Goal: Task Accomplishment & Management: Use online tool/utility

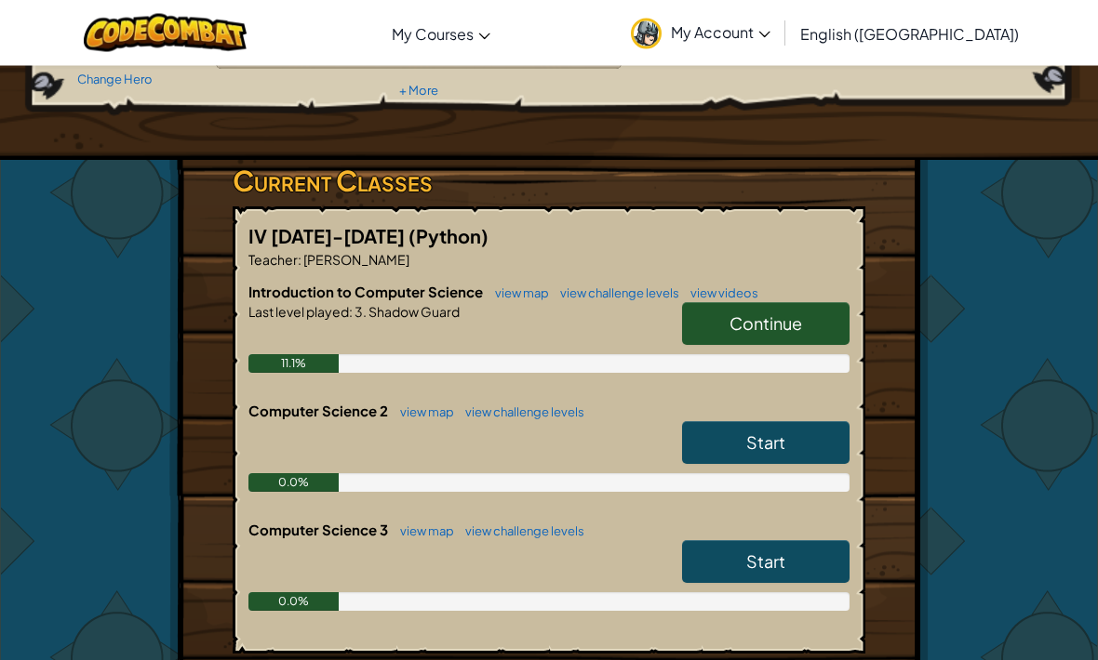
scroll to position [222, 0]
click at [806, 316] on link "Continue" at bounding box center [765, 323] width 167 height 43
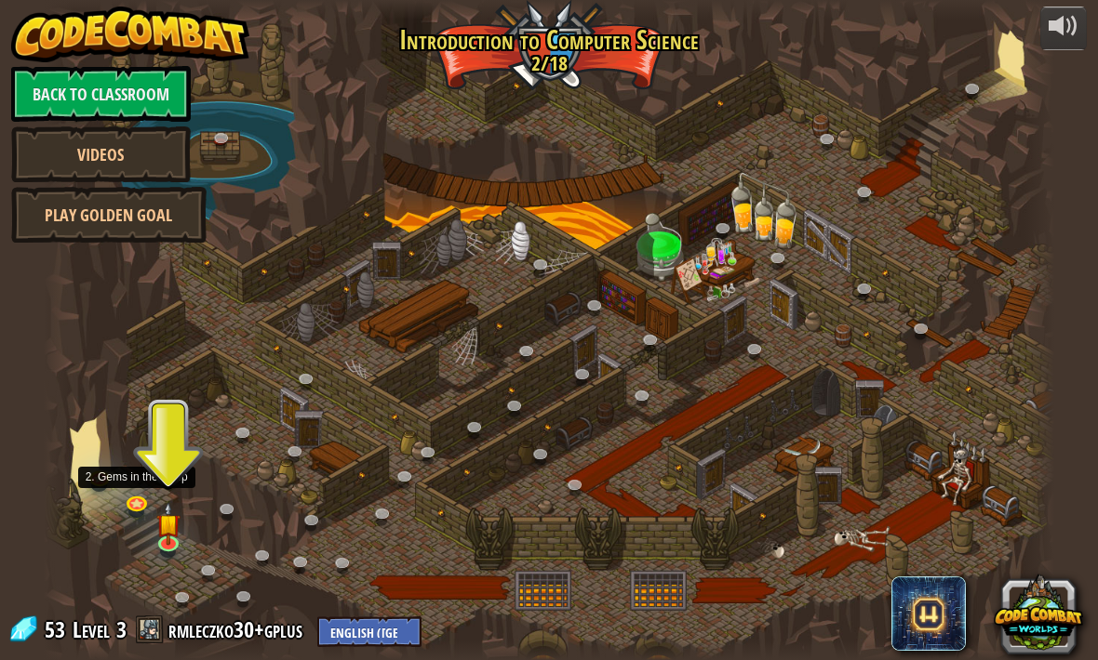
click at [154, 511] on div at bounding box center [549, 330] width 1010 height 660
click at [153, 510] on link at bounding box center [138, 506] width 37 height 28
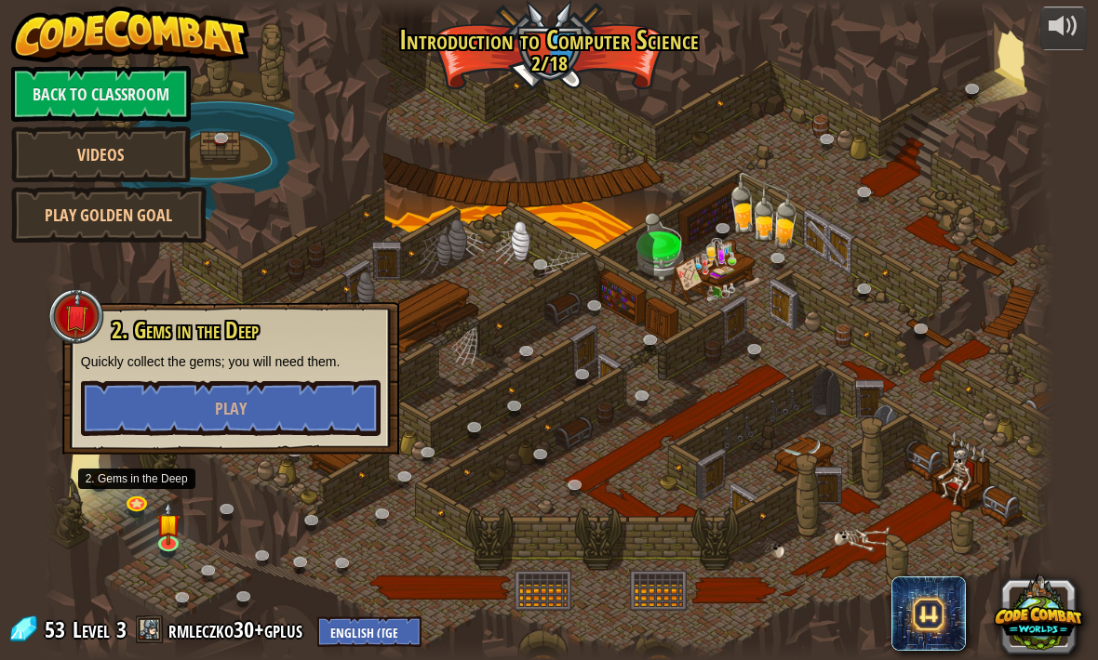
click at [136, 419] on button "Play" at bounding box center [231, 408] width 300 height 56
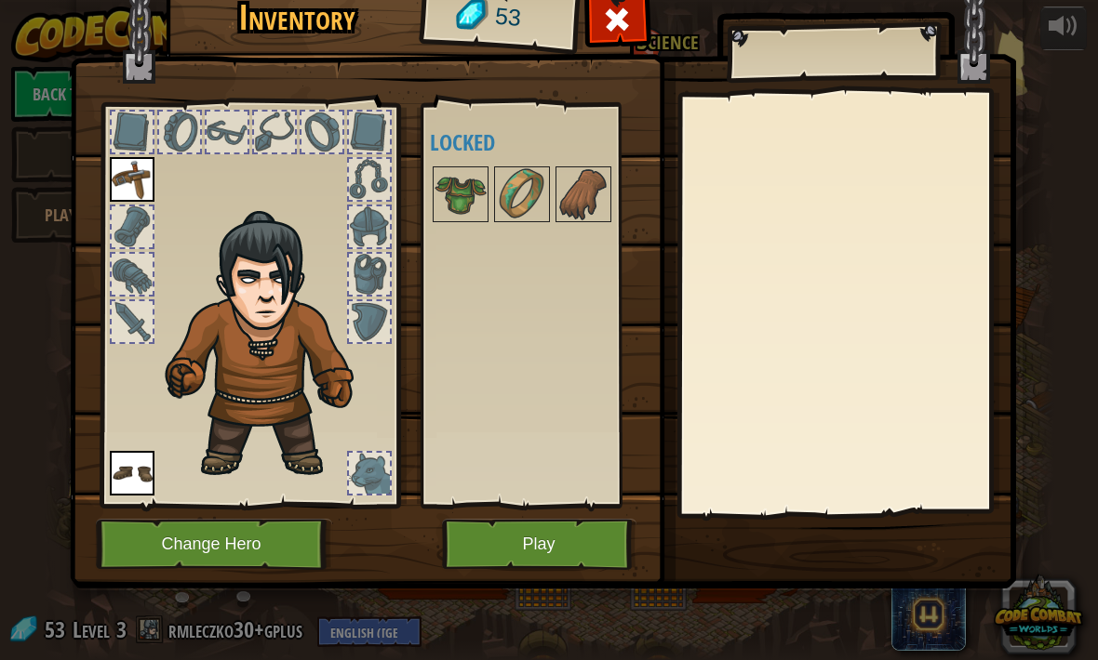
click at [566, 548] on button "Play" at bounding box center [539, 544] width 194 height 51
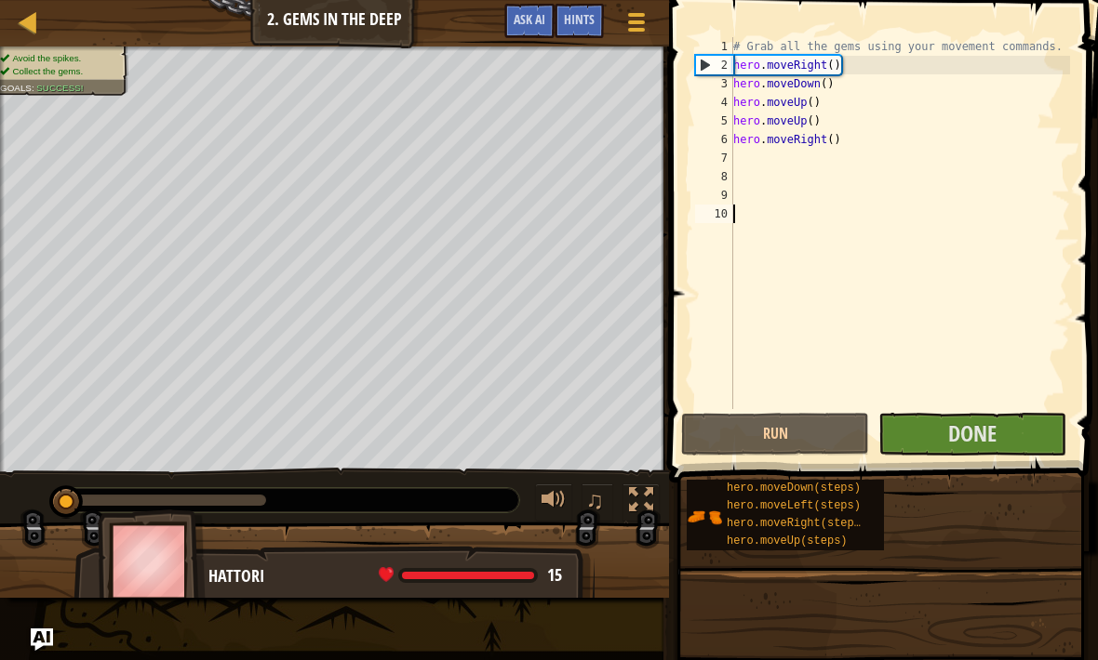
click at [1008, 430] on button "Done" at bounding box center [972, 434] width 188 height 43
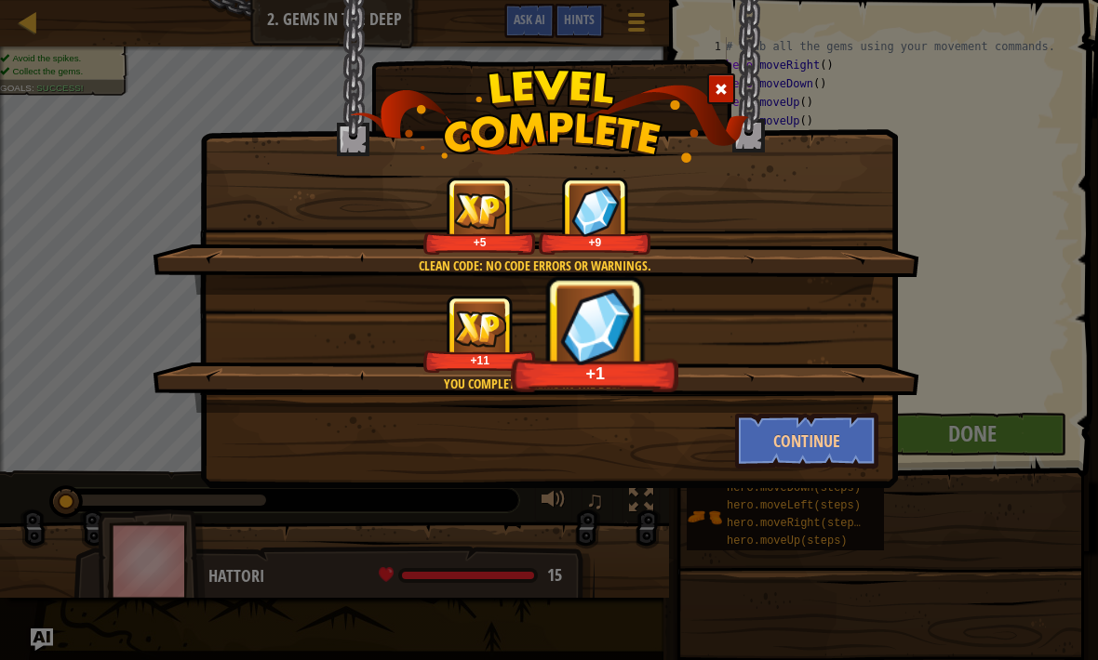
click at [720, 89] on span at bounding box center [720, 89] width 13 height 13
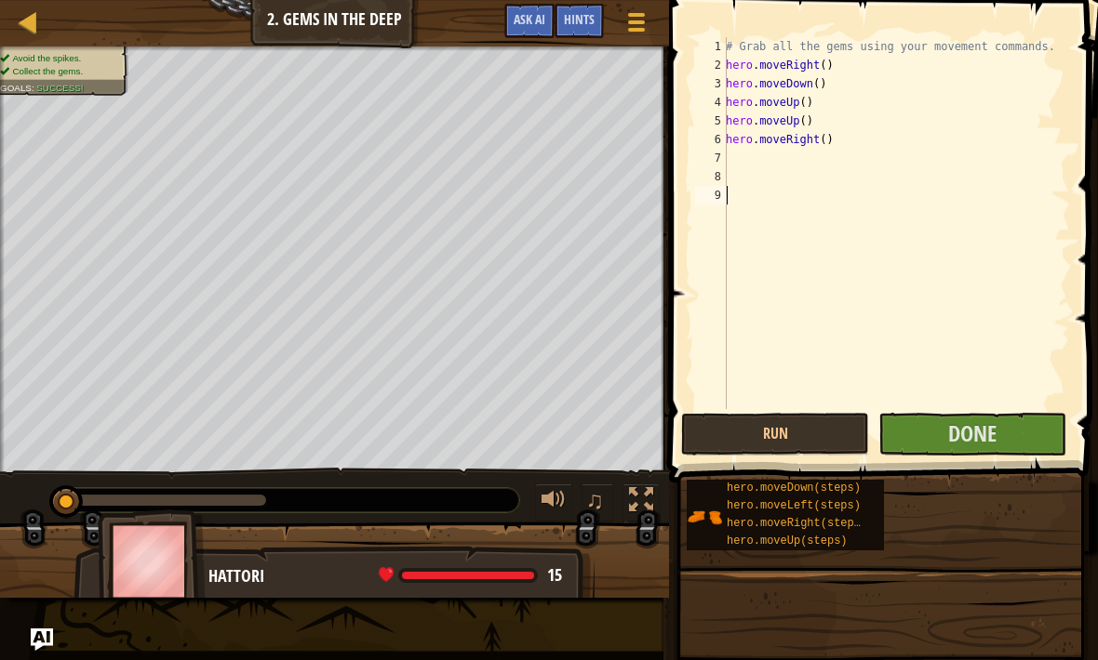
click at [989, 428] on span "Done" at bounding box center [972, 434] width 48 height 30
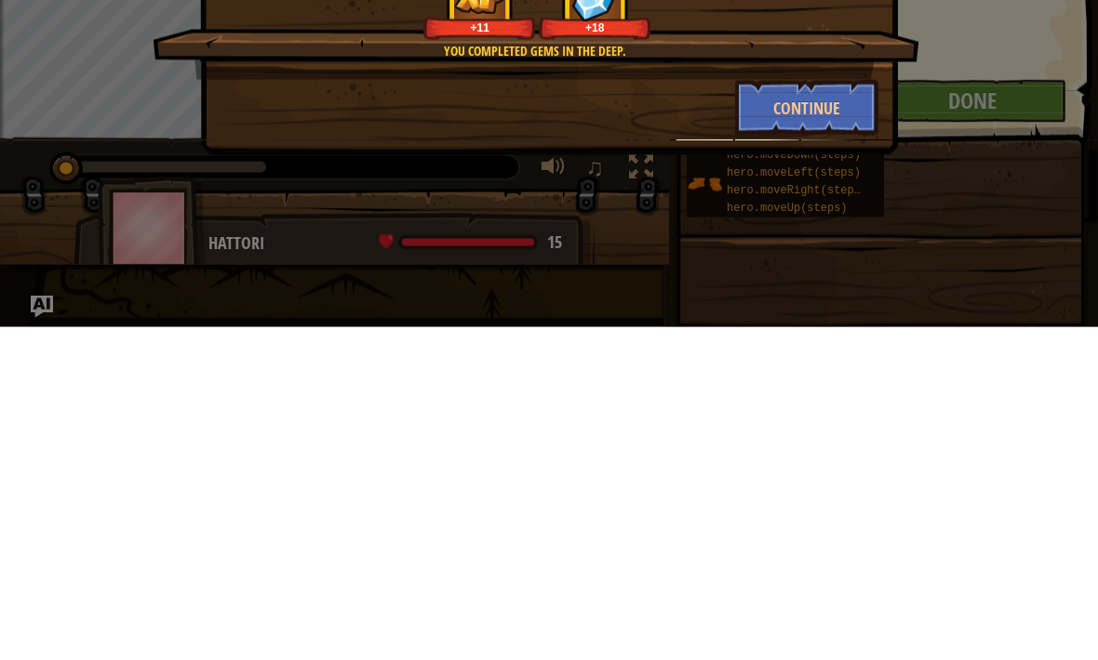
click at [849, 413] on button "Continue" at bounding box center [807, 441] width 144 height 56
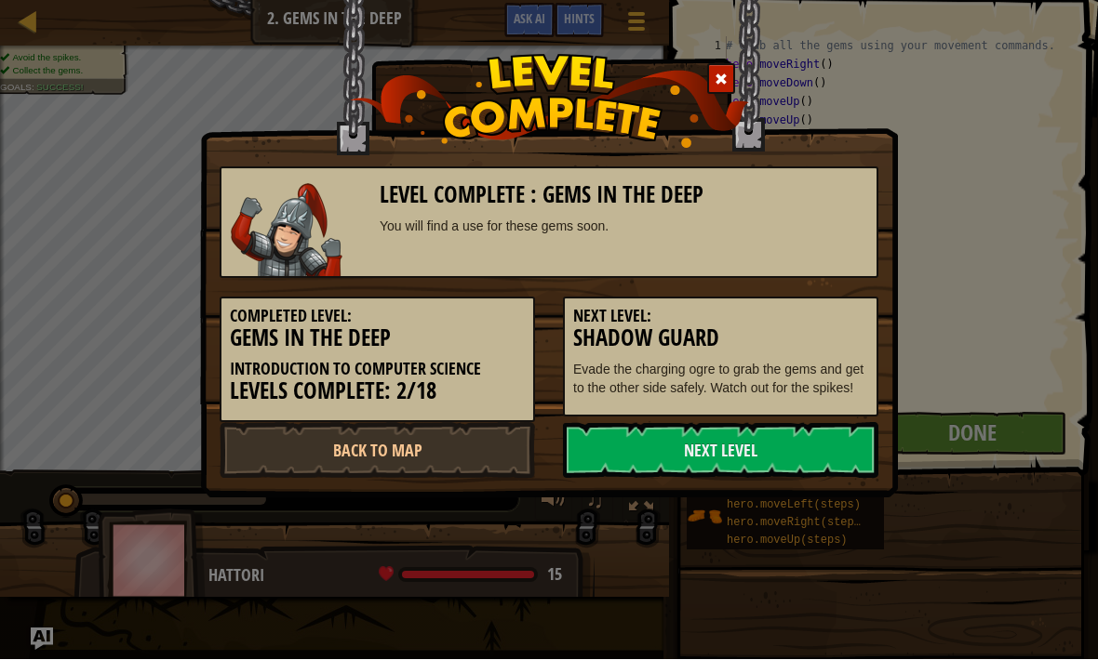
click at [812, 437] on link "Next Level" at bounding box center [720, 451] width 315 height 56
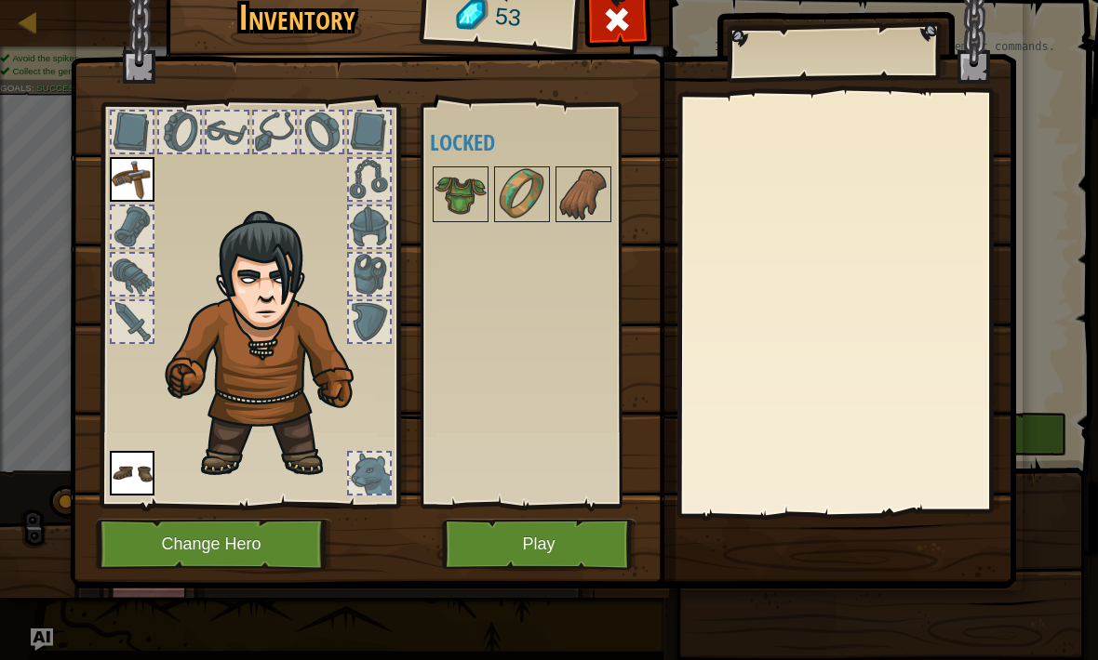
click at [560, 531] on button "Play" at bounding box center [539, 544] width 194 height 51
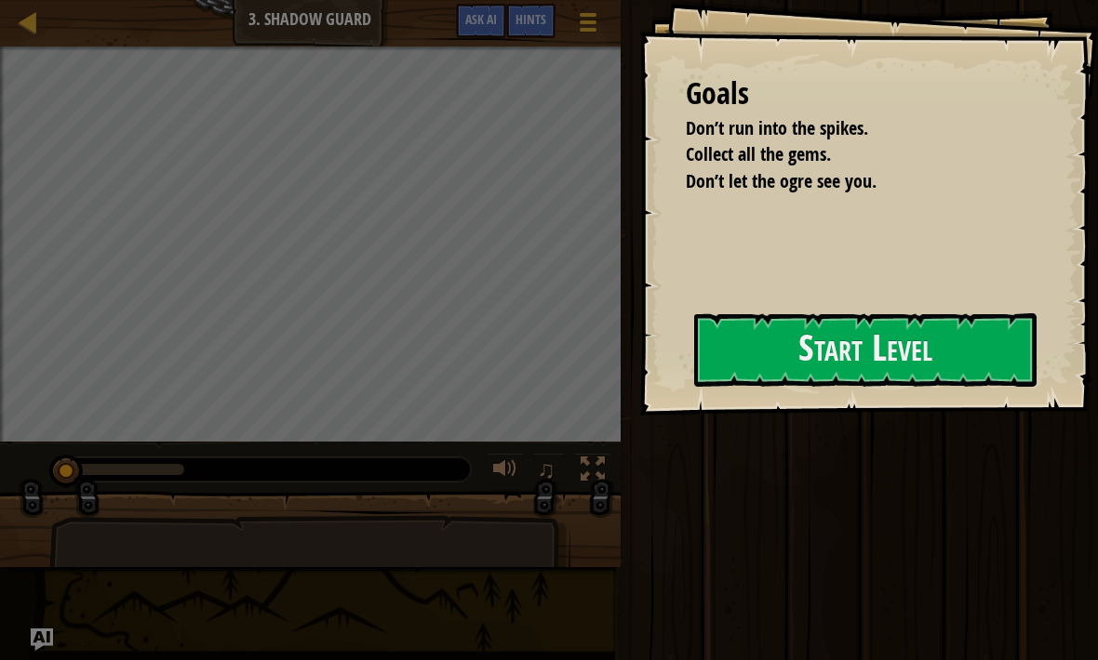
click at [905, 344] on button "Start Level" at bounding box center [865, 349] width 342 height 73
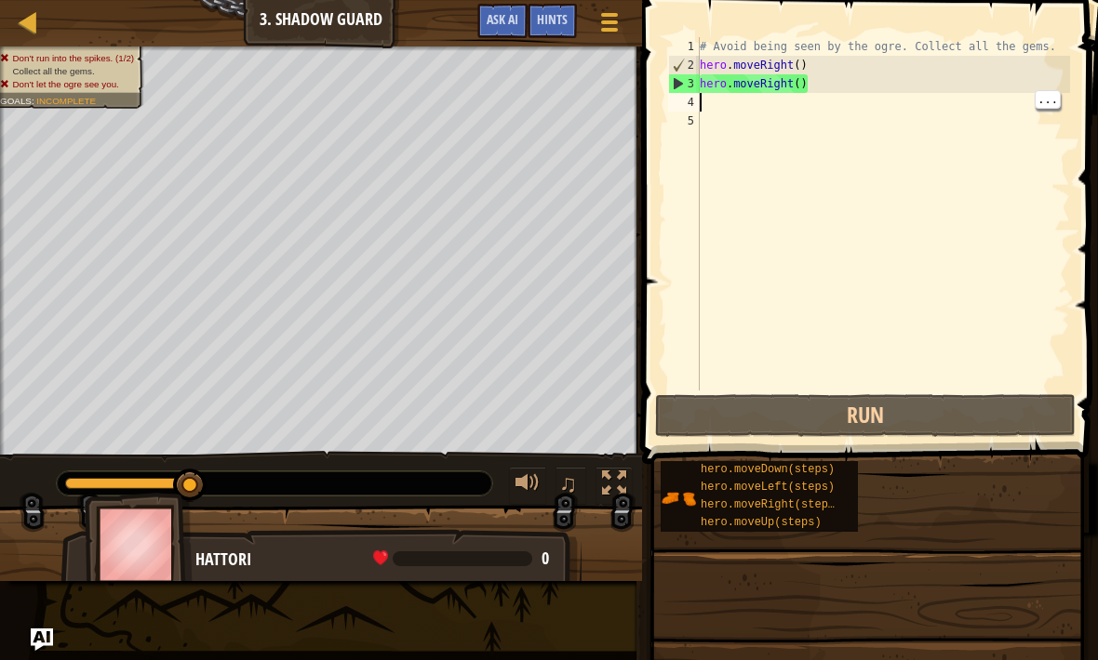
type textarea "hero.moveRight()"
click at [744, 89] on div "# Avoid being seen by the ogre. Collect all the gems. hero . moveRight ( ) hero…" at bounding box center [883, 232] width 374 height 391
click at [717, 96] on div "# Avoid being seen by the ogre. Collect all the gems. hero . moveRight ( ) hero…" at bounding box center [883, 232] width 374 height 391
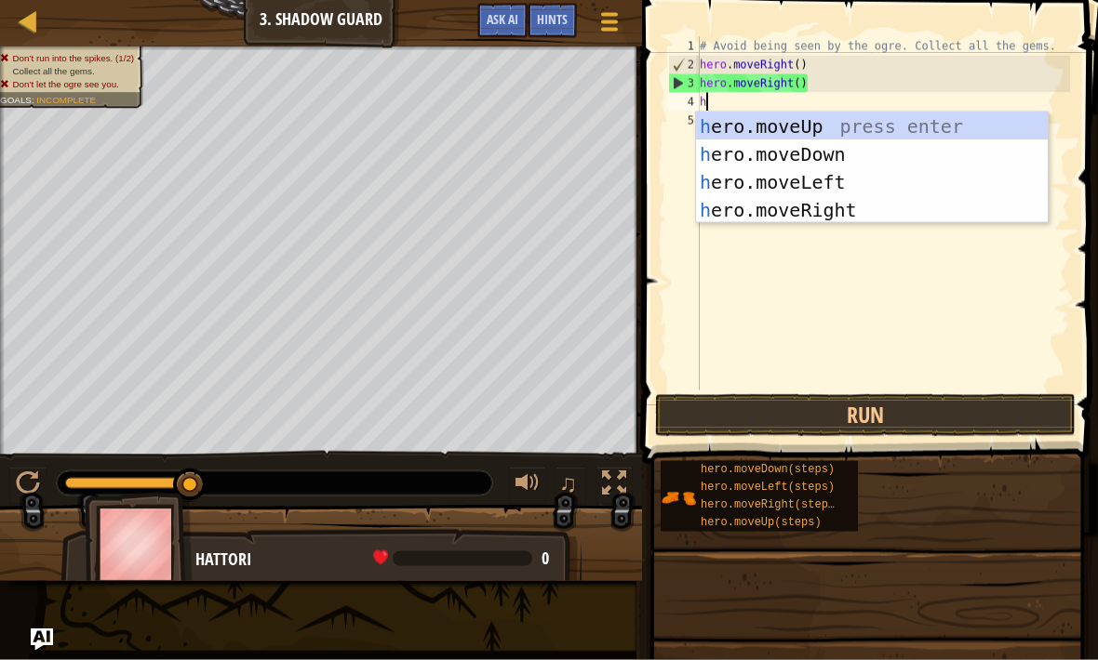
scroll to position [9, 0]
type textarea "he"
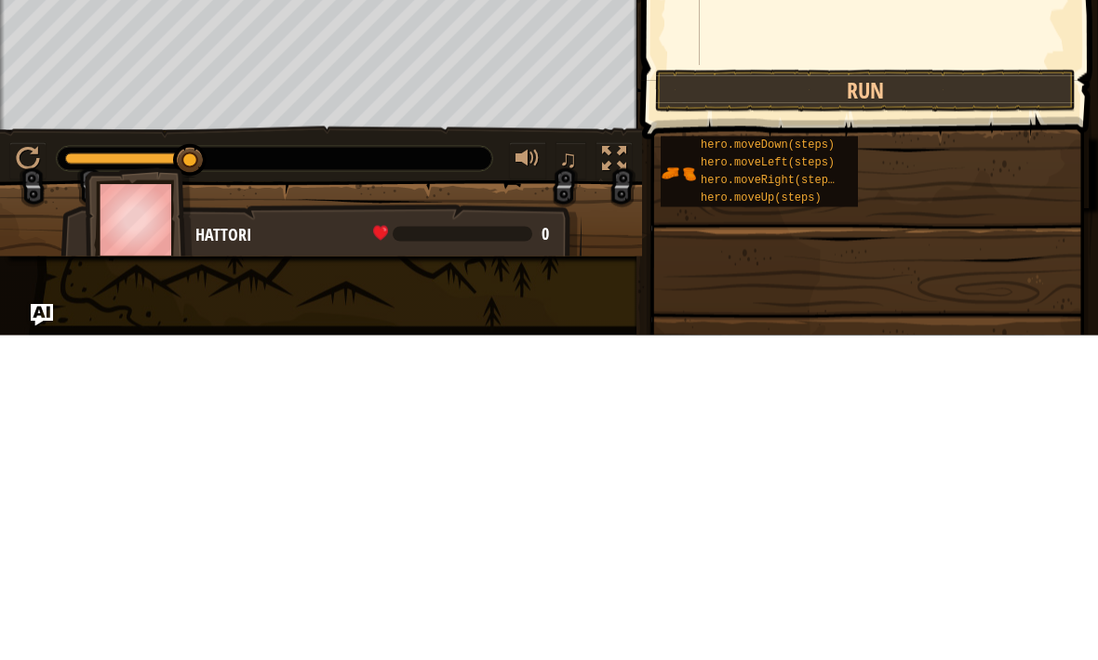
click at [931, 394] on button "Run" at bounding box center [865, 415] width 420 height 43
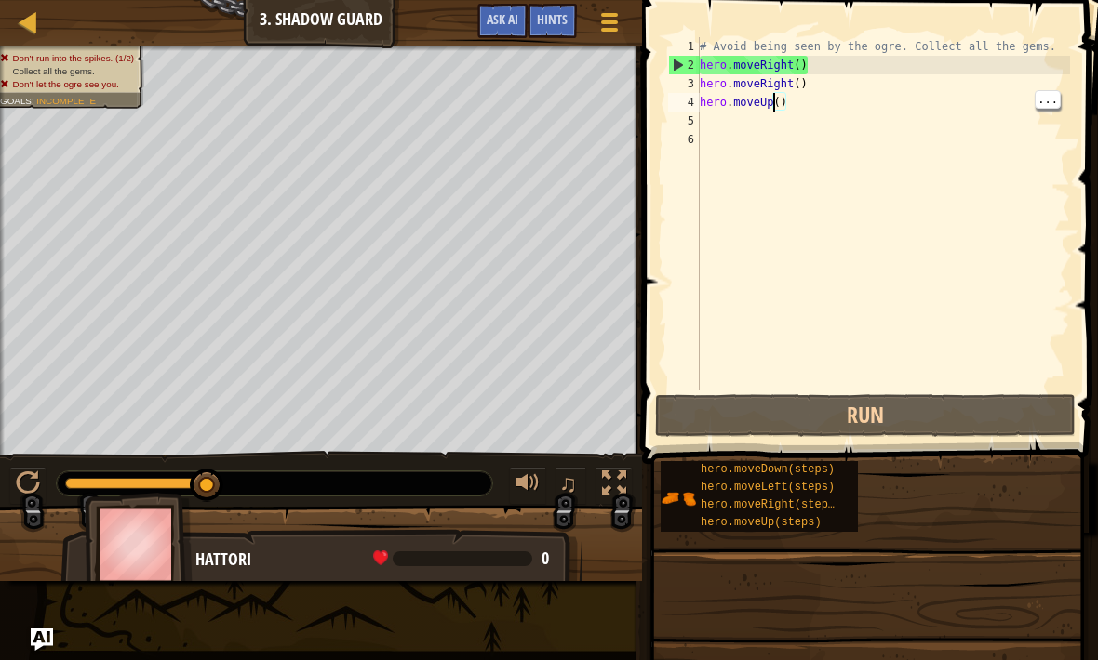
click at [787, 104] on div "# Avoid being seen by the ogre. Collect all the gems. hero . moveRight ( ) hero…" at bounding box center [883, 232] width 374 height 391
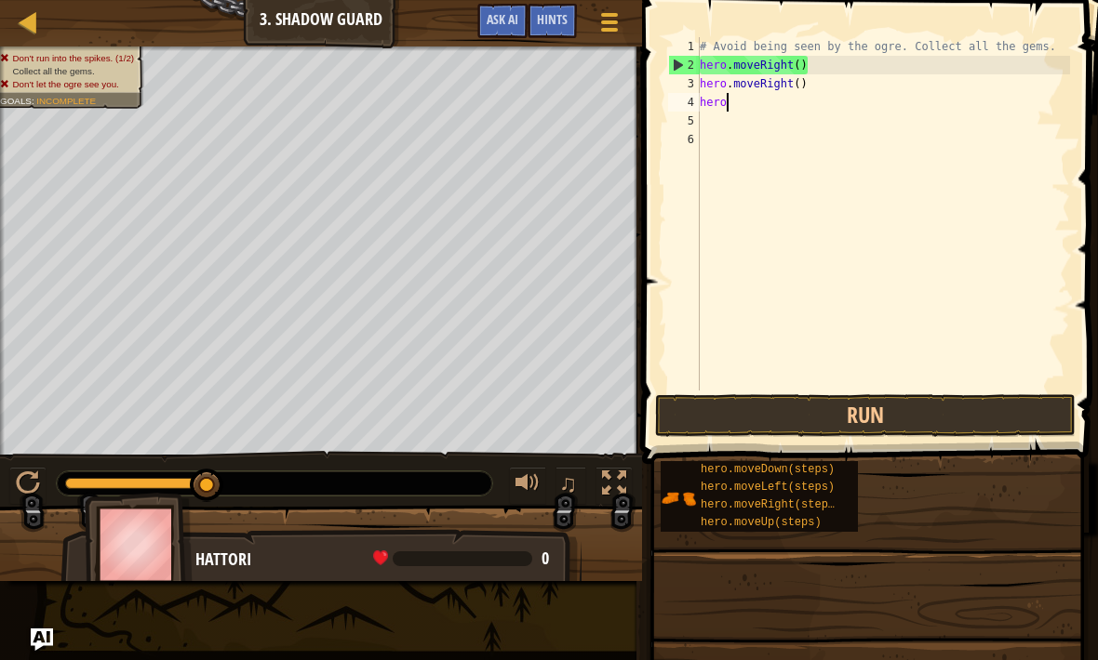
type textarea "h"
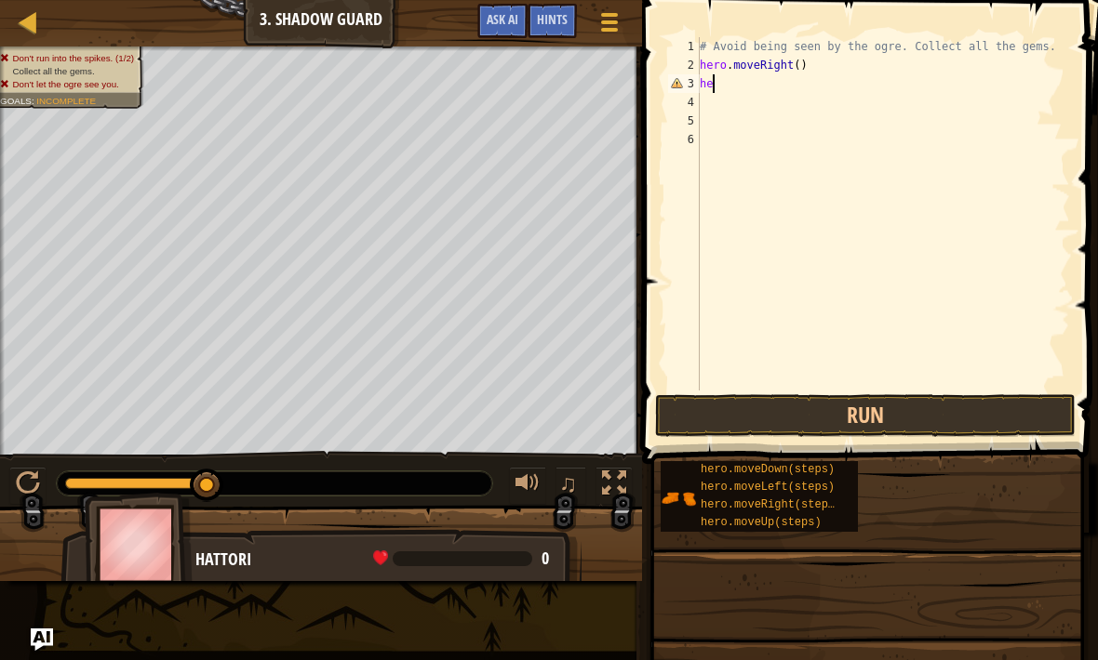
type textarea "h"
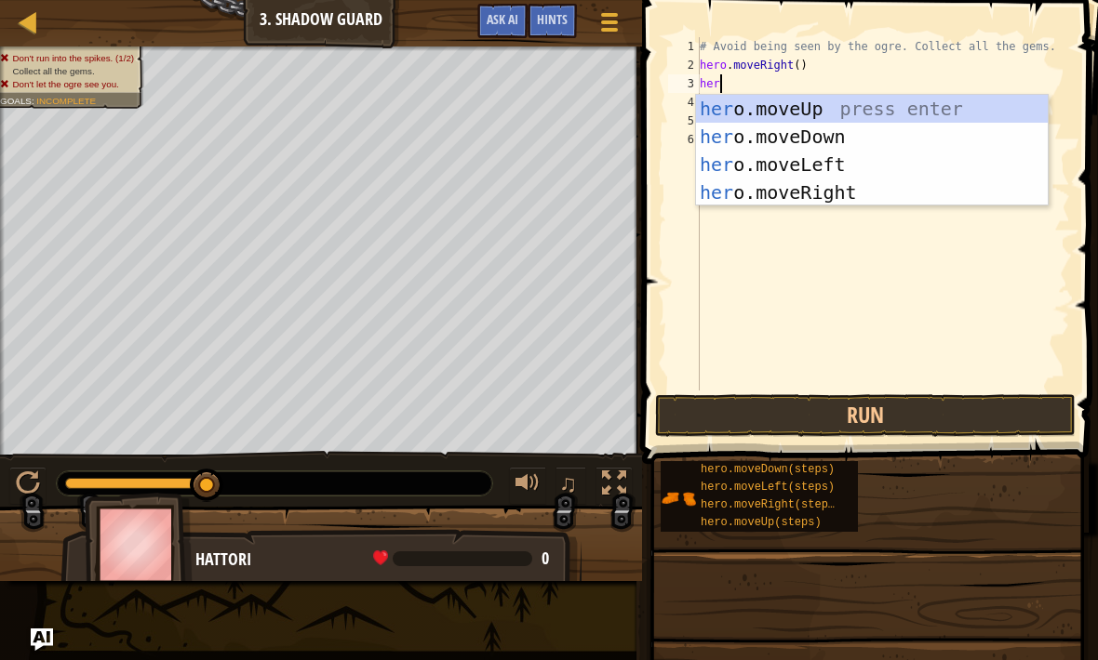
scroll to position [9, 1]
type textarea "heromo"
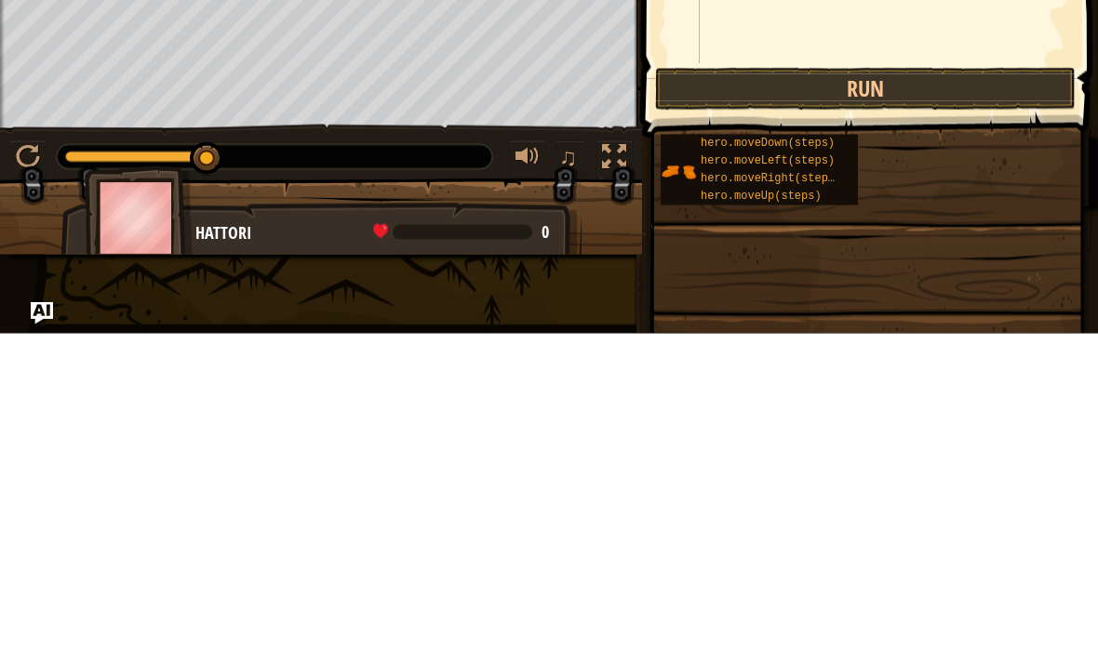
click at [989, 394] on button "Run" at bounding box center [865, 415] width 420 height 43
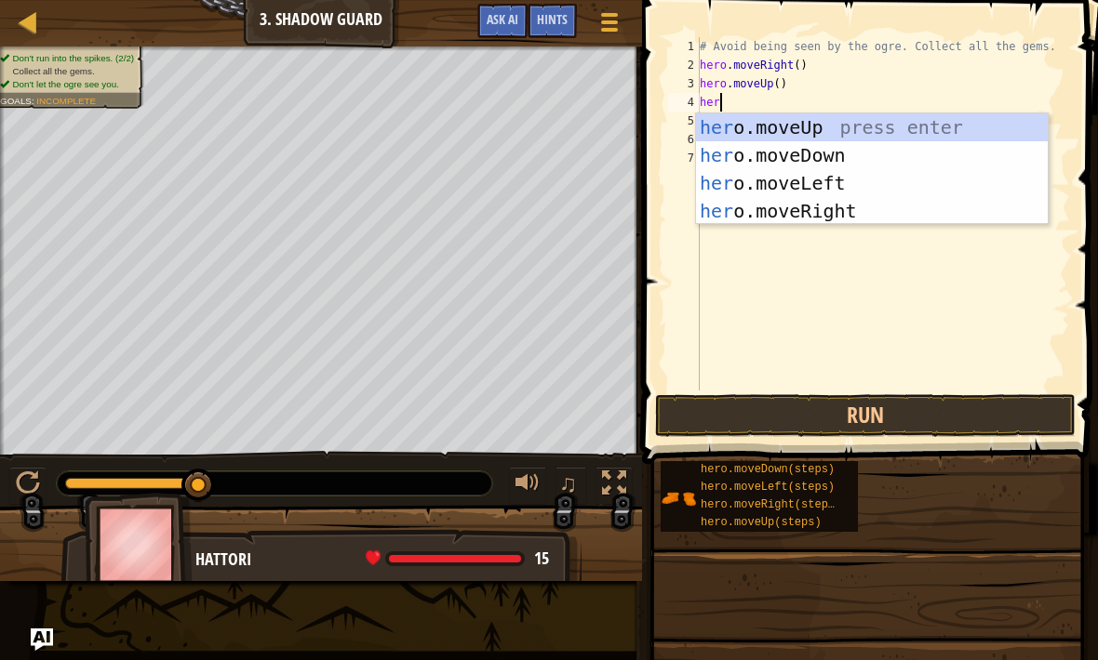
scroll to position [9, 1]
type textarea "hero"
click at [869, 206] on div "hero .moveUp press enter hero .moveDown press enter hero .moveLeft press enter …" at bounding box center [872, 196] width 352 height 167
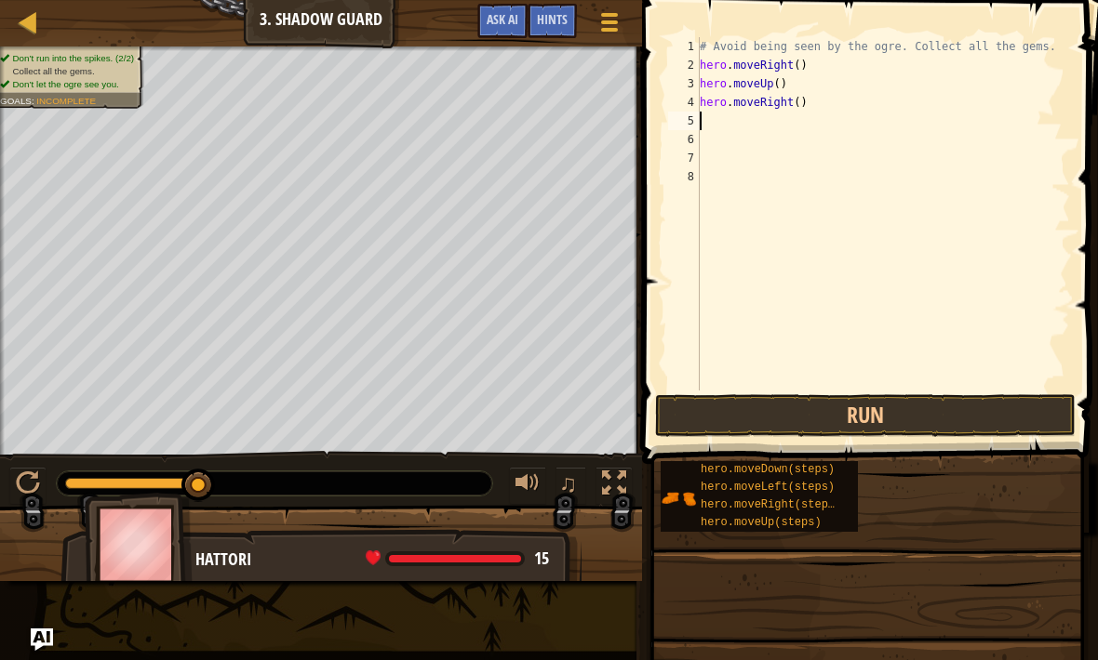
scroll to position [9, 0]
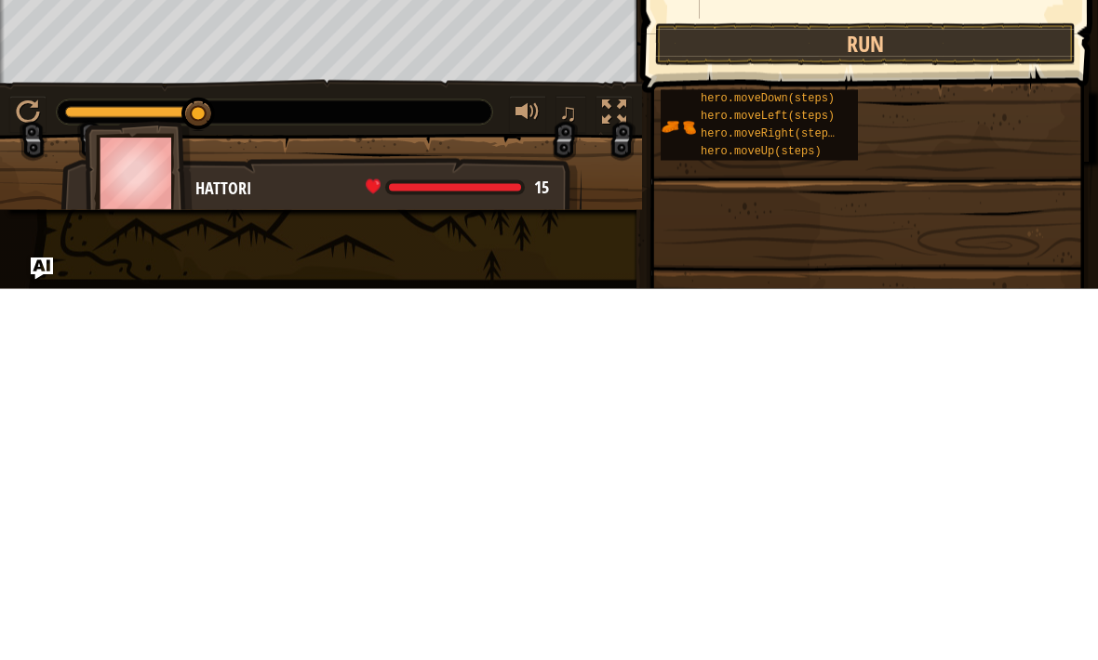
click at [1010, 394] on button "Run" at bounding box center [865, 415] width 420 height 43
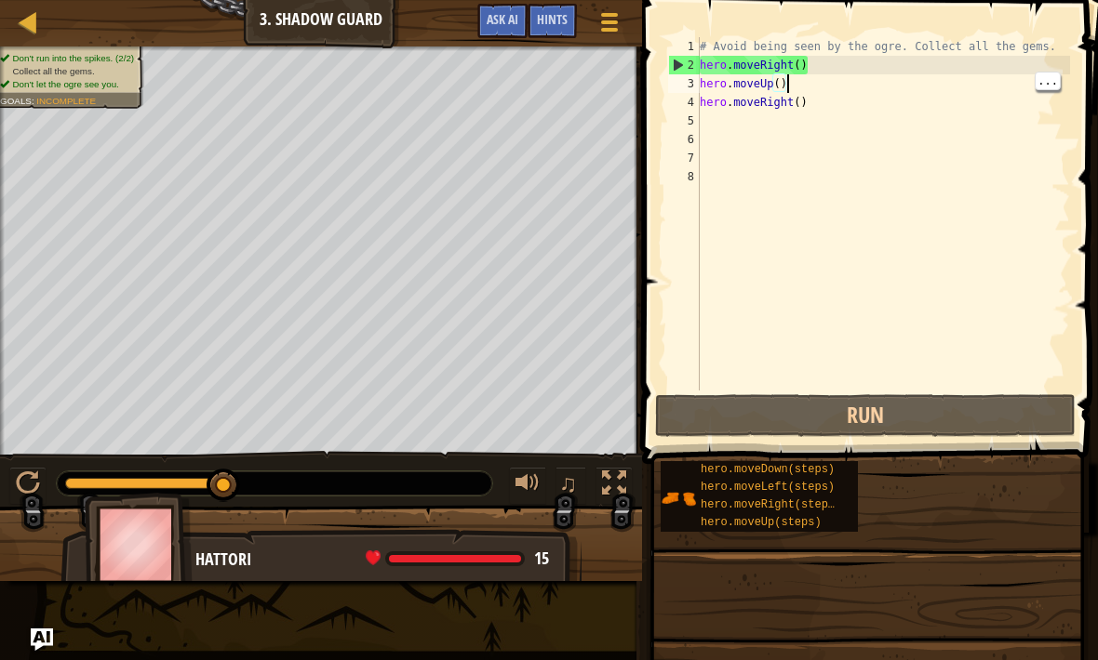
click at [815, 111] on div "# Avoid being seen by the ogre. Collect all the gems. hero . moveRight ( ) hero…" at bounding box center [883, 232] width 374 height 391
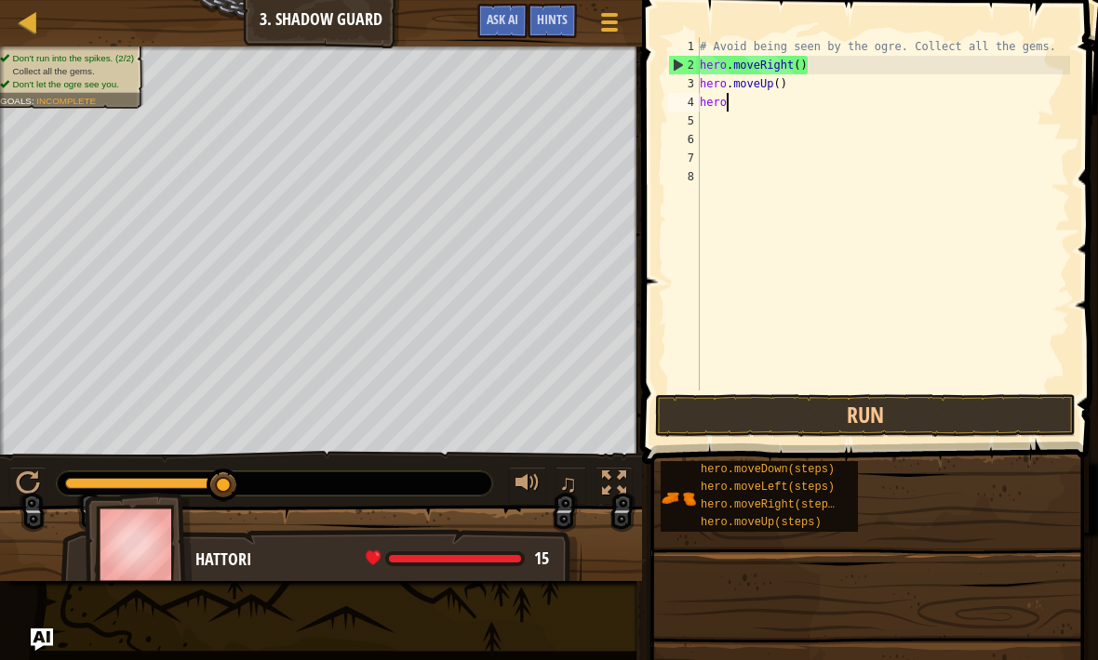
type textarea "h"
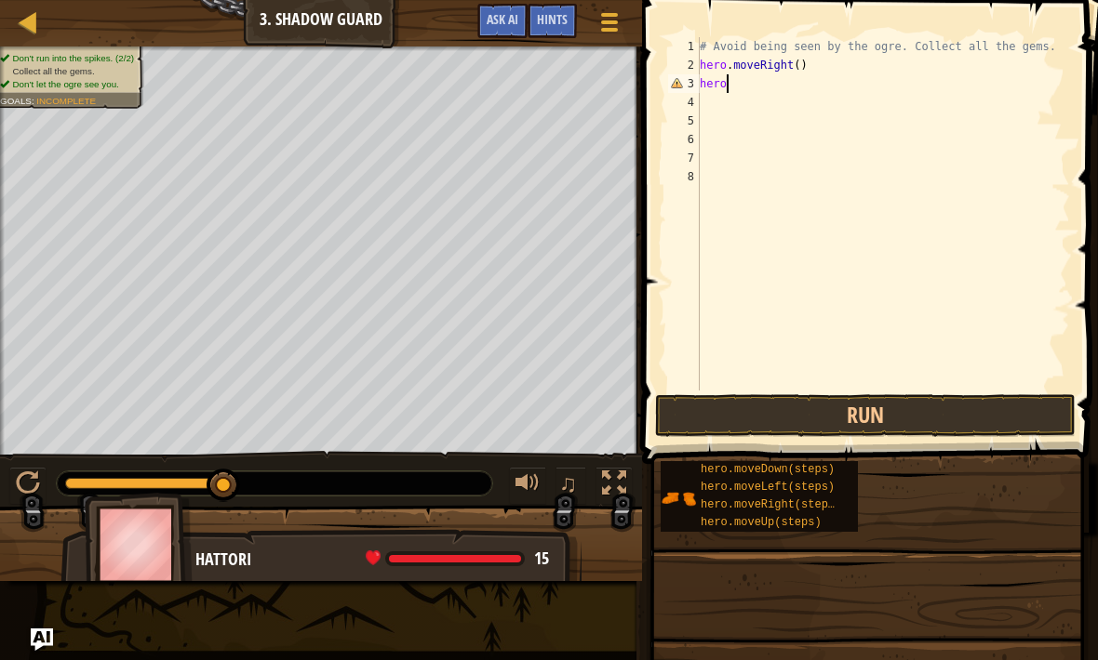
type textarea "h"
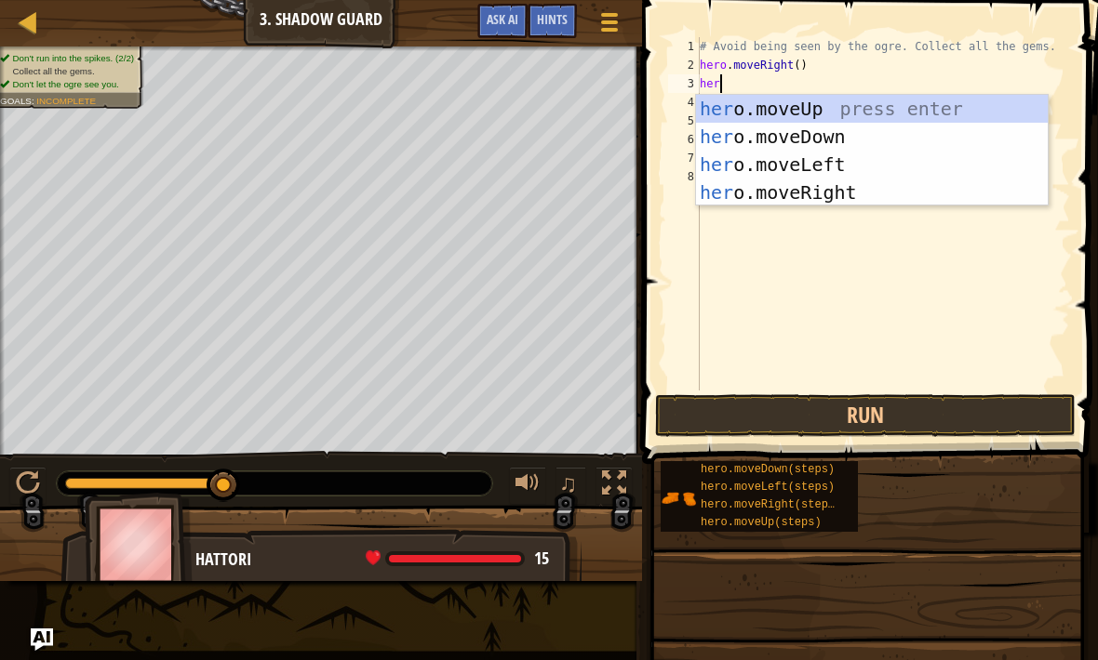
scroll to position [9, 1]
type textarea "hero"
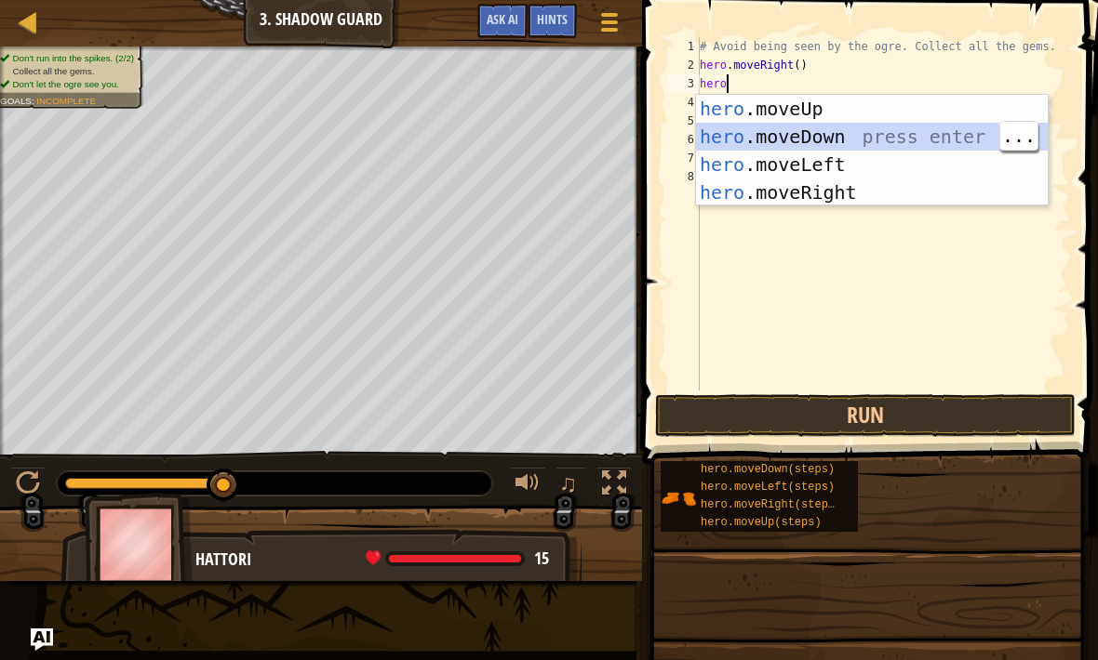
click at [869, 137] on div "hero .moveUp press enter hero .moveDown press enter hero .moveLeft press enter …" at bounding box center [872, 178] width 352 height 167
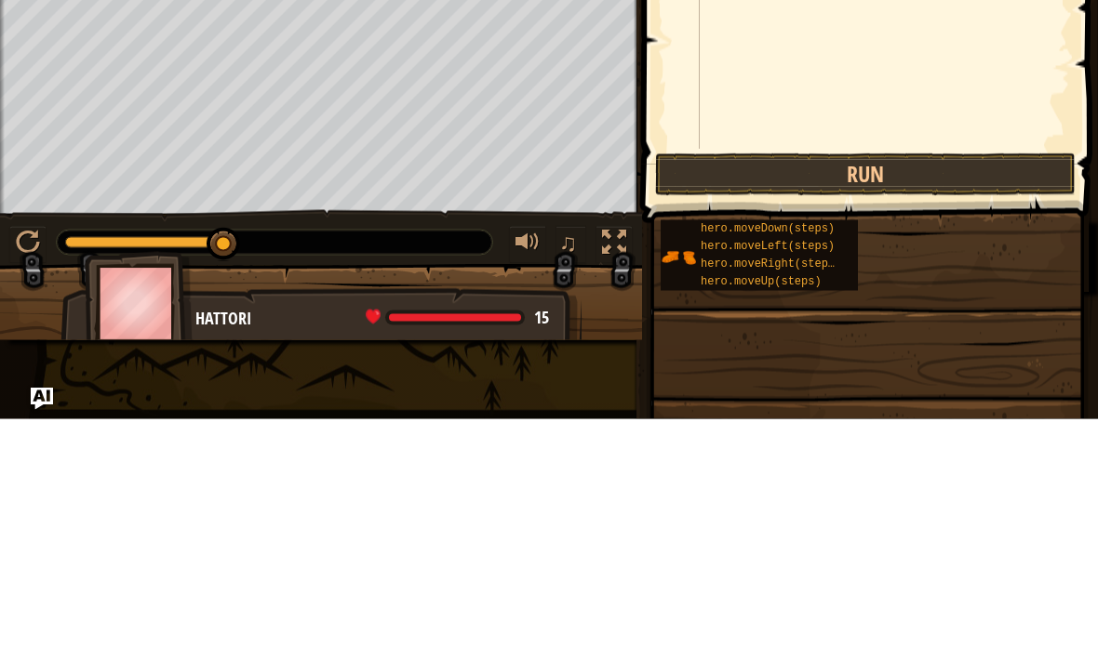
click at [970, 394] on button "Run" at bounding box center [865, 415] width 420 height 43
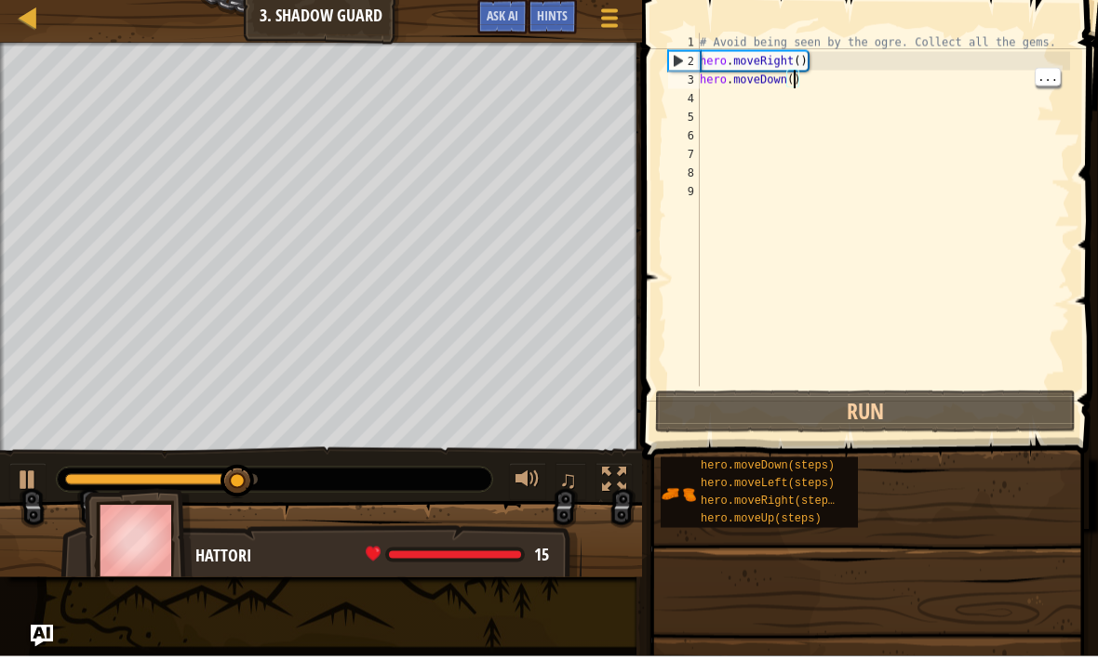
click at [792, 87] on div "# Avoid being seen by the ogre. Collect all the gems. hero . moveRight ( ) hero…" at bounding box center [883, 232] width 374 height 391
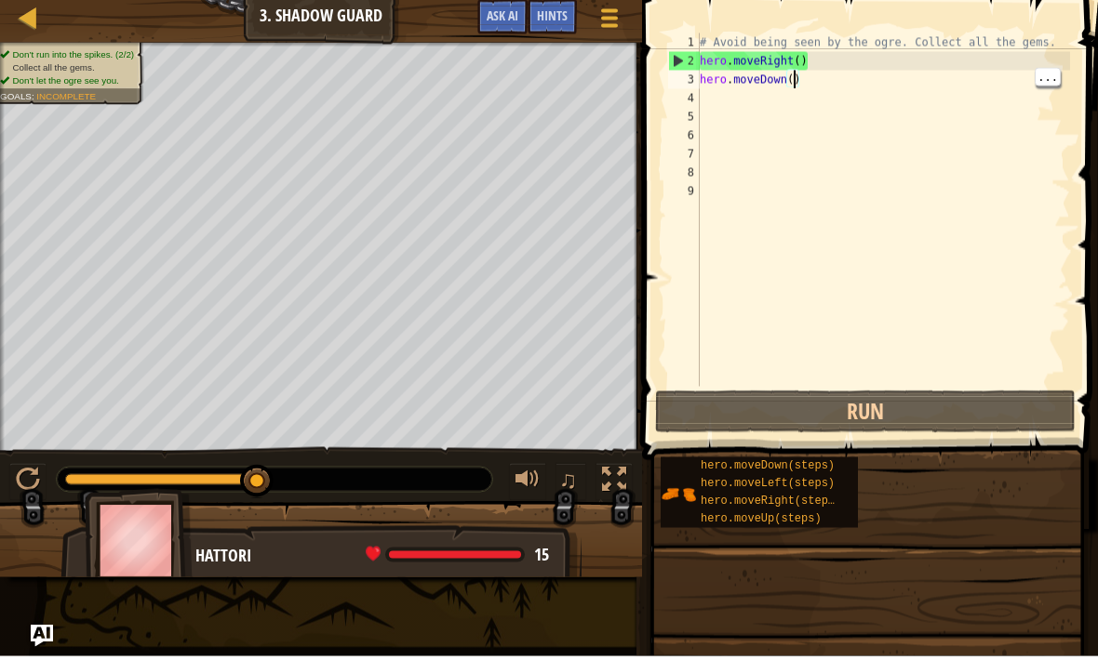
click at [823, 84] on div "# Avoid being seen by the ogre. Collect all the gems. hero . moveRight ( ) hero…" at bounding box center [883, 232] width 374 height 391
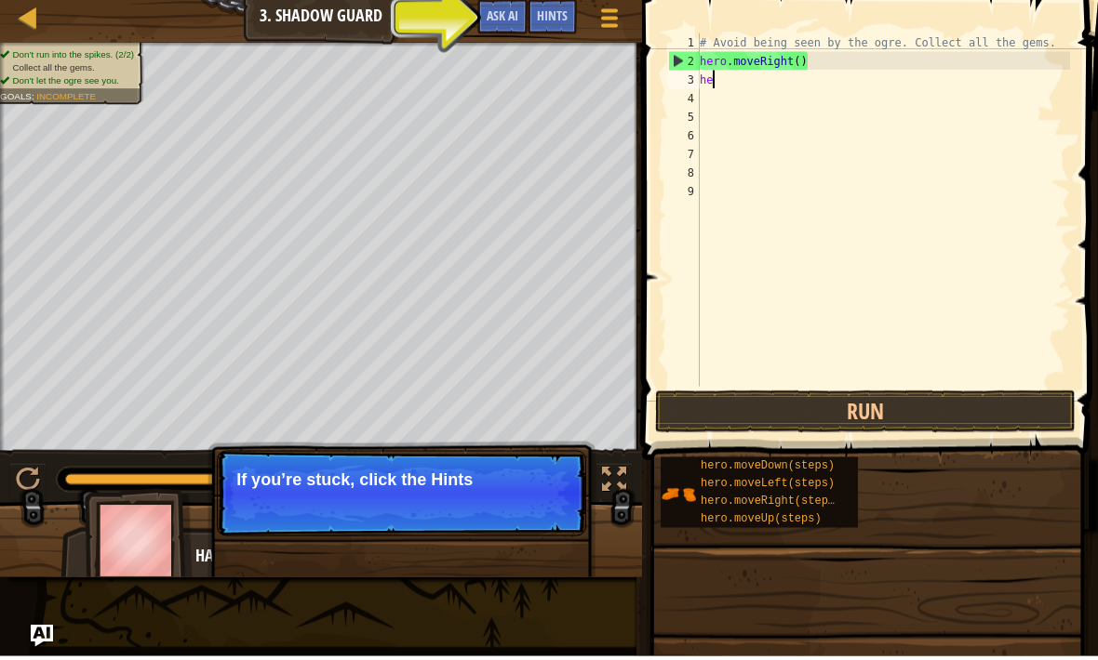
type textarea "h"
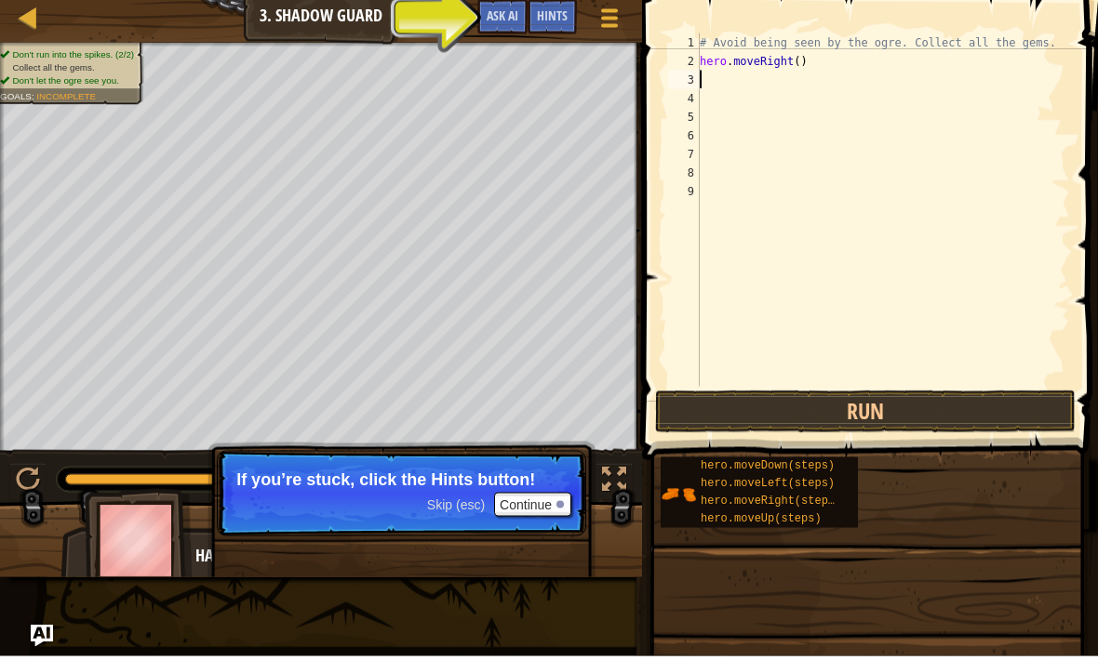
click at [546, 21] on span "Hints" at bounding box center [552, 19] width 31 height 18
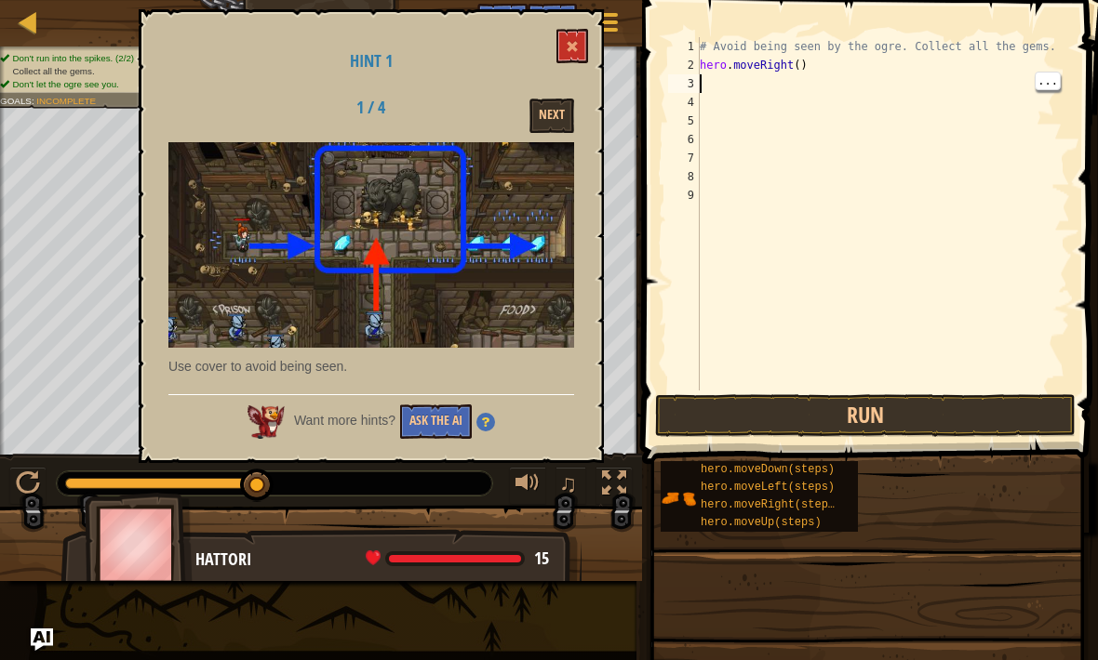
click at [578, 52] on span at bounding box center [572, 46] width 13 height 13
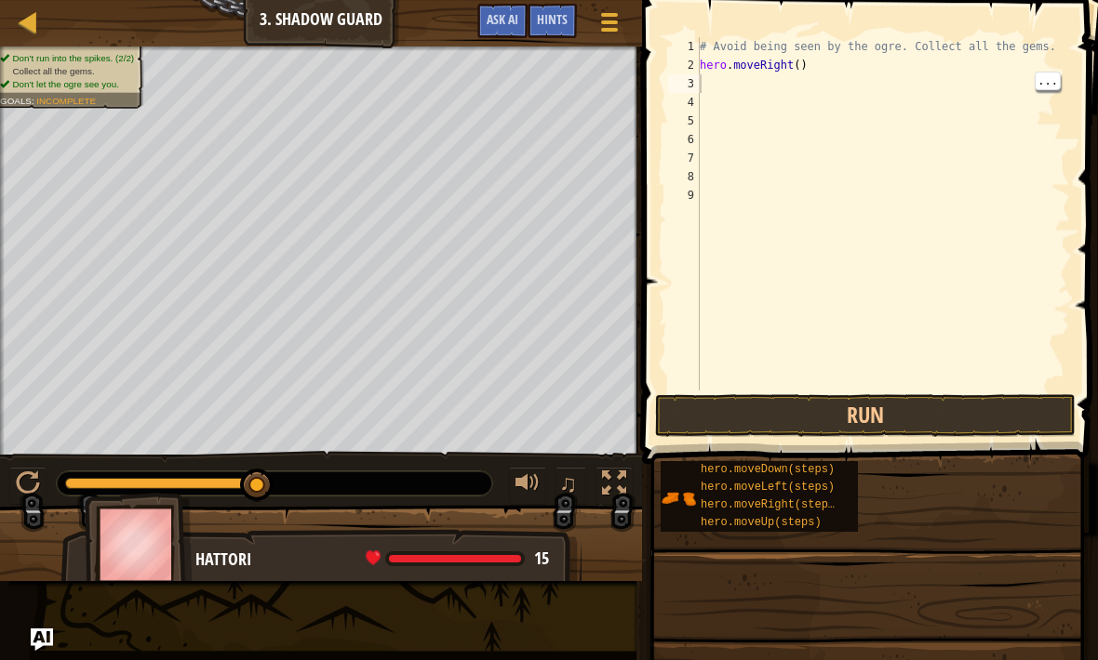
click at [718, 91] on div "# Avoid being seen by the ogre. Collect all the gems. hero . moveRight ( )" at bounding box center [883, 232] width 374 height 391
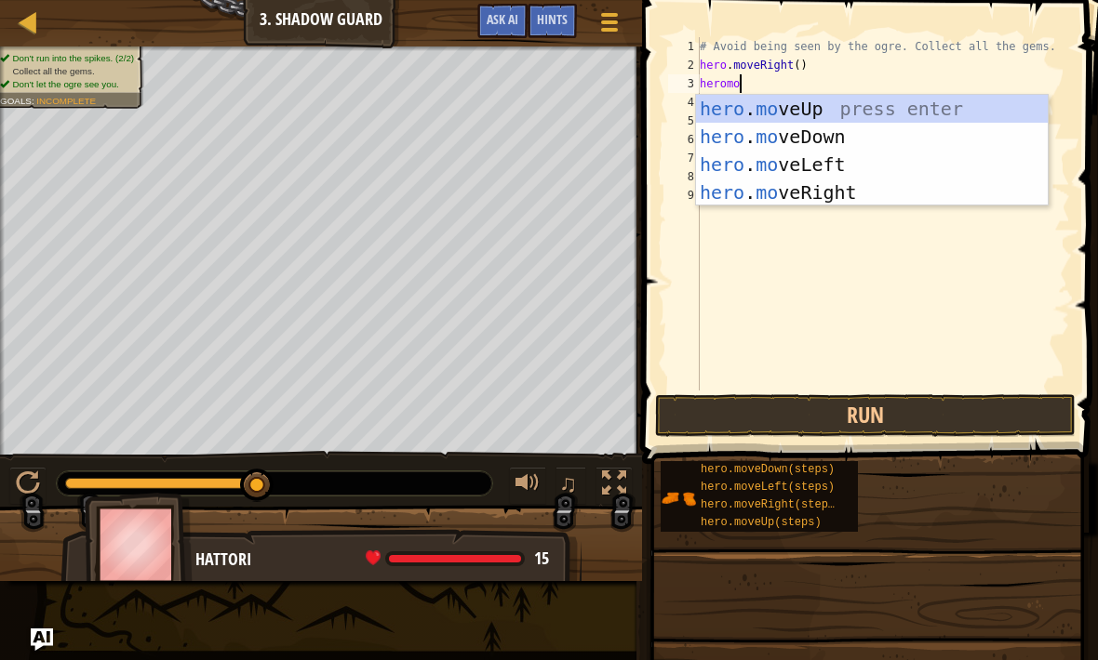
scroll to position [9, 3]
type textarea "heromov"
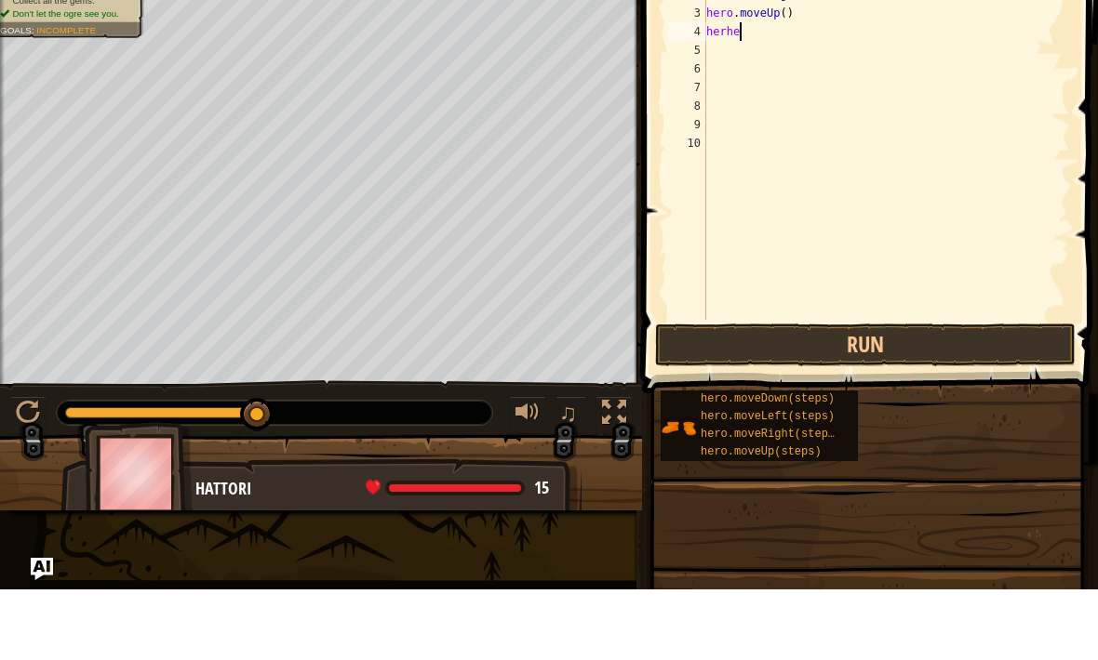
scroll to position [9, 1]
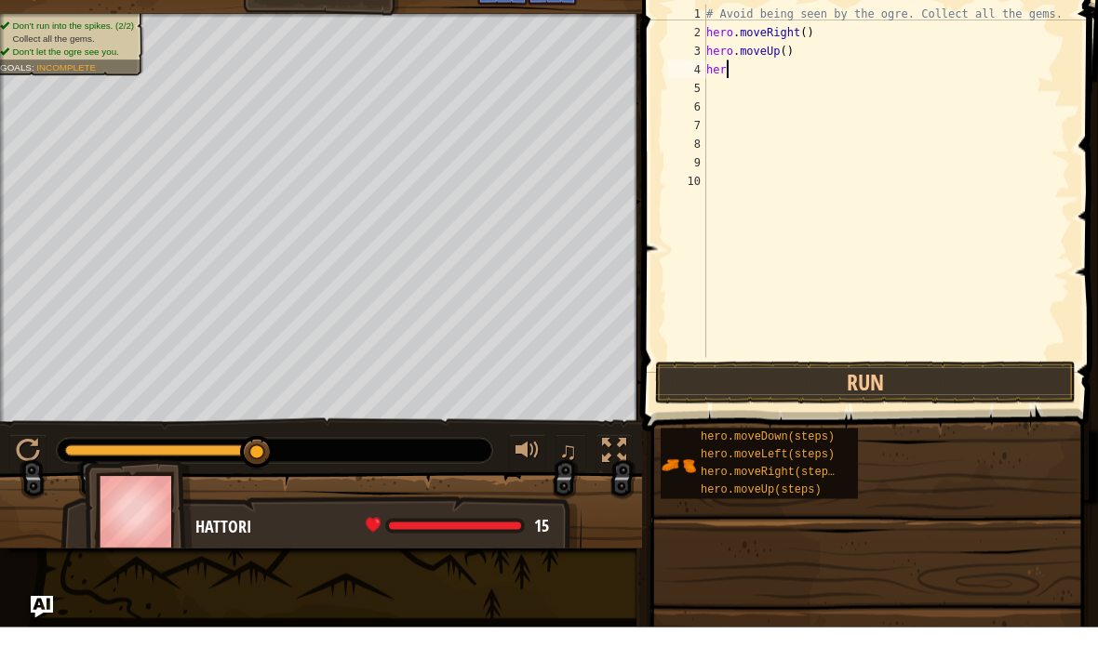
type textarea "hero"
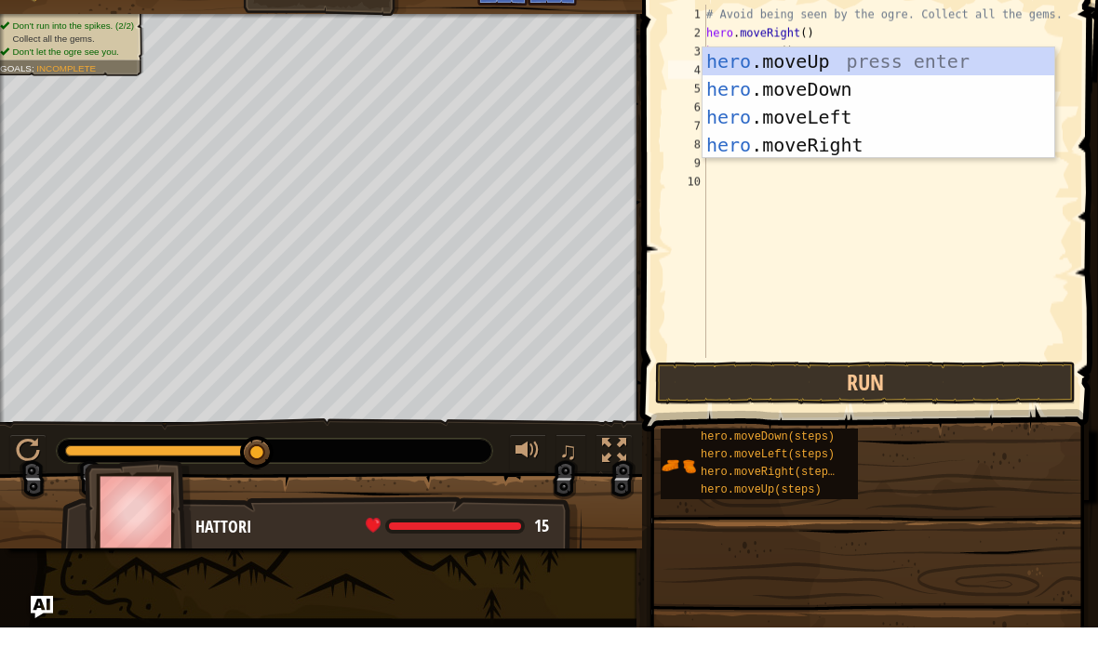
click at [870, 138] on div "hero .moveUp press enter hero .moveDown press enter hero .moveLeft press enter …" at bounding box center [878, 163] width 352 height 167
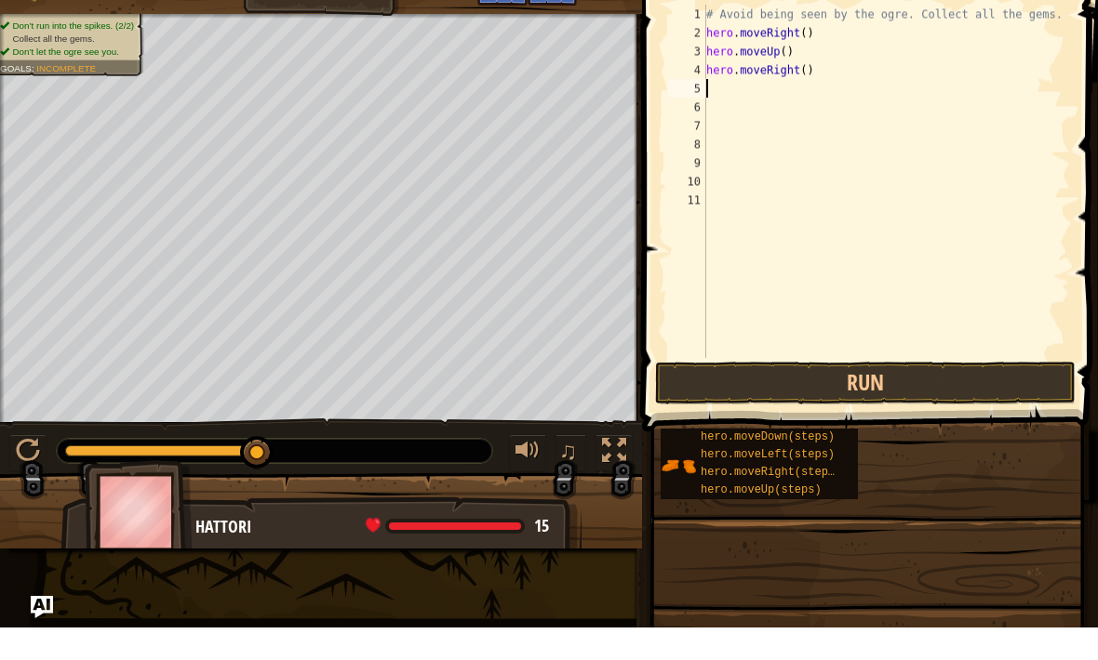
scroll to position [9, 0]
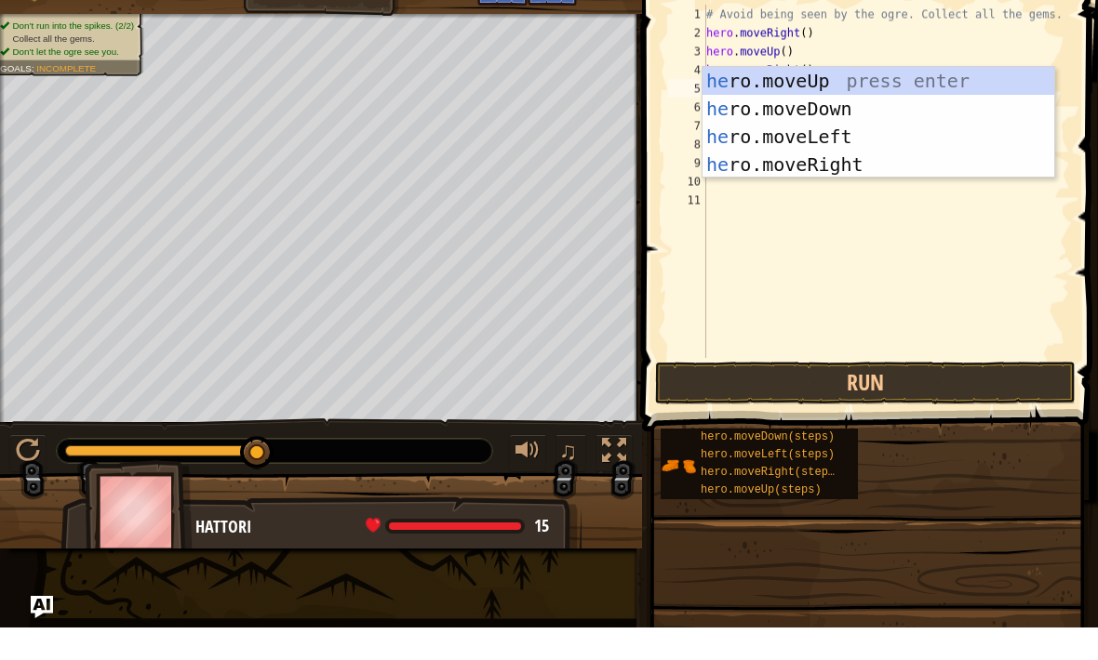
type textarea "her"
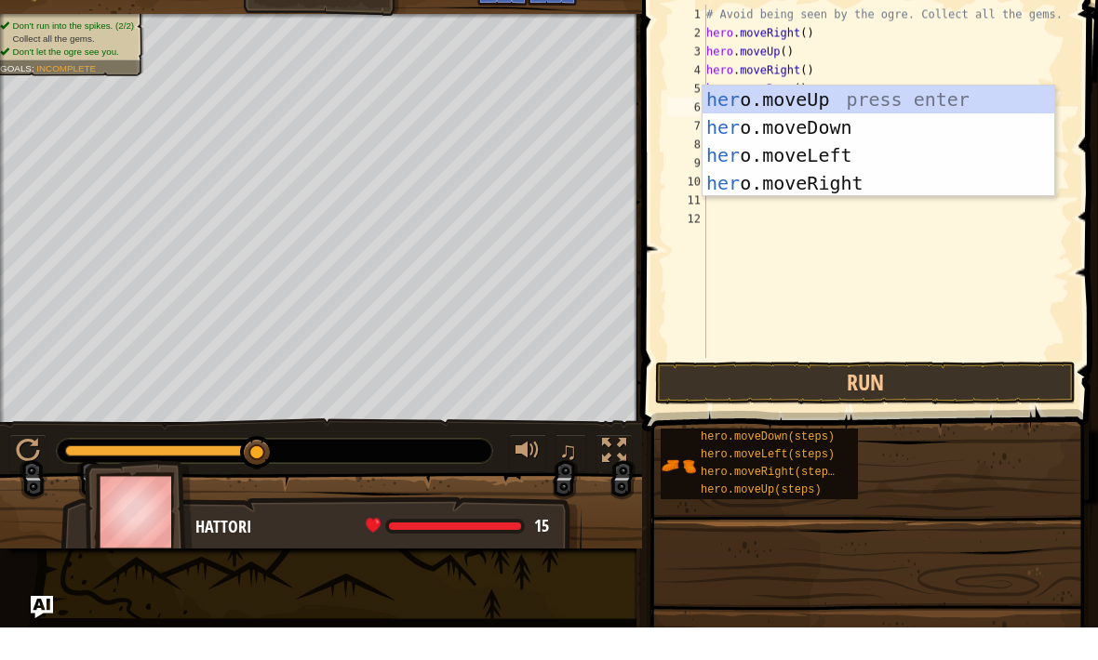
scroll to position [9, 1]
type textarea "hero"
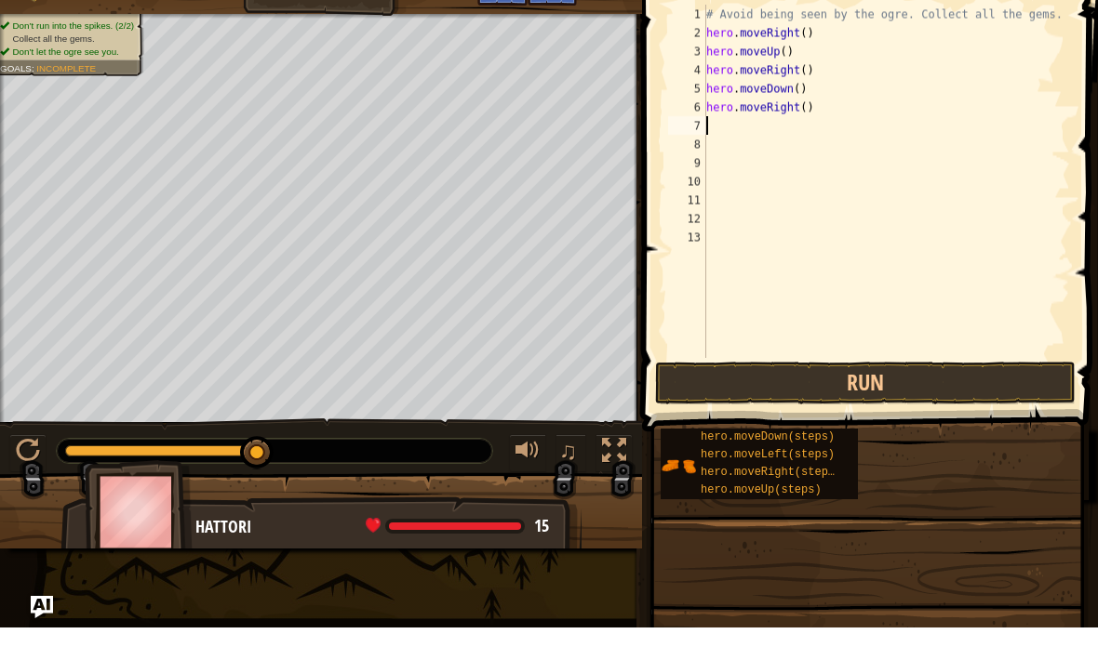
scroll to position [9, 0]
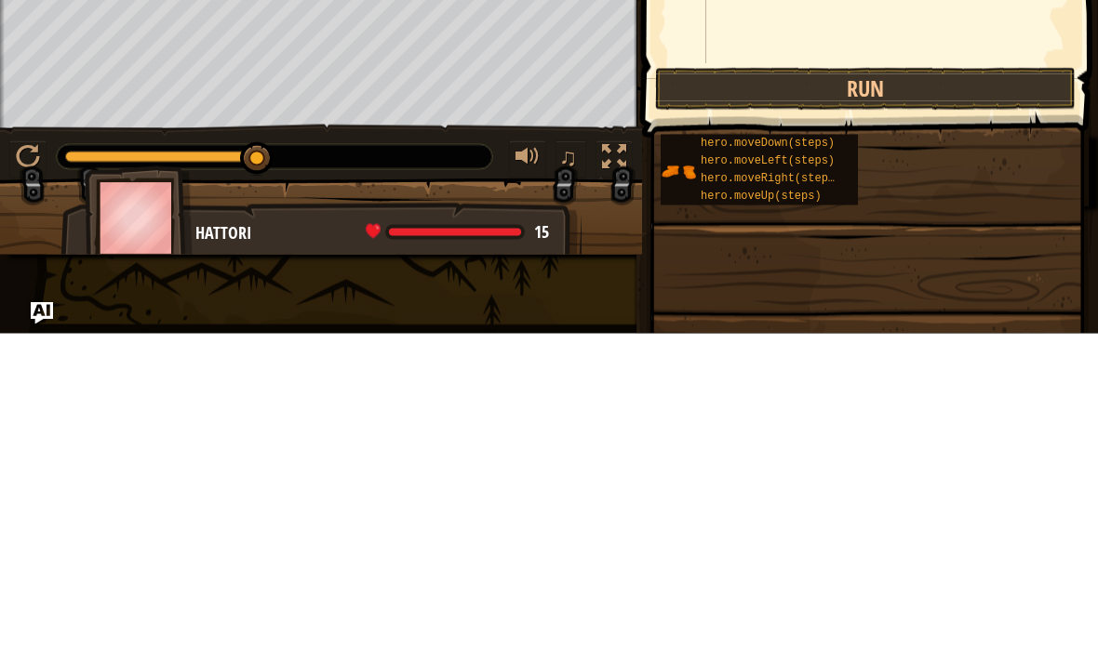
click at [989, 394] on button "Run" at bounding box center [865, 415] width 420 height 43
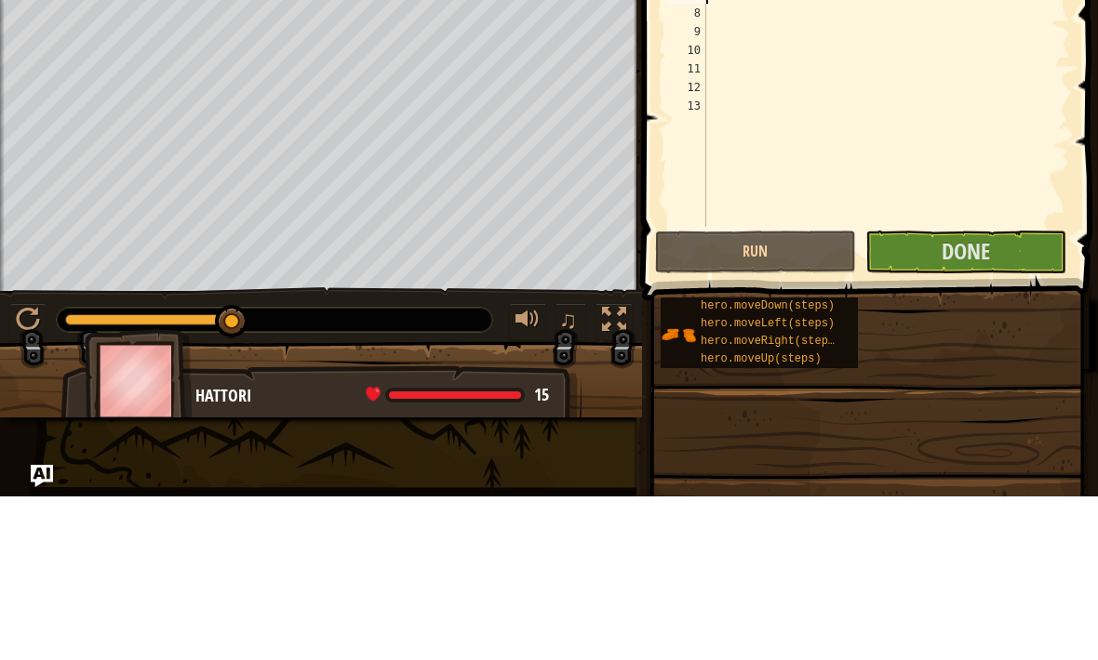
click at [981, 400] on span "Done" at bounding box center [965, 415] width 48 height 30
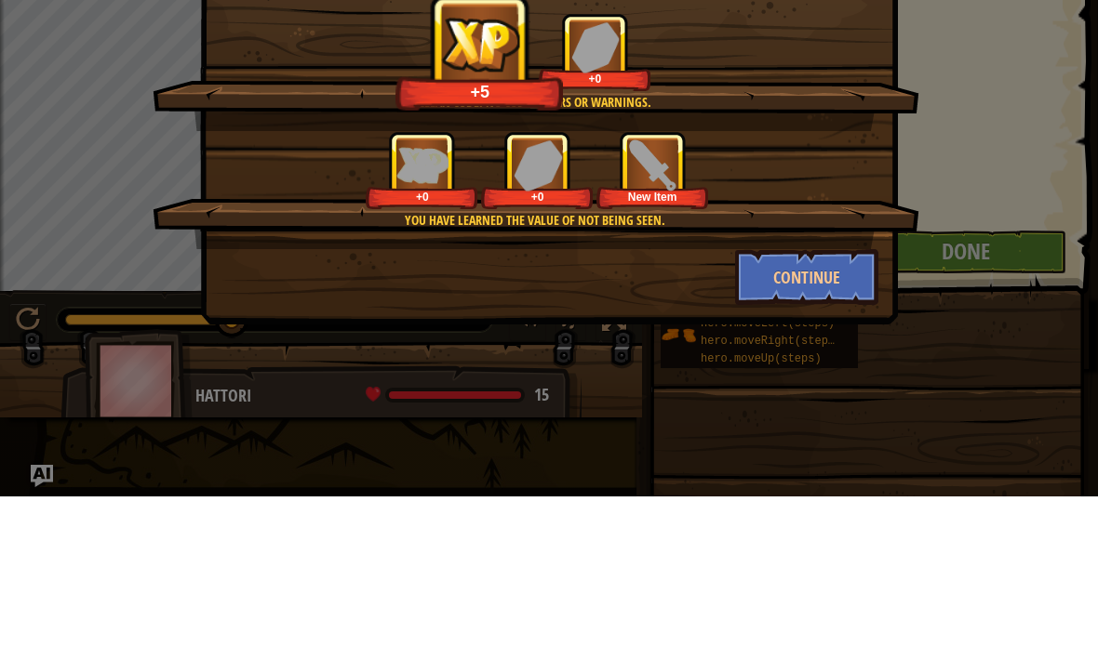
click at [842, 413] on button "Continue" at bounding box center [807, 441] width 144 height 56
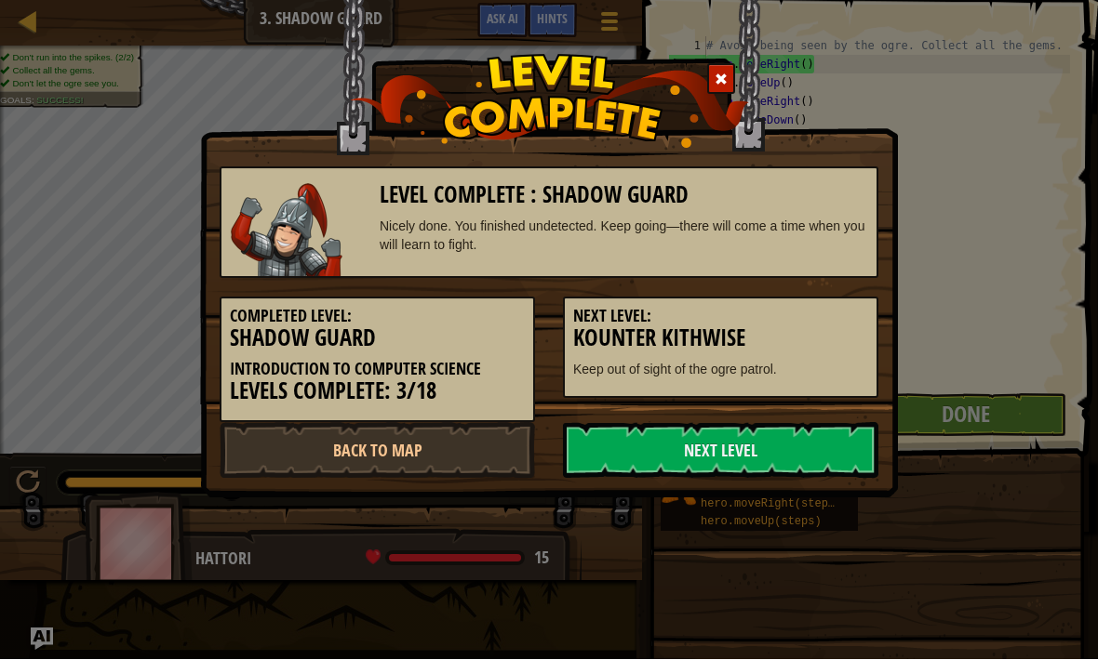
click at [819, 430] on link "Next Level" at bounding box center [720, 451] width 315 height 56
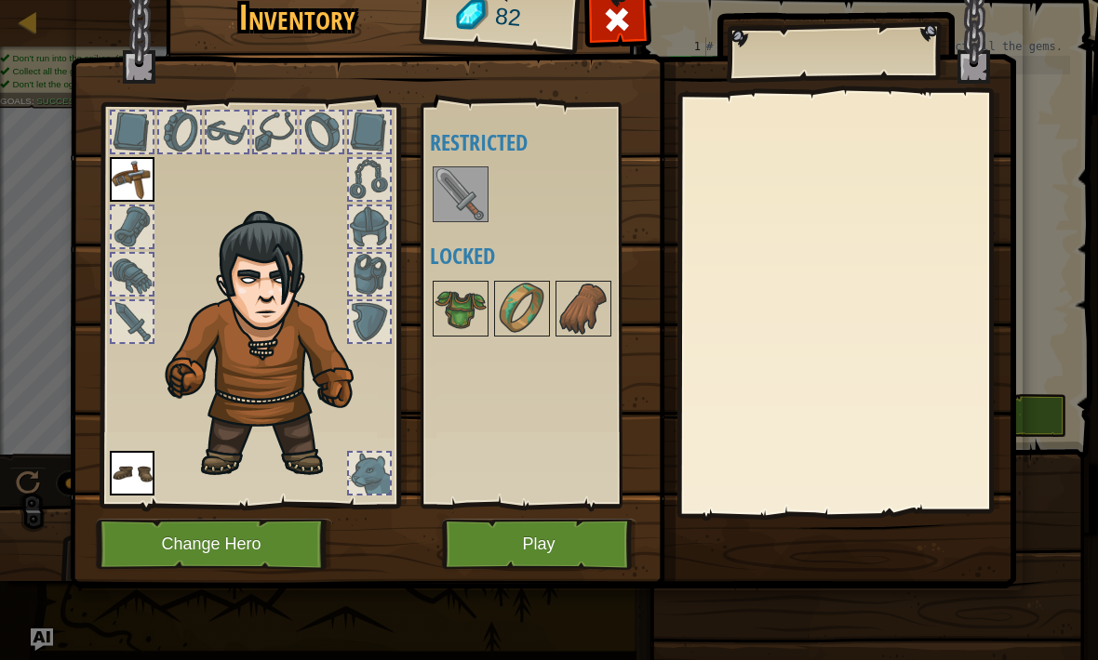
click at [473, 183] on img at bounding box center [460, 194] width 52 height 52
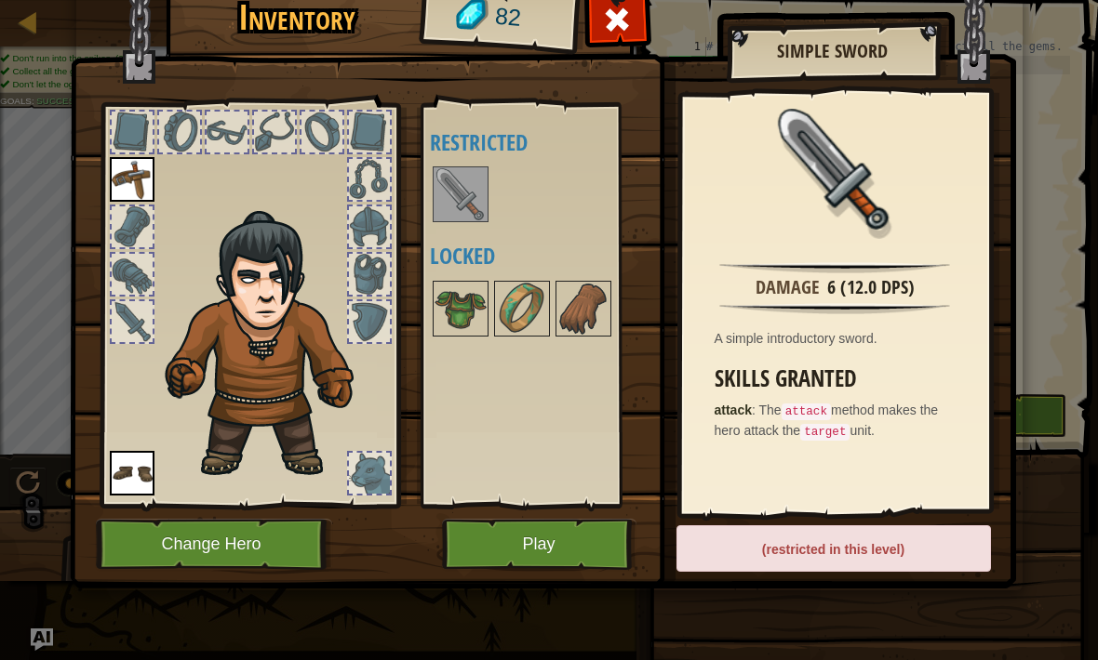
click at [522, 550] on button "Play" at bounding box center [539, 544] width 194 height 51
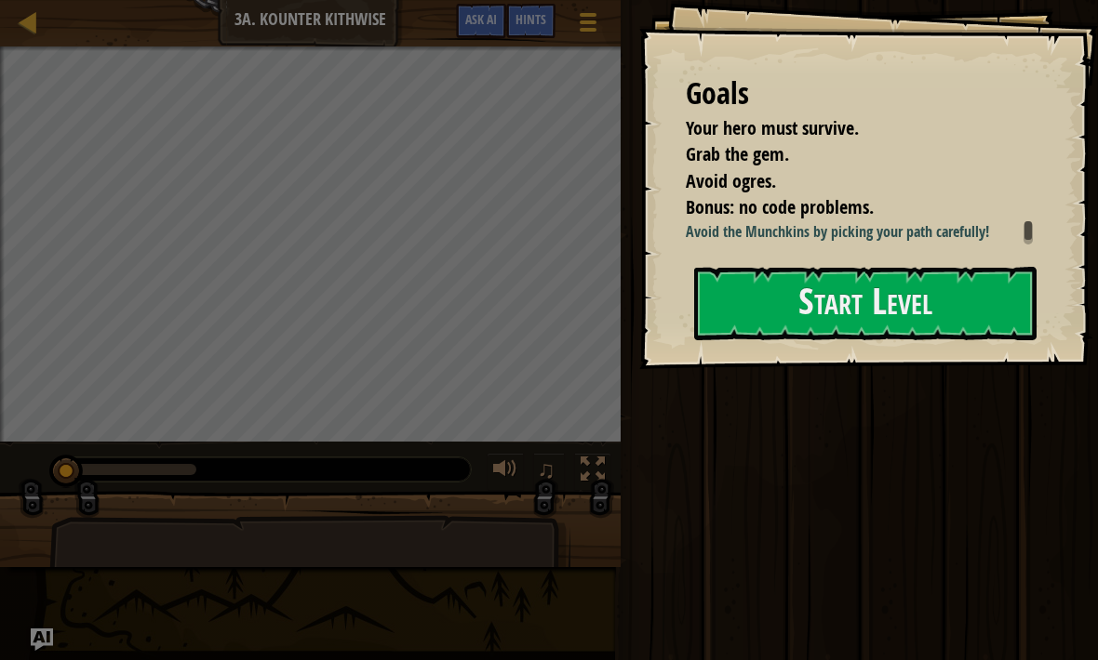
click at [977, 314] on button "Start Level" at bounding box center [865, 303] width 342 height 73
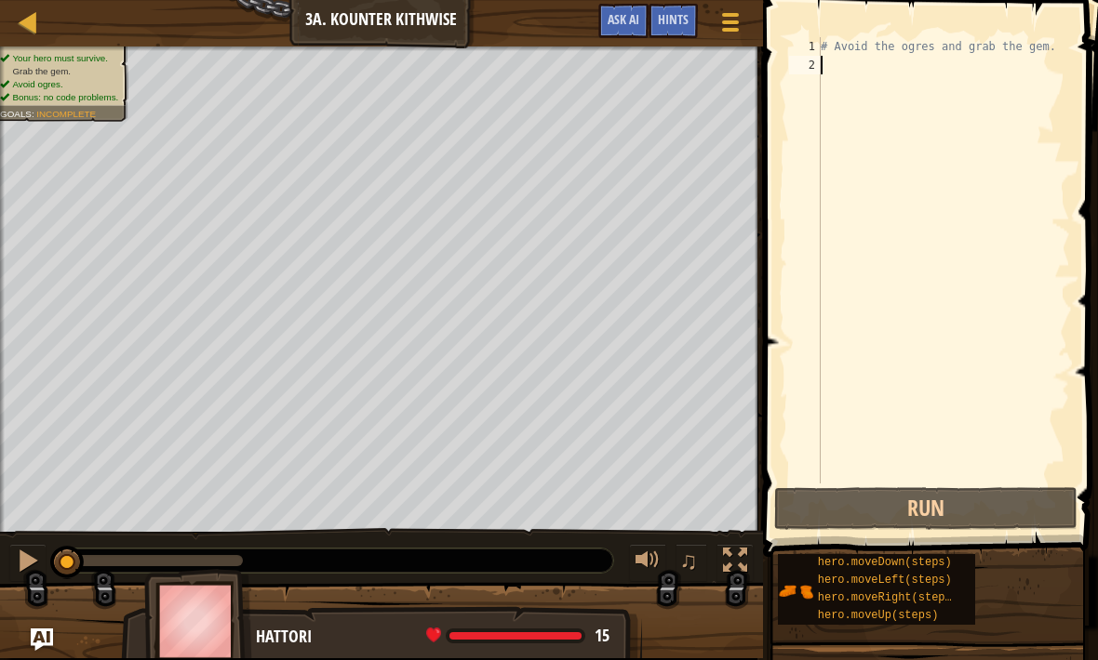
type textarea "# Avoid the ogres and grab the gem."
click at [846, 53] on div "# Avoid the ogres and grab the gem." at bounding box center [943, 279] width 253 height 484
click at [854, 58] on div "# Avoid the ogres and grab the gem." at bounding box center [943, 279] width 253 height 484
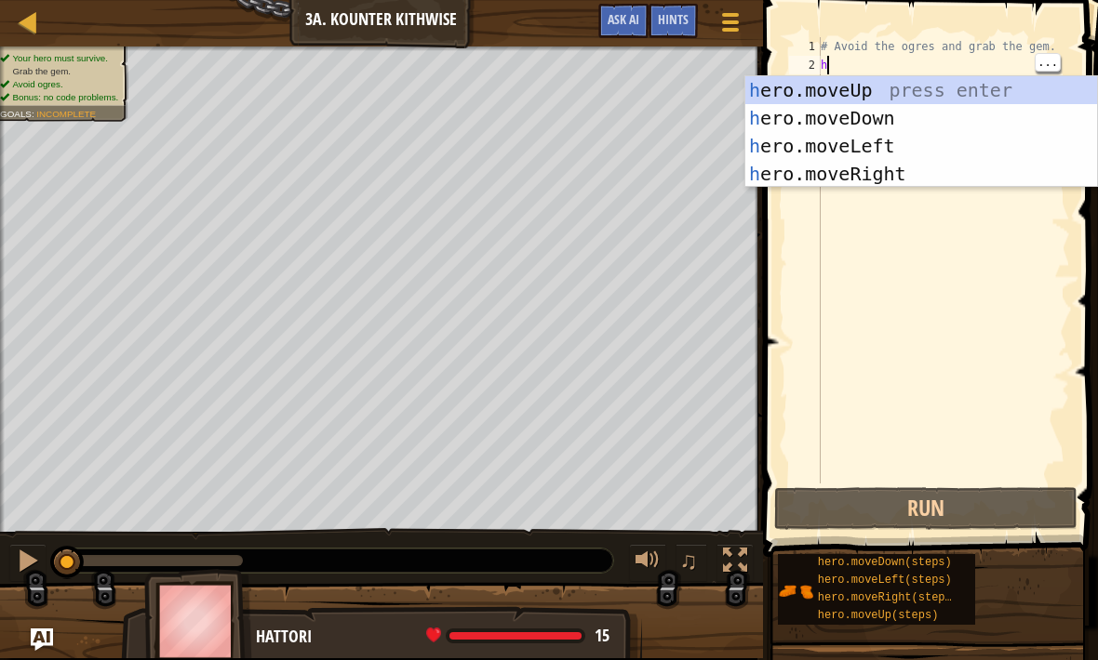
scroll to position [9, 0]
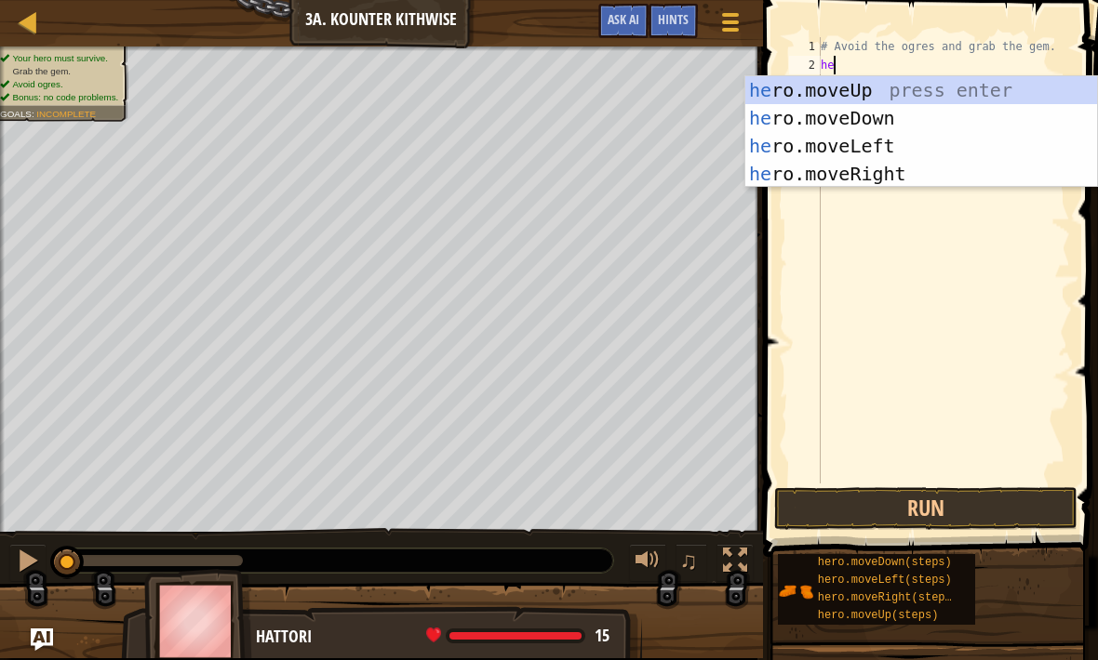
type textarea "her"
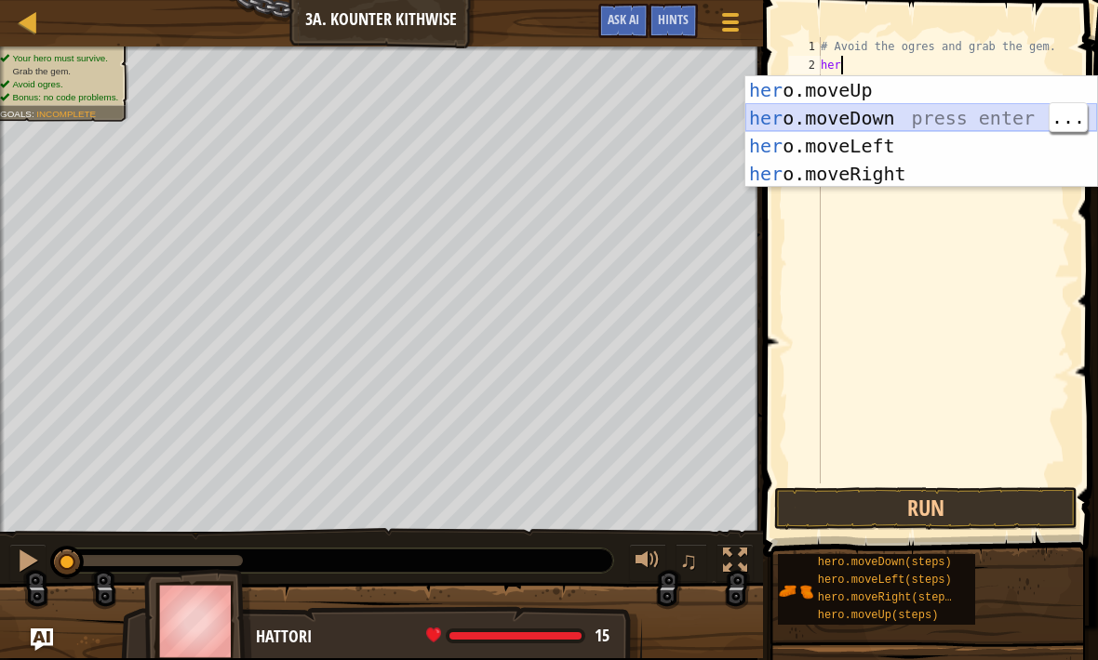
click at [961, 114] on div "her o.moveUp press enter her o.moveDown press enter her o.moveLeft press enter …" at bounding box center [921, 159] width 352 height 167
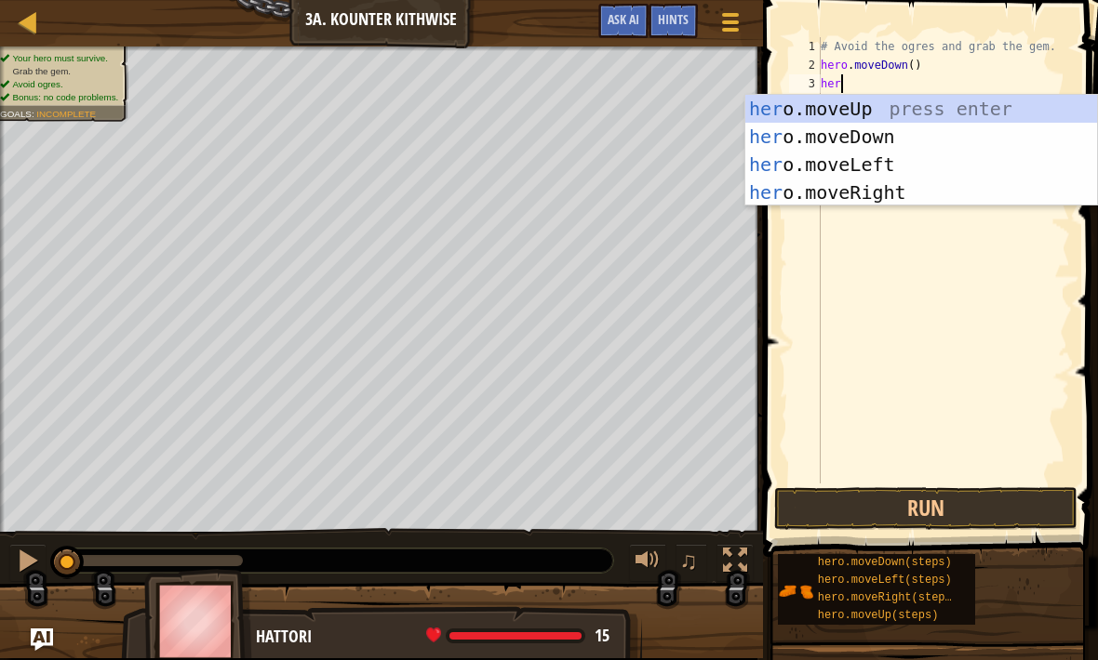
type textarea "hero"
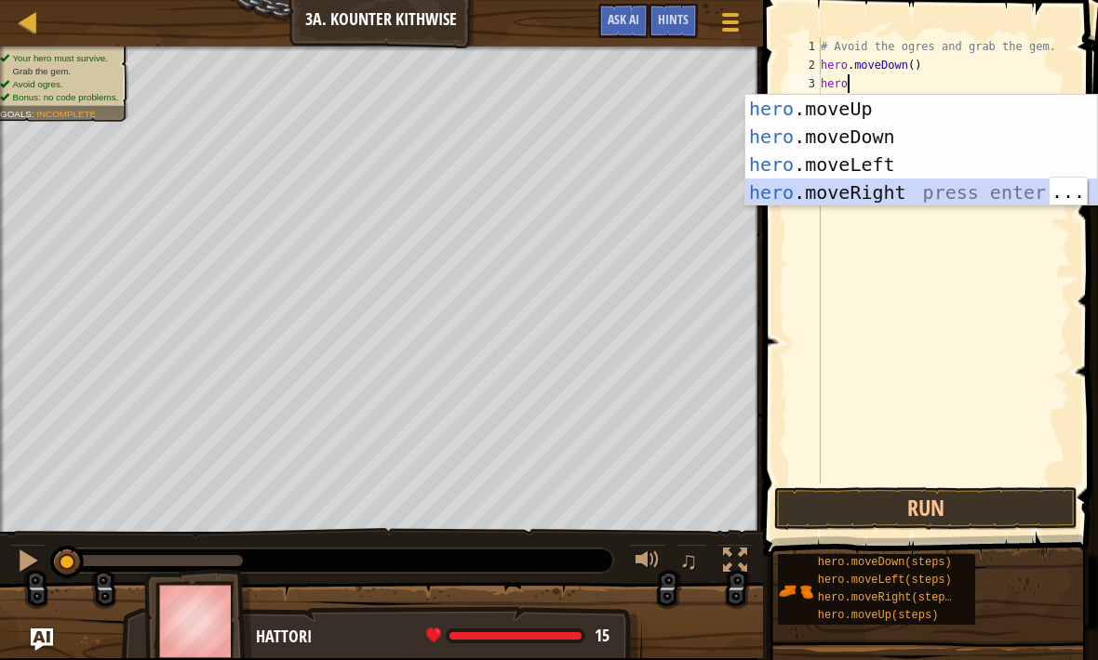
click at [1024, 193] on div "hero .moveUp press enter hero .moveDown press enter hero .moveLeft press enter …" at bounding box center [921, 178] width 352 height 167
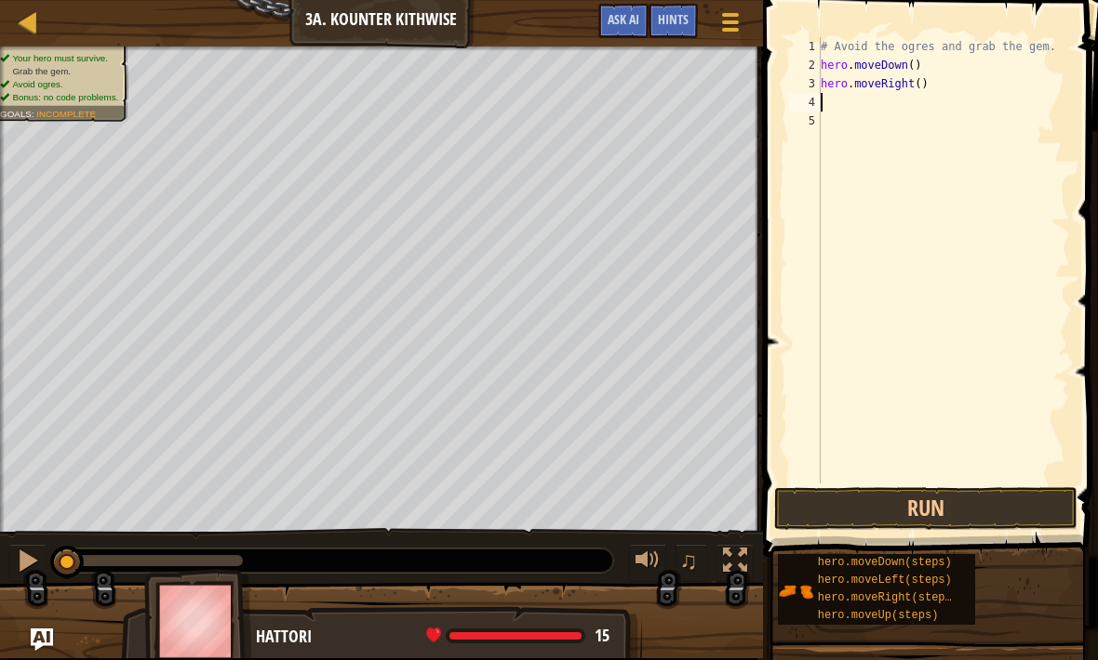
scroll to position [9, 0]
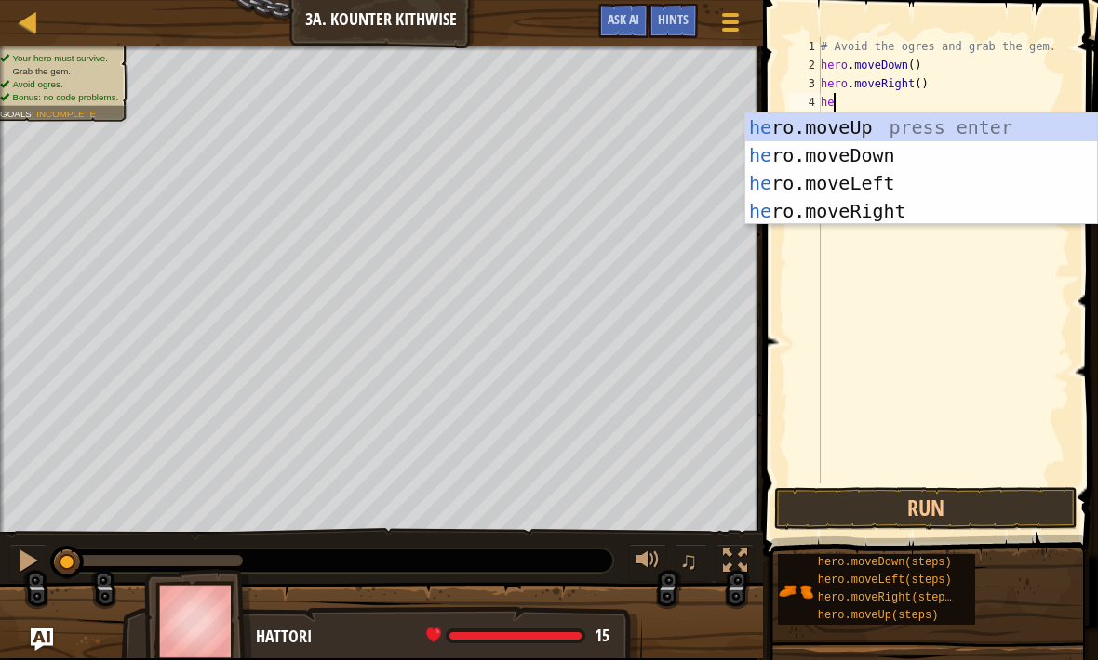
type textarea "her"
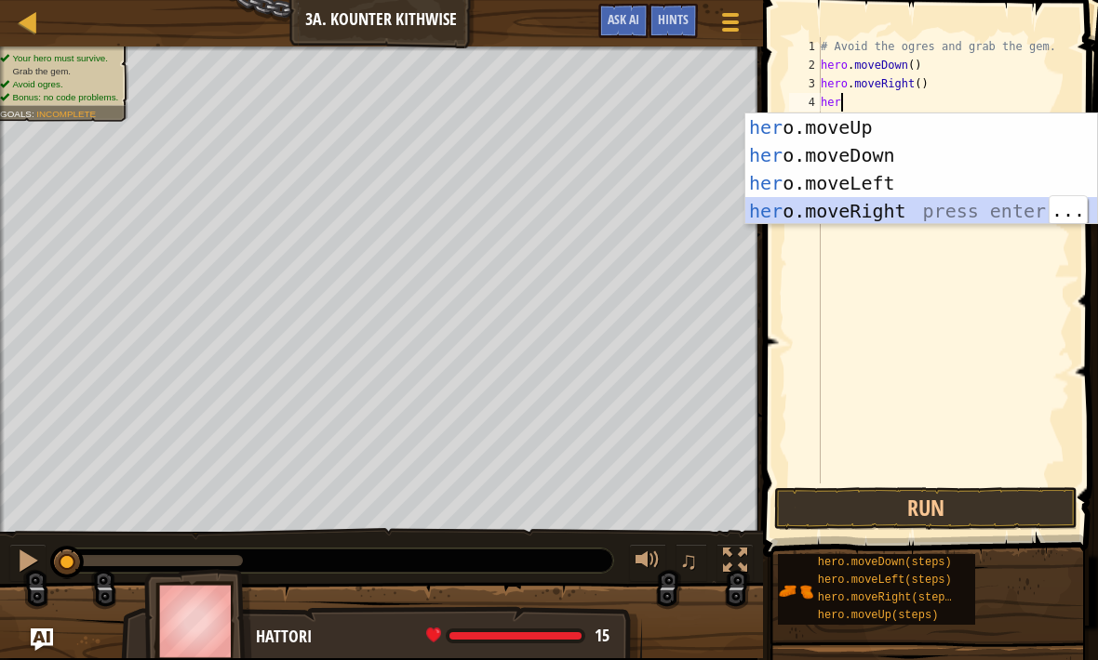
click at [925, 209] on div "her o.moveUp press enter her o.moveDown press enter her o.moveLeft press enter …" at bounding box center [921, 196] width 352 height 167
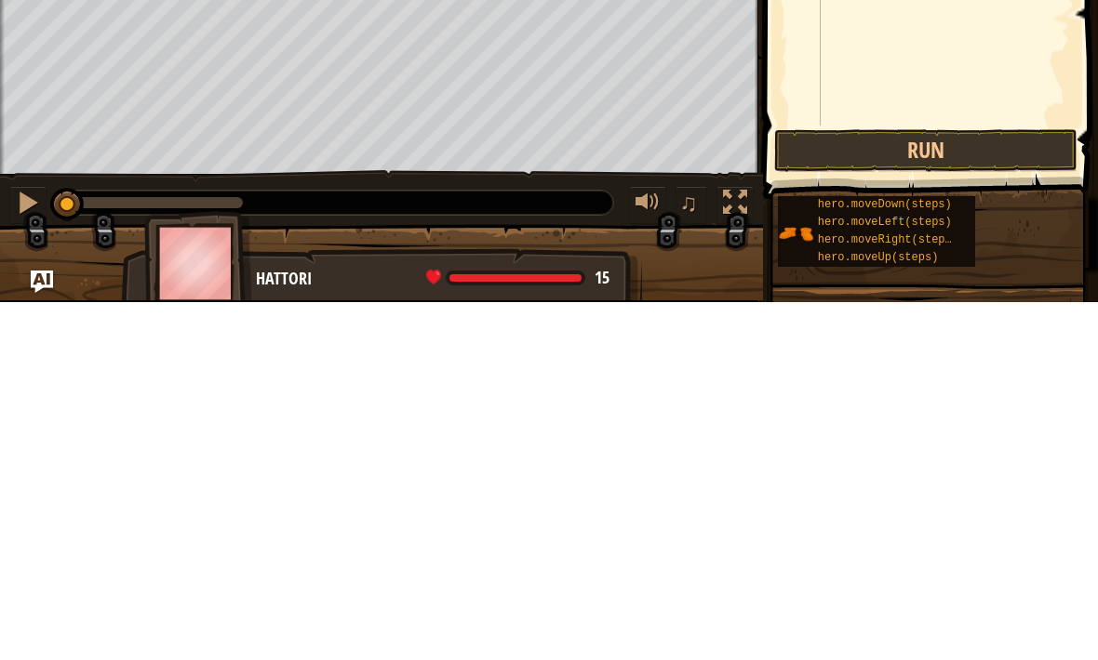
click at [1004, 487] on button "Run" at bounding box center [925, 508] width 303 height 43
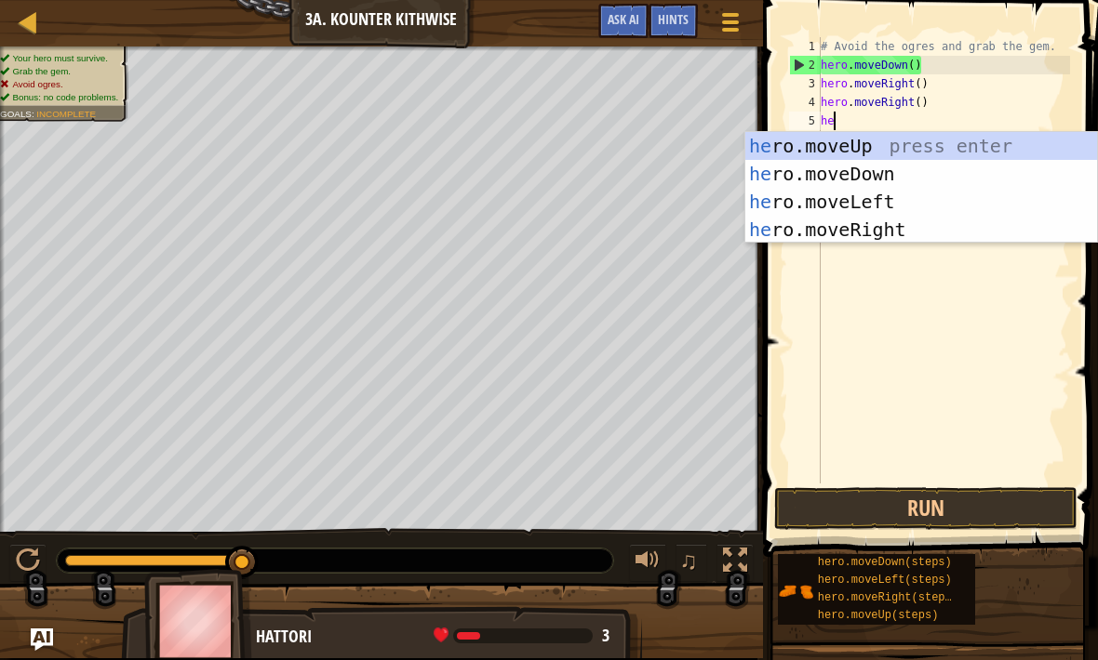
type textarea "her"
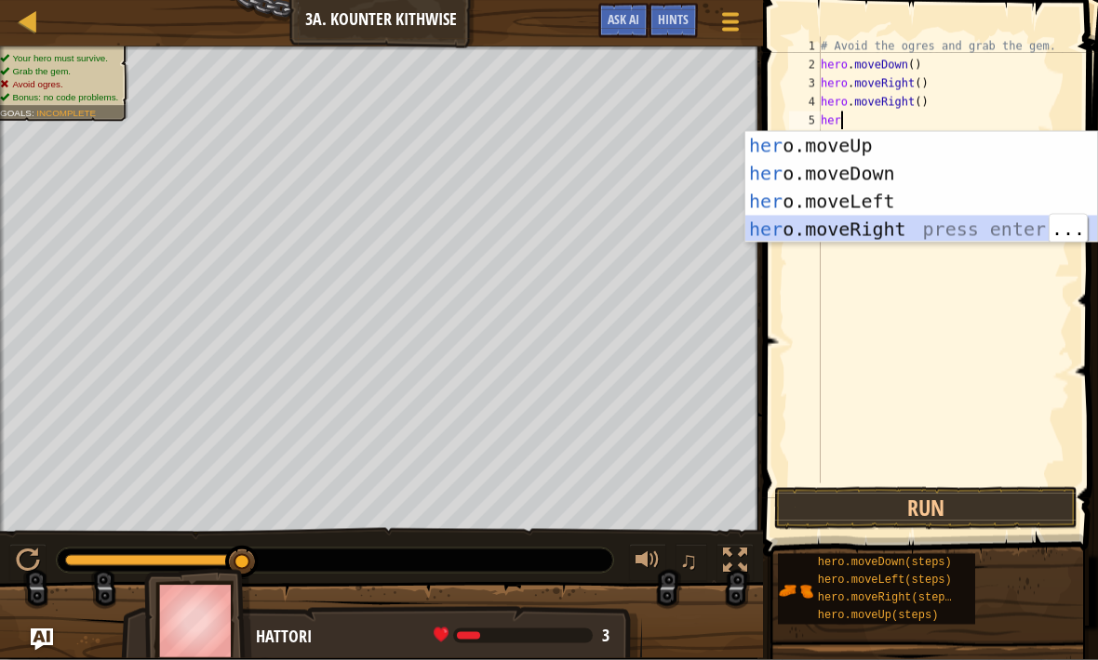
click at [929, 221] on div "her o.moveUp press enter her o.moveDown press enter her o.moveLeft press enter …" at bounding box center [921, 215] width 352 height 167
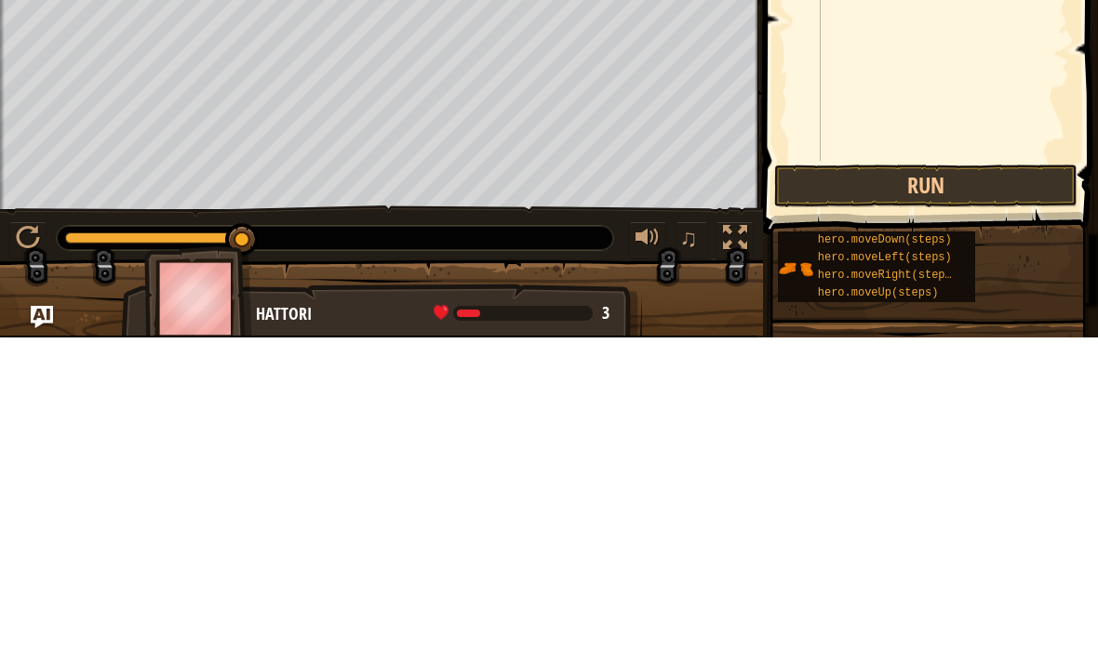
click at [962, 487] on button "Run" at bounding box center [925, 508] width 303 height 43
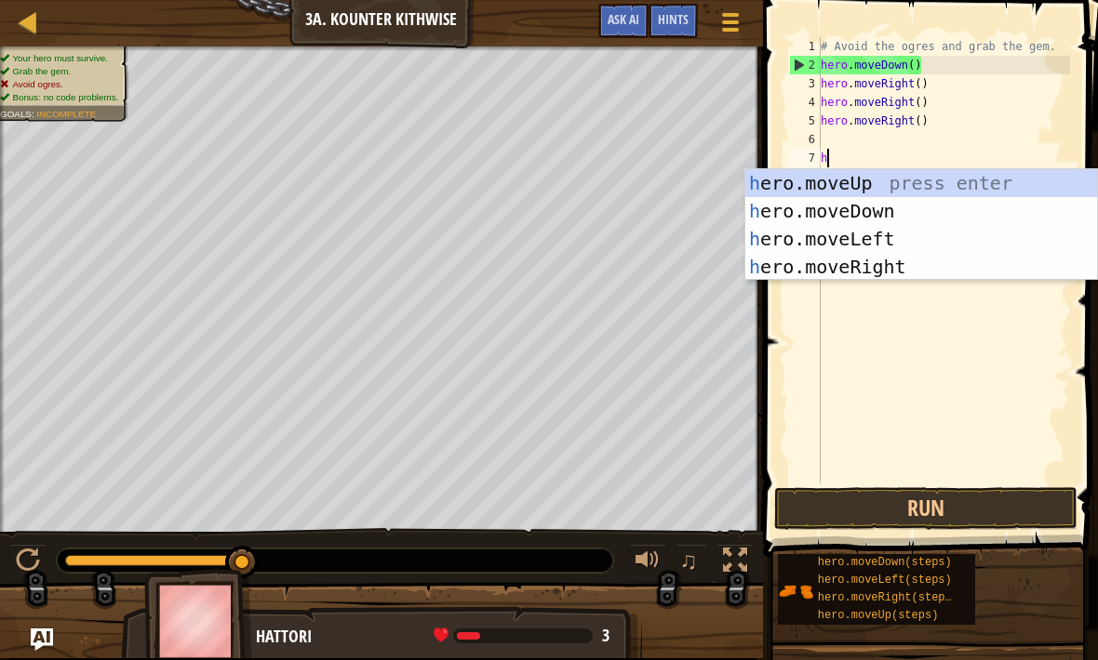
type textarea "her"
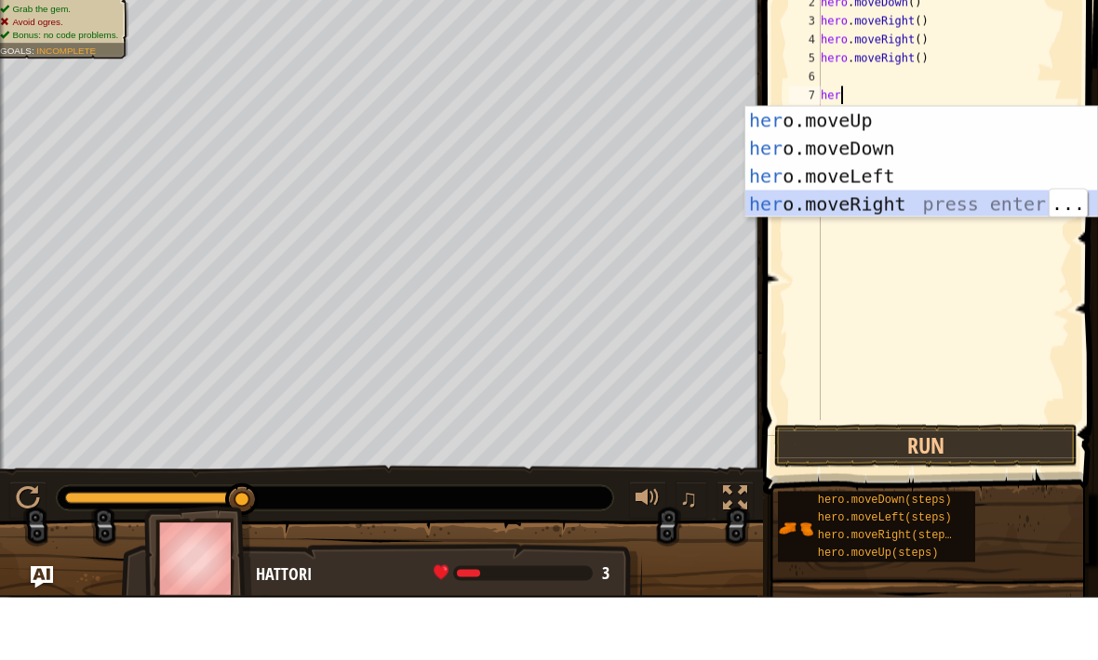
click at [943, 194] on div "her o.moveUp press enter her o.moveDown press enter her o.moveLeft press enter …" at bounding box center [921, 252] width 352 height 167
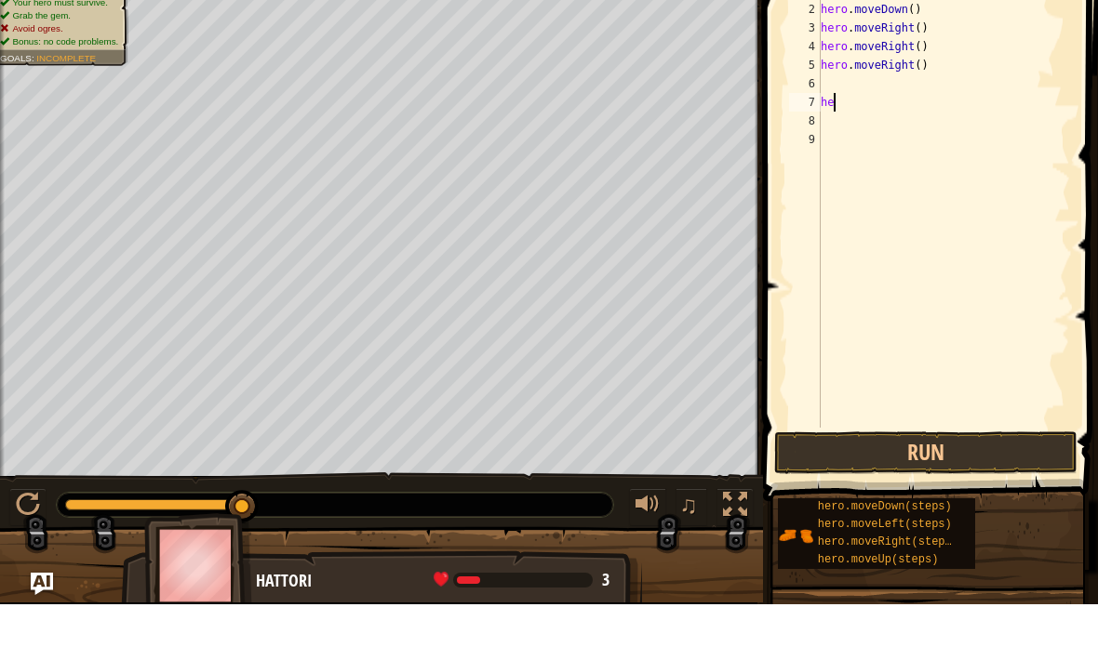
type textarea "h"
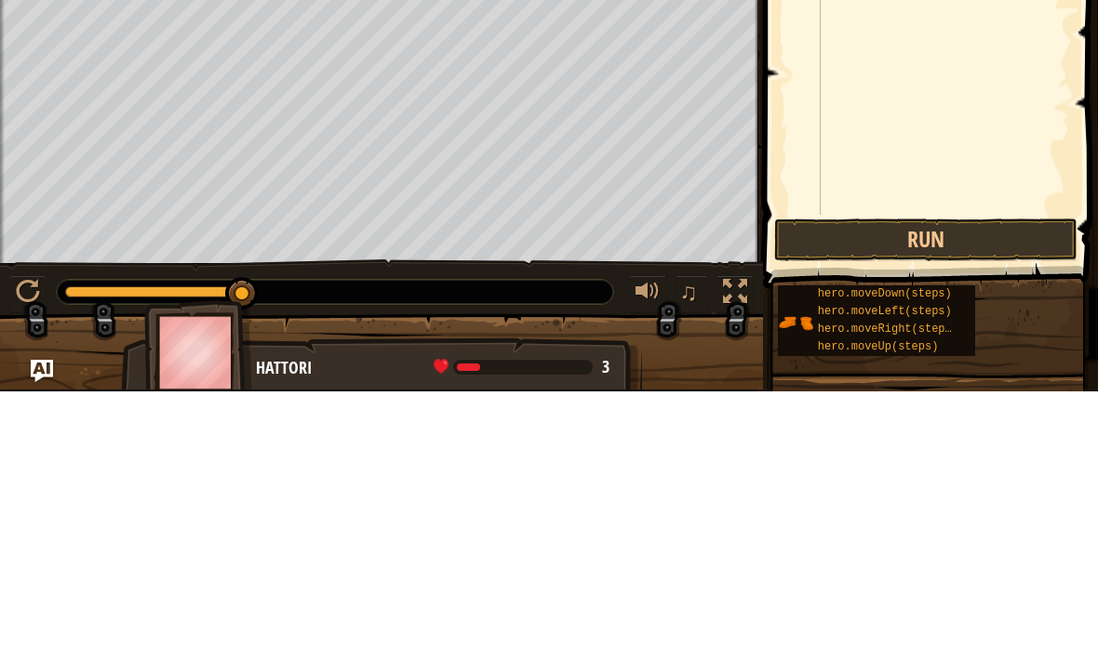
click at [1007, 487] on button "Run" at bounding box center [925, 508] width 303 height 43
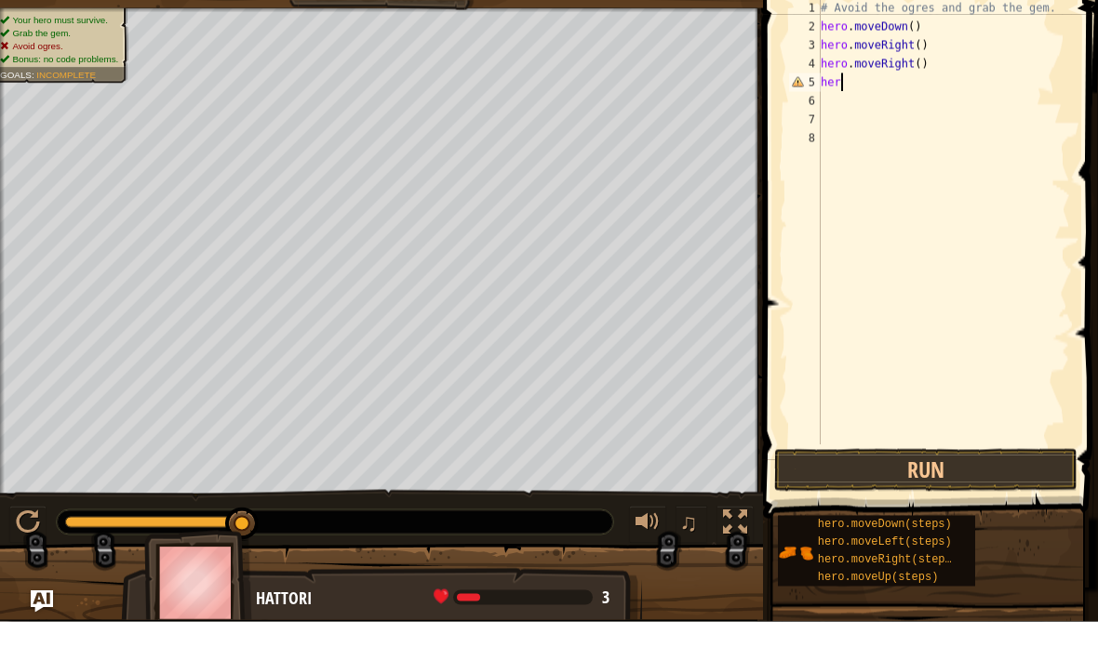
type textarea "h"
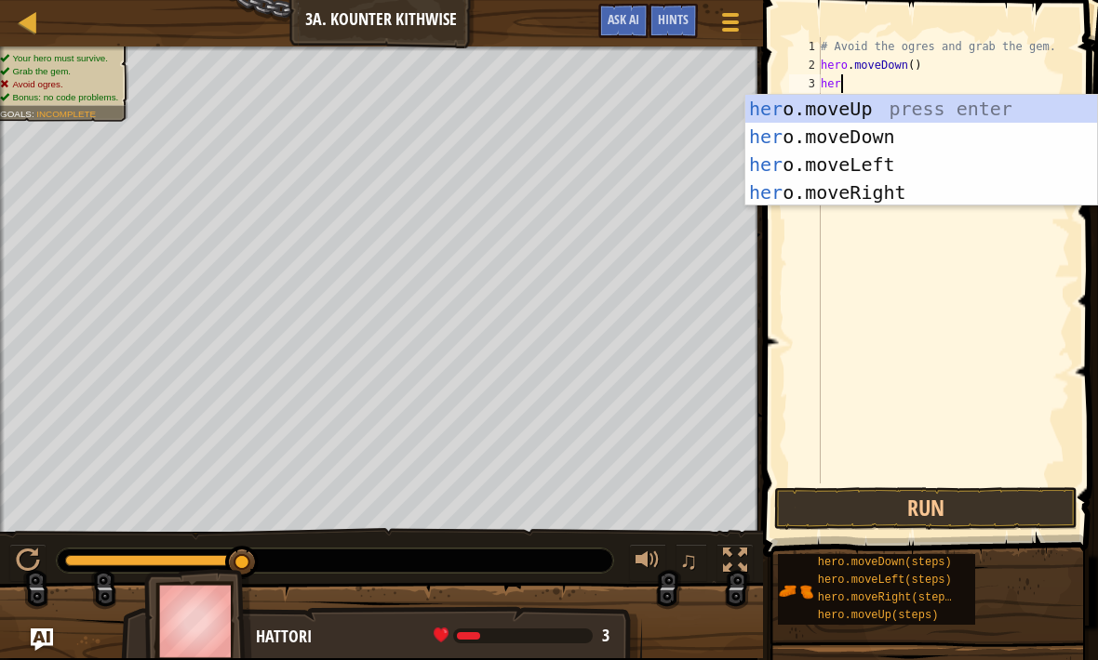
type textarea "hero"
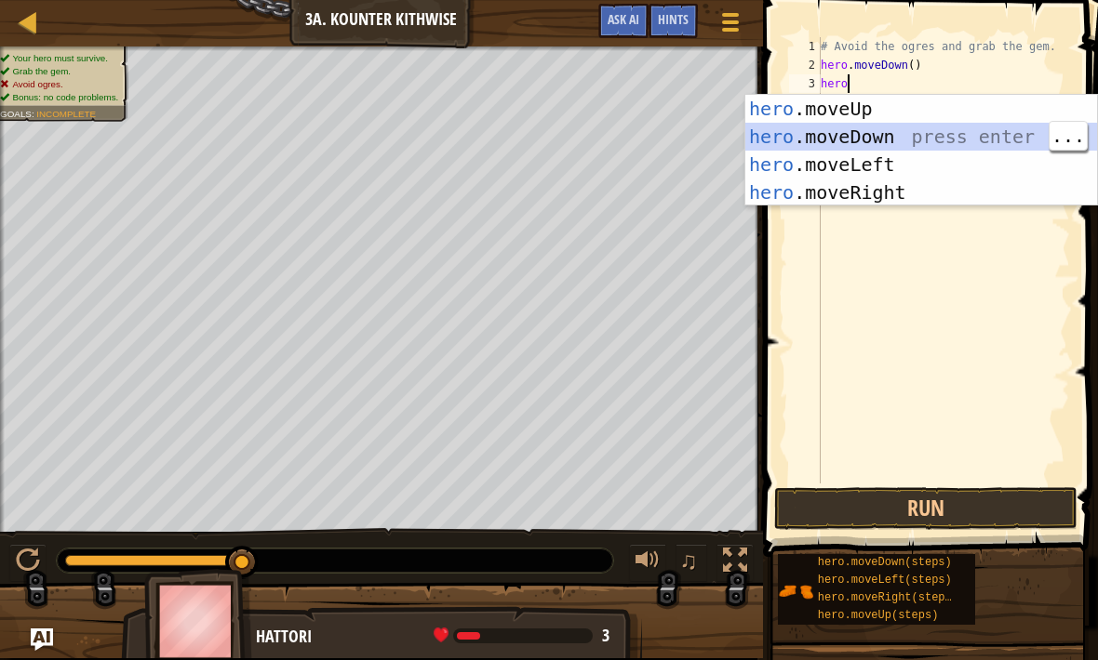
click at [911, 145] on div "hero .moveUp press enter hero .moveDown press enter hero .moveLeft press enter …" at bounding box center [921, 178] width 352 height 167
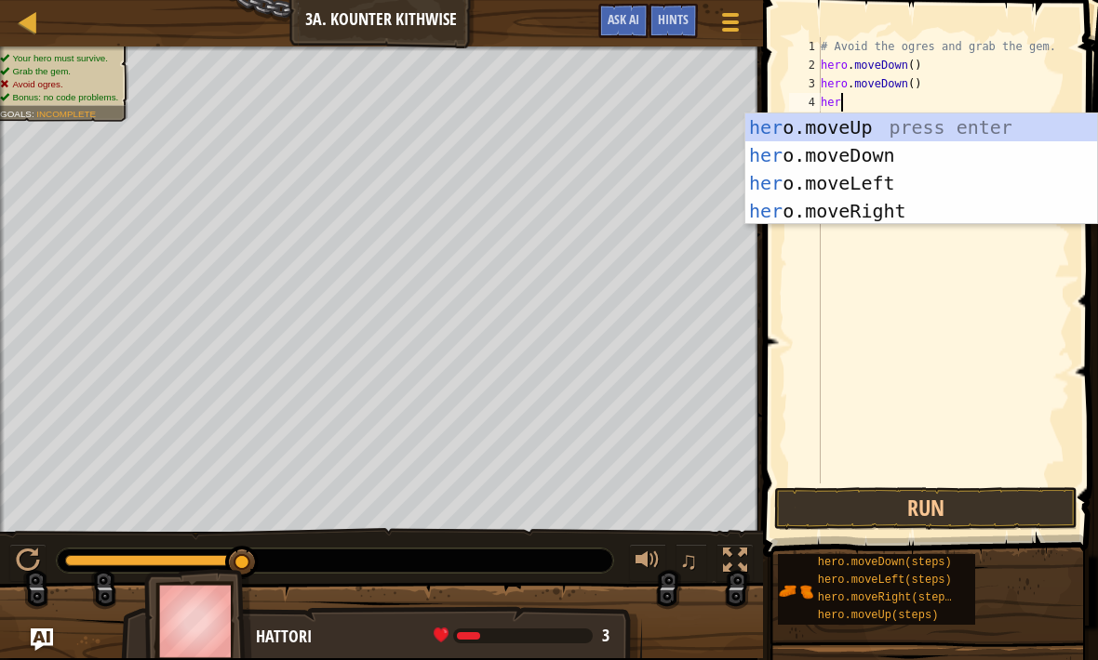
type textarea "hero"
click at [932, 222] on div "hero .moveUp press enter hero .moveDown press enter hero .moveLeft press enter …" at bounding box center [921, 196] width 352 height 167
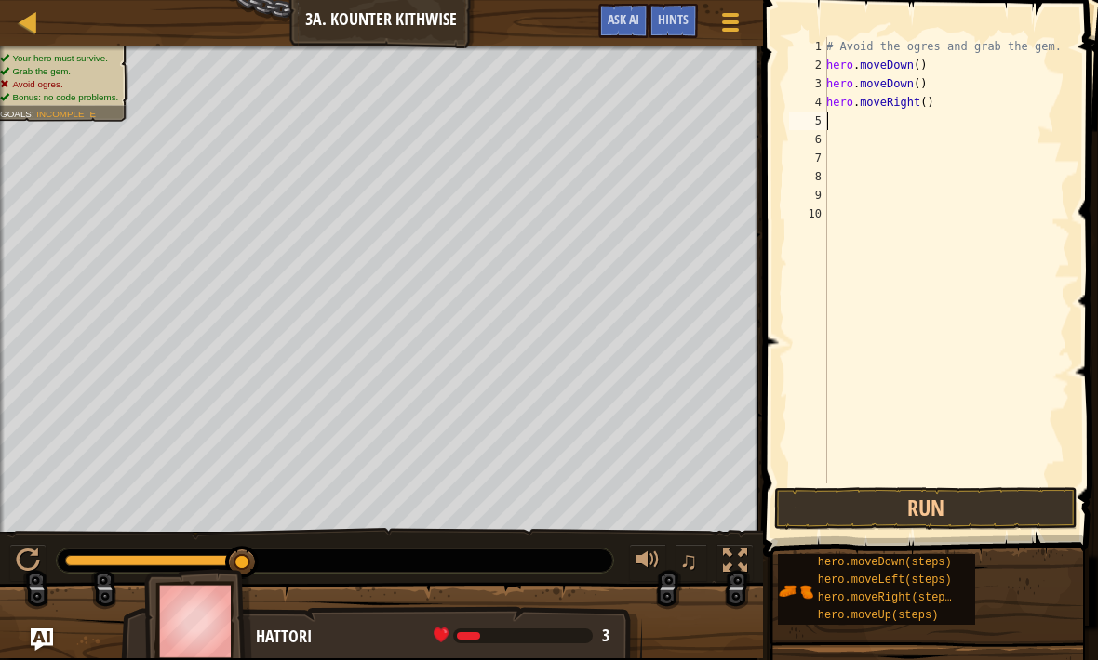
scroll to position [9, 0]
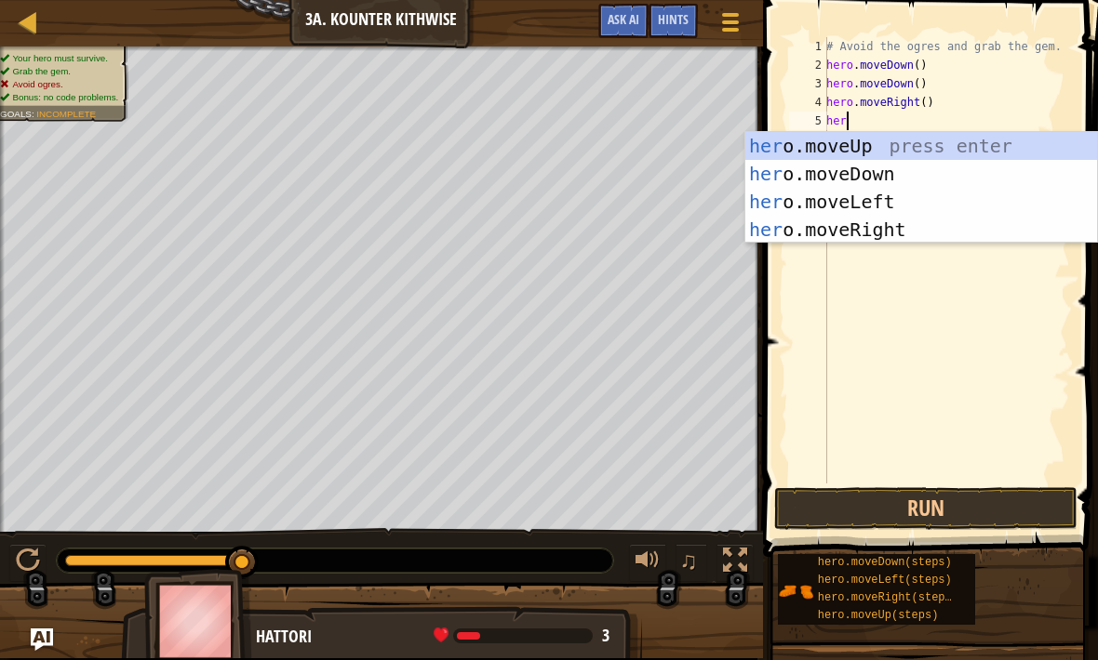
type textarea "hero"
click at [943, 141] on div "hero .moveUp press enter hero .moveDown press enter hero .moveLeft press enter …" at bounding box center [921, 215] width 352 height 167
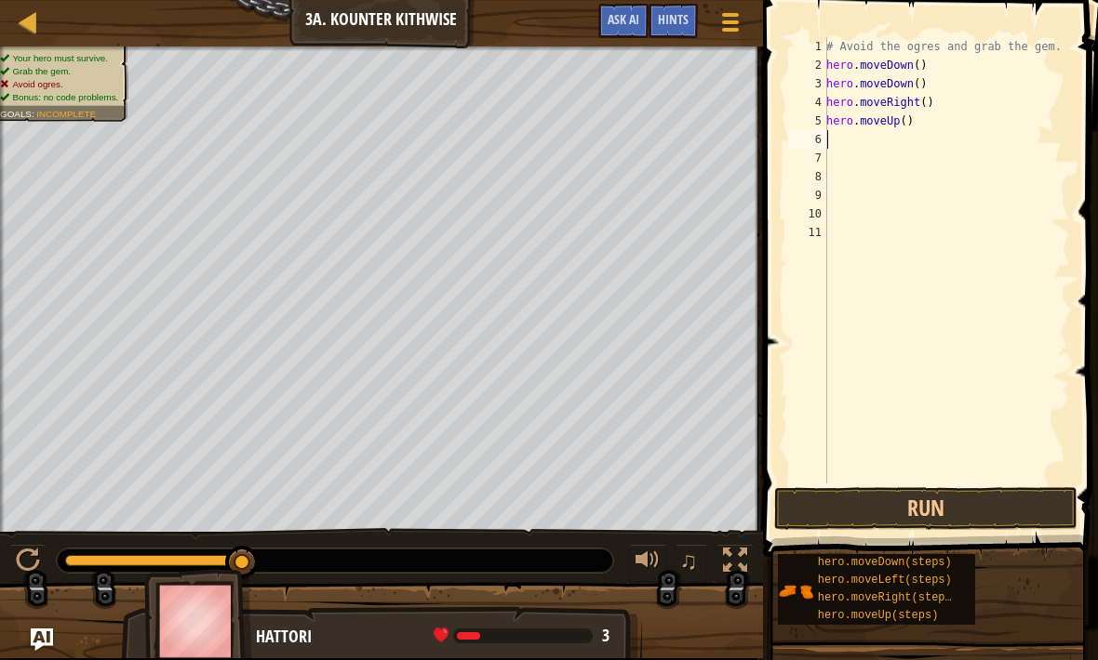
scroll to position [9, 0]
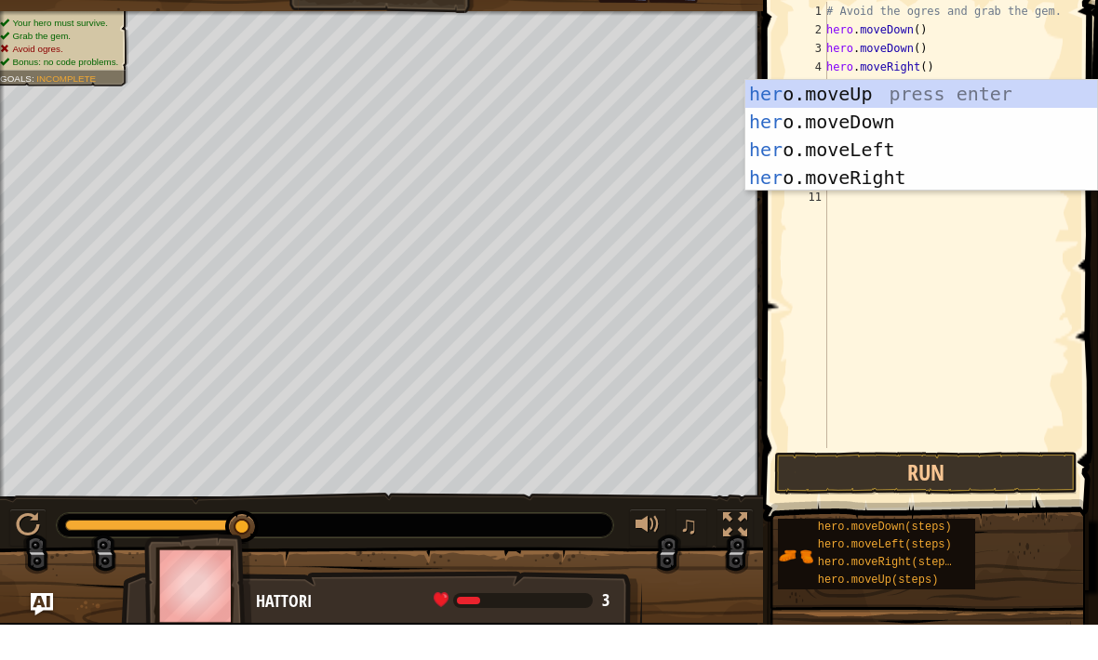
type textarea "hero"
click at [925, 184] on div "hero .moveUp press enter hero .moveDown press enter hero .moveLeft press enter …" at bounding box center [921, 198] width 352 height 167
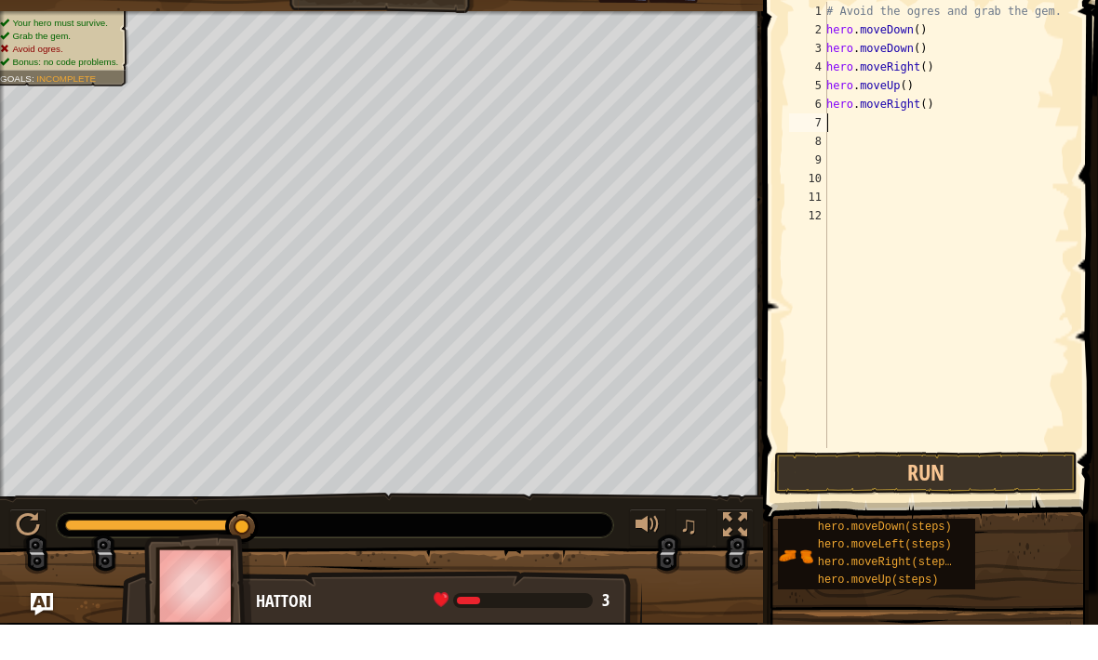
scroll to position [9, 0]
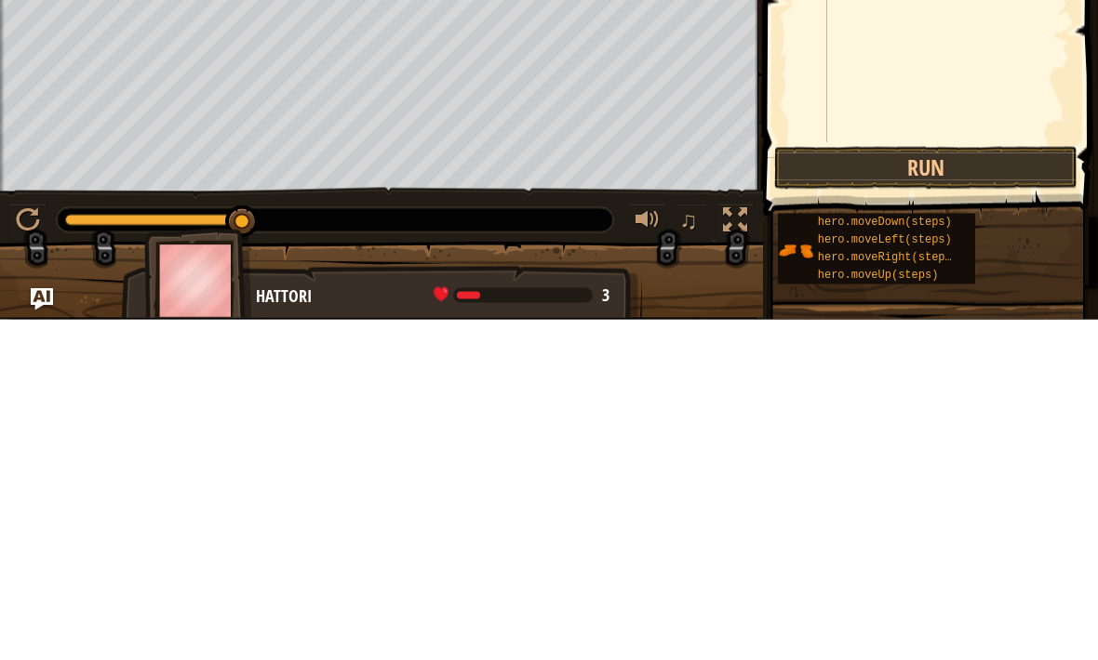
click at [990, 487] on button "Run" at bounding box center [925, 508] width 303 height 43
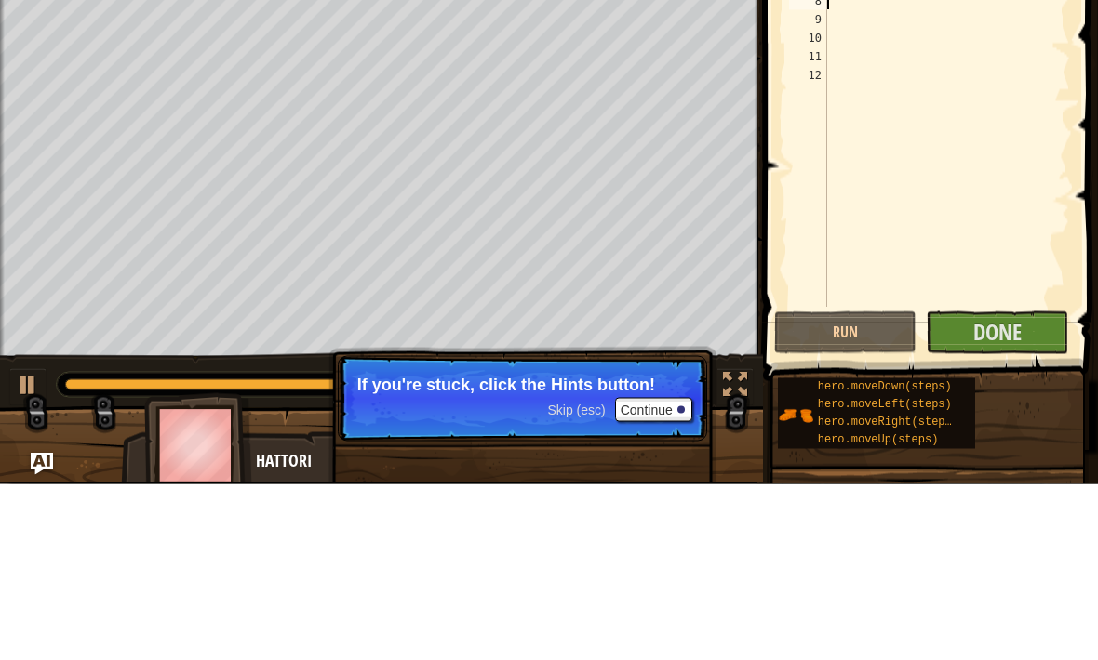
scroll to position [1, 0]
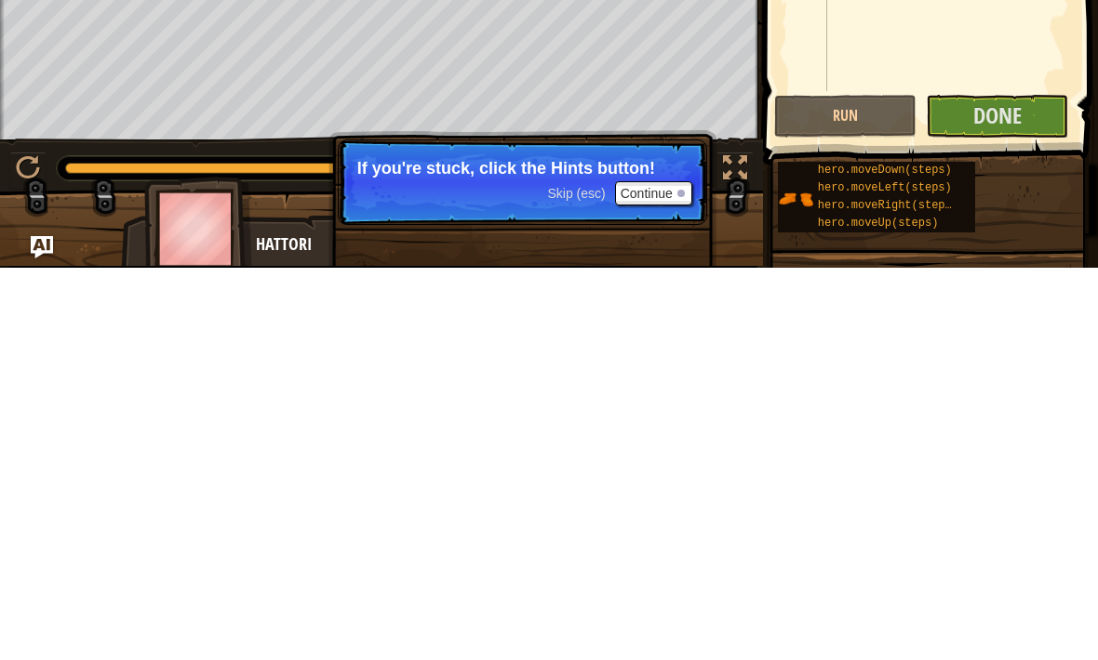
click at [1028, 487] on button "Done" at bounding box center [996, 508] width 142 height 43
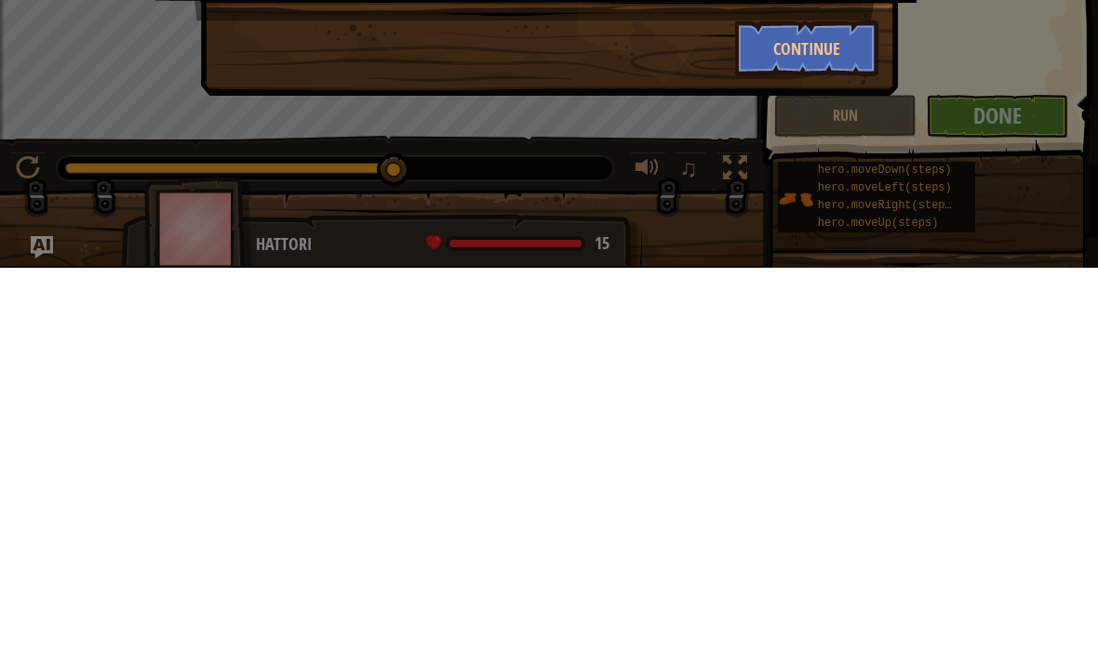
click at [659, 182] on div "Clean code: no code errors or warnings. +4 +0 Just try spelling counter clockwi…" at bounding box center [549, 330] width 1098 height 660
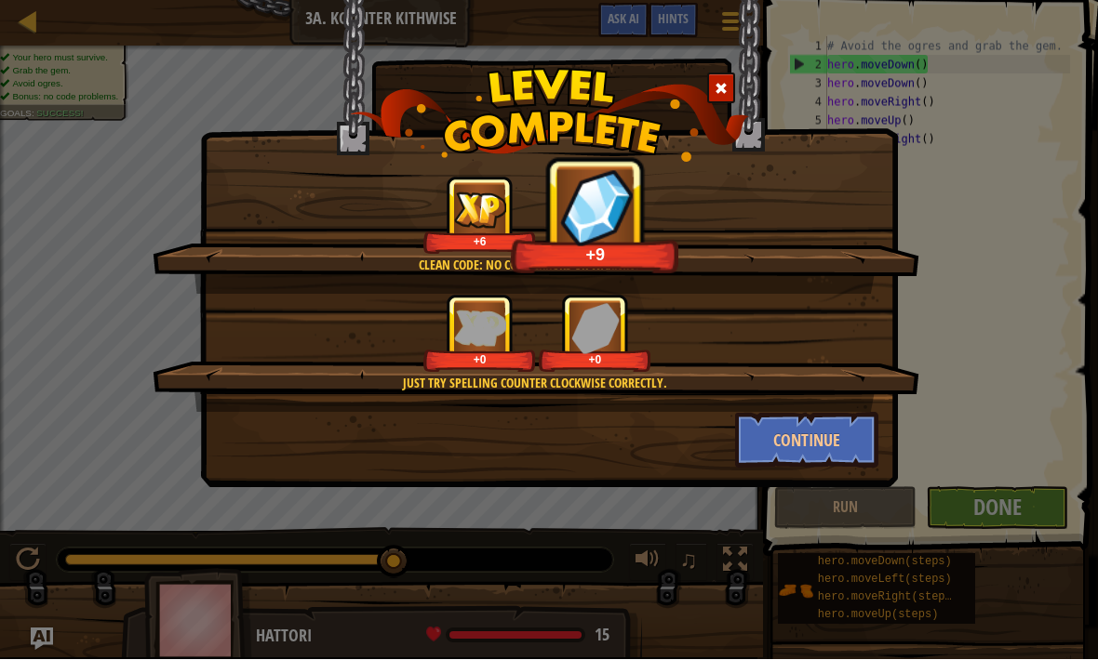
click at [840, 456] on button "Continue" at bounding box center [807, 441] width 144 height 56
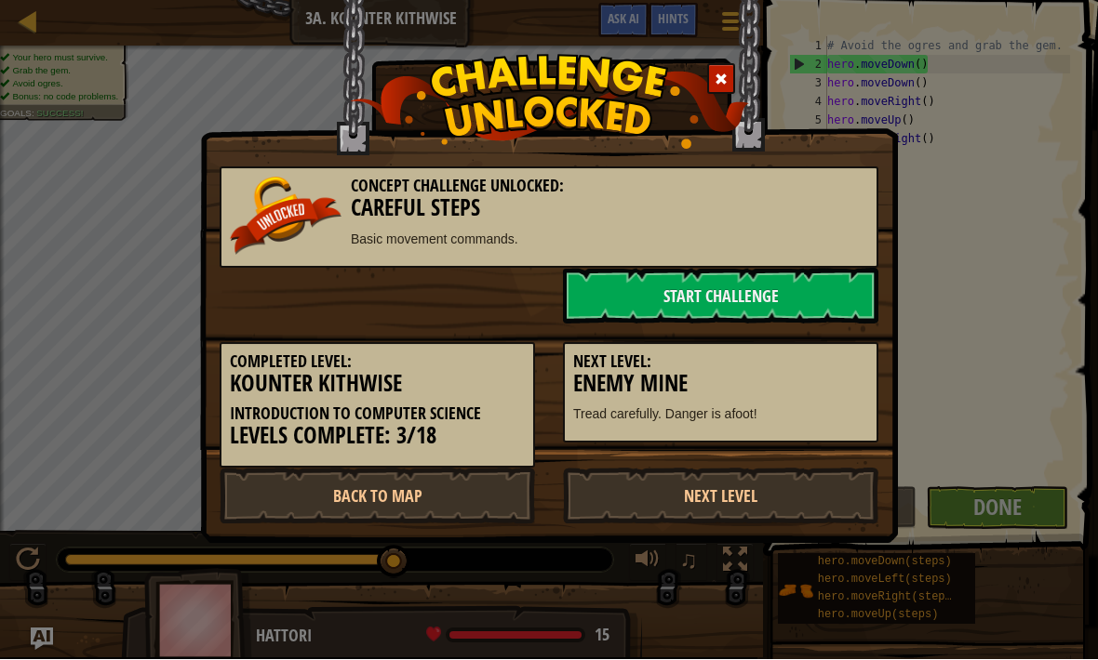
click at [836, 297] on link "Start Challenge" at bounding box center [720, 297] width 315 height 56
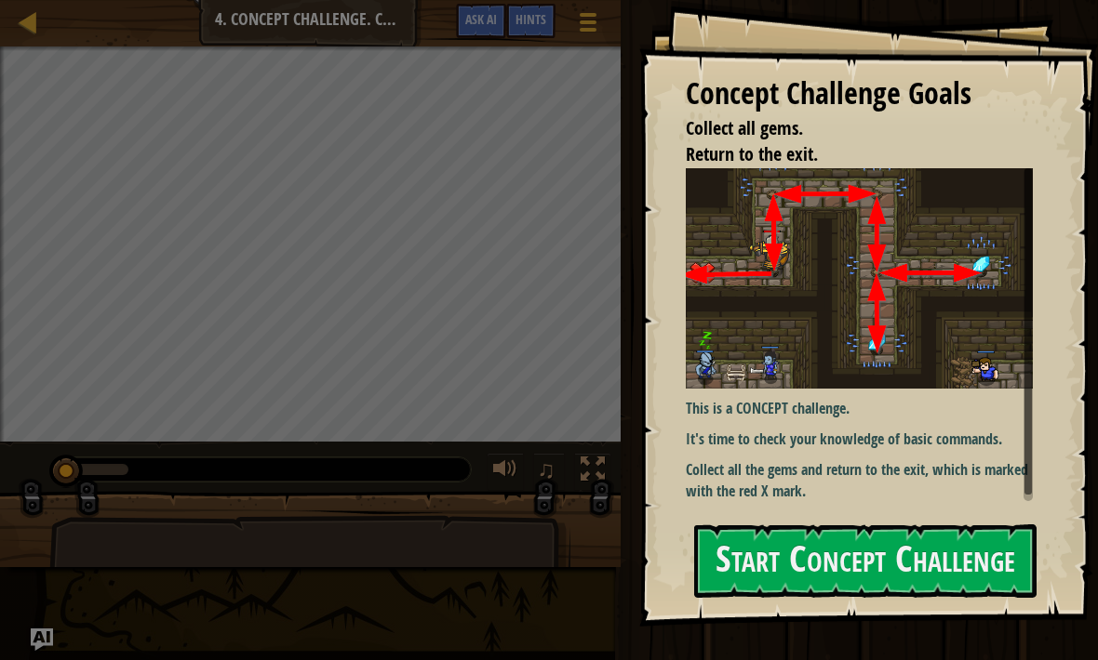
click at [960, 598] on button "Start Concept Challenge" at bounding box center [865, 561] width 342 height 73
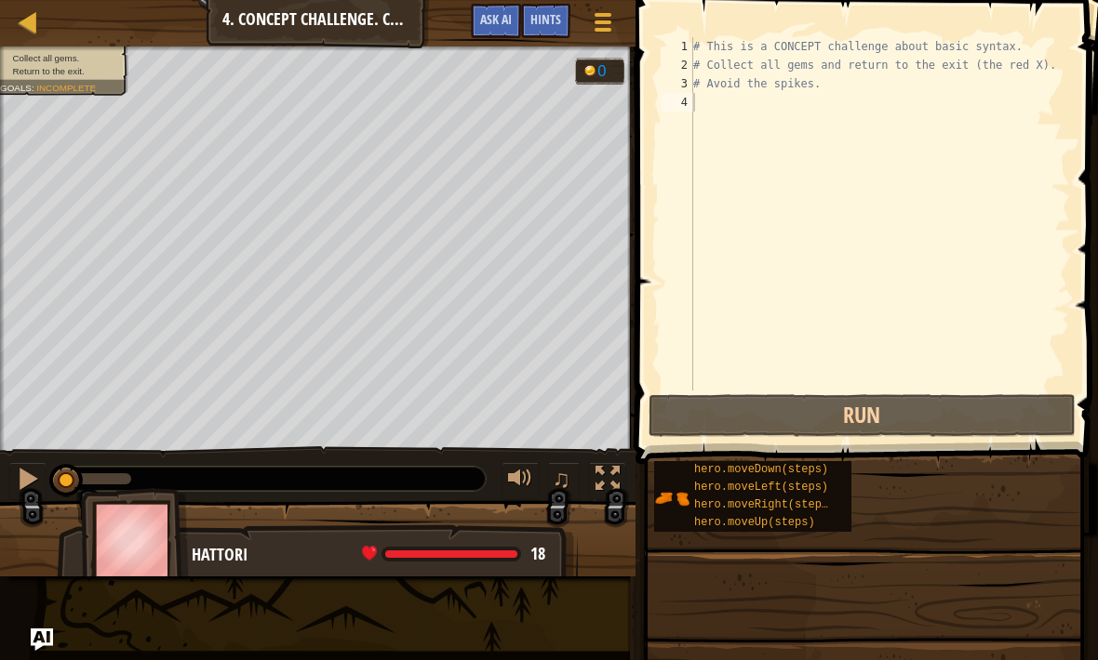
click at [709, 31] on span at bounding box center [868, 205] width 477 height 519
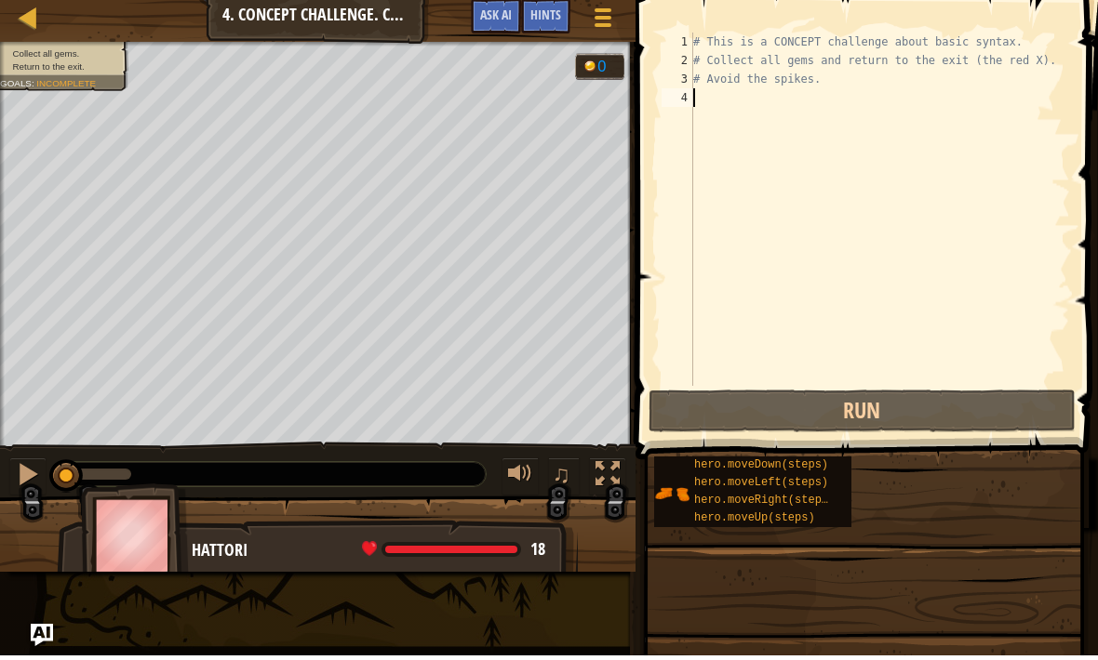
type textarea "# Avoid the spikes."
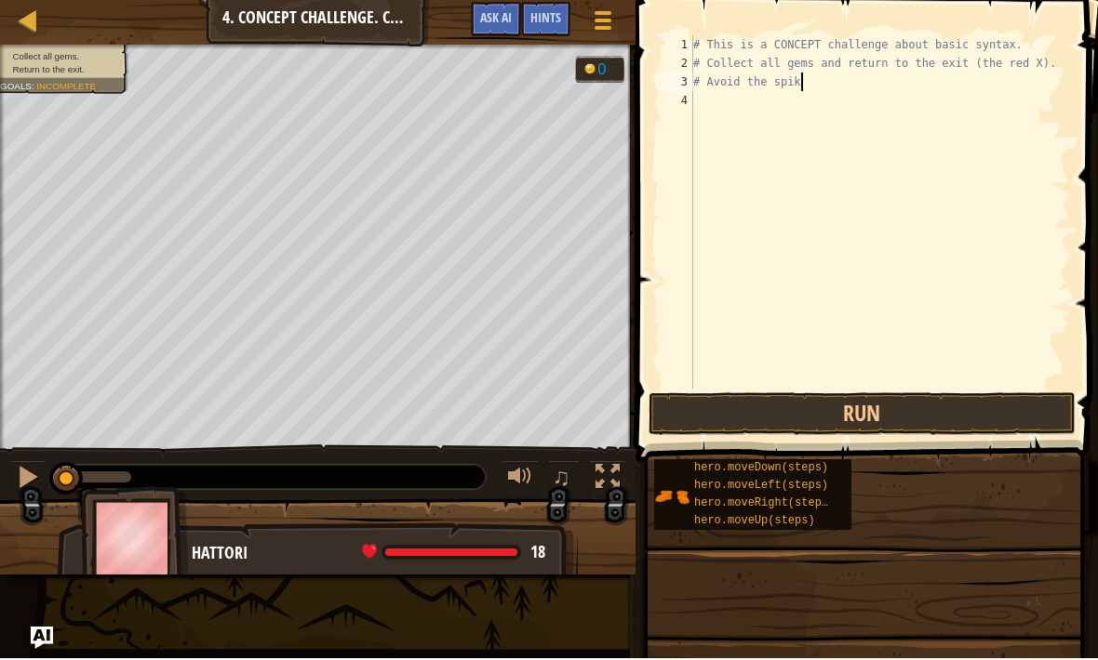
scroll to position [9, 8]
type textarea "# Avoid the spikes"
click at [717, 106] on div "# This is a CONCEPT challenge about basic syntax. # Collect all gems and return…" at bounding box center [879, 232] width 380 height 391
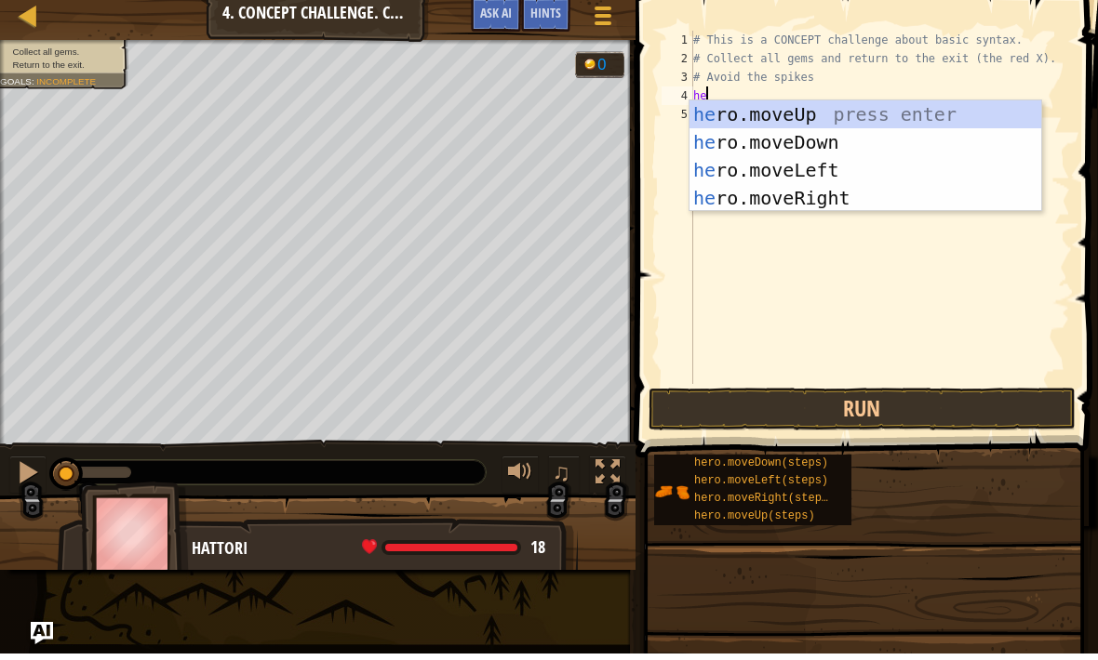
type textarea "her"
click at [915, 113] on div "her o.moveUp press enter her o.moveDown press enter her o.moveLeft press enter …" at bounding box center [865, 190] width 352 height 167
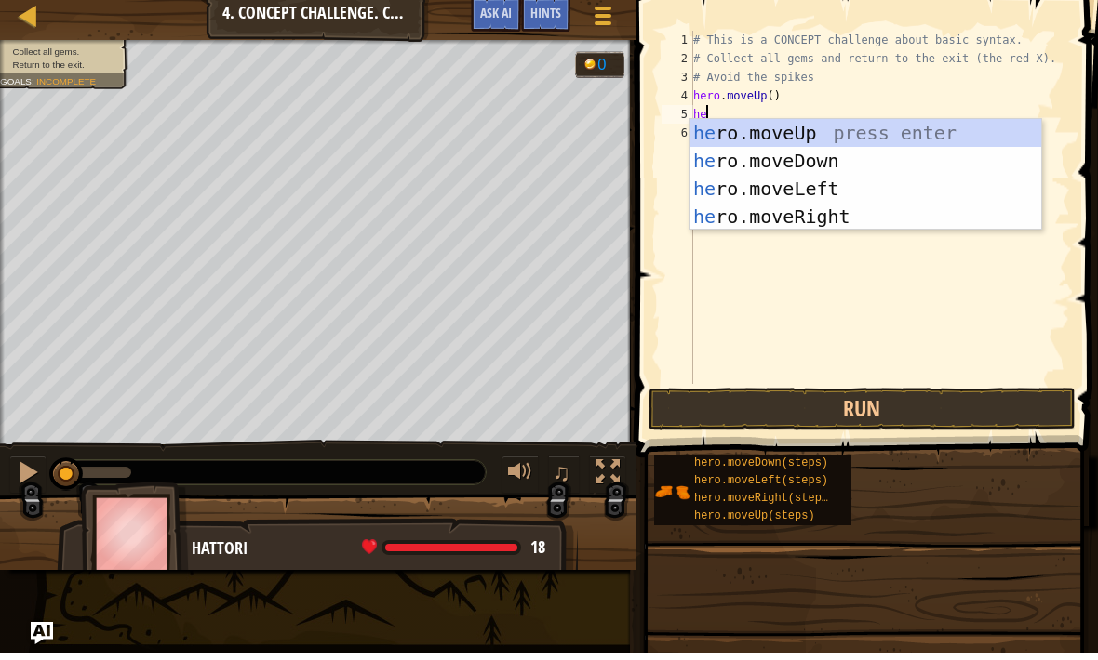
type textarea "her"
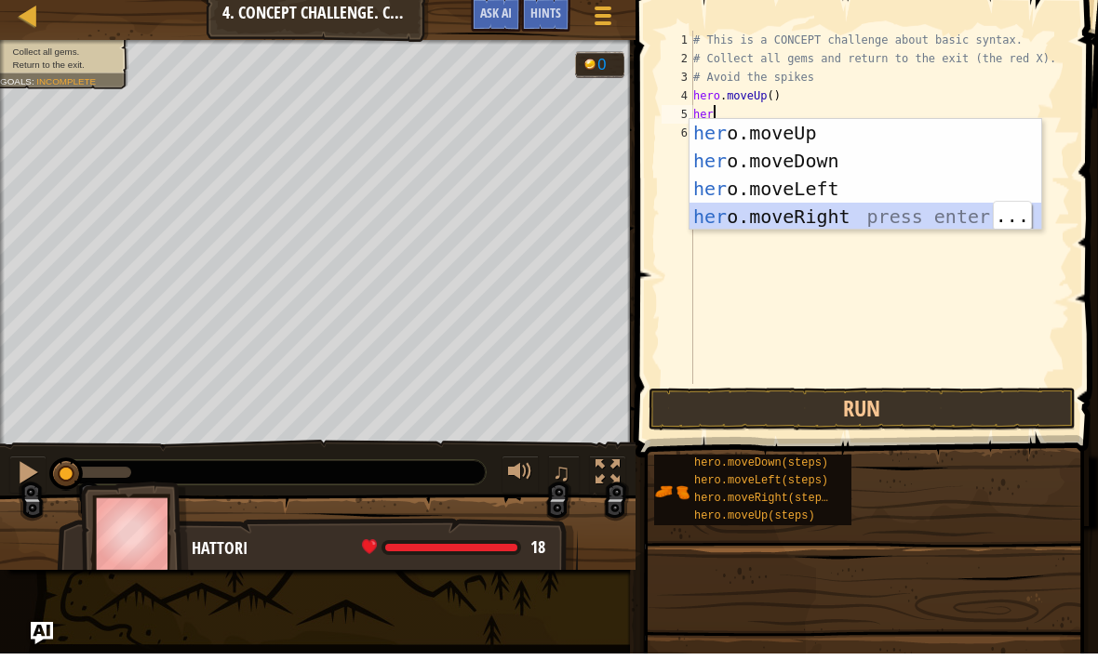
click at [953, 206] on div "her o.moveUp press enter her o.moveDown press enter her o.moveLeft press enter …" at bounding box center [865, 209] width 352 height 167
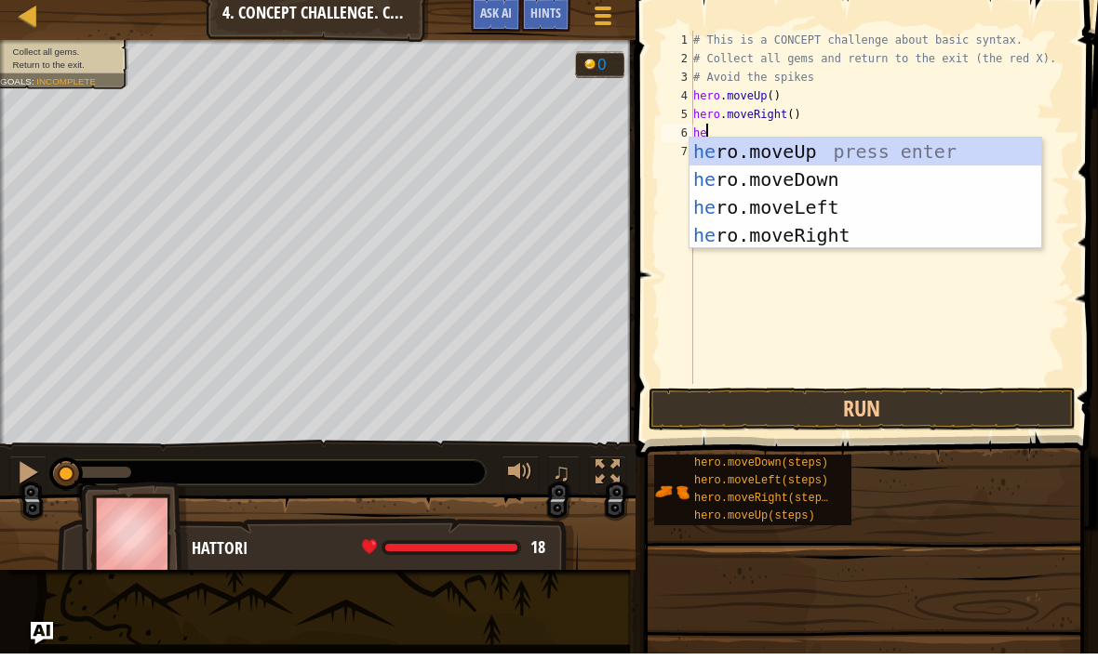
type textarea "her"
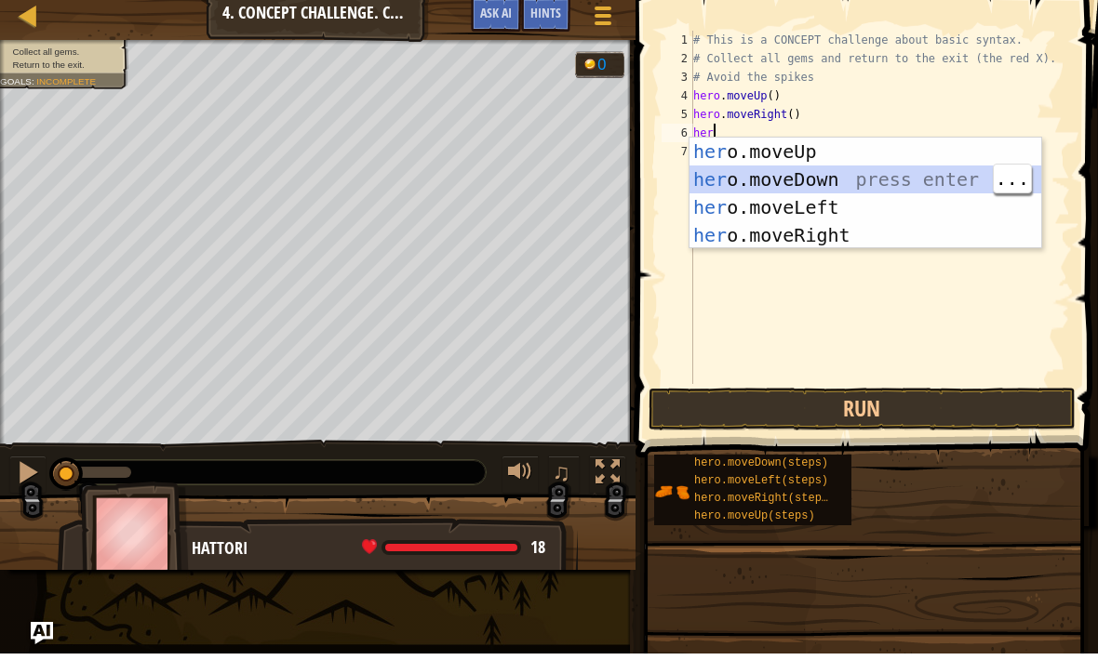
click at [877, 167] on div "her o.moveUp press enter her o.moveDown press enter her o.moveLeft press enter …" at bounding box center [865, 227] width 352 height 167
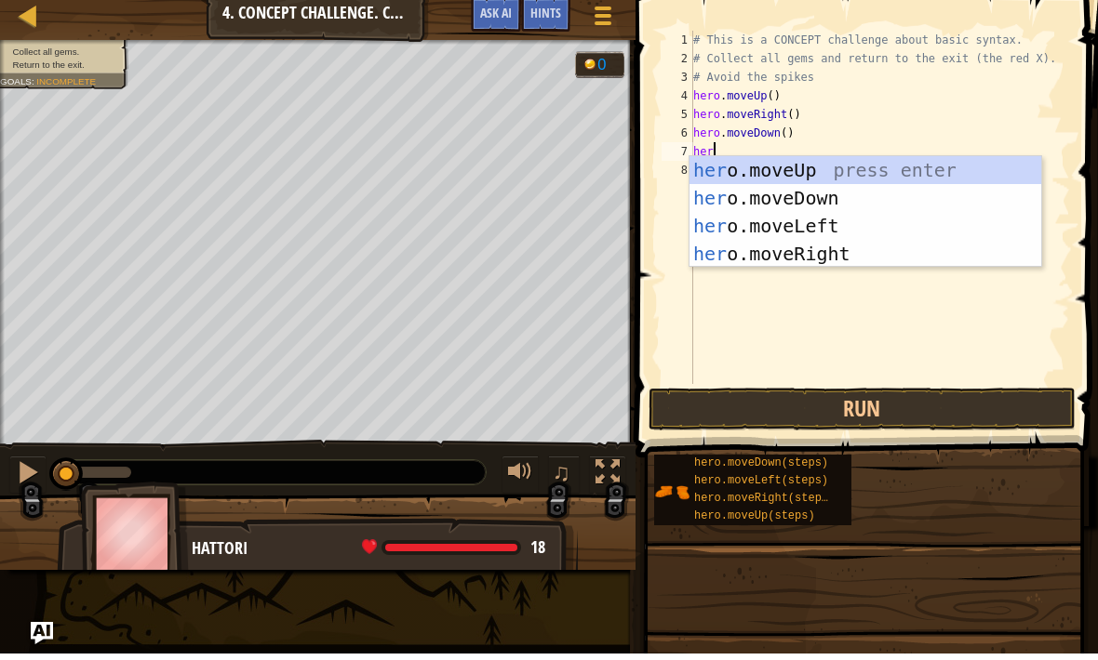
type textarea "hero"
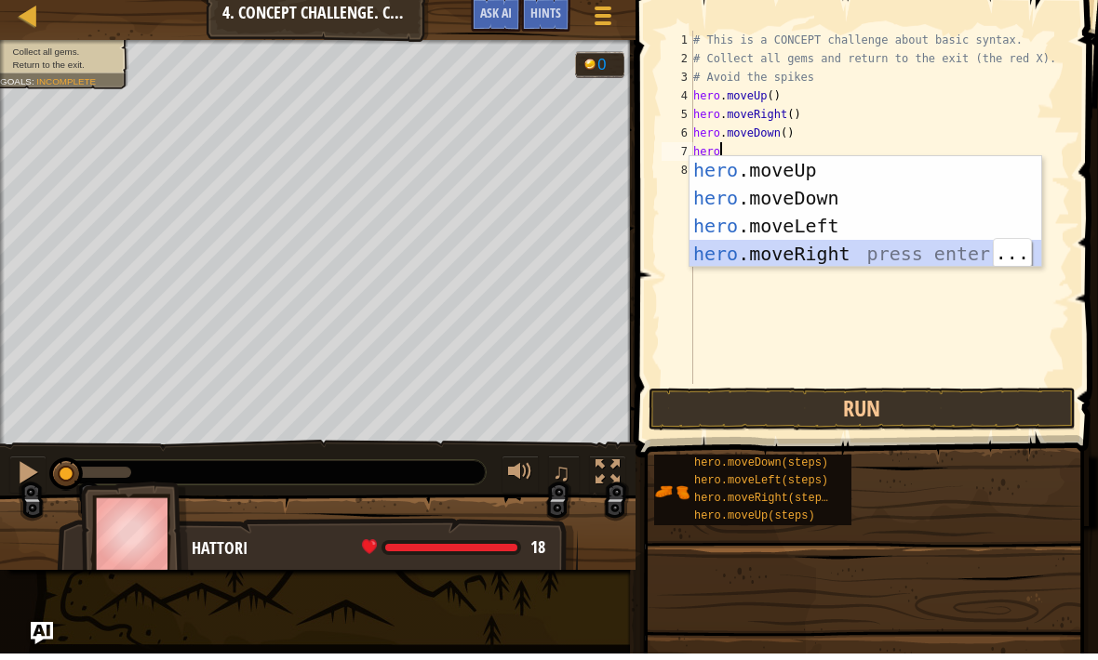
click at [907, 249] on div "hero .moveUp press enter hero .moveDown press enter hero .moveLeft press enter …" at bounding box center [865, 246] width 352 height 167
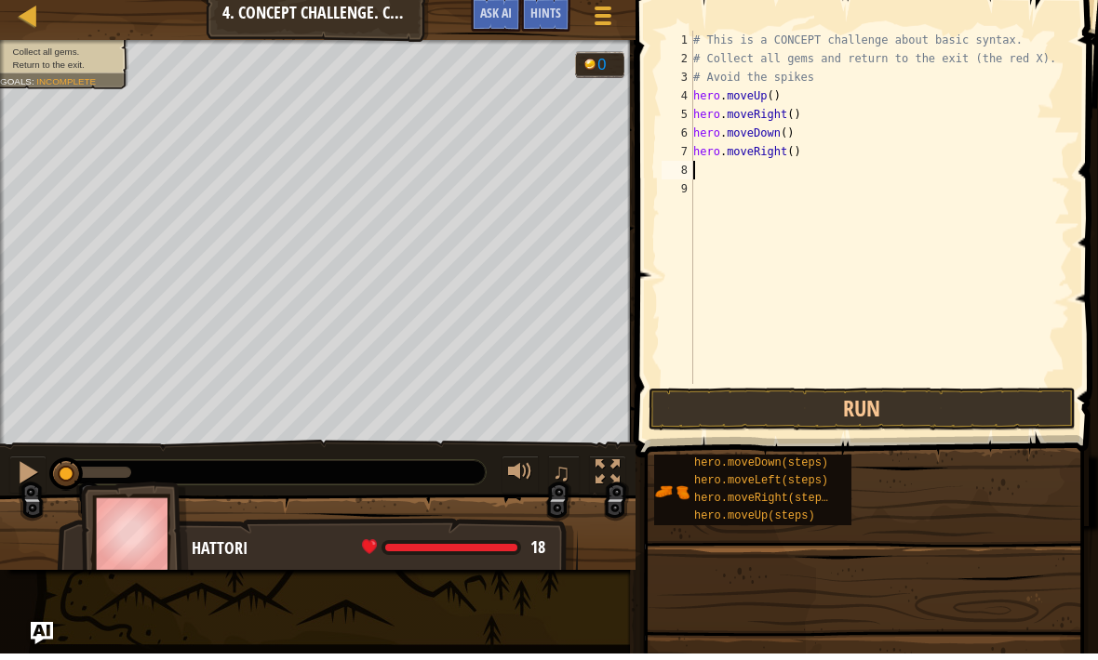
scroll to position [9, 0]
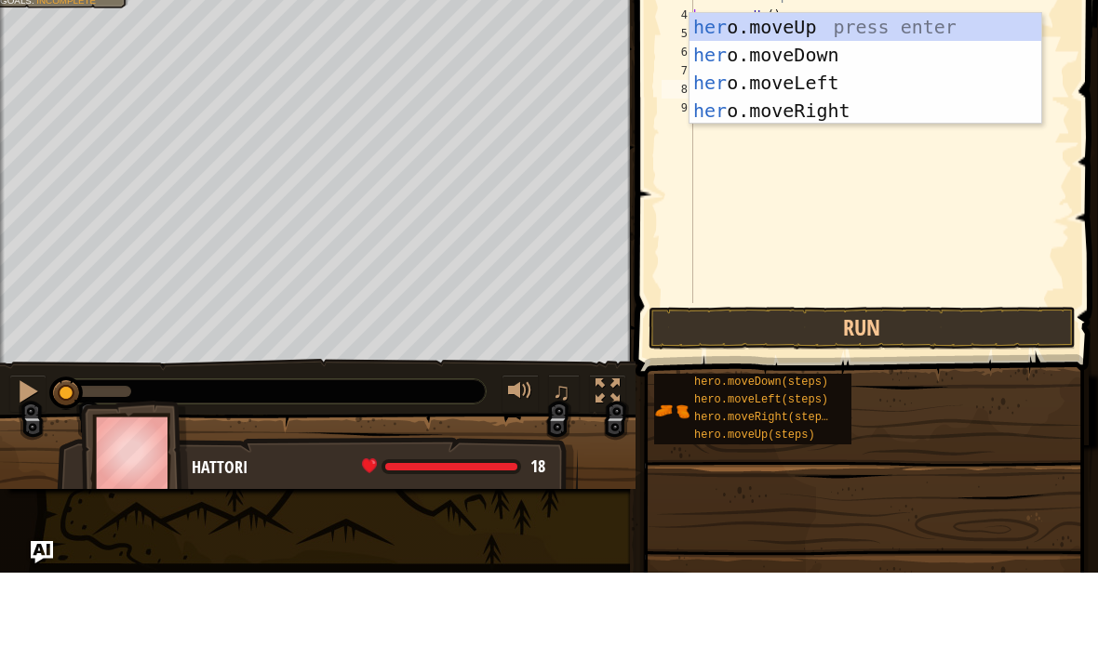
type textarea "hero"
click at [846, 100] on div "hero .moveUp press enter hero .moveDown press enter hero .moveLeft press enter …" at bounding box center [865, 183] width 352 height 167
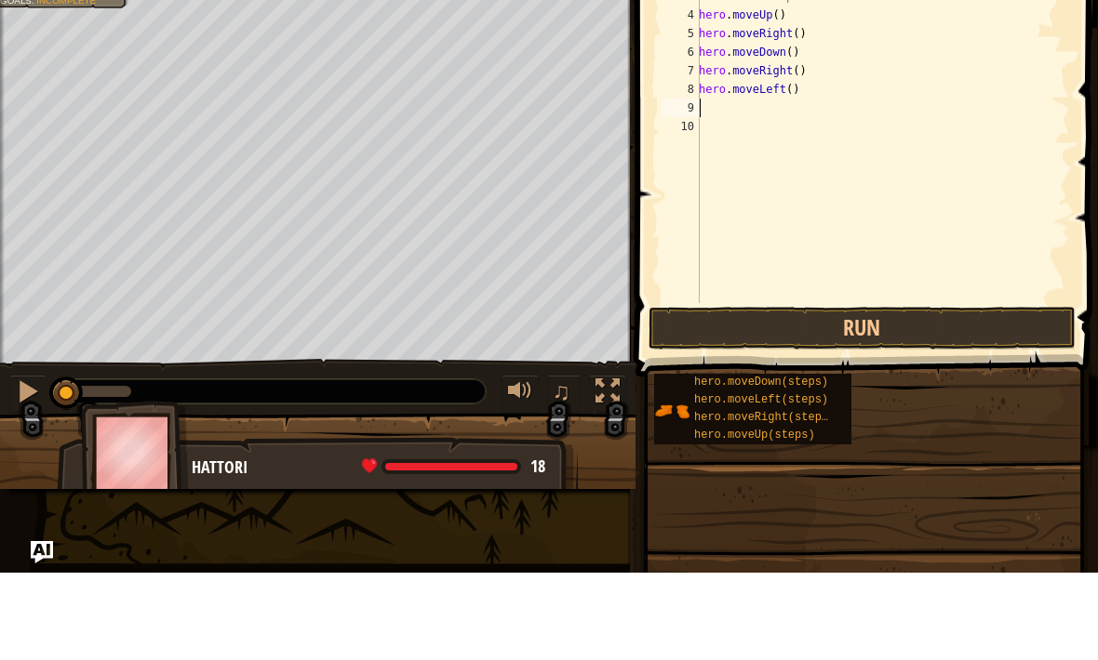
scroll to position [9, 0]
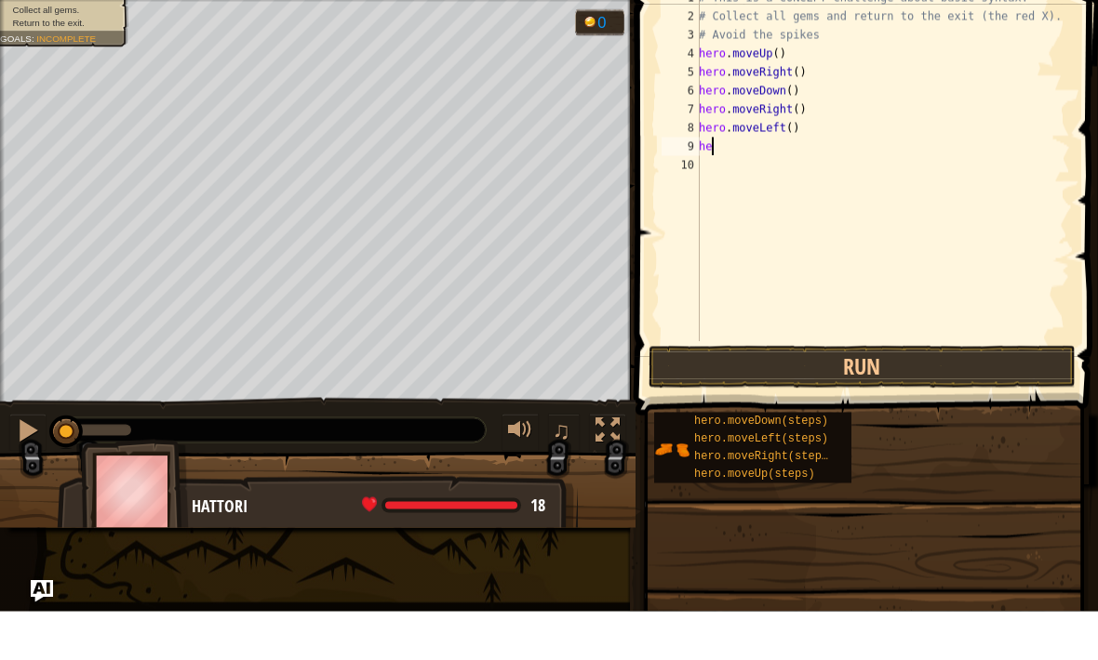
type textarea "her"
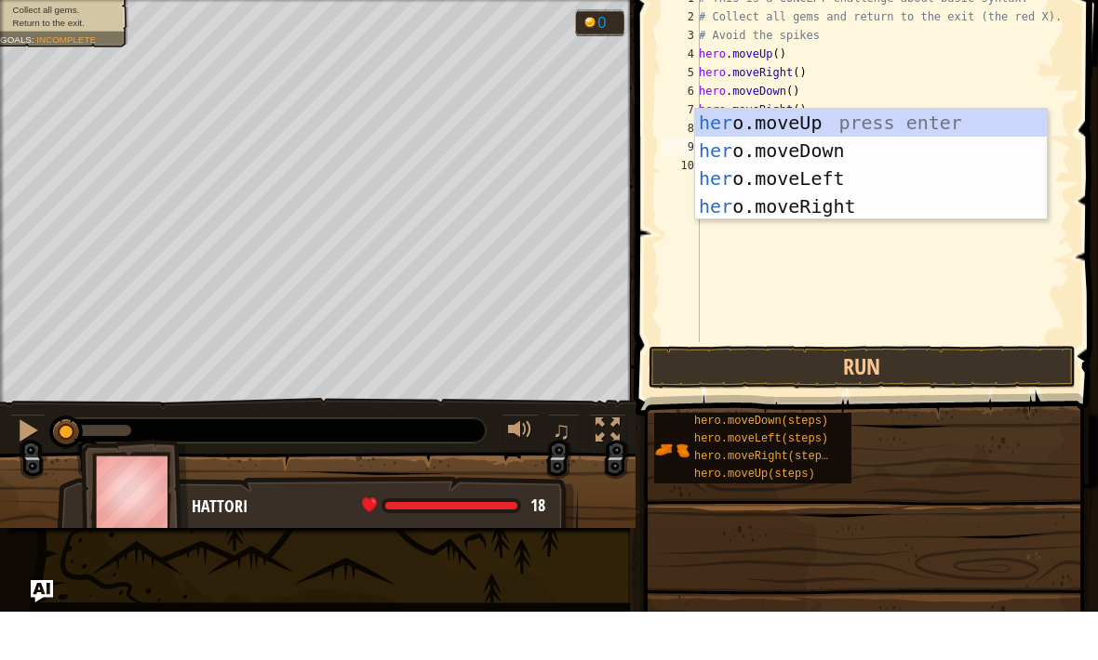
click at [869, 157] on div "her o.moveUp press enter her o.moveDown press enter her o.moveLeft press enter …" at bounding box center [871, 240] width 352 height 167
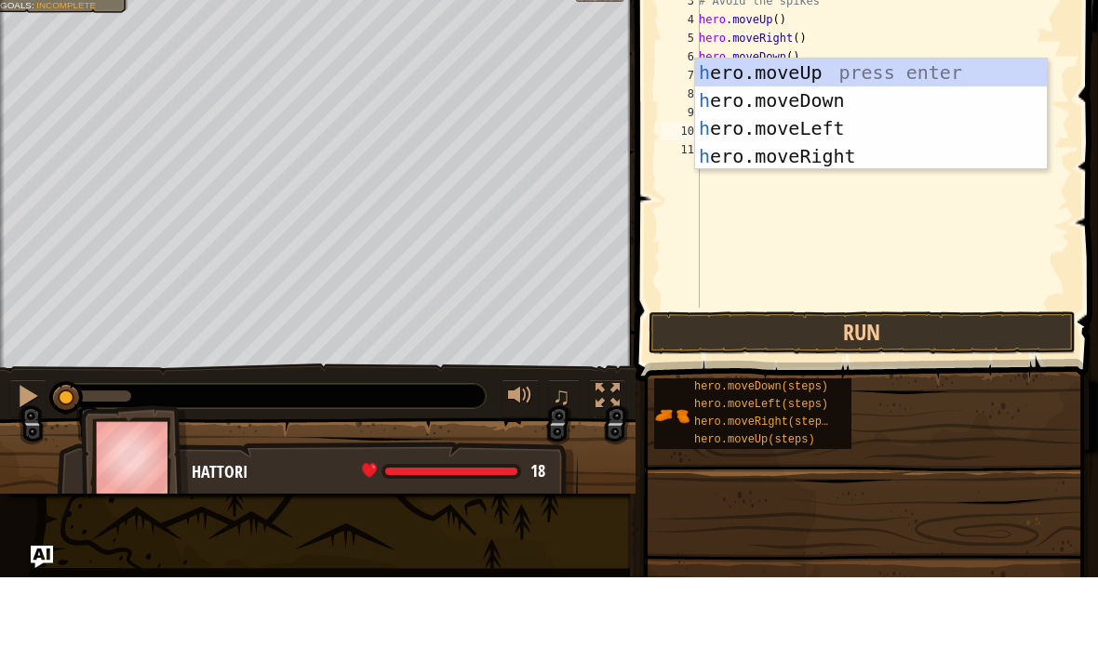
type textarea "her"
click at [891, 142] on div "her o.moveUp press enter her o.moveDown press enter her o.moveLeft press enter …" at bounding box center [871, 225] width 352 height 167
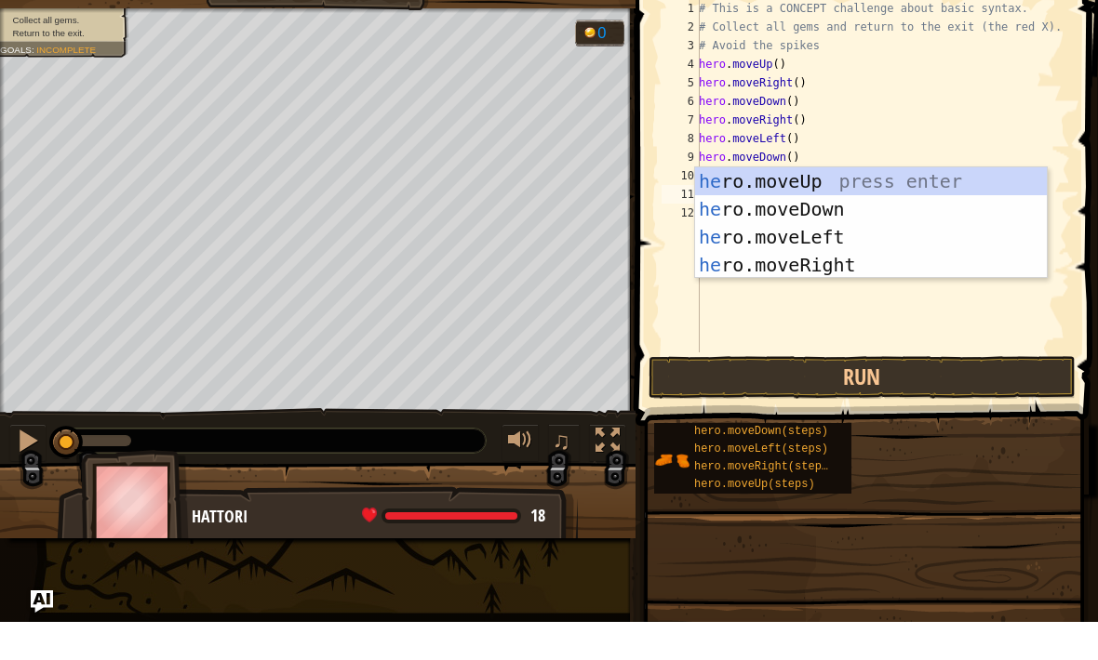
type textarea "her"
click at [902, 206] on div "her o.moveUp press enter her o.moveDown press enter her o.moveLeft press enter …" at bounding box center [871, 289] width 352 height 167
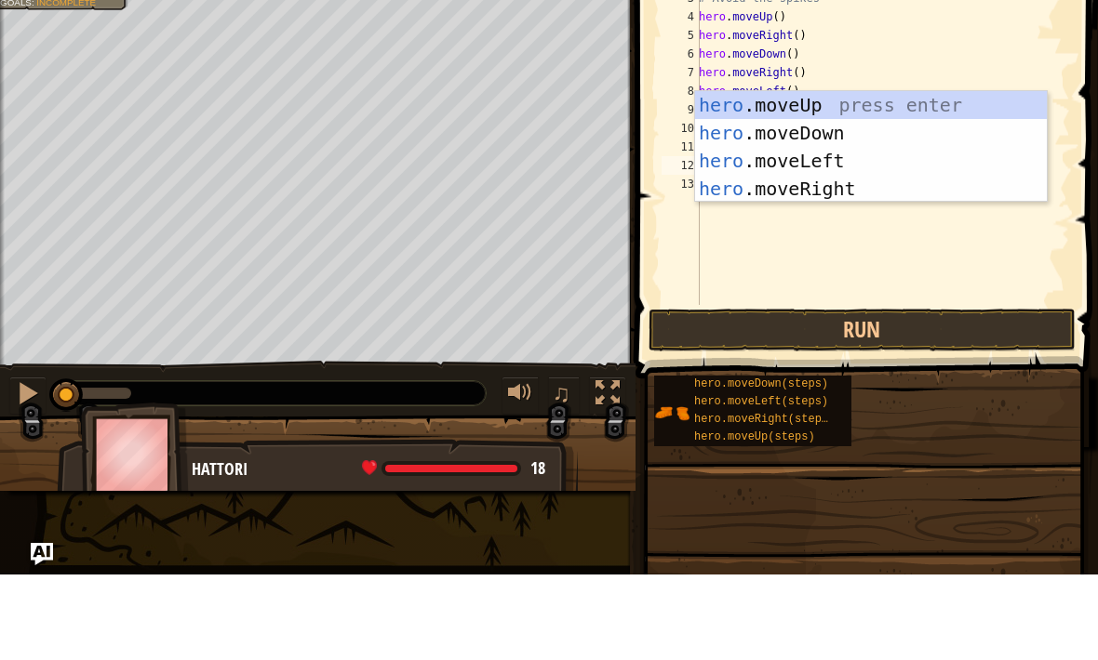
scroll to position [9, 1]
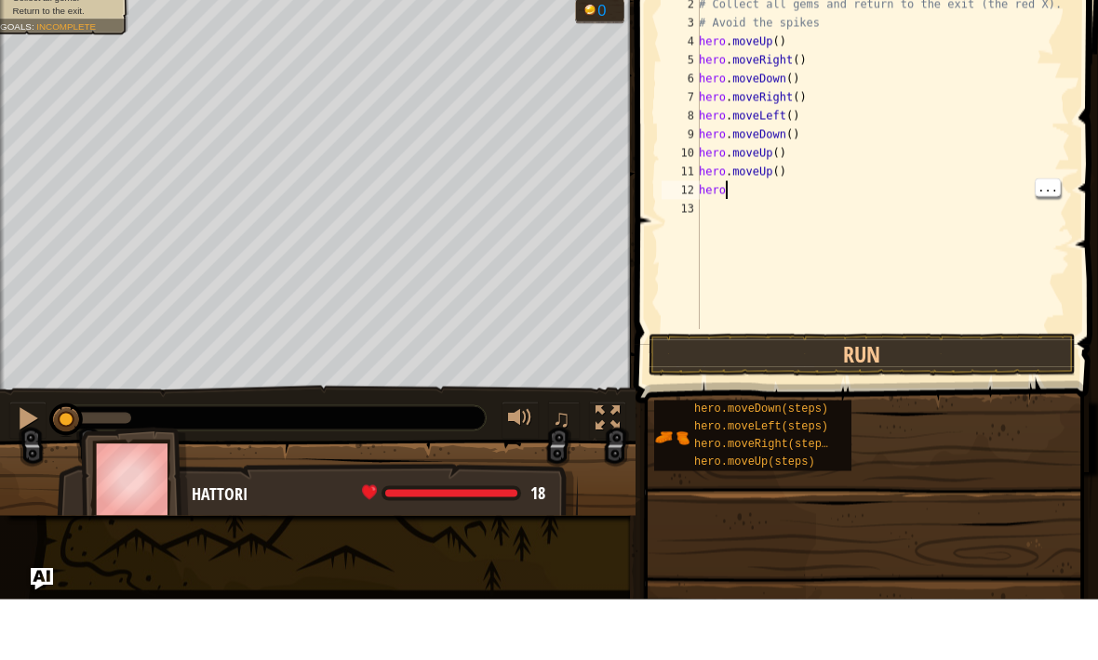
type textarea "herol"
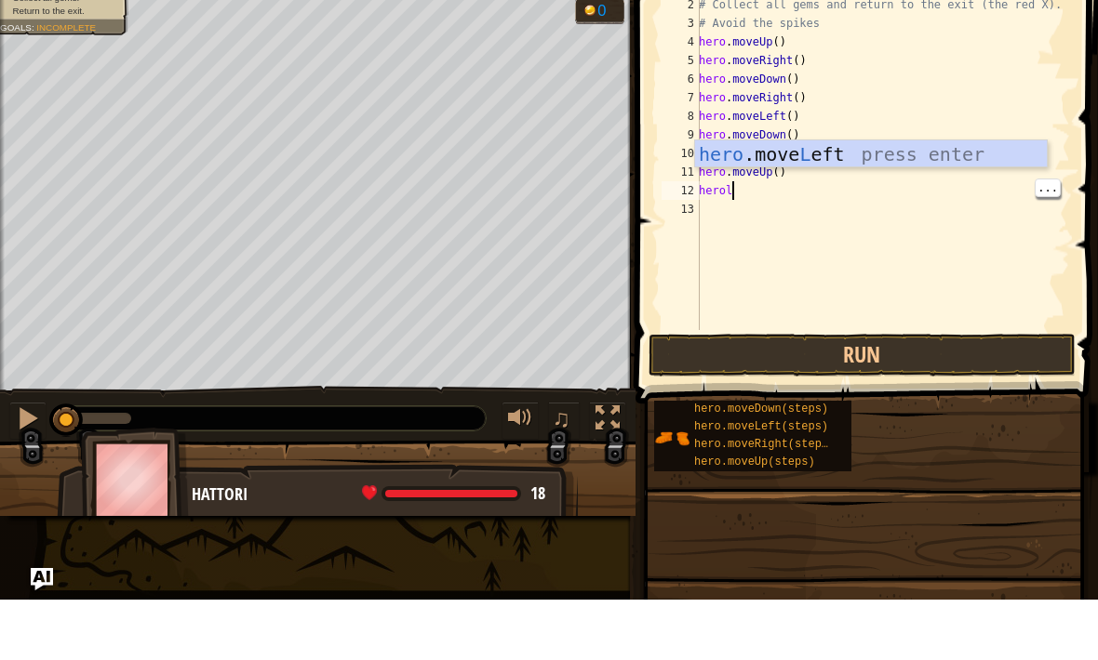
scroll to position [9, 2]
click at [934, 201] on div "hero .move L eft press enter" at bounding box center [871, 243] width 352 height 84
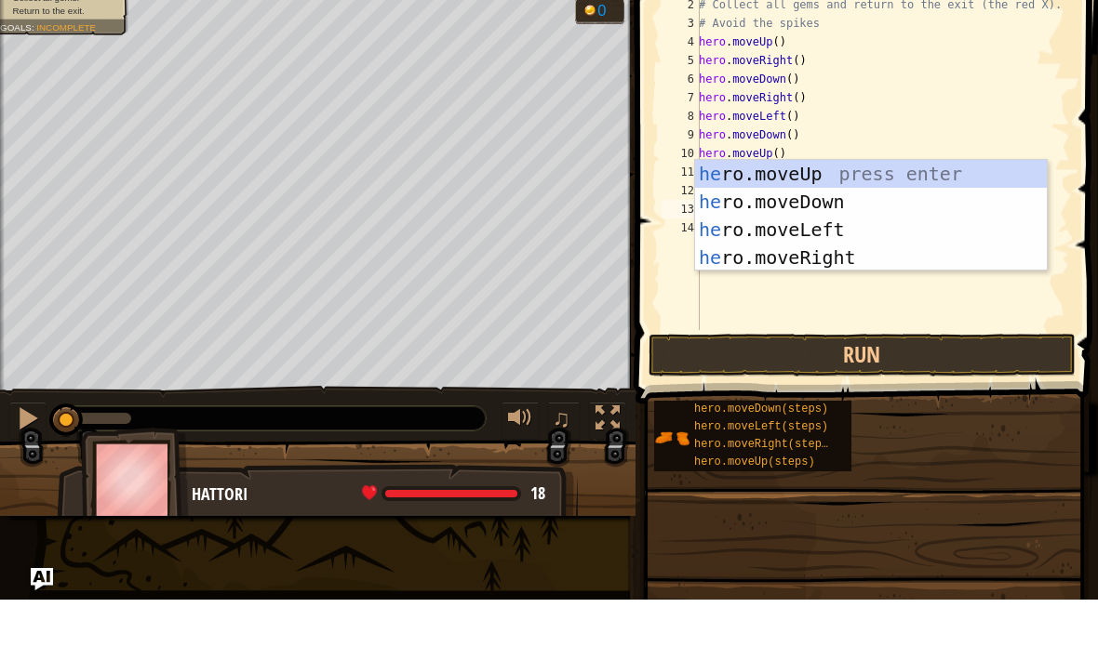
type textarea "her"
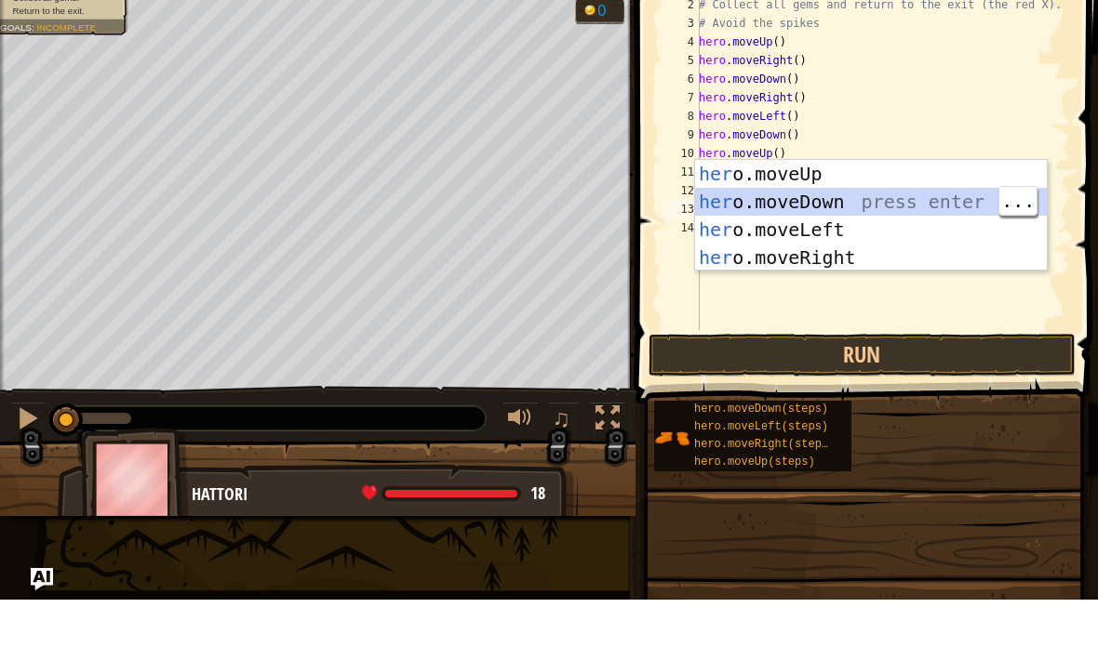
click at [901, 220] on div "her o.moveUp press enter her o.moveDown press enter her o.moveLeft press enter …" at bounding box center [871, 303] width 352 height 167
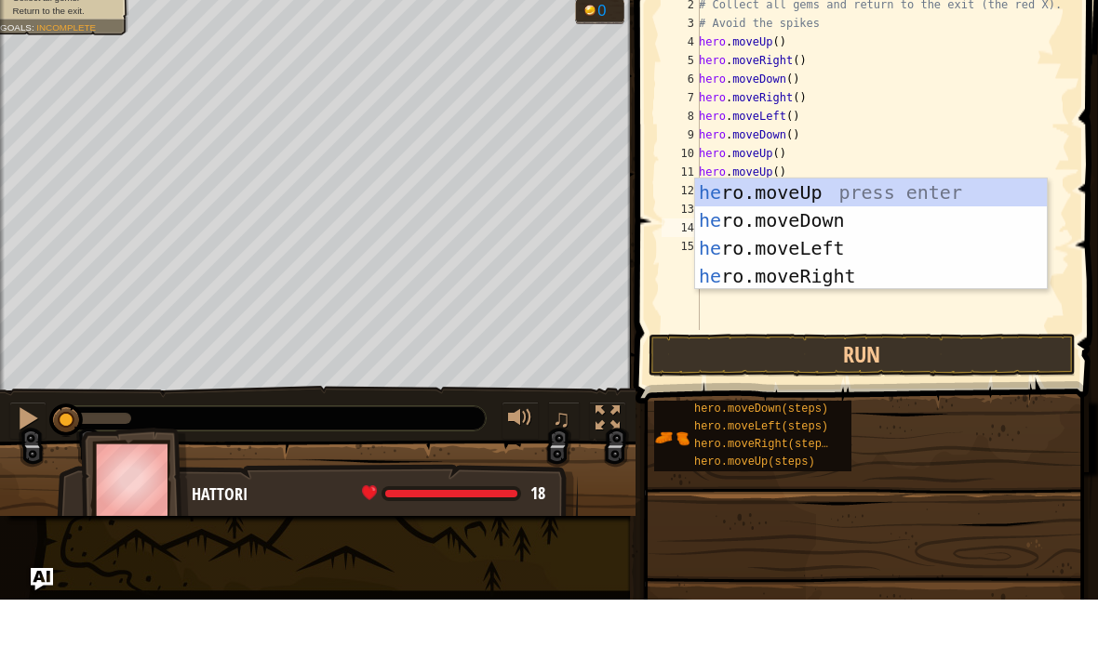
type textarea "her"
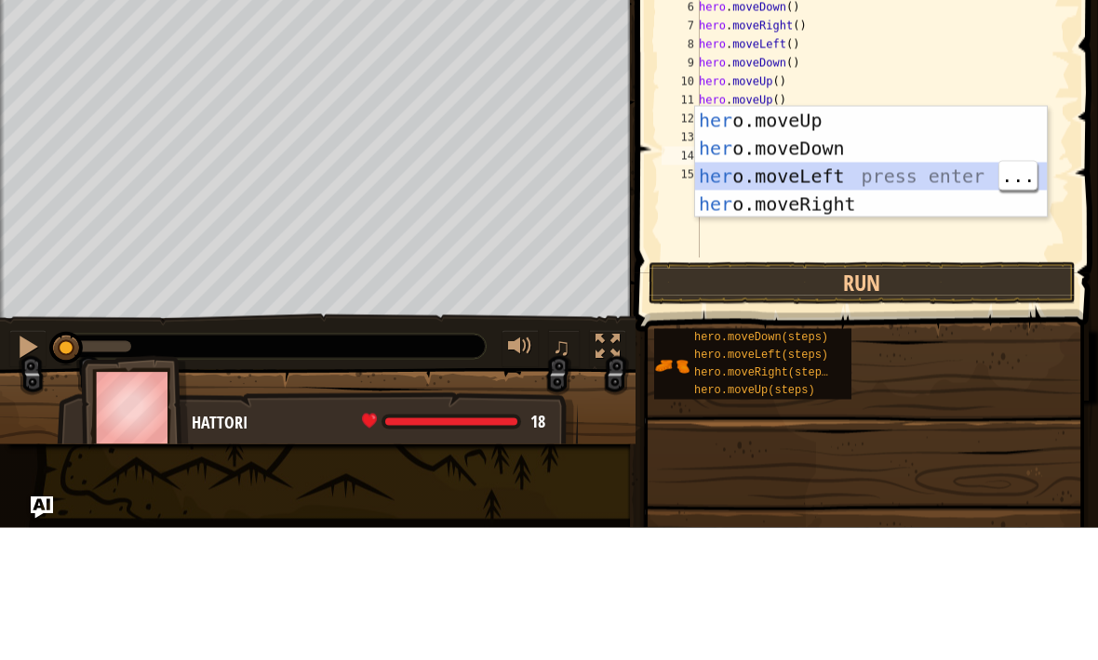
click at [937, 239] on div "her o.moveUp press enter her o.moveDown press enter her o.moveLeft press enter …" at bounding box center [871, 322] width 352 height 167
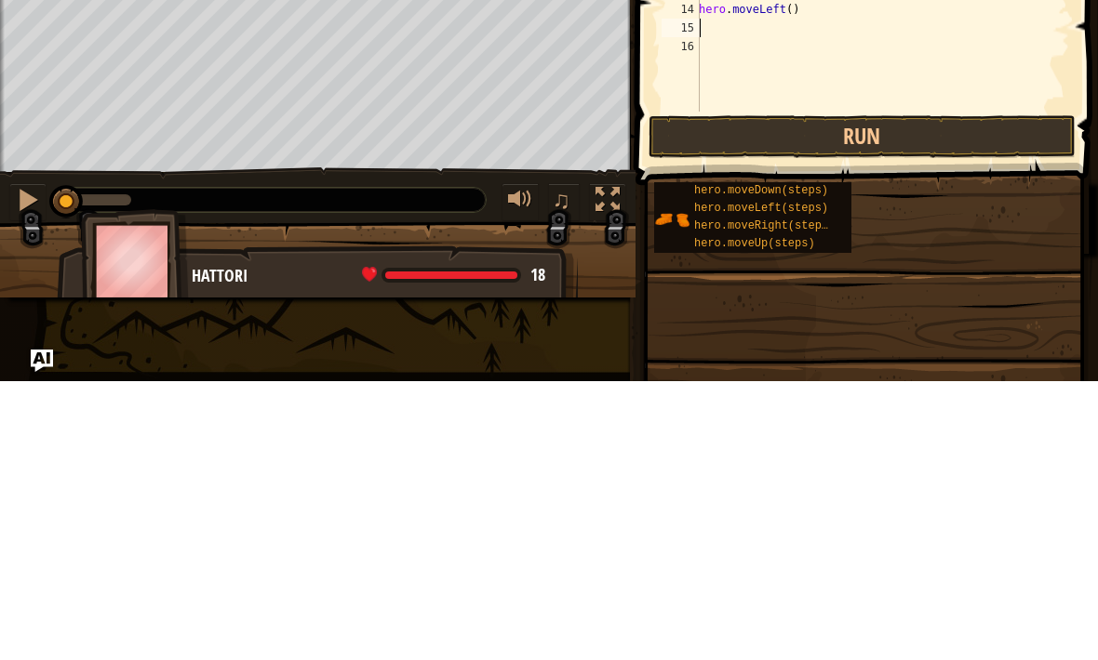
click at [952, 394] on button "Run" at bounding box center [861, 415] width 427 height 43
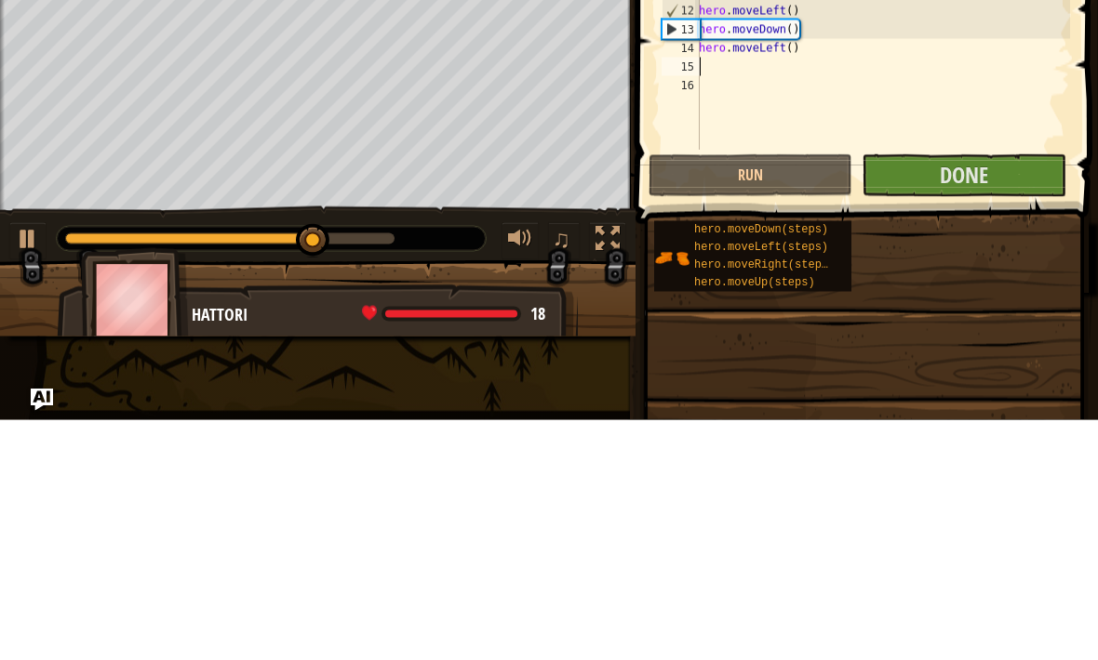
type textarea "hero.moveLeft()"
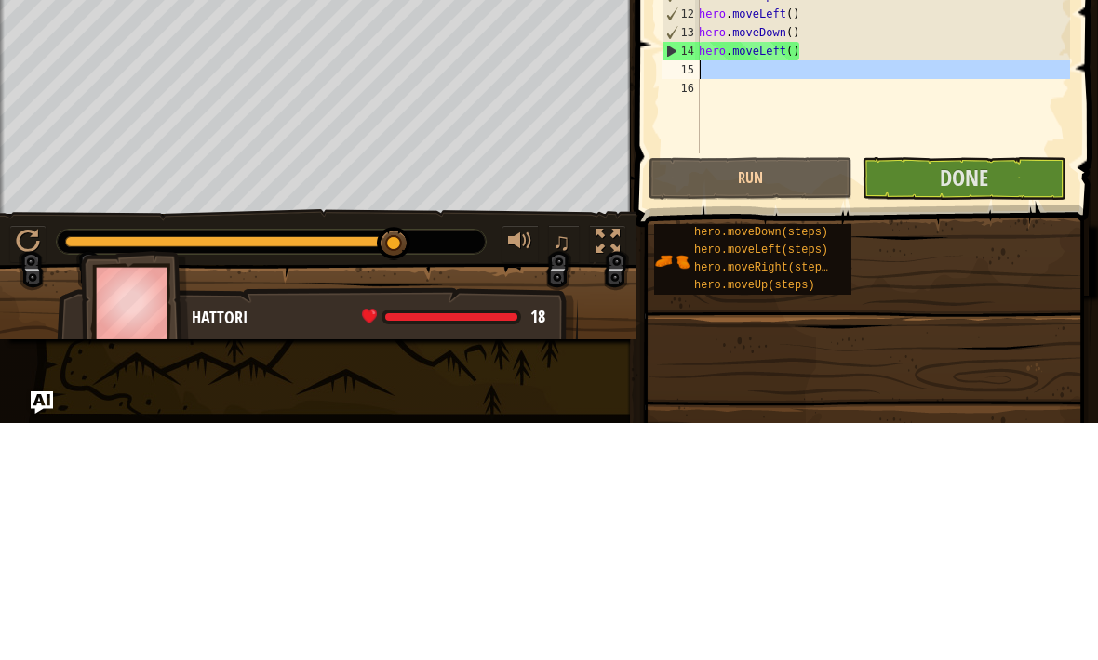
click at [988, 400] on span "Done" at bounding box center [963, 415] width 48 height 30
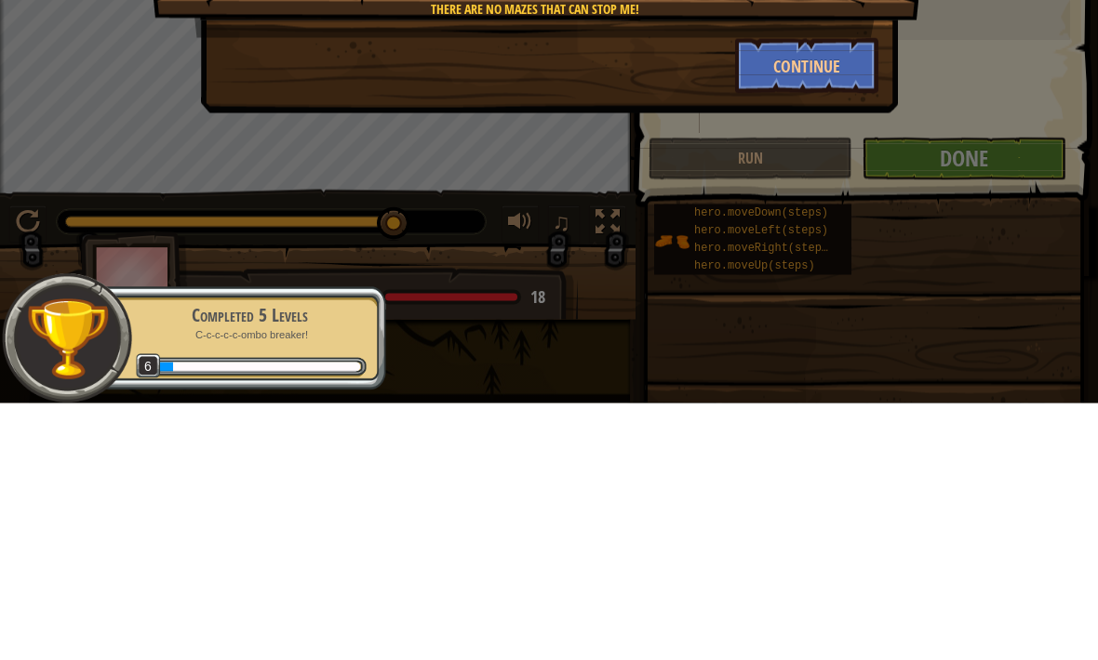
click at [831, 295] on button "Continue" at bounding box center [807, 323] width 144 height 56
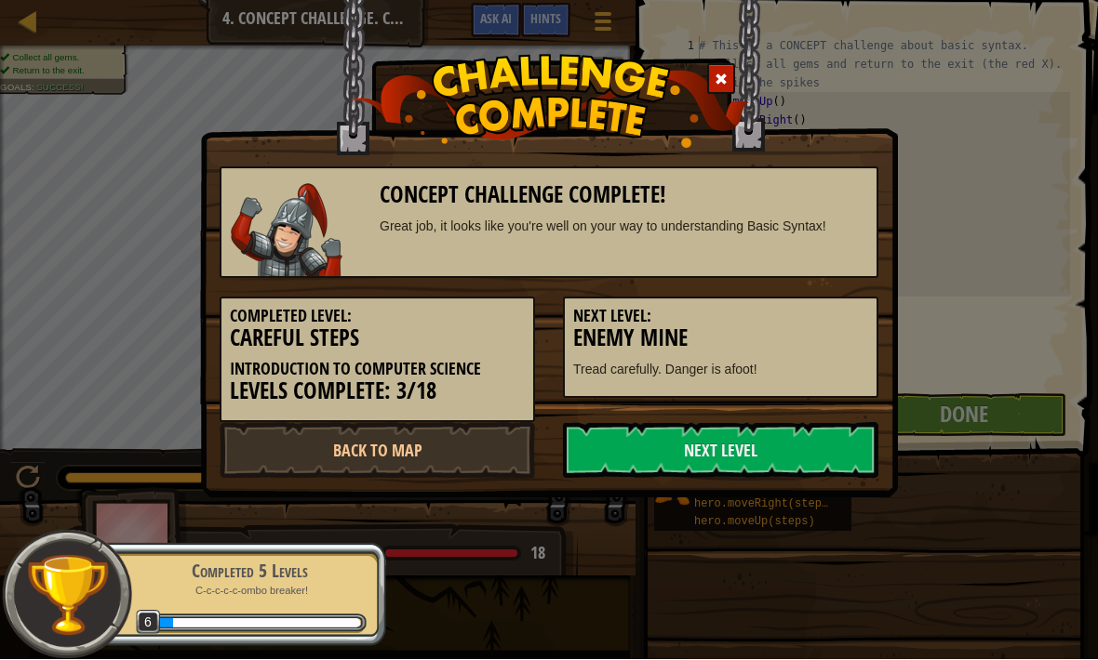
click at [834, 462] on link "Next Level" at bounding box center [720, 451] width 315 height 56
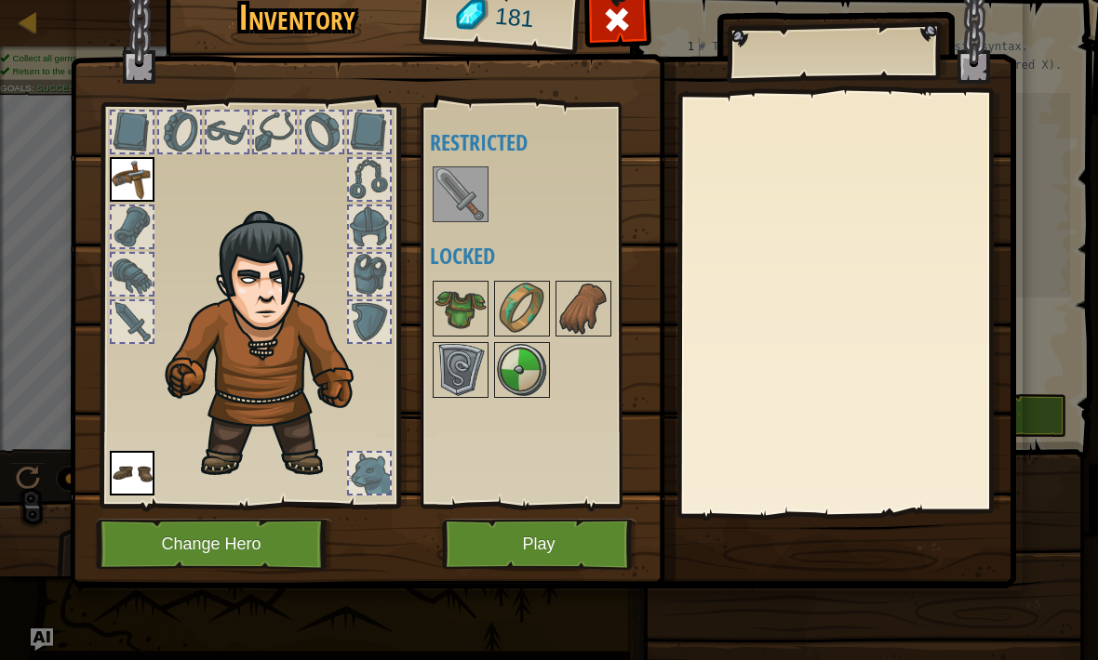
click at [575, 543] on button "Play" at bounding box center [539, 544] width 194 height 51
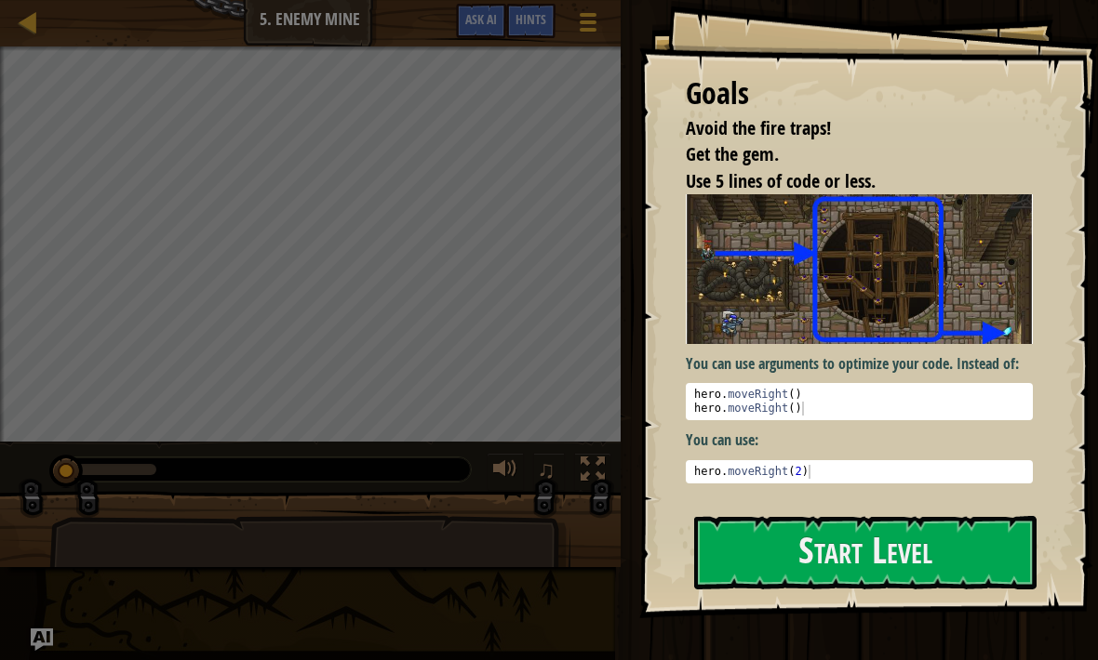
click at [977, 560] on button "Start Level" at bounding box center [865, 552] width 342 height 73
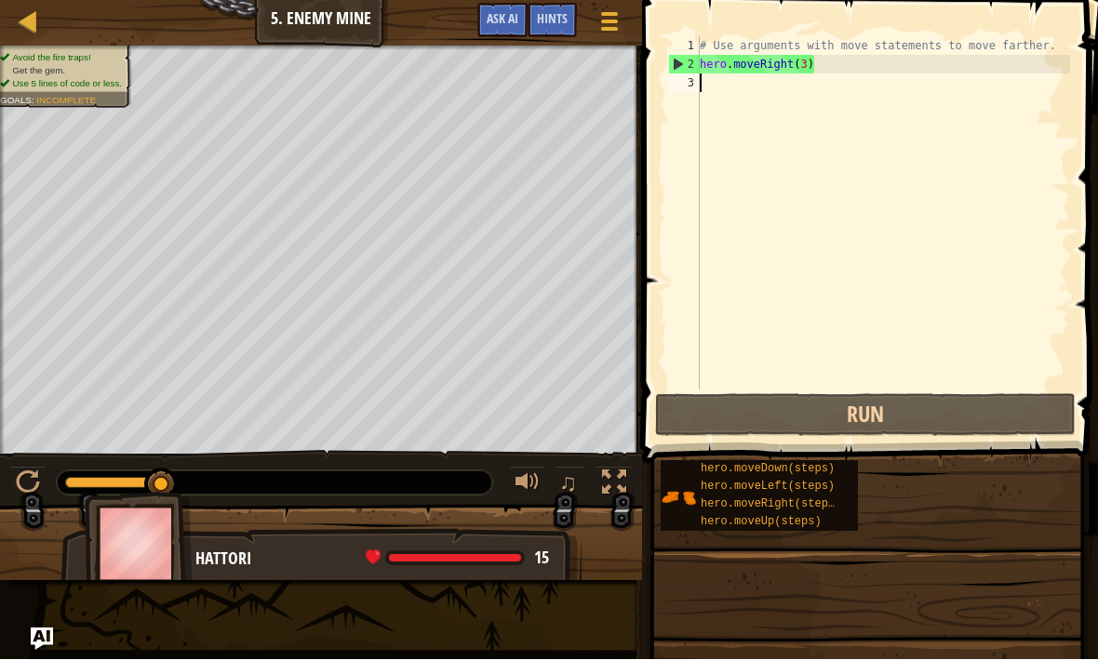
click at [874, 31] on span at bounding box center [871, 205] width 471 height 519
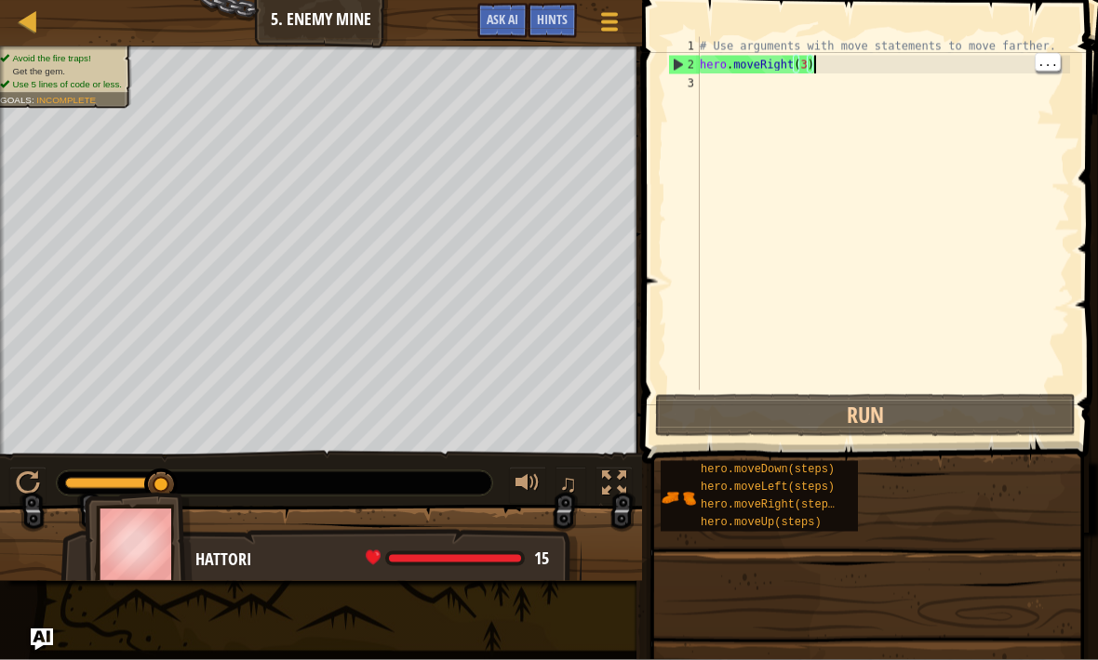
click at [872, 60] on div "# Use arguments with move statements to move farther. hero . moveRight ( 3 )" at bounding box center [883, 232] width 374 height 391
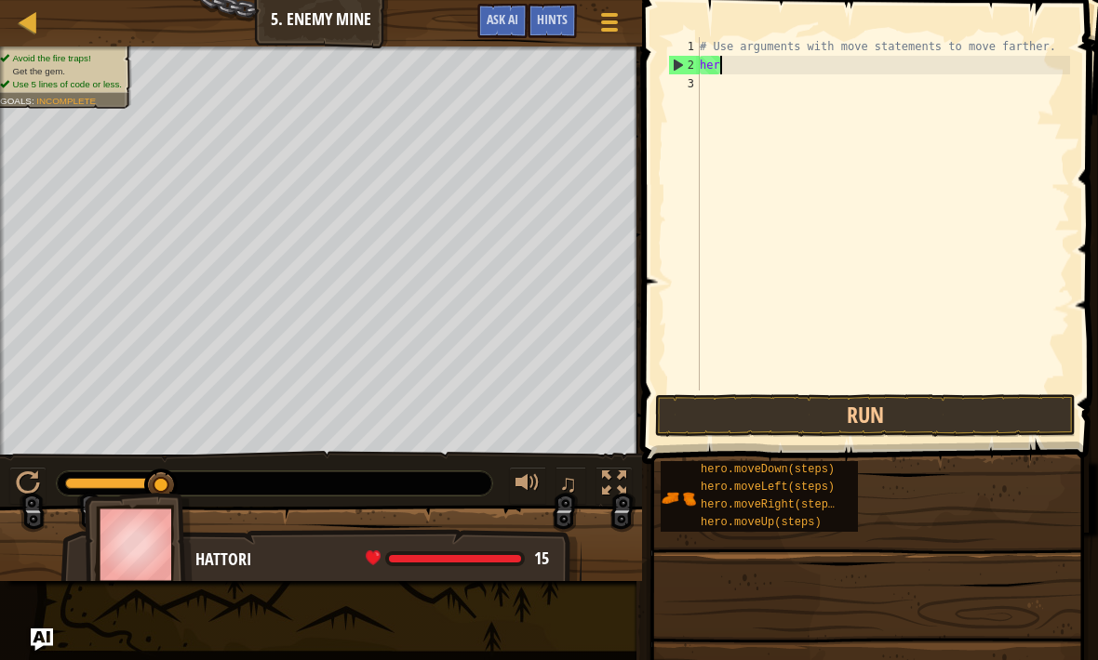
type textarea "h"
click at [1059, 38] on div "# Use arguments with move statements to move farther." at bounding box center [883, 232] width 374 height 391
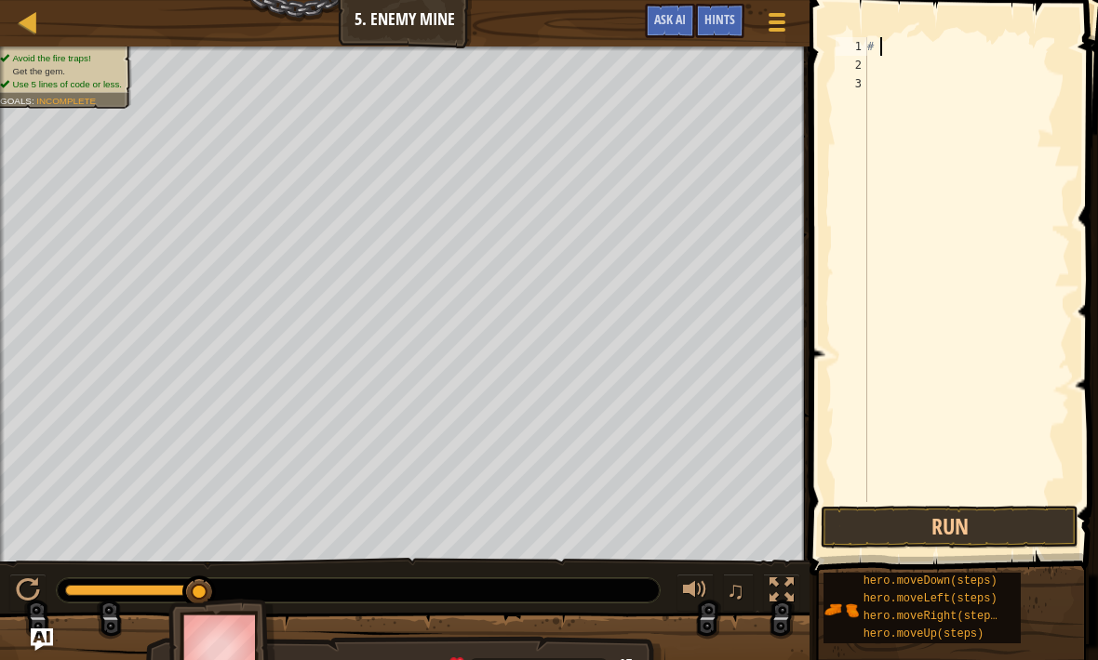
type textarea "#"
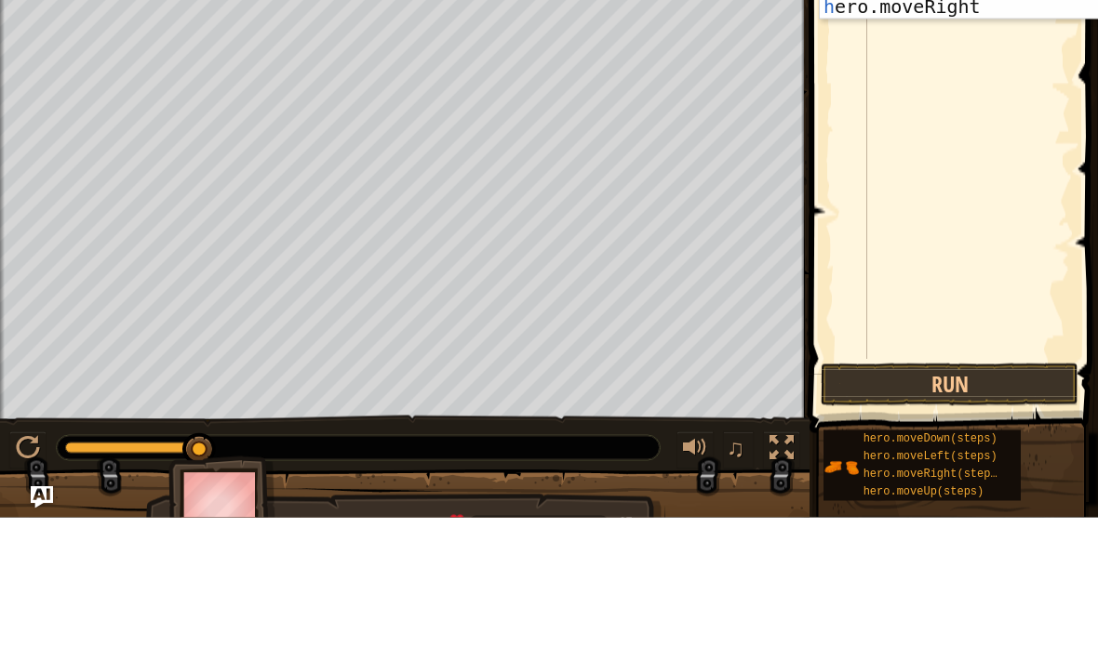
scroll to position [9, 0]
type textarea "he"
click at [1001, 145] on div "he ro.moveUp press enter he ro.moveDown press enter he ro.moveLeft press enter …" at bounding box center [921, 135] width 352 height 167
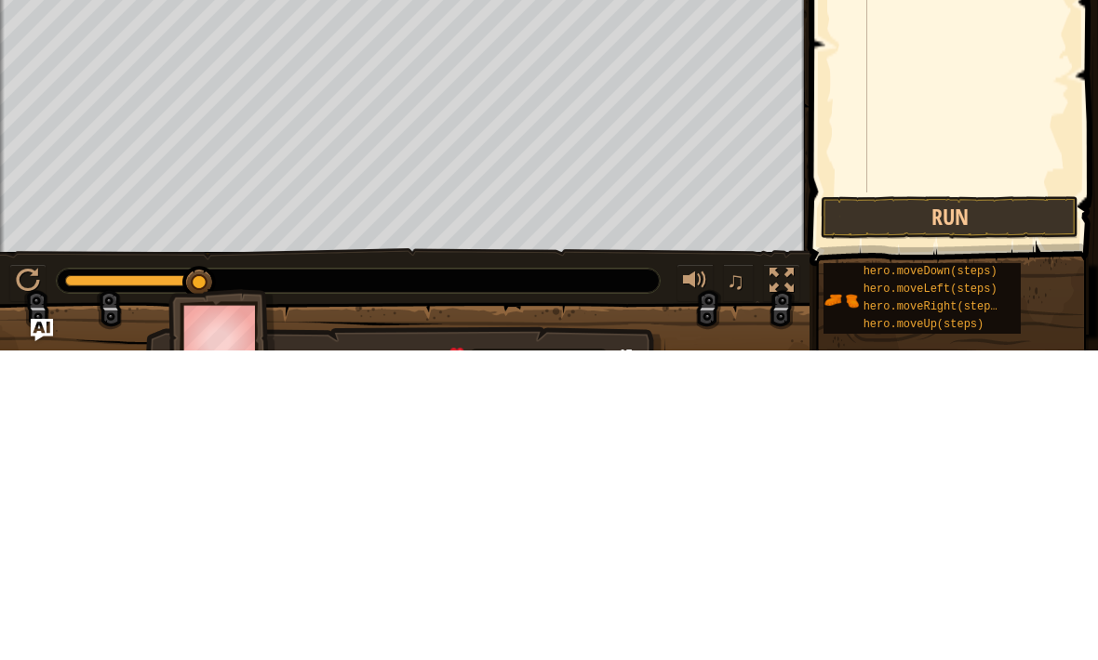
click at [990, 506] on button "Run" at bounding box center [949, 527] width 258 height 43
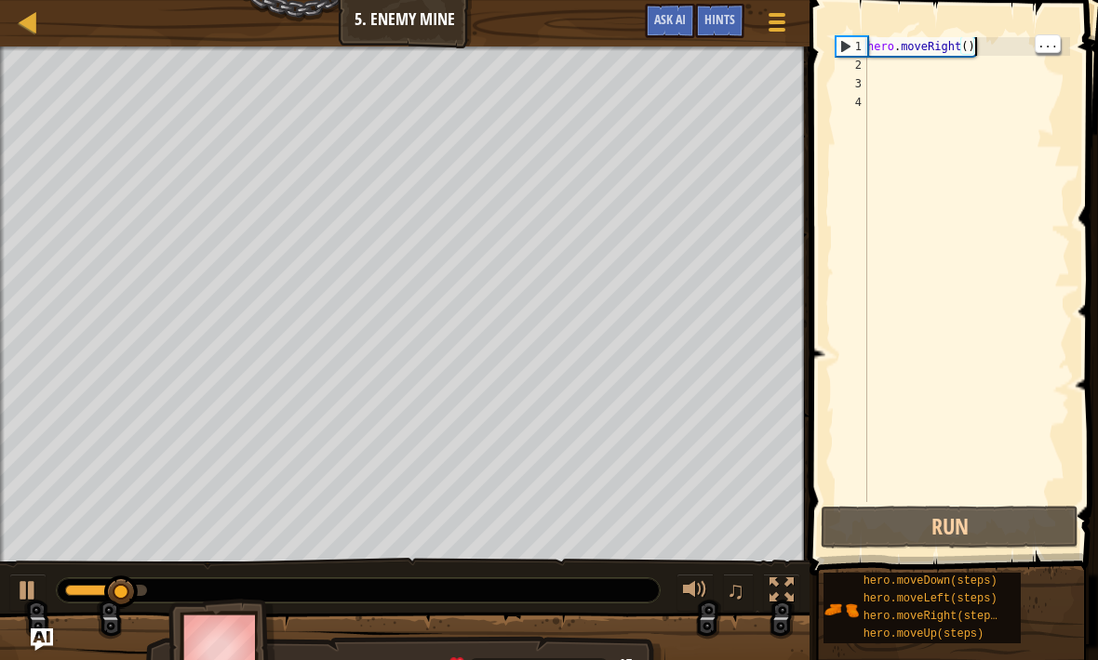
click at [992, 54] on div "hero . moveRight ( )" at bounding box center [966, 288] width 206 height 502
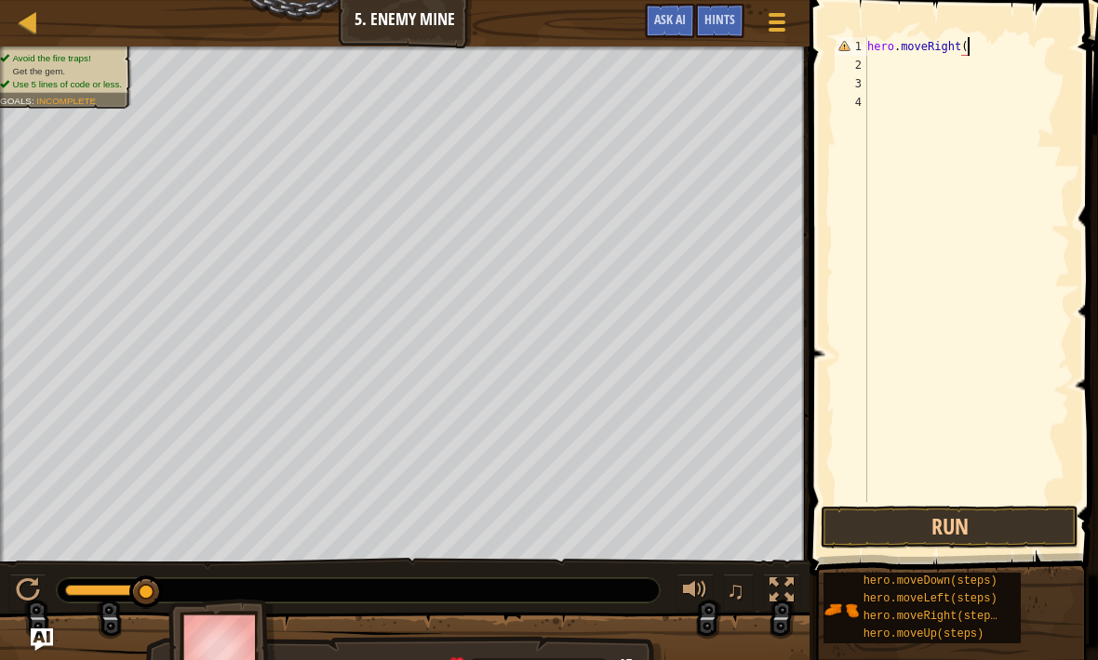
scroll to position [9, 8]
type textarea "hero.moveRight(2)"
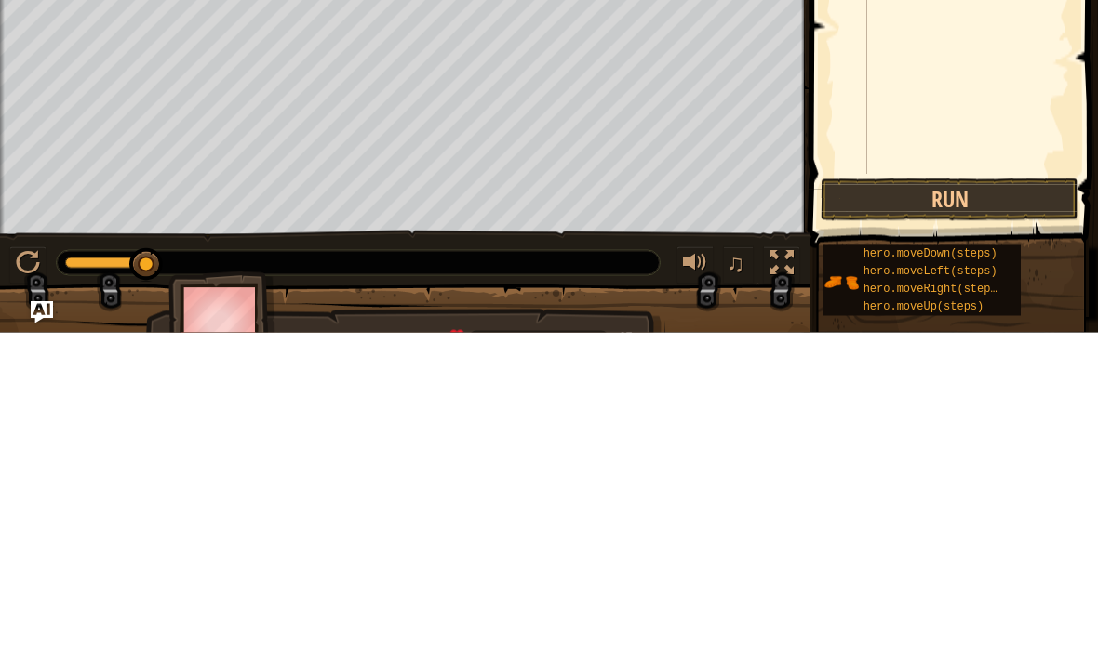
click at [1004, 506] on button "Run" at bounding box center [949, 527] width 258 height 43
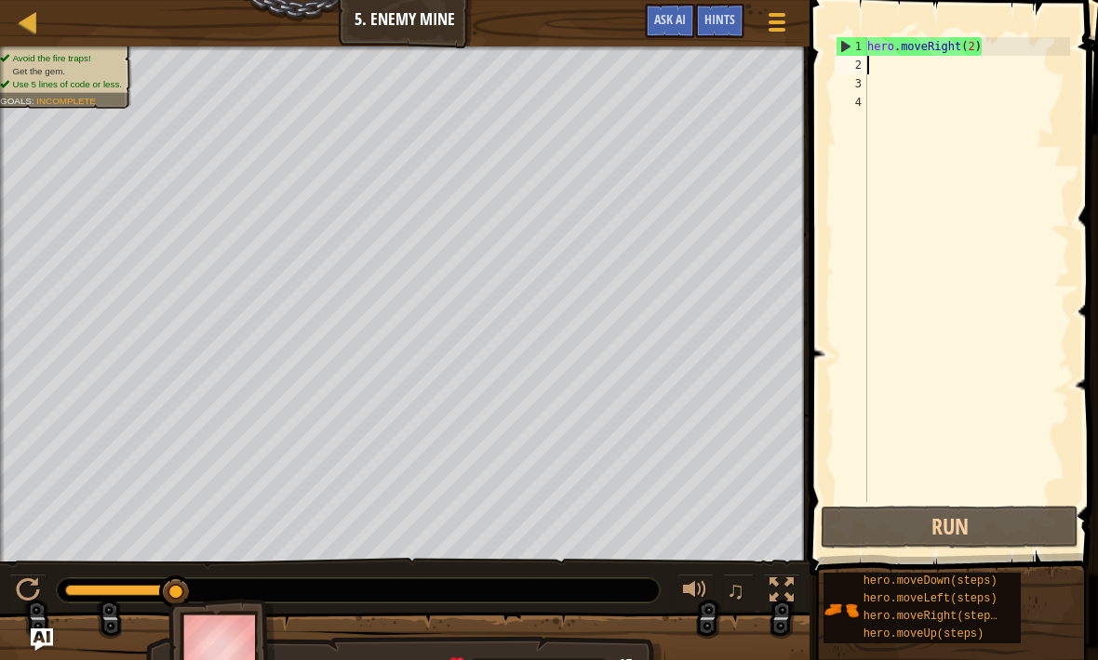
click at [709, 23] on span "Hints" at bounding box center [719, 19] width 31 height 18
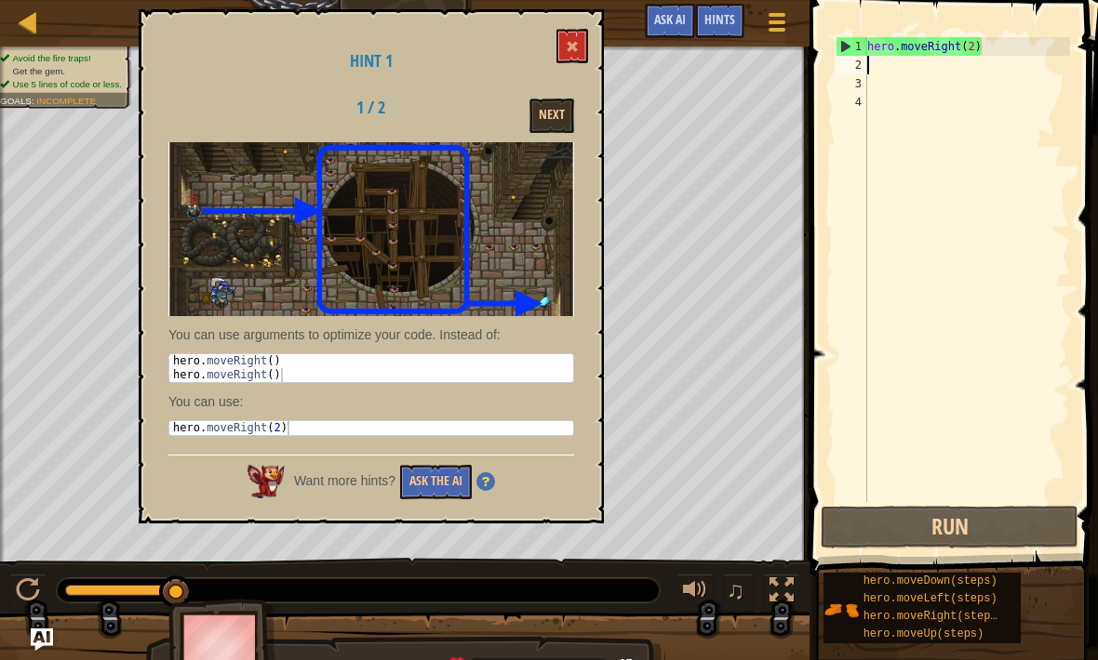
click at [575, 43] on span at bounding box center [572, 46] width 13 height 13
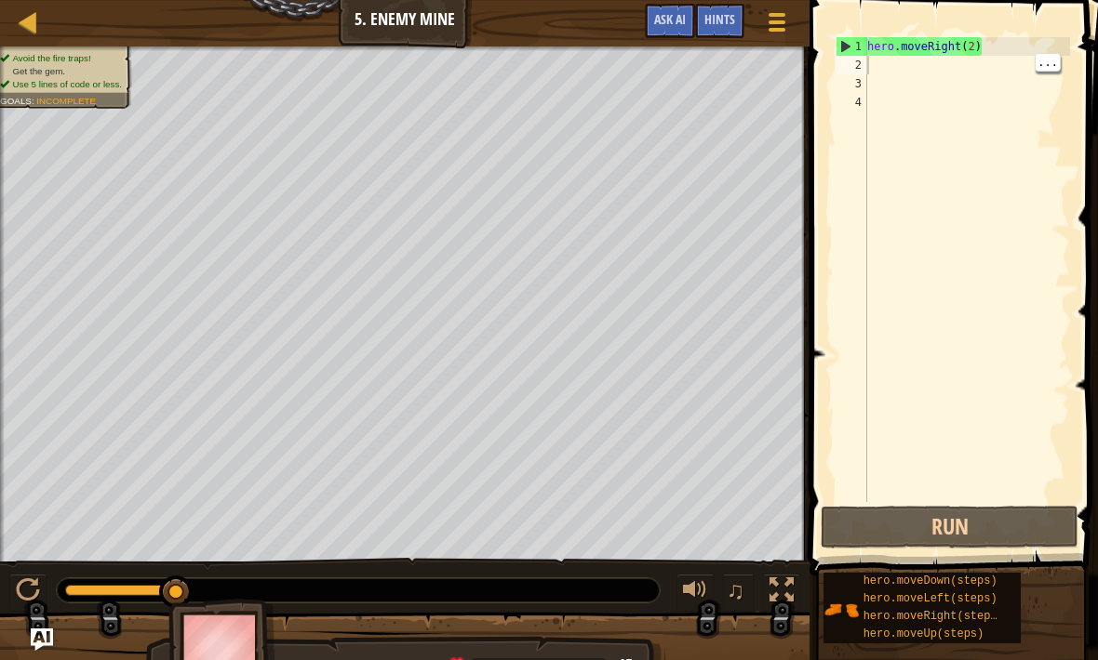
click at [899, 65] on div "hero . moveRight ( 2 )" at bounding box center [966, 288] width 206 height 502
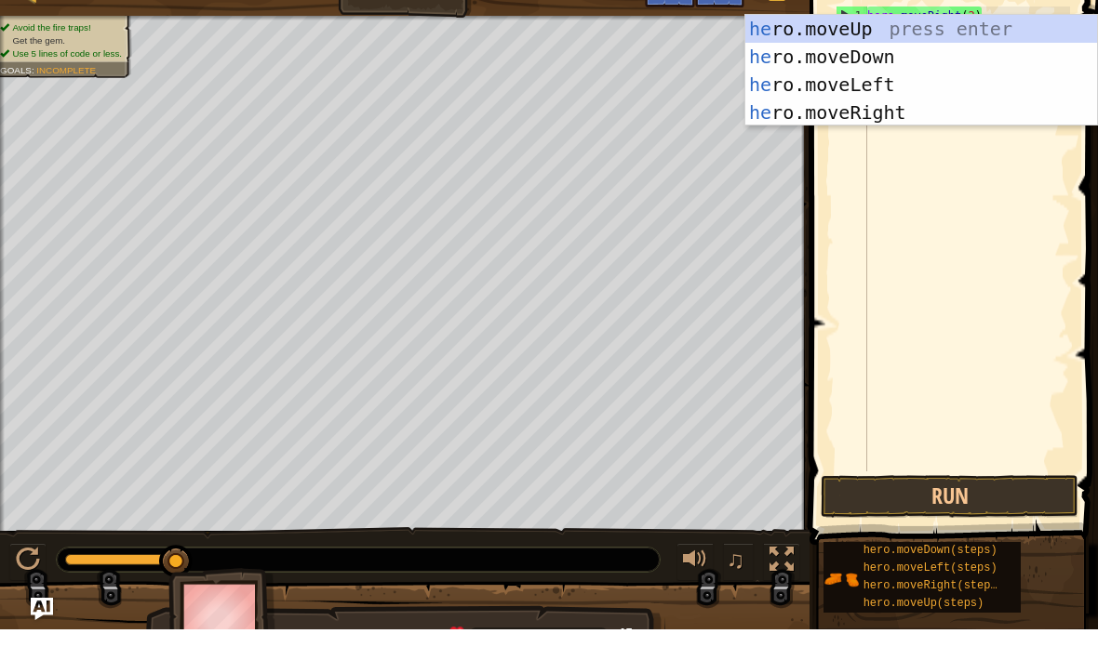
type textarea "her"
click at [930, 55] on div "her o.moveUp press enter her o.moveDown press enter her o.moveLeft press enter …" at bounding box center [921, 129] width 352 height 167
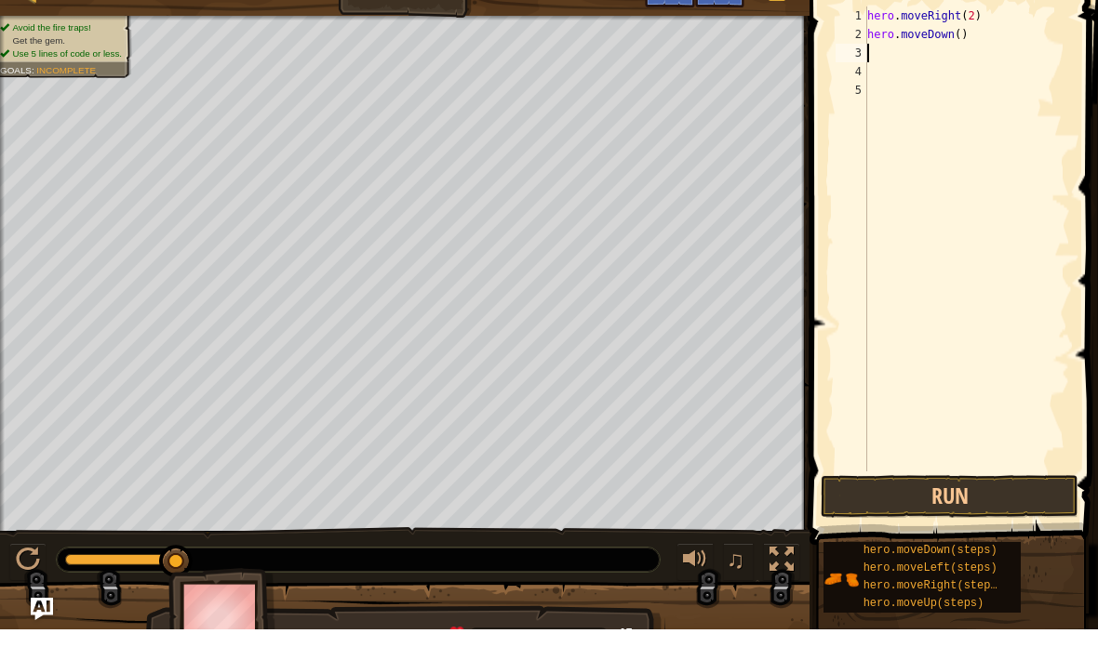
scroll to position [9, 0]
type textarea "hero.moveDown(3)"
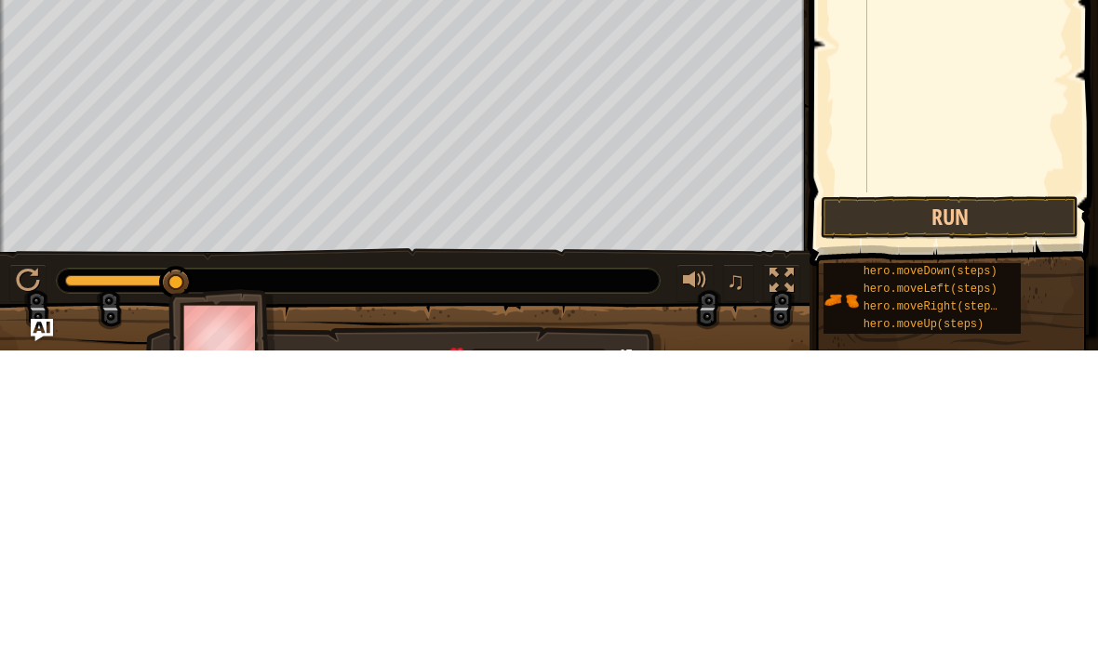
click at [977, 506] on button "Run" at bounding box center [949, 527] width 258 height 43
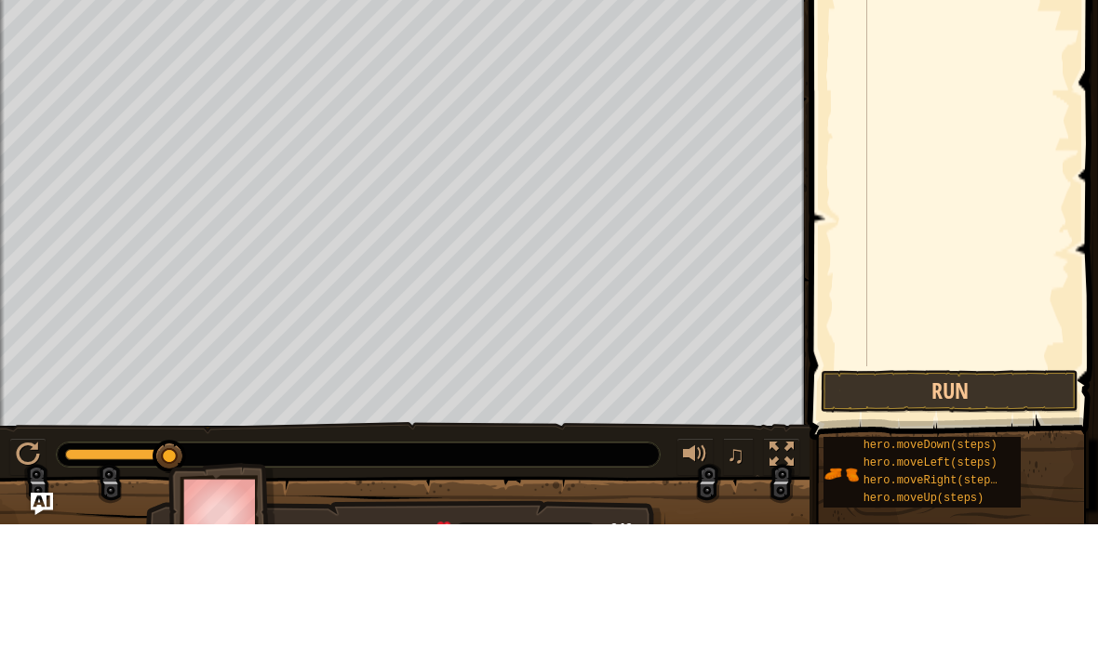
type textarea "h"
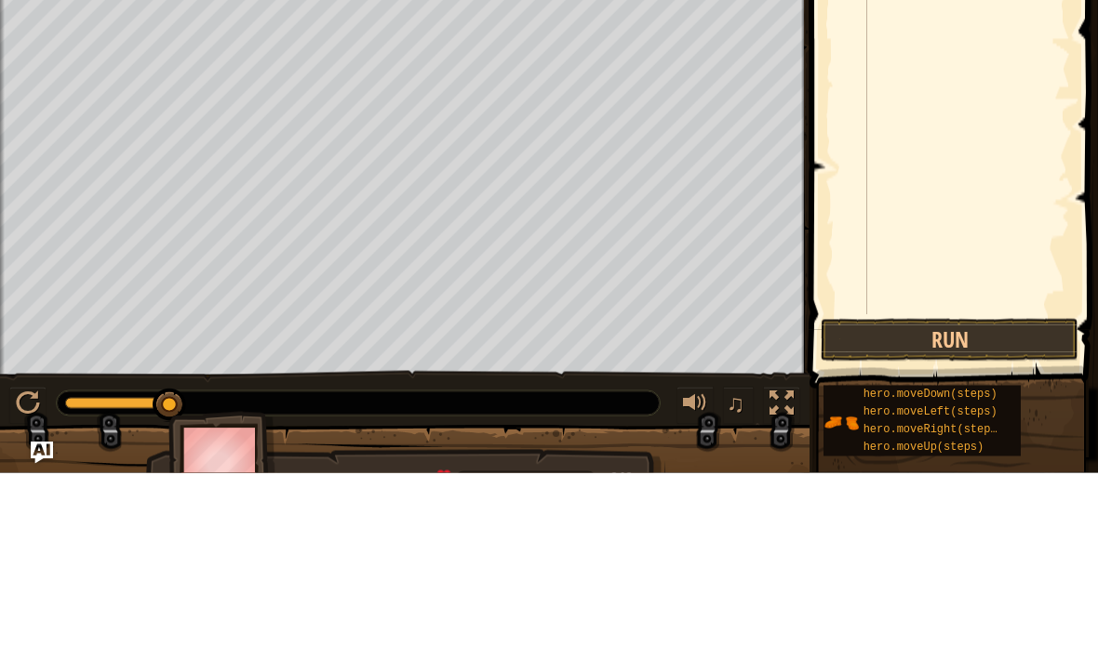
click at [935, 80] on div "hero . moveRight ( 2 )" at bounding box center [966, 288] width 206 height 502
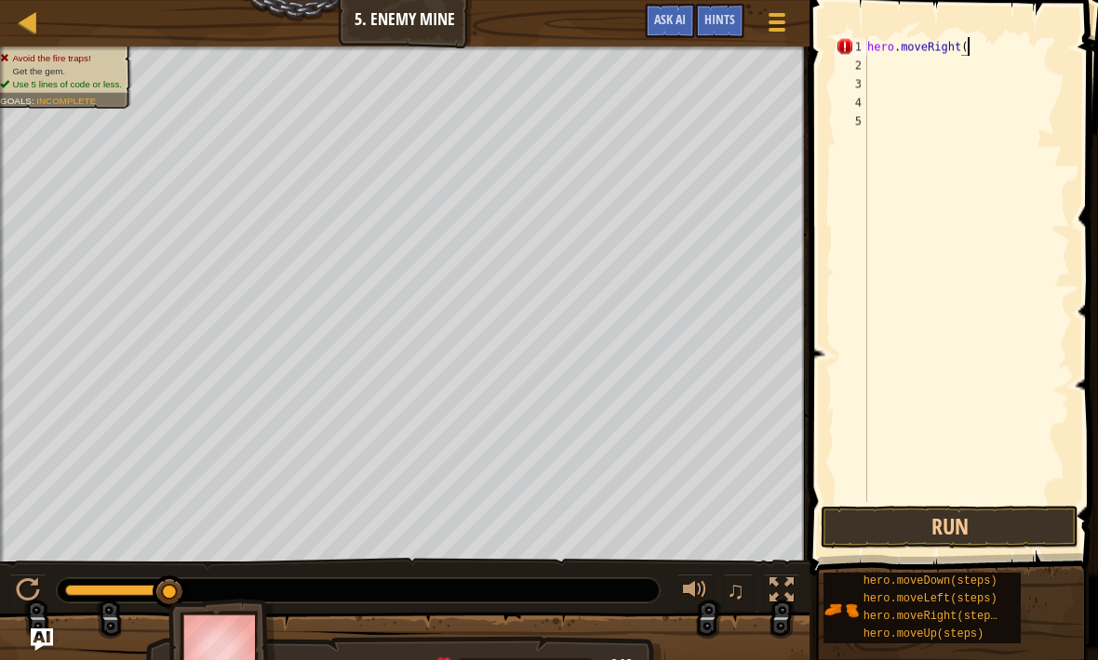
scroll to position [9, 8]
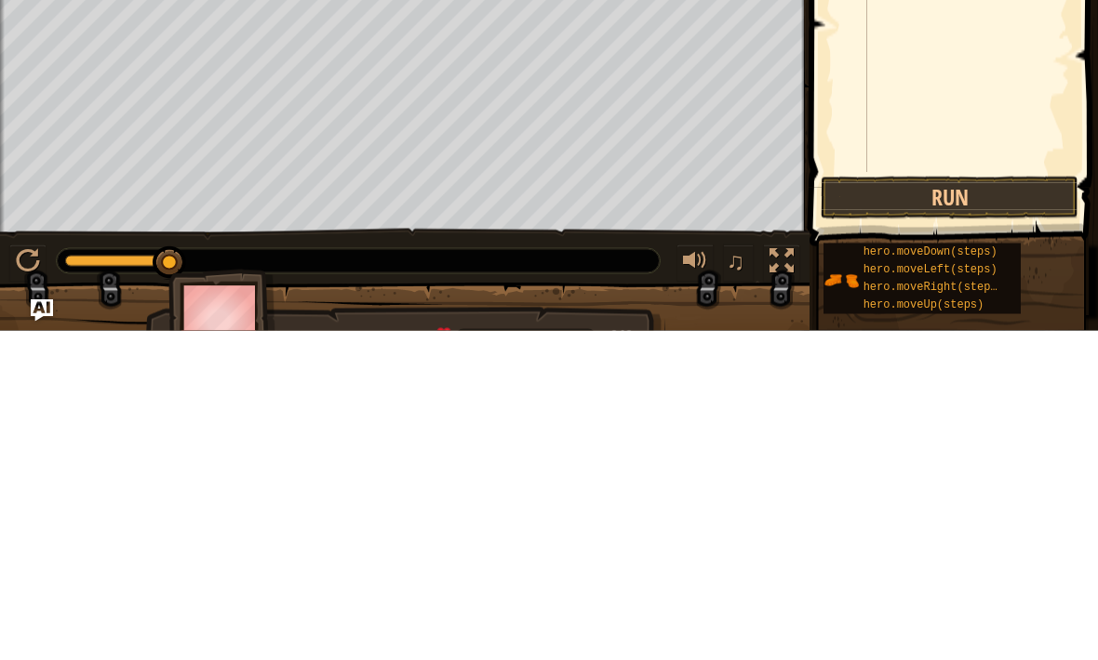
type textarea "hero.moveRight(4)"
click at [1010, 506] on button "Run" at bounding box center [949, 527] width 258 height 43
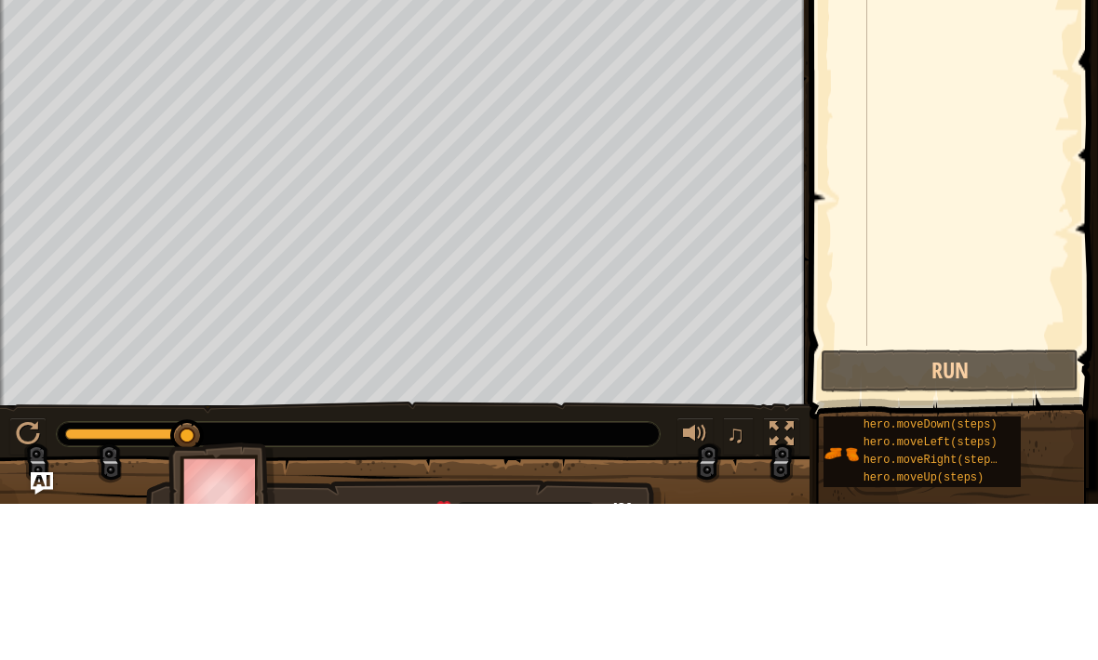
scroll to position [9, 0]
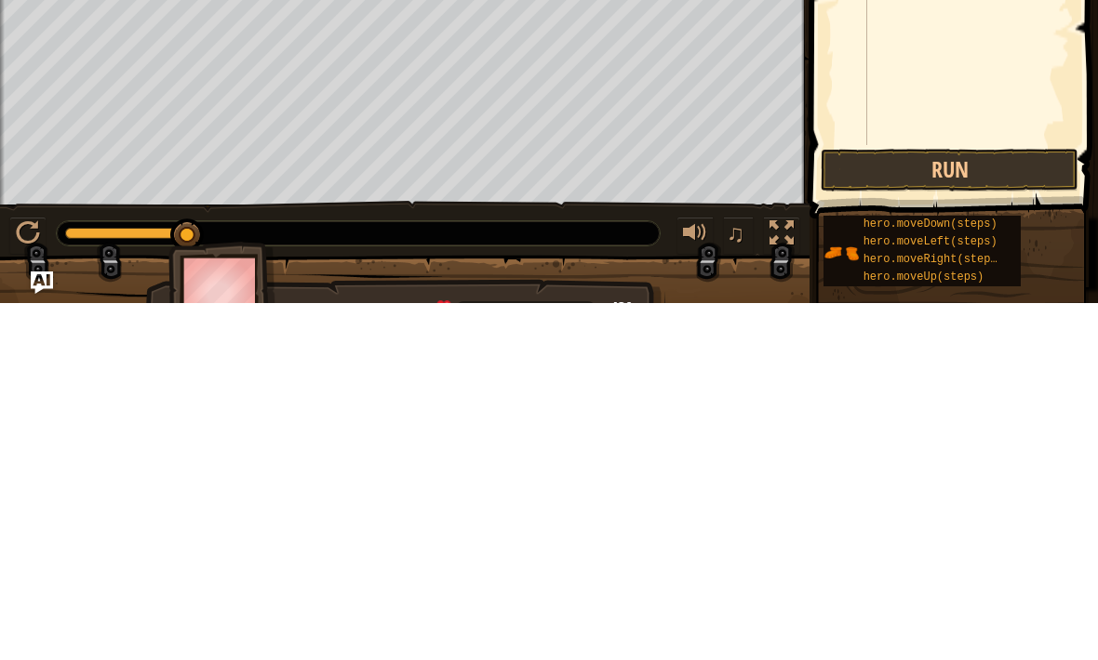
click at [999, 506] on button "Run" at bounding box center [949, 527] width 258 height 43
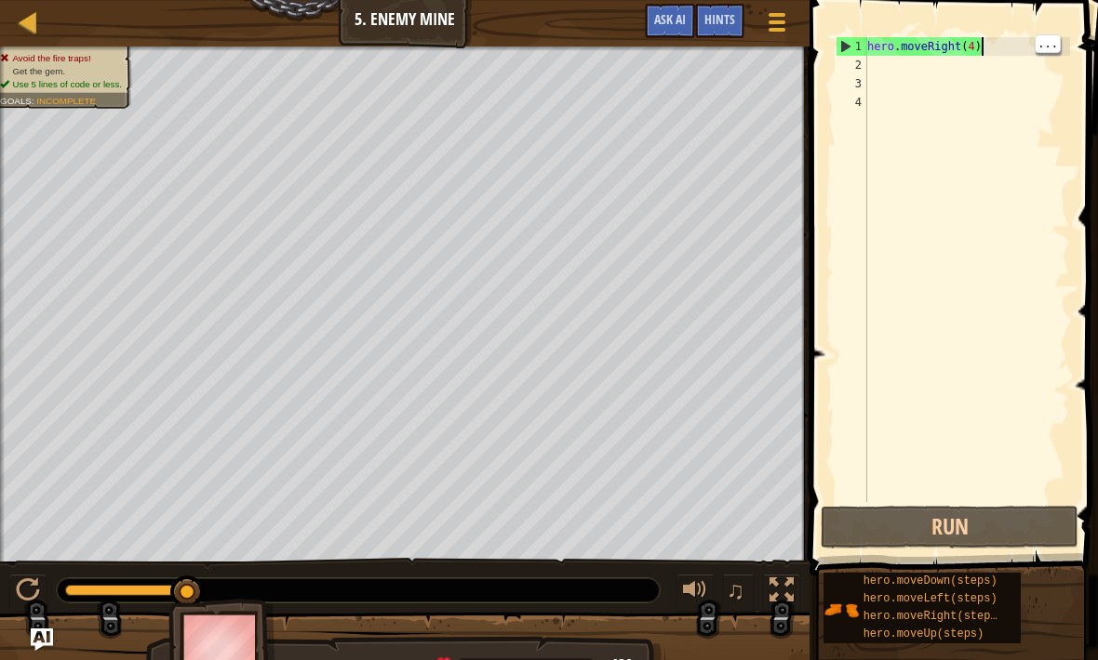
click at [1006, 45] on div "hero . moveRight ( 4 )" at bounding box center [966, 288] width 206 height 502
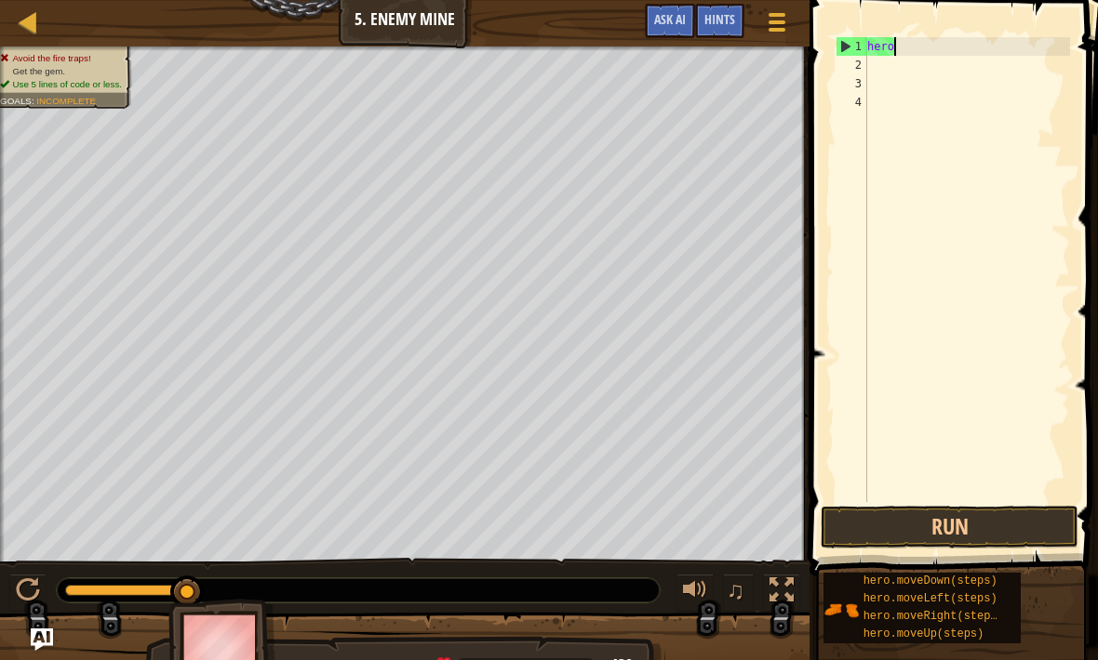
type textarea "h"
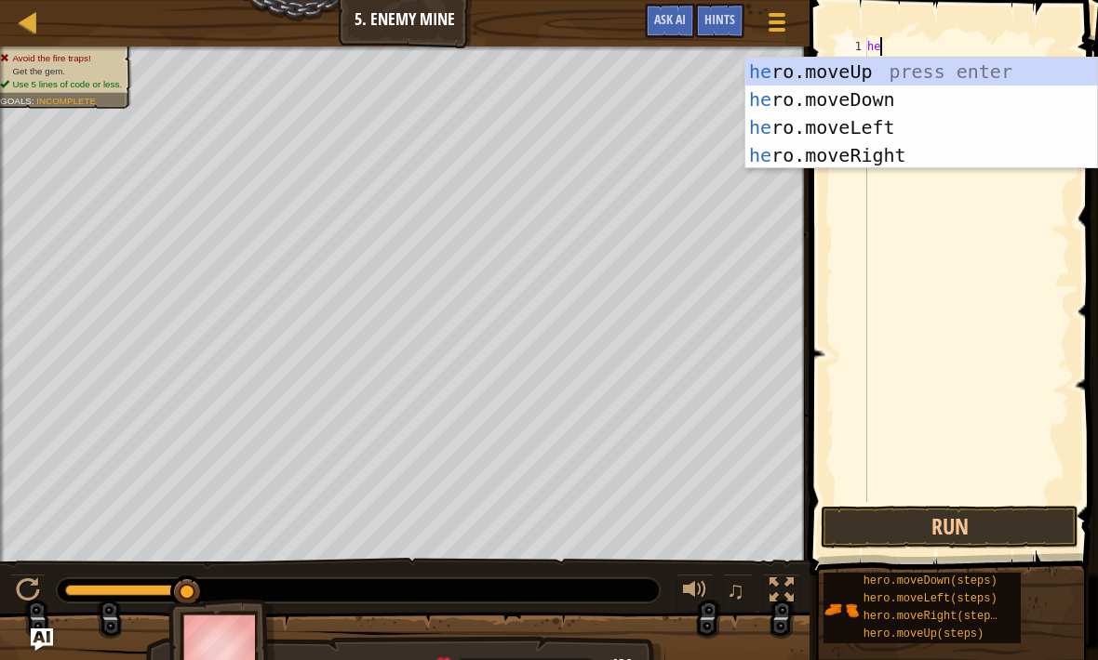
type textarea "her"
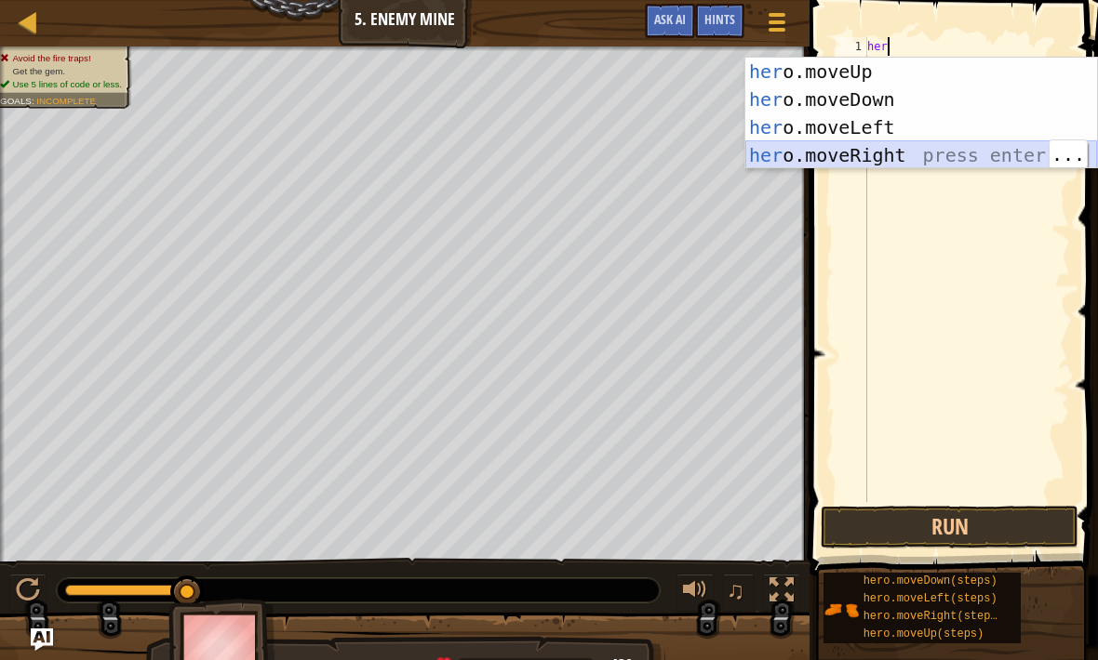
click at [976, 153] on div "her o.moveUp press enter her o.moveDown press enter her o.moveLeft press enter …" at bounding box center [921, 141] width 352 height 167
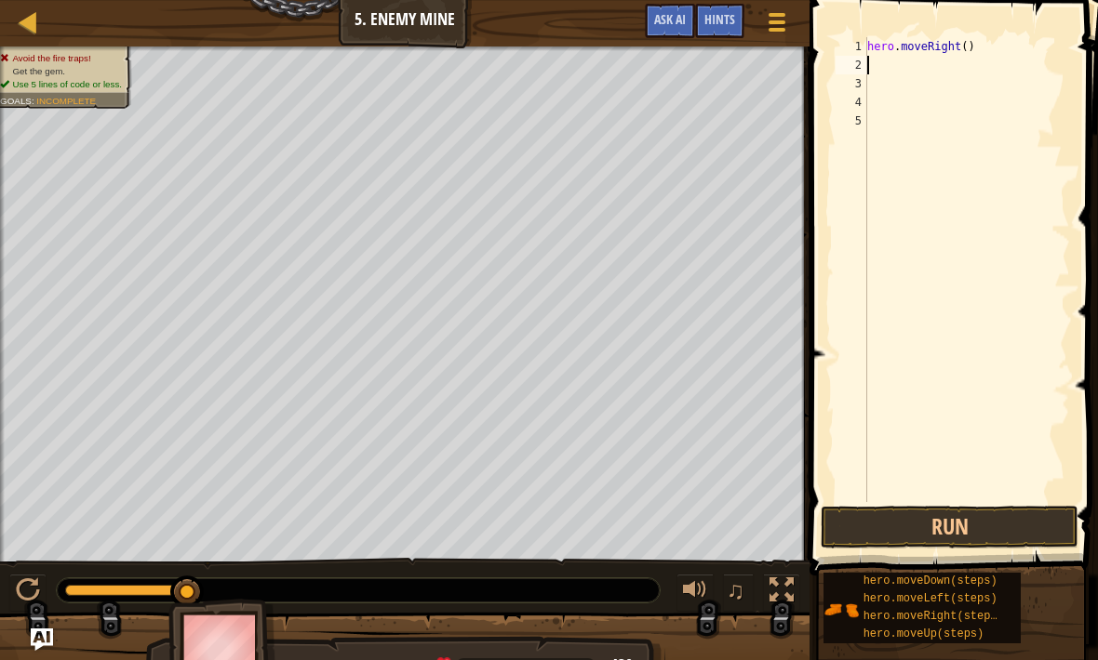
click at [988, 37] on div "hero . moveRight ( )" at bounding box center [966, 288] width 206 height 502
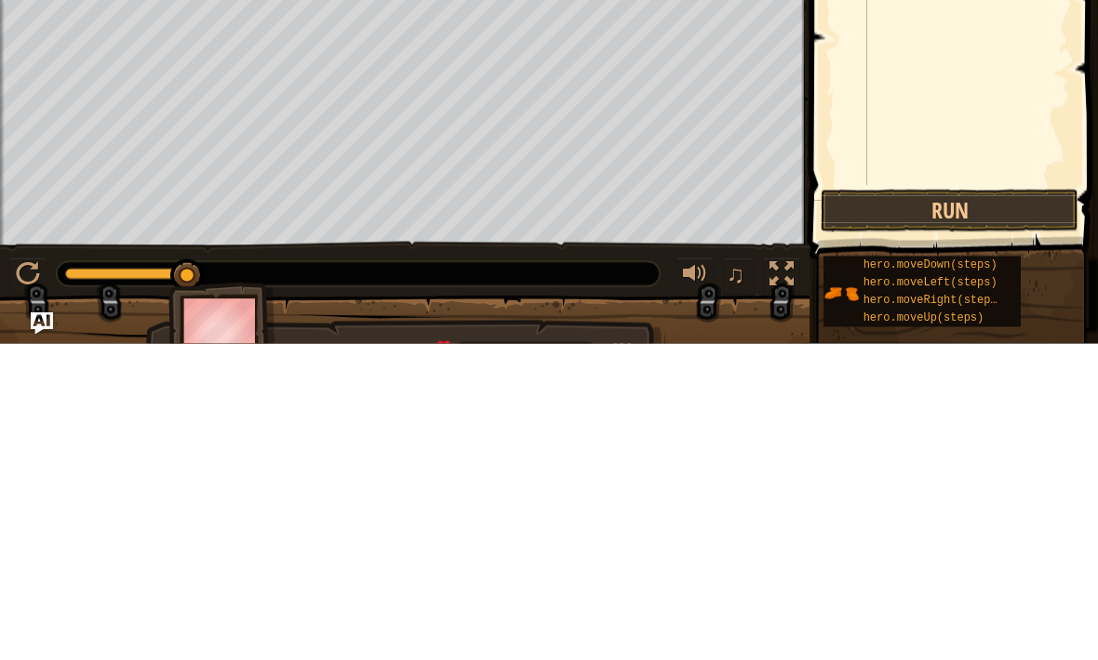
type textarea "hero.moveRight(3)"
click at [1015, 506] on button "Run" at bounding box center [949, 527] width 258 height 43
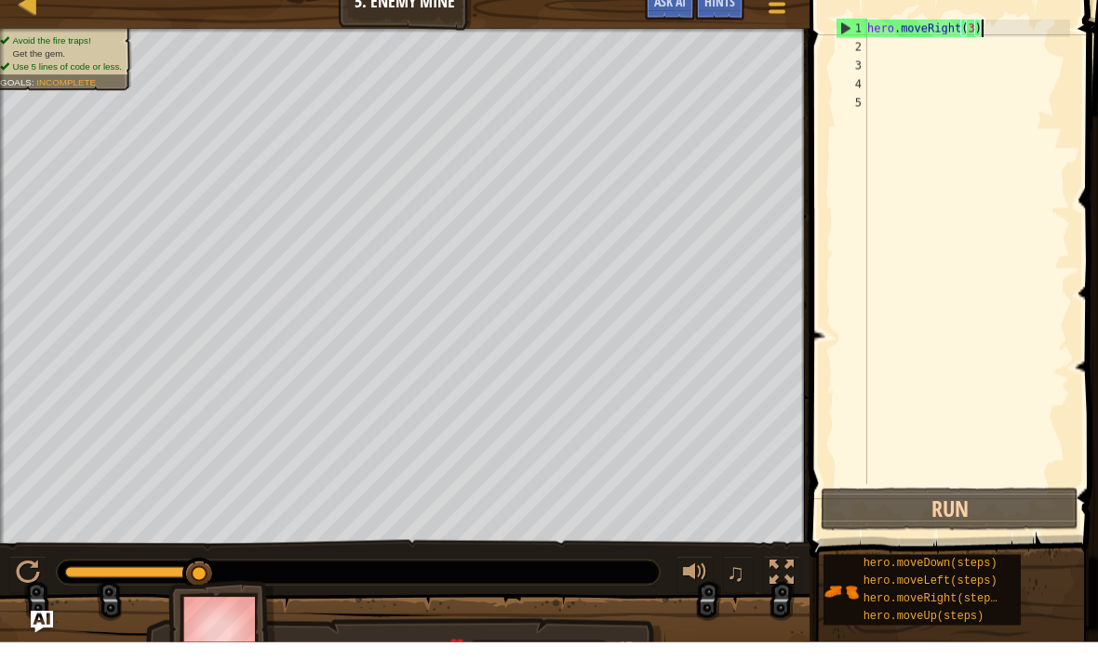
scroll to position [9, 0]
click at [881, 52] on div "hero . moveRight ( 3 )" at bounding box center [966, 288] width 206 height 502
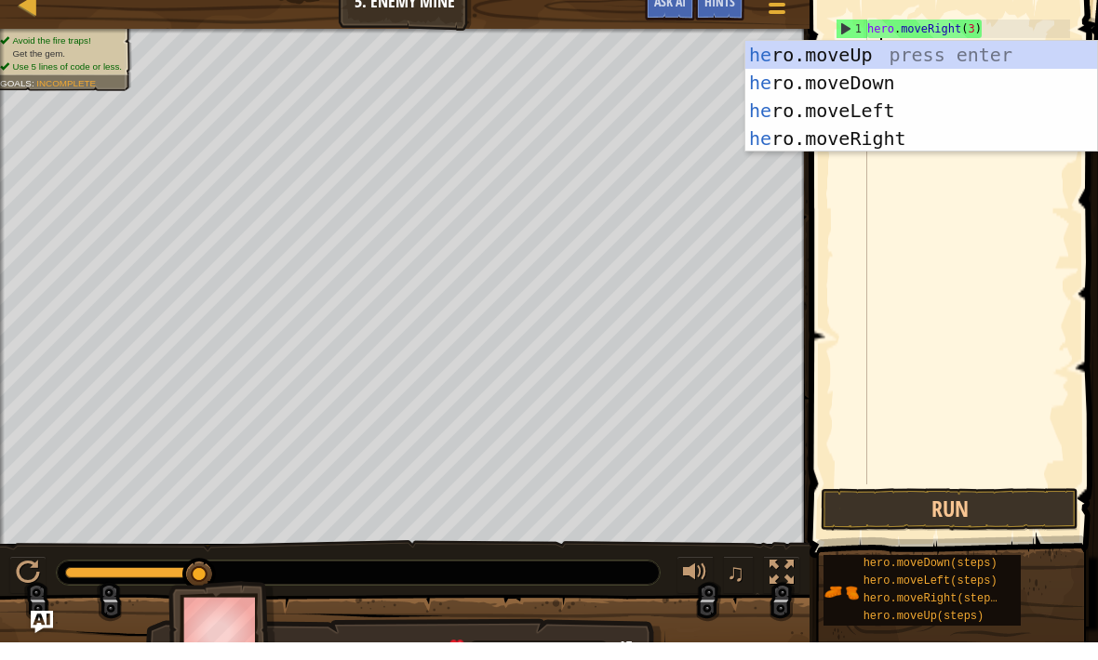
scroll to position [9, 1]
type textarea "hero"
click at [948, 59] on div "hero .moveUp press enter hero .moveDown press enter hero .moveLeft press enter …" at bounding box center [921, 142] width 352 height 167
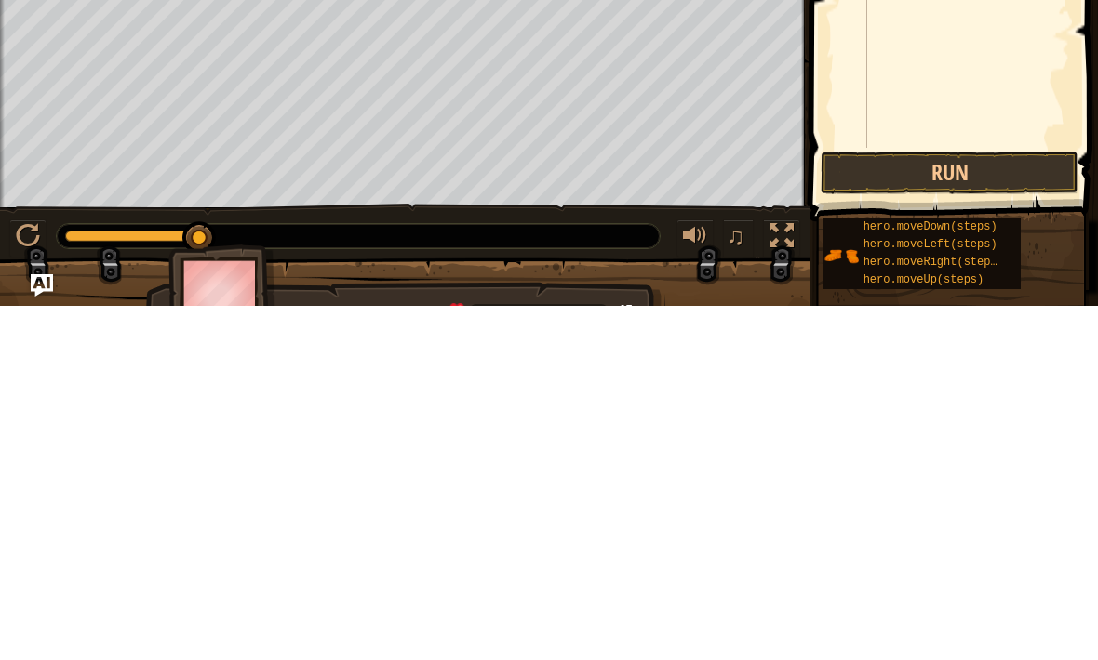
click at [1013, 506] on button "Run" at bounding box center [949, 527] width 258 height 43
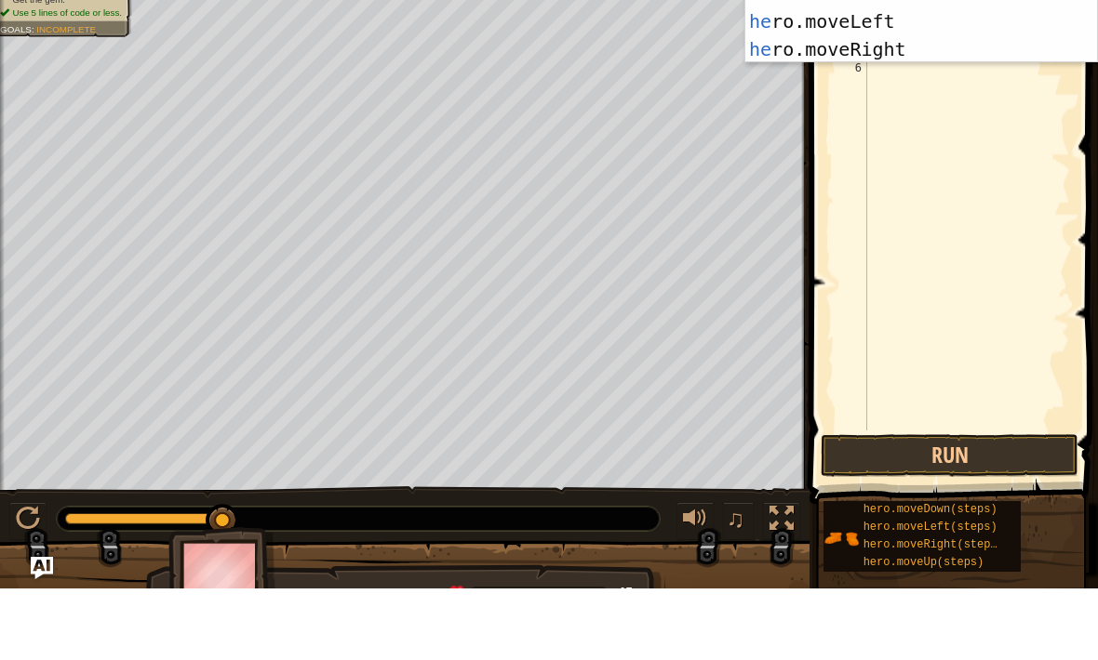
type textarea "her"
click at [899, 47] on div "her o.moveUp press enter her o.moveDown press enter her o.moveLeft press enter …" at bounding box center [921, 106] width 352 height 167
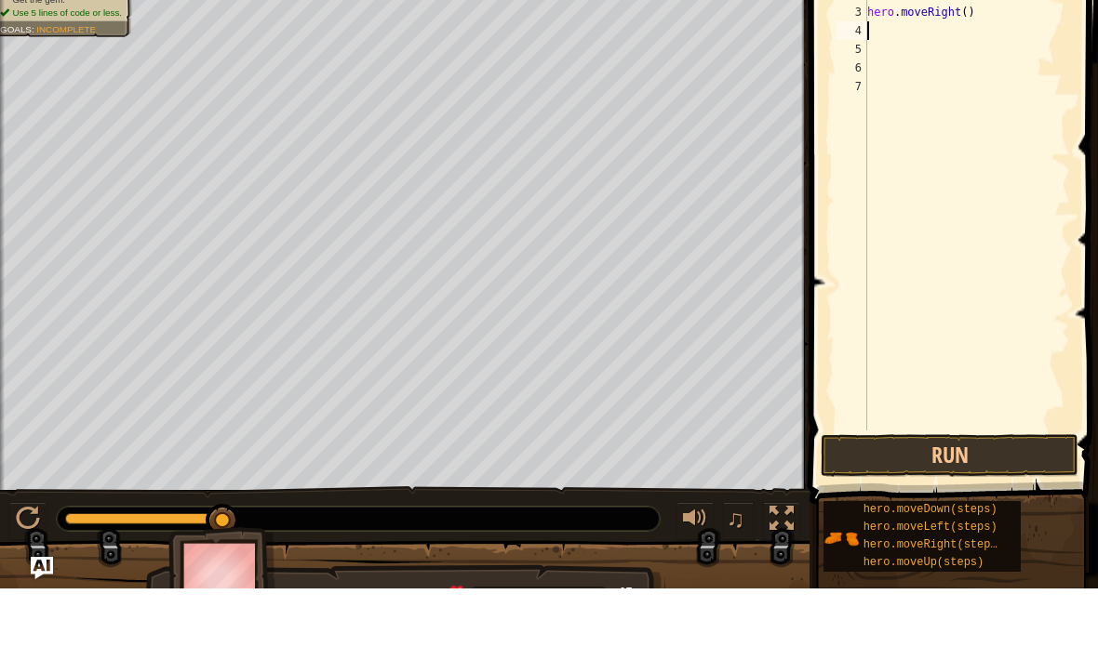
scroll to position [9, 0]
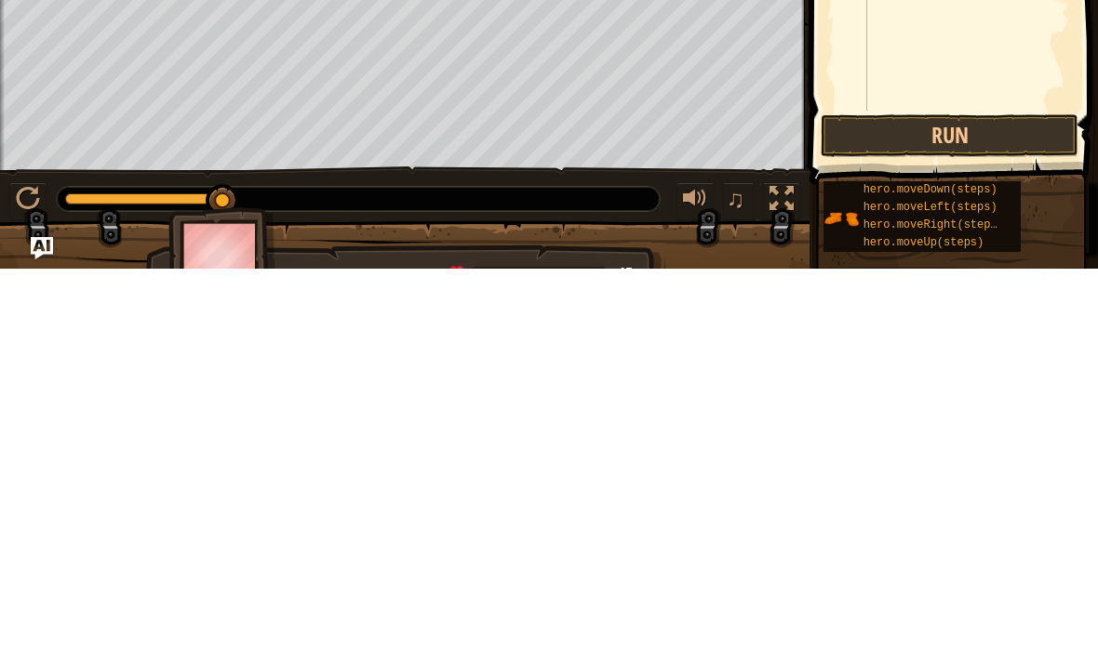
click at [996, 506] on button "Run" at bounding box center [949, 527] width 258 height 43
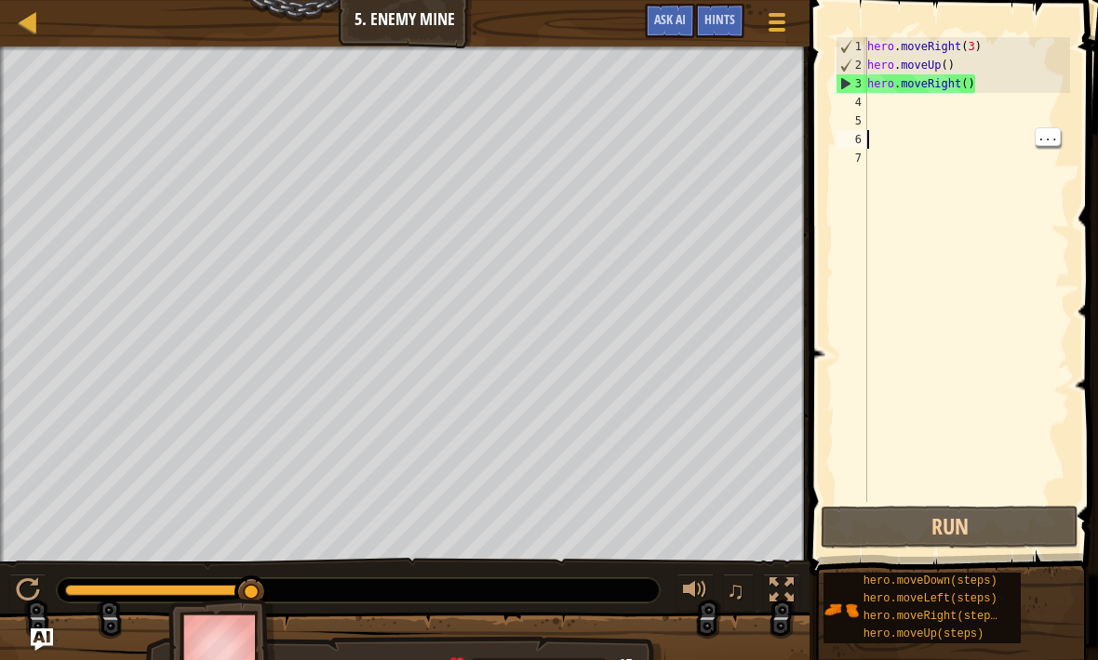
click at [879, 110] on div "hero . moveRight ( 3 ) hero . moveUp ( ) hero . moveRight ( )" at bounding box center [966, 288] width 206 height 502
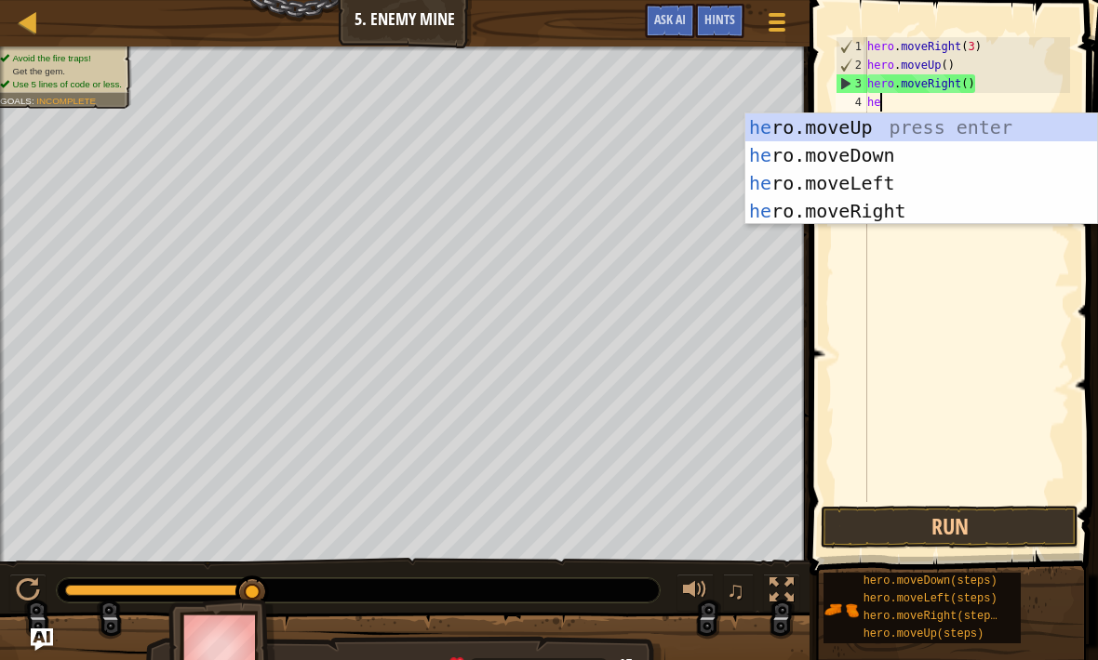
type textarea "her"
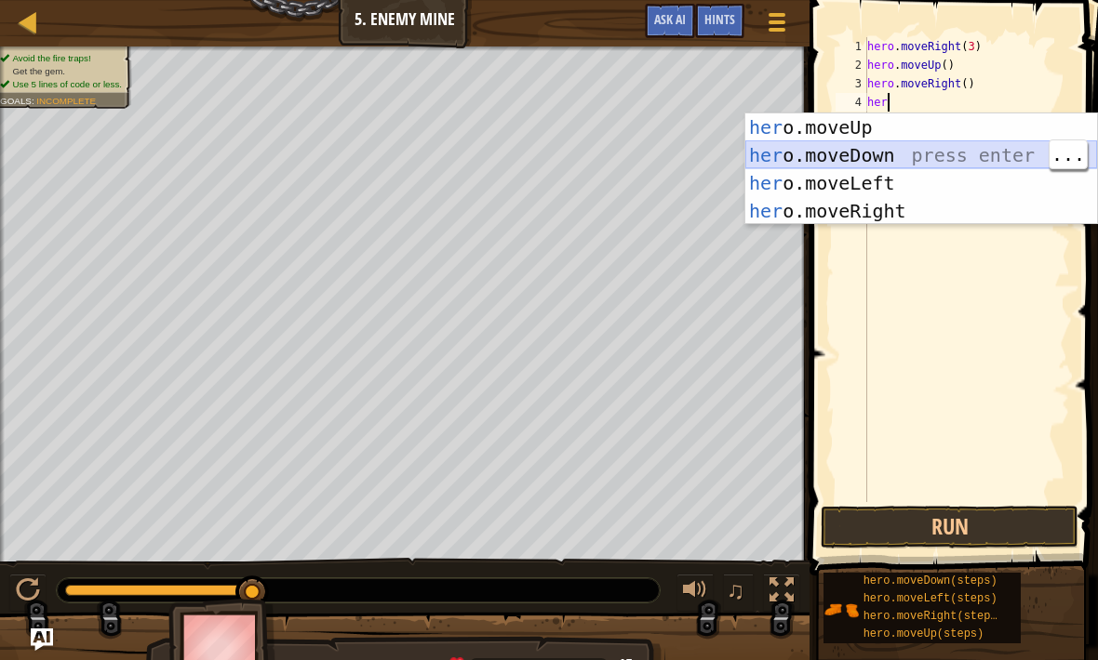
click at [923, 165] on div "her o.moveUp press enter her o.moveDown press enter her o.moveLeft press enter …" at bounding box center [921, 196] width 352 height 167
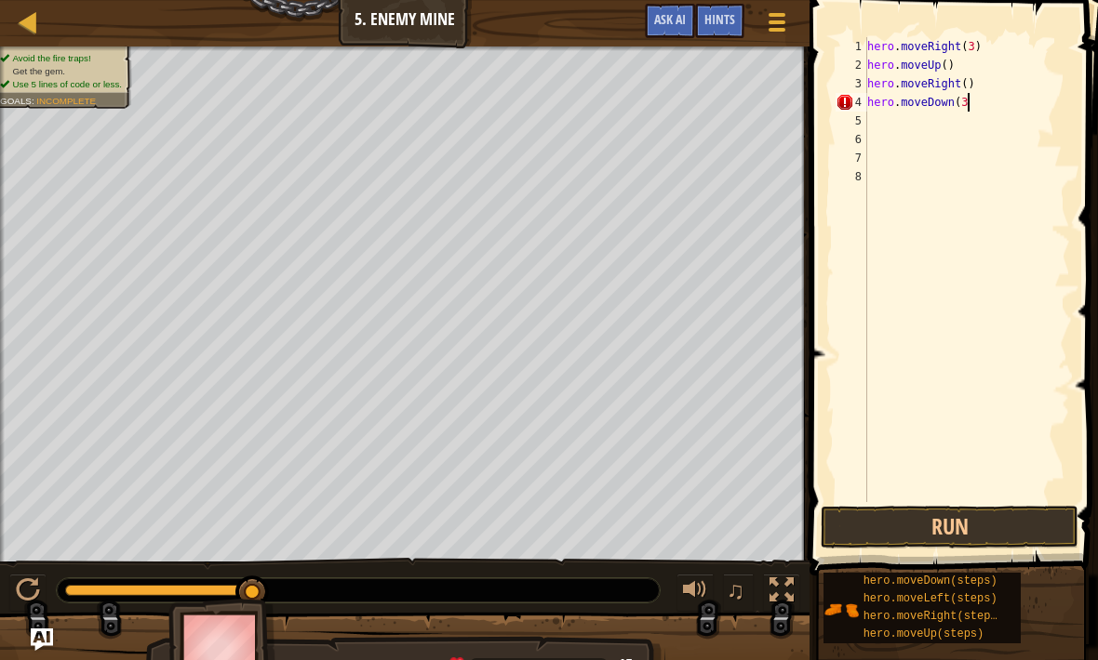
scroll to position [9, 8]
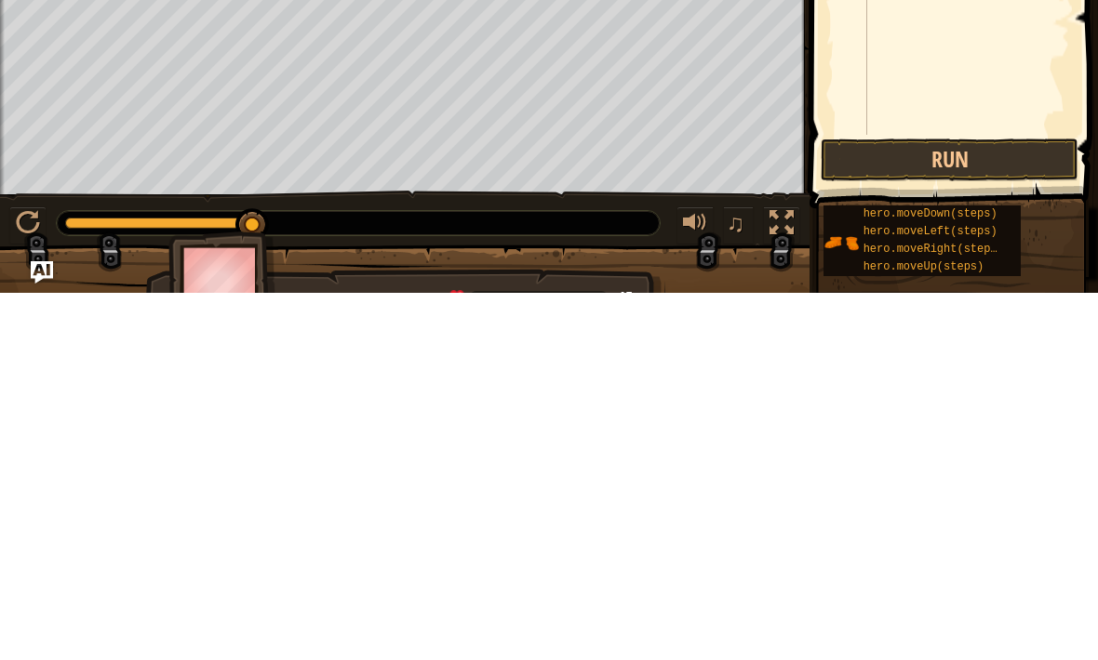
click at [1029, 506] on button "Run" at bounding box center [949, 527] width 258 height 43
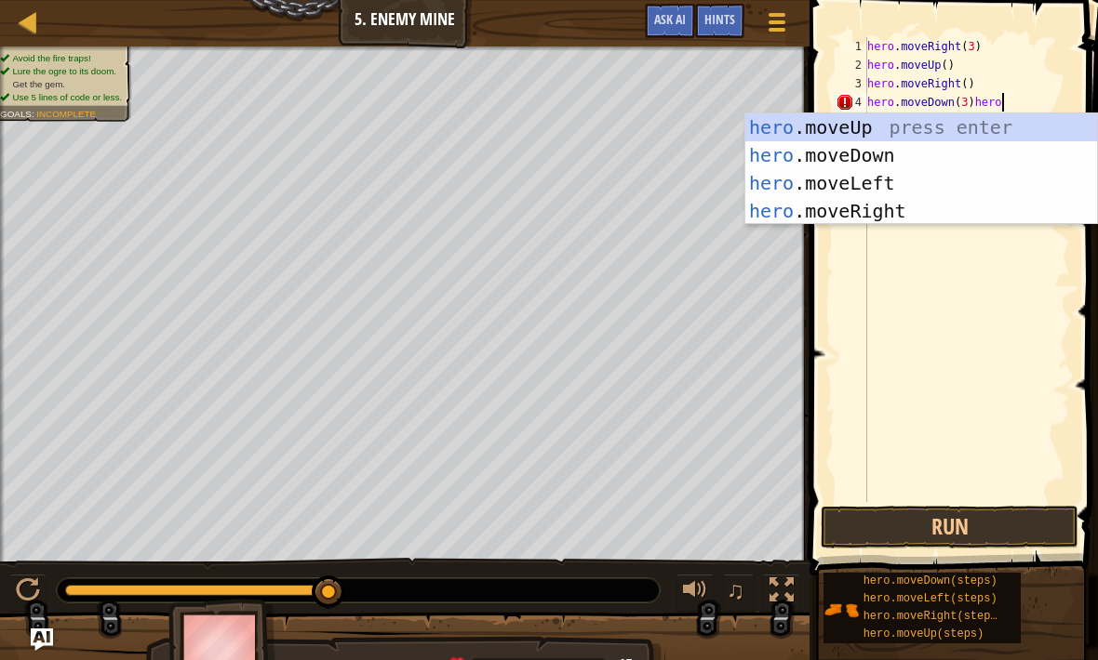
scroll to position [9, 10]
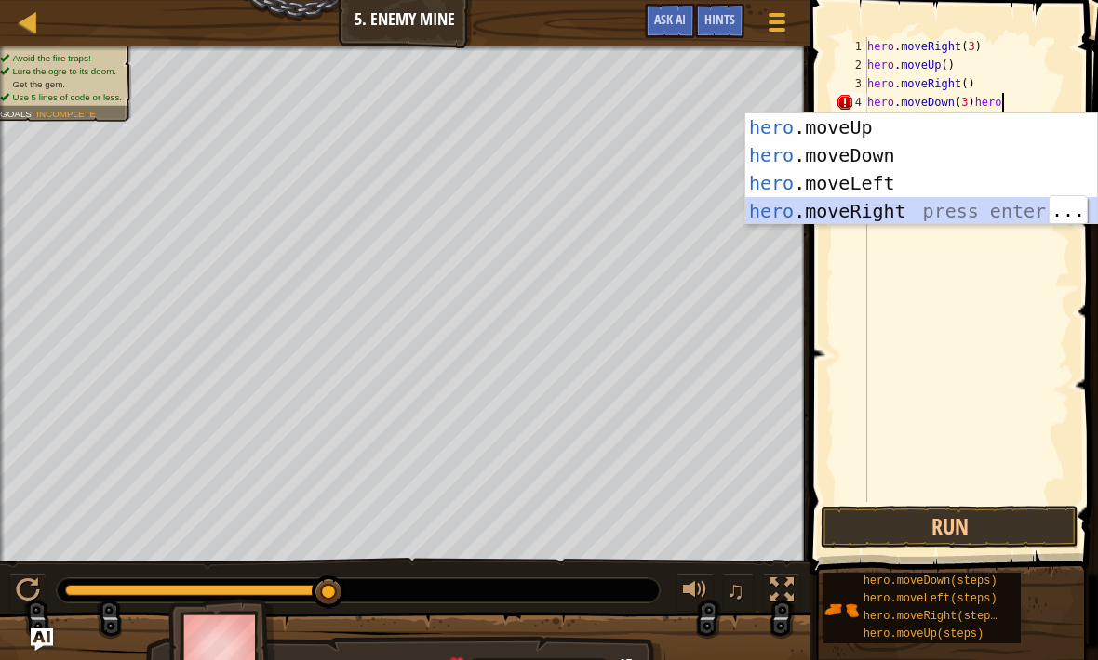
click at [918, 214] on div "hero .moveUp press enter hero .moveDown press enter hero .moveLeft press enter …" at bounding box center [921, 196] width 352 height 167
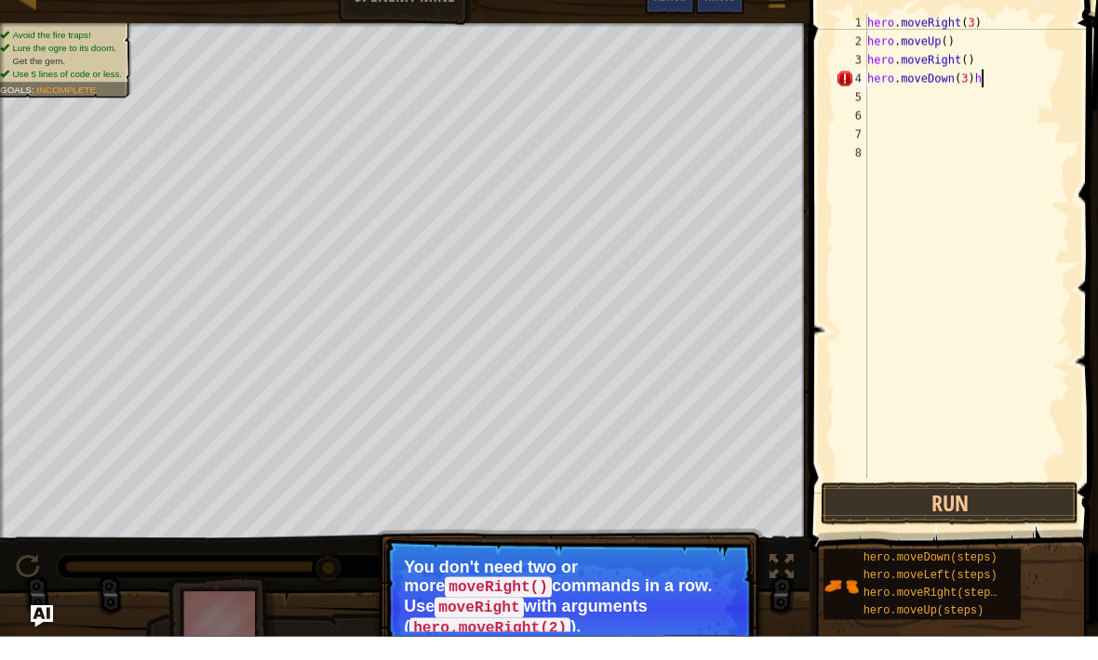
scroll to position [9, 8]
type textarea "hero.moveDown(3)"
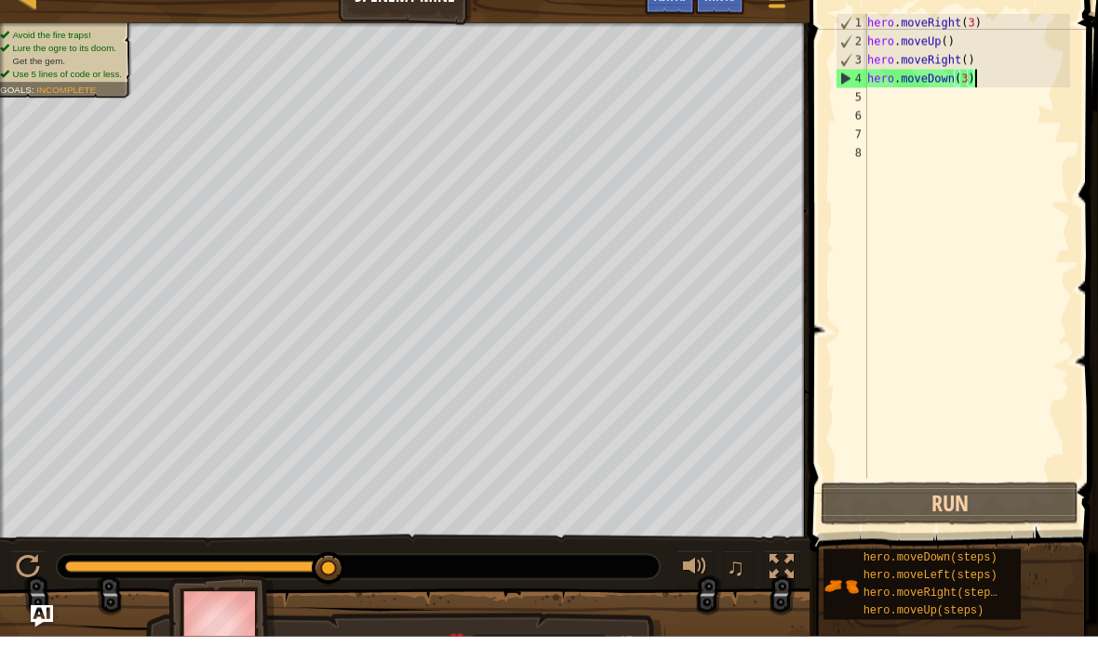
scroll to position [9, 0]
click at [871, 101] on div "hero . moveRight ( 3 ) hero . moveUp ( ) hero . moveRight ( ) hero . moveDown (…" at bounding box center [966, 288] width 206 height 502
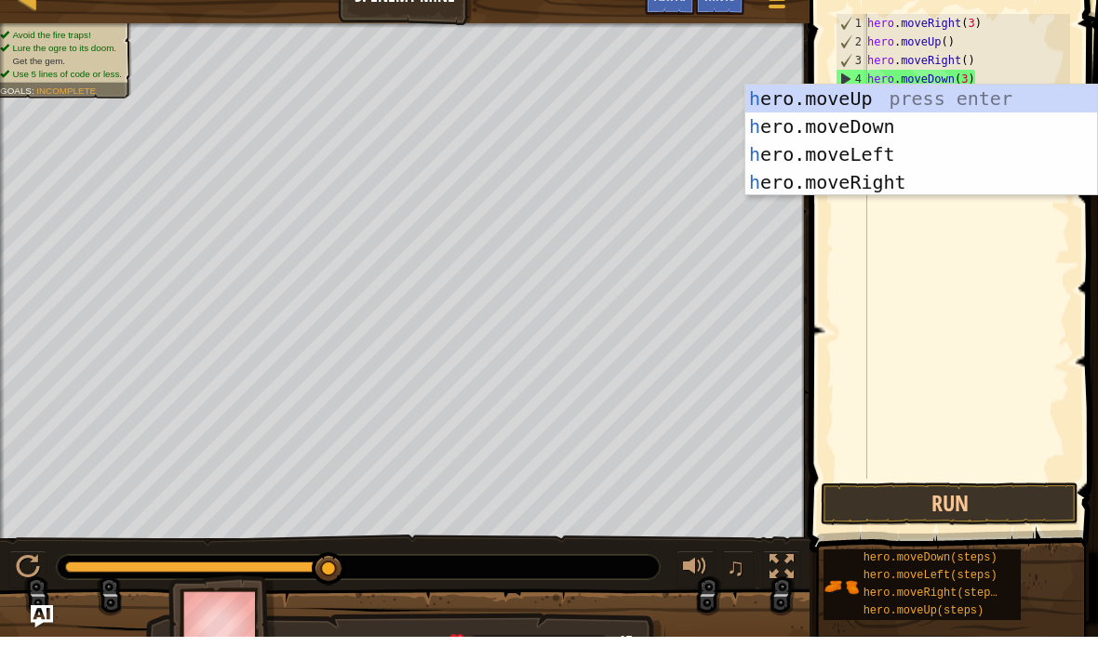
type textarea "he"
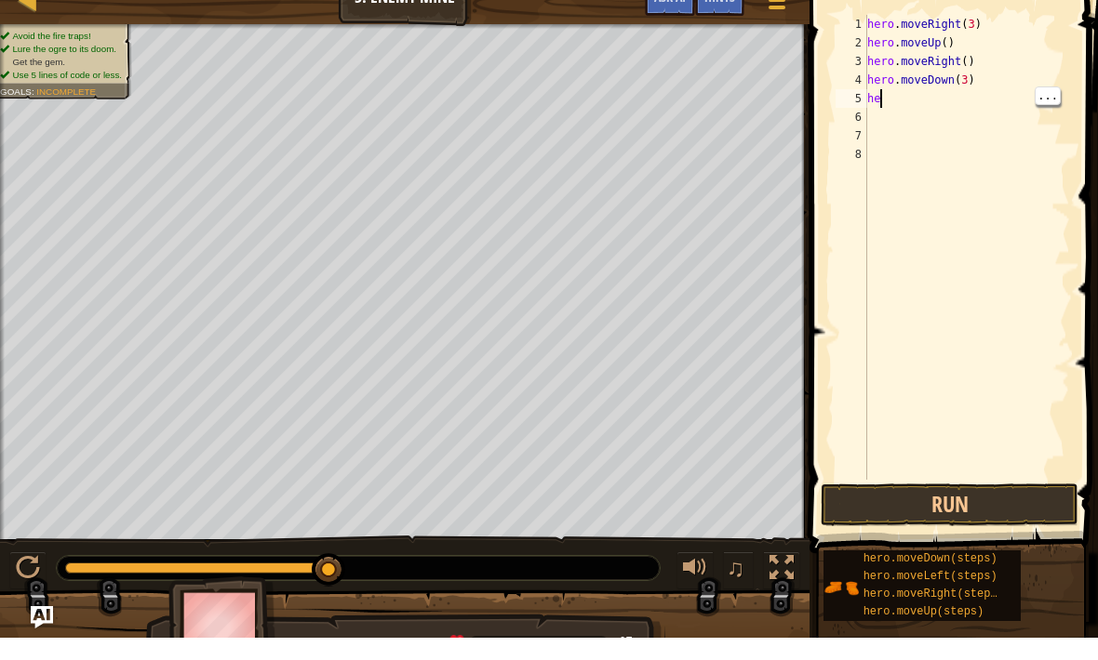
click at [903, 105] on div "hero . moveRight ( 3 ) hero . moveUp ( ) hero . moveRight ( ) hero . moveDown (…" at bounding box center [966, 288] width 206 height 502
type textarea "h"
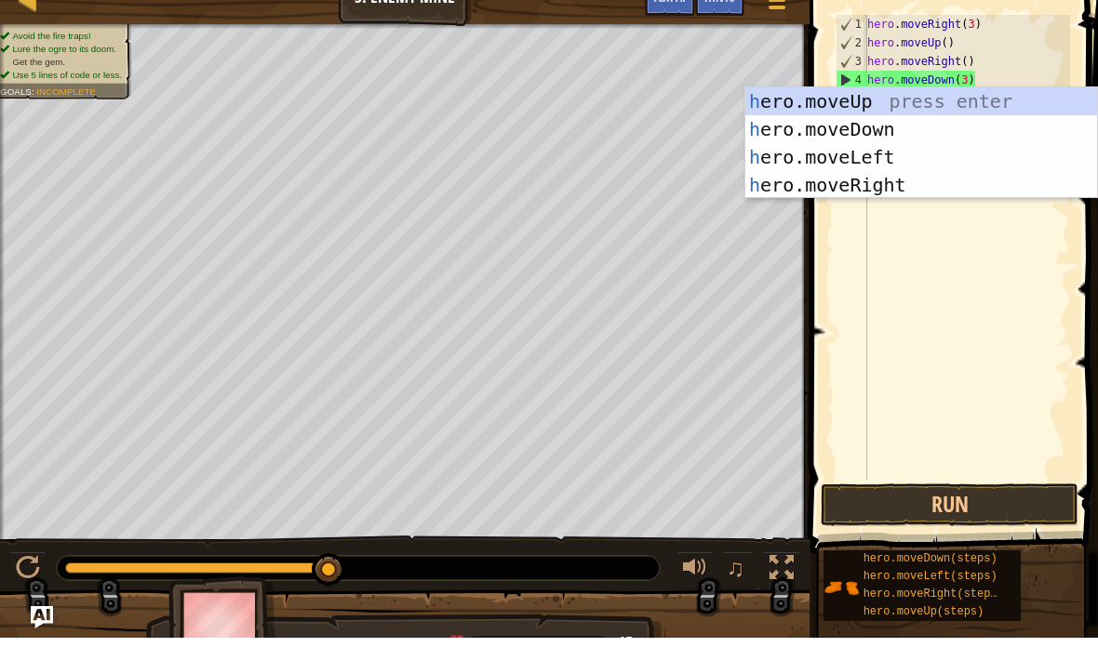
type textarea "he"
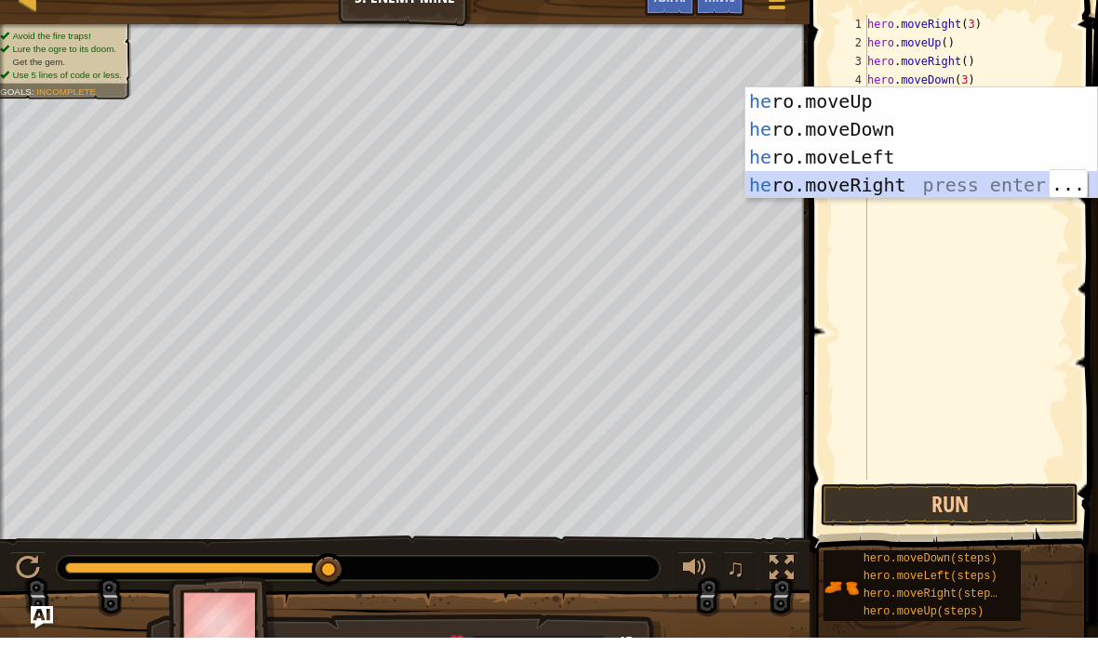
click at [976, 176] on div "he ro.moveUp press enter he ro.moveDown press enter he ro.moveLeft press enter …" at bounding box center [921, 193] width 352 height 167
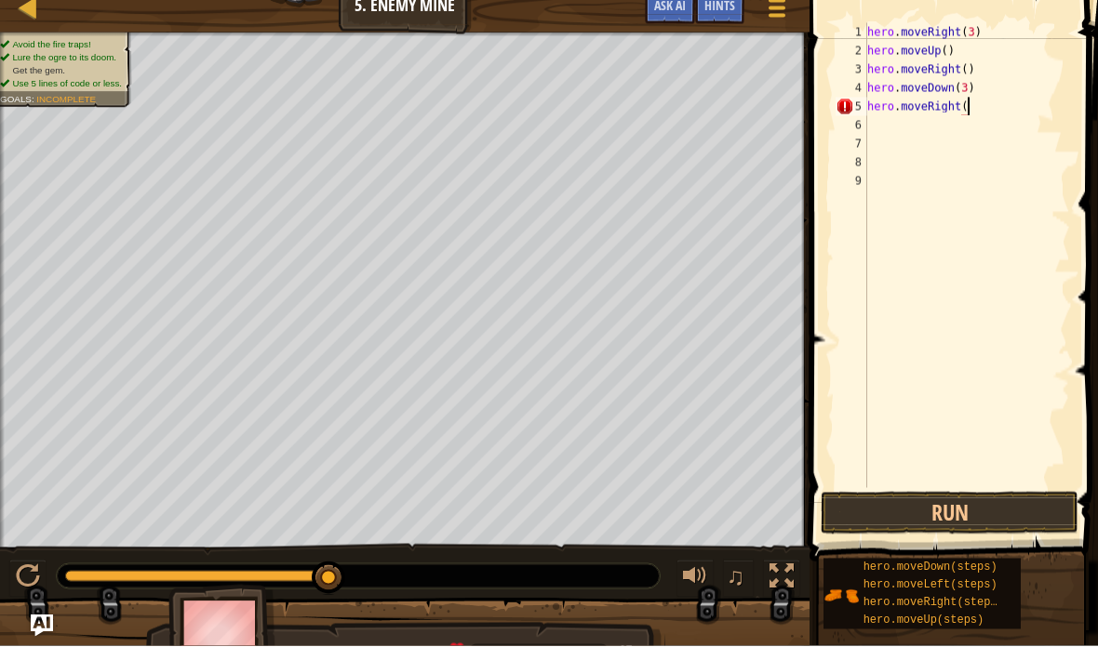
scroll to position [9, 8]
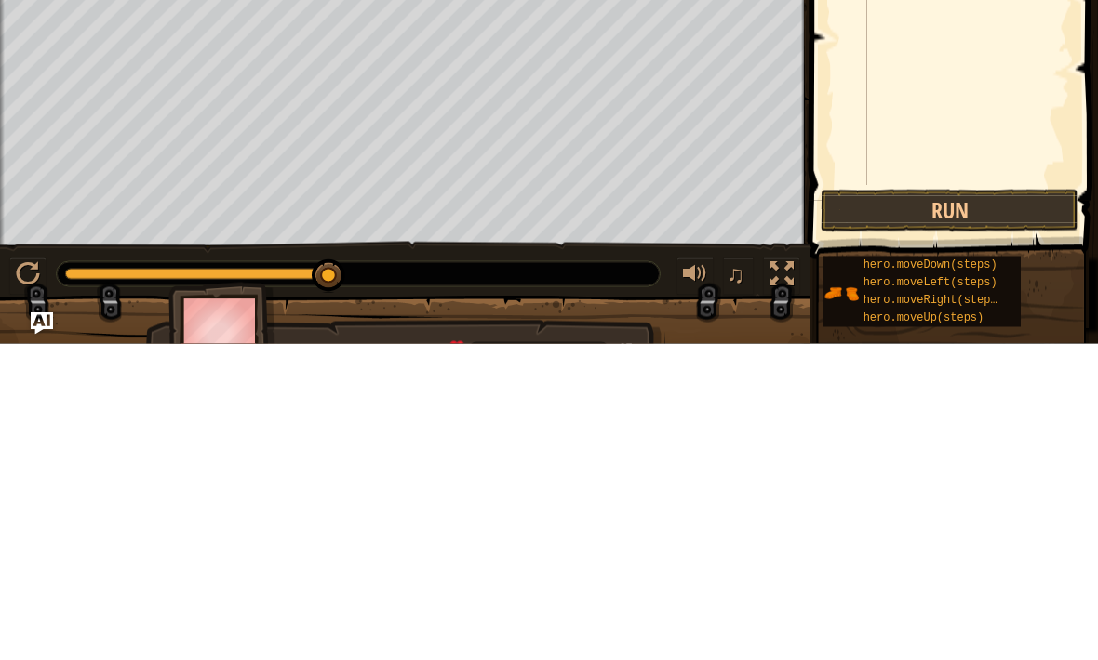
type textarea "hero.moveRight(2)"
click at [1007, 506] on button "Run" at bounding box center [949, 527] width 258 height 43
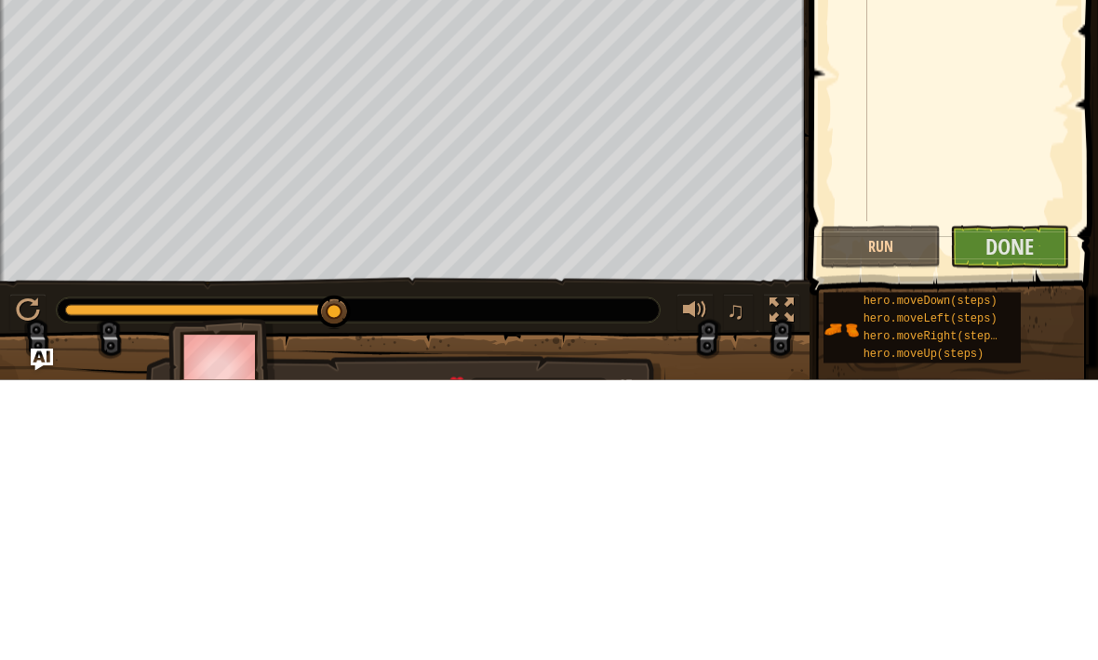
click at [1026, 512] on span "Done" at bounding box center [1009, 527] width 48 height 30
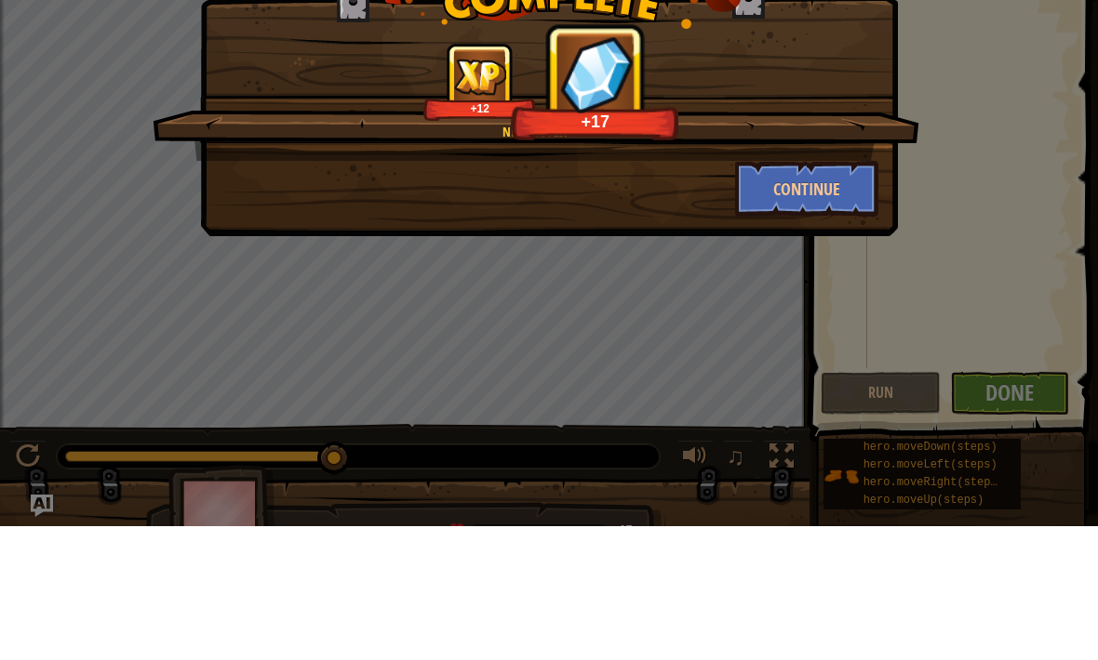
click at [856, 295] on button "Continue" at bounding box center [807, 323] width 144 height 56
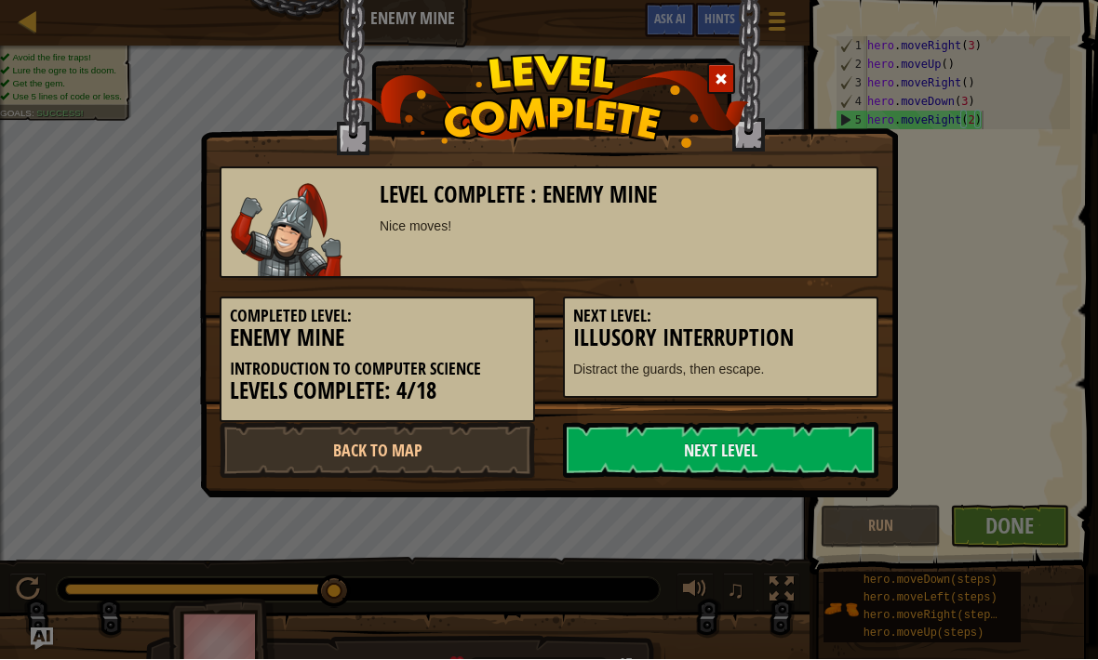
click at [779, 457] on link "Next Level" at bounding box center [720, 451] width 315 height 56
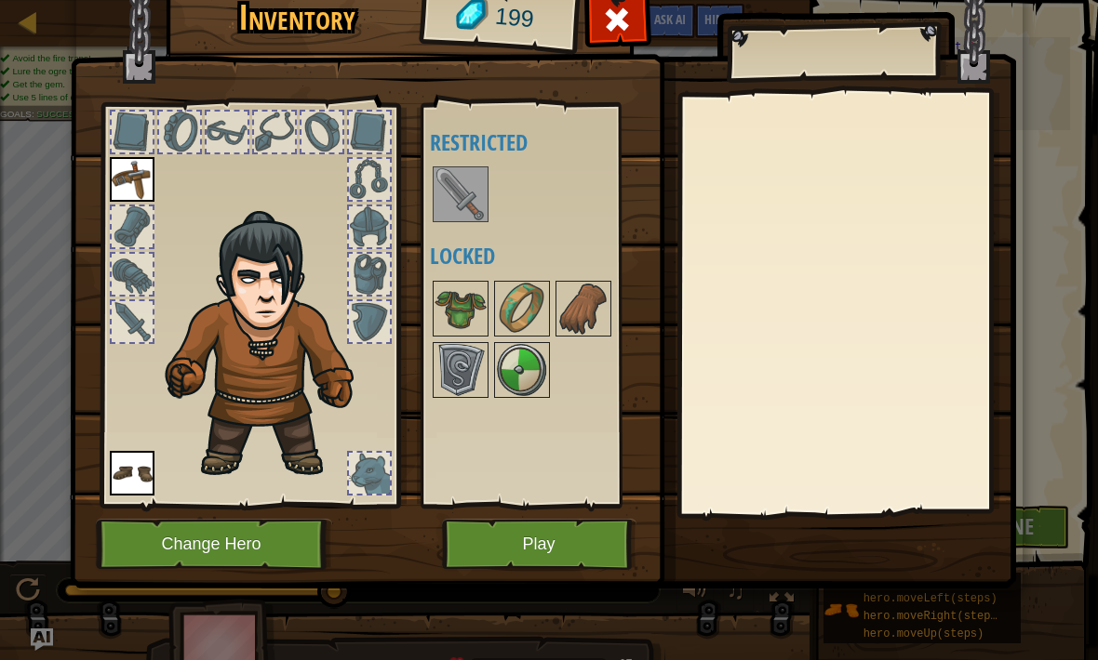
click at [225, 535] on button "Change Hero" at bounding box center [214, 544] width 236 height 51
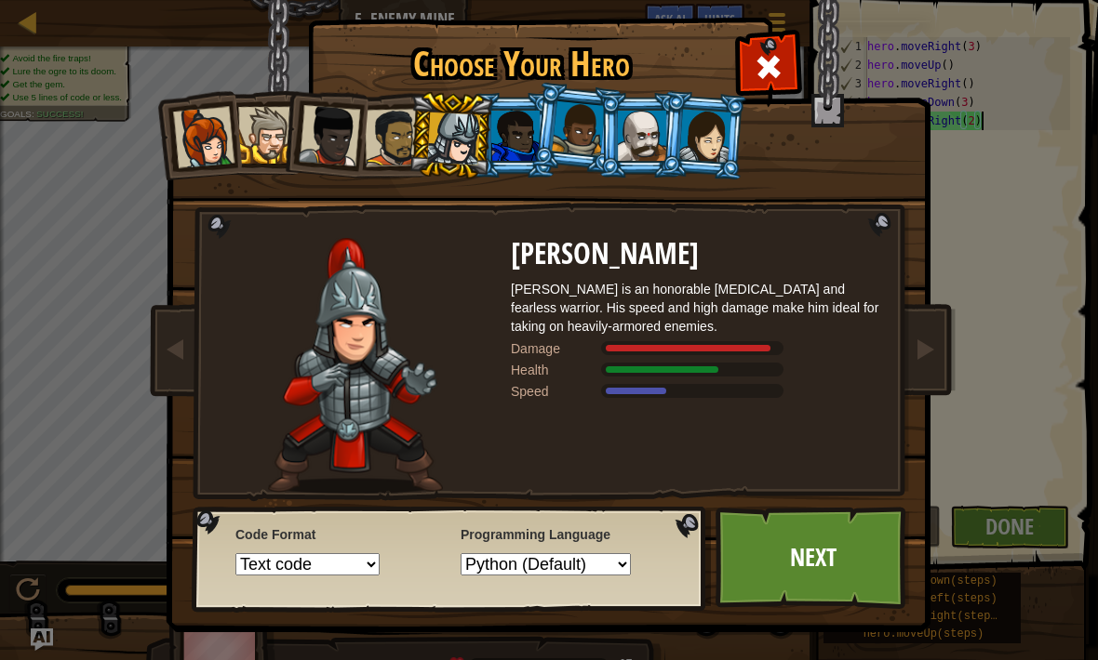
scroll to position [7, 0]
click at [780, 65] on span at bounding box center [768, 67] width 30 height 30
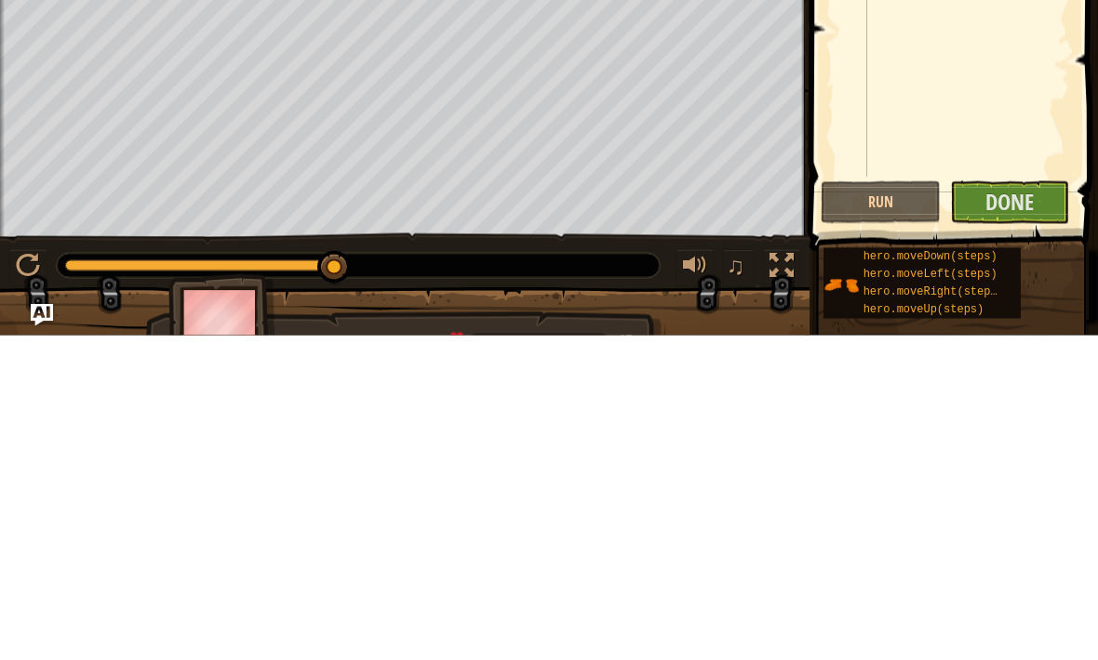
click at [1001, 512] on span "Done" at bounding box center [1009, 527] width 48 height 30
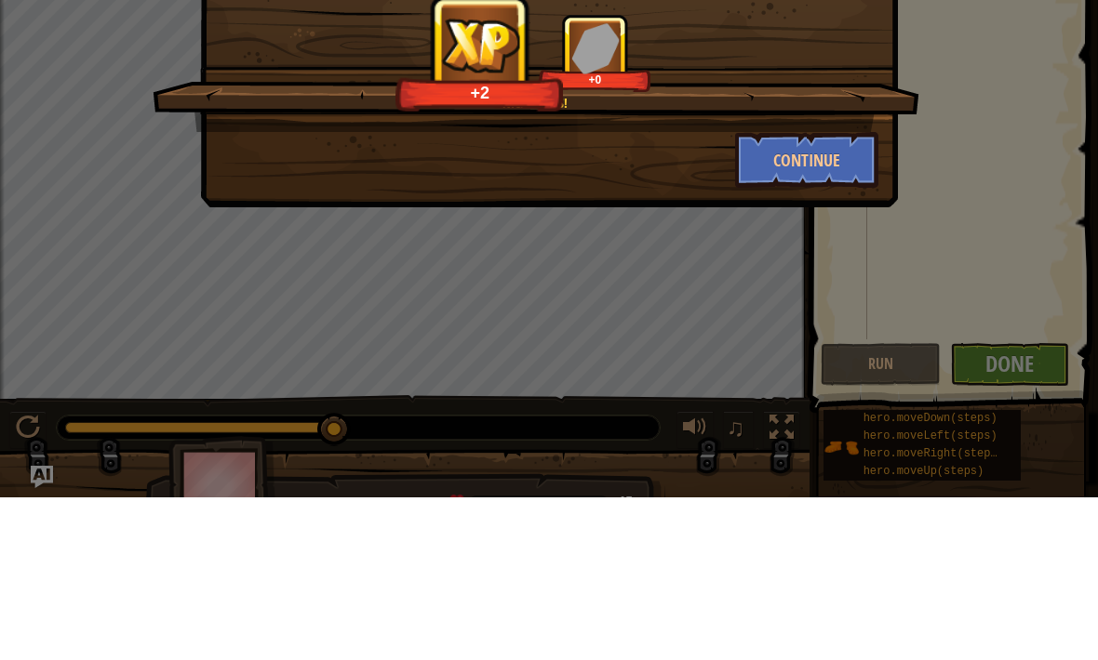
click at [825, 295] on button "Continue" at bounding box center [807, 323] width 144 height 56
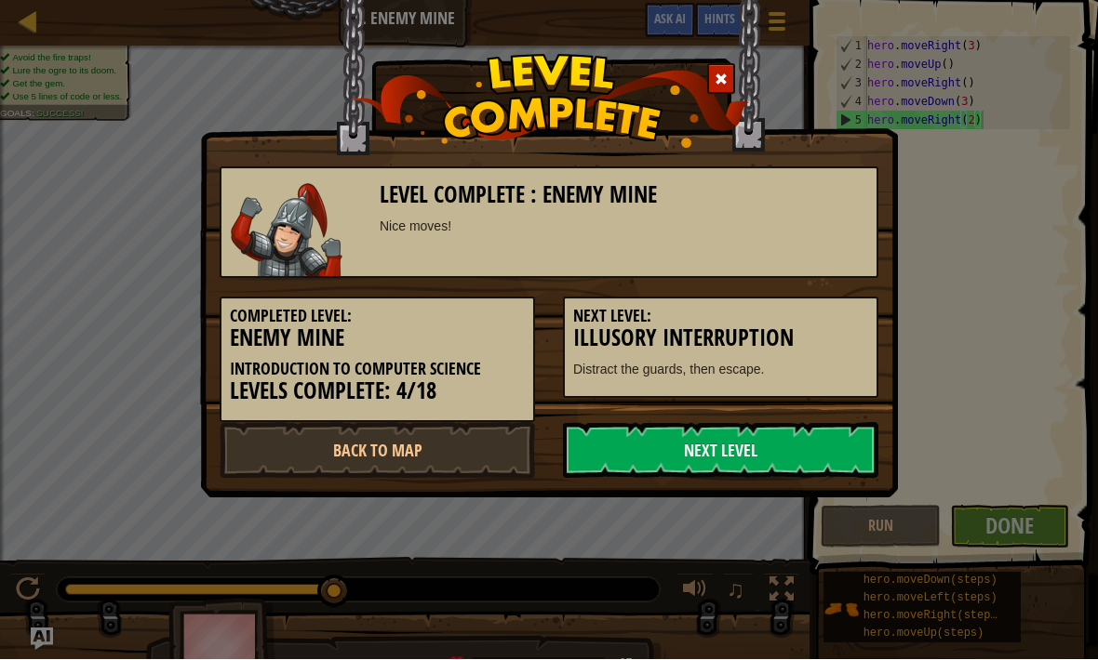
click at [829, 465] on link "Next Level" at bounding box center [720, 451] width 315 height 56
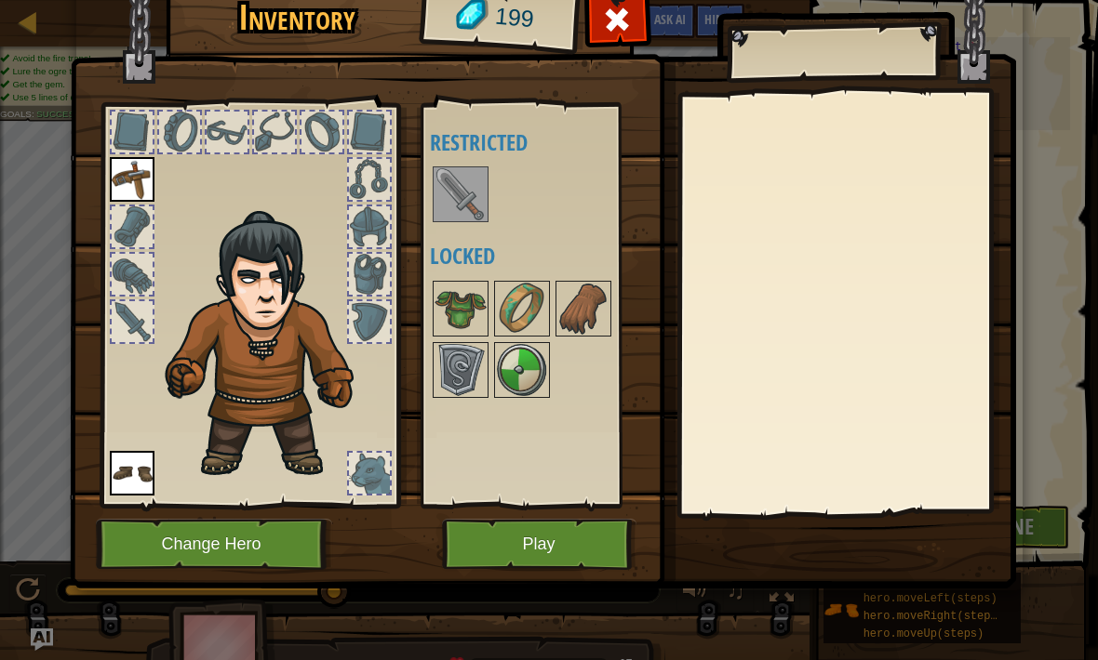
click at [590, 553] on button "Play" at bounding box center [539, 544] width 194 height 51
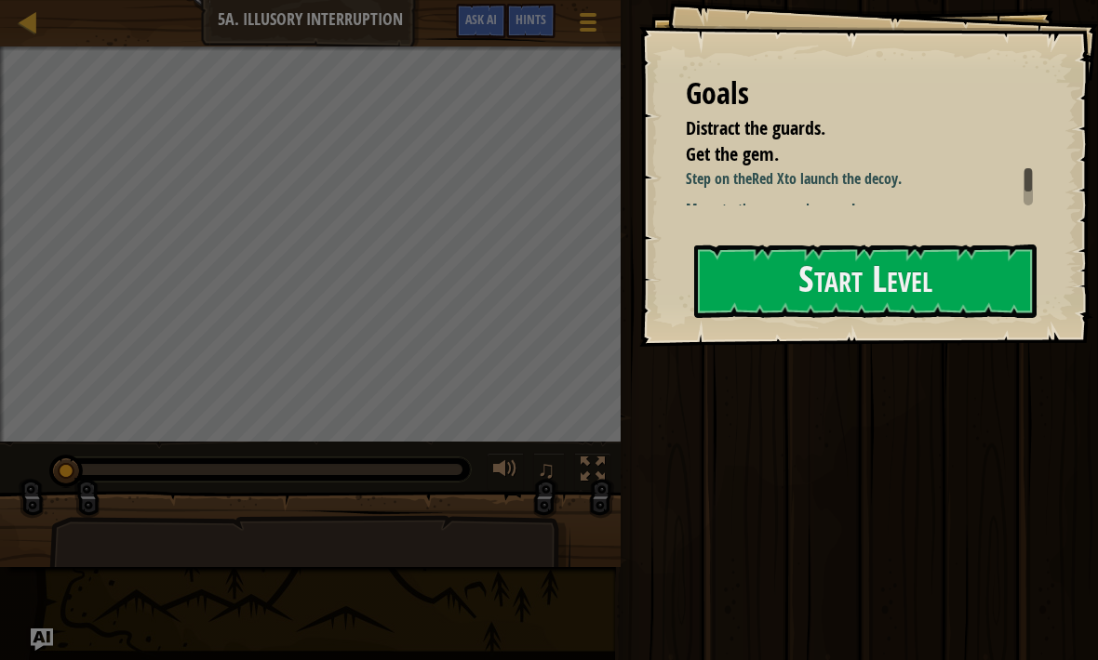
click at [938, 284] on button "Start Level" at bounding box center [865, 281] width 342 height 73
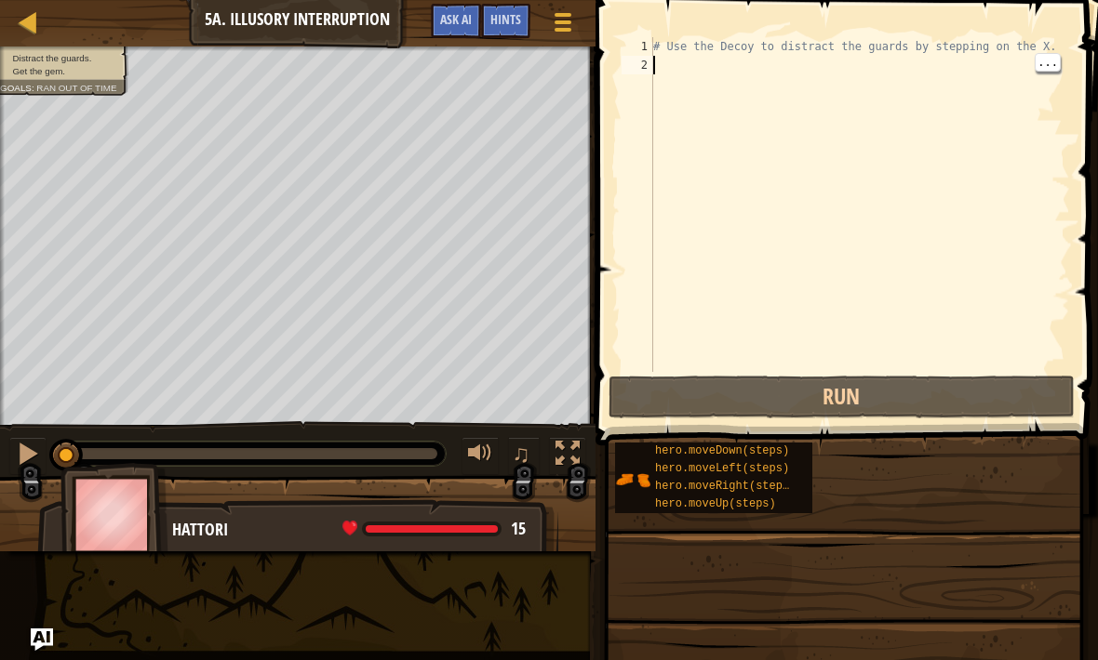
type textarea "# Use the Decoy to distract the guards by stepping on the X."
click at [1040, 50] on div "# Use the Decoy to distract the guards by stepping on the X." at bounding box center [859, 223] width 420 height 372
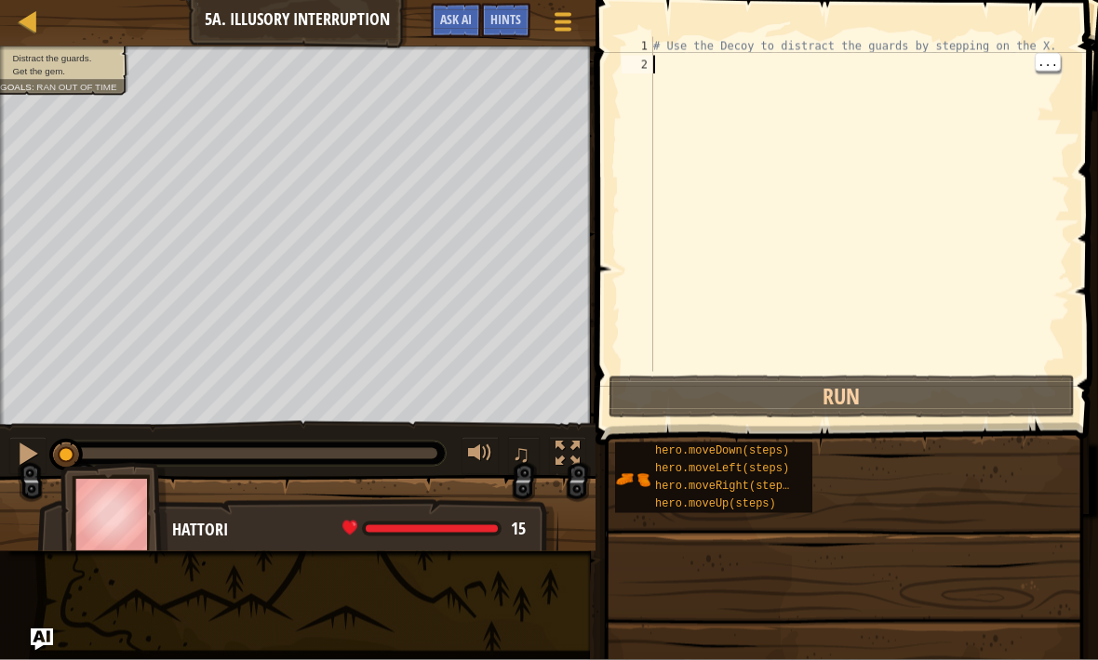
click at [672, 61] on div "# Use the Decoy to distract the guards by stepping on the X." at bounding box center [859, 223] width 420 height 372
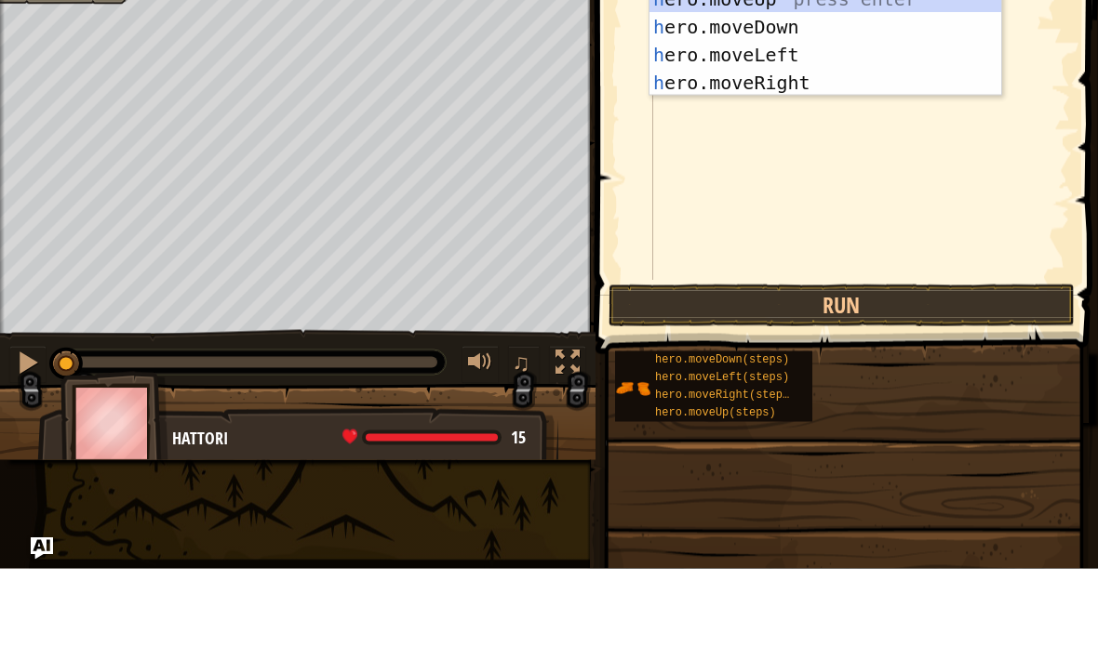
scroll to position [9, 0]
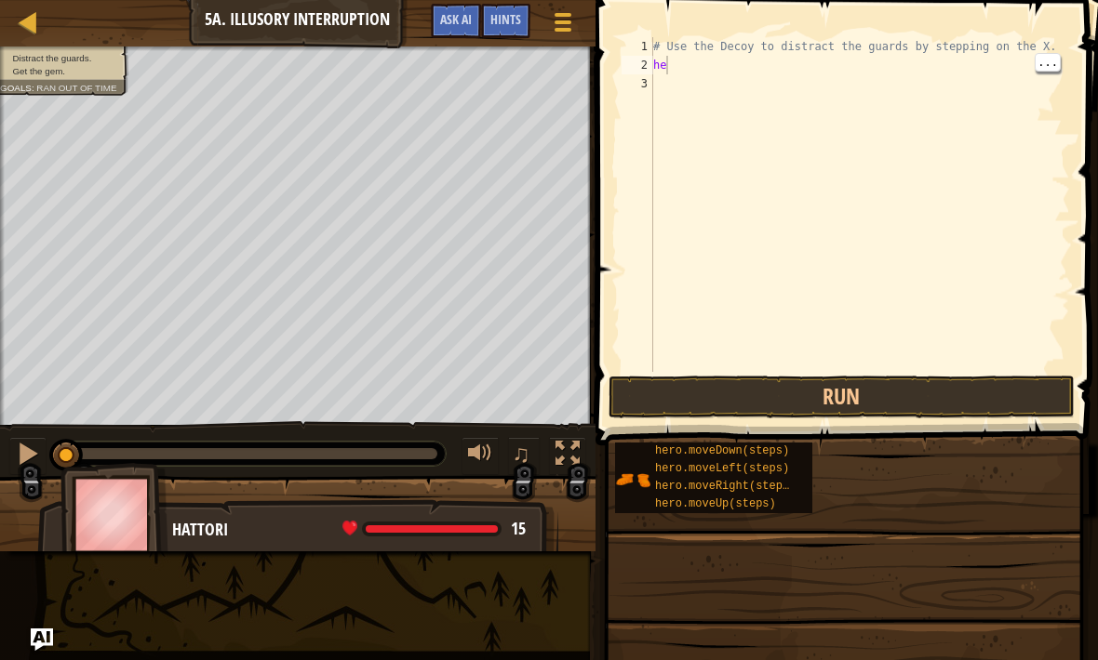
click at [678, 69] on div "# Use the Decoy to distract the guards by stepping on the X. he" at bounding box center [859, 223] width 420 height 372
type textarea "her"
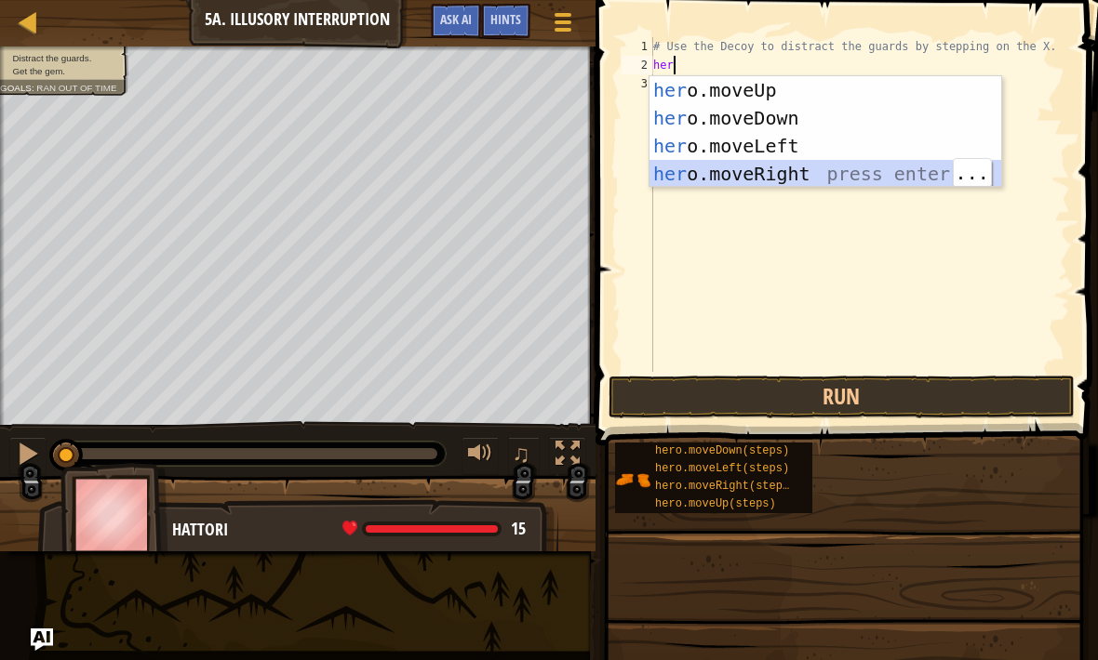
click at [858, 175] on div "her o.moveUp press enter her o.moveDown press enter her o.moveLeft press enter …" at bounding box center [825, 159] width 352 height 167
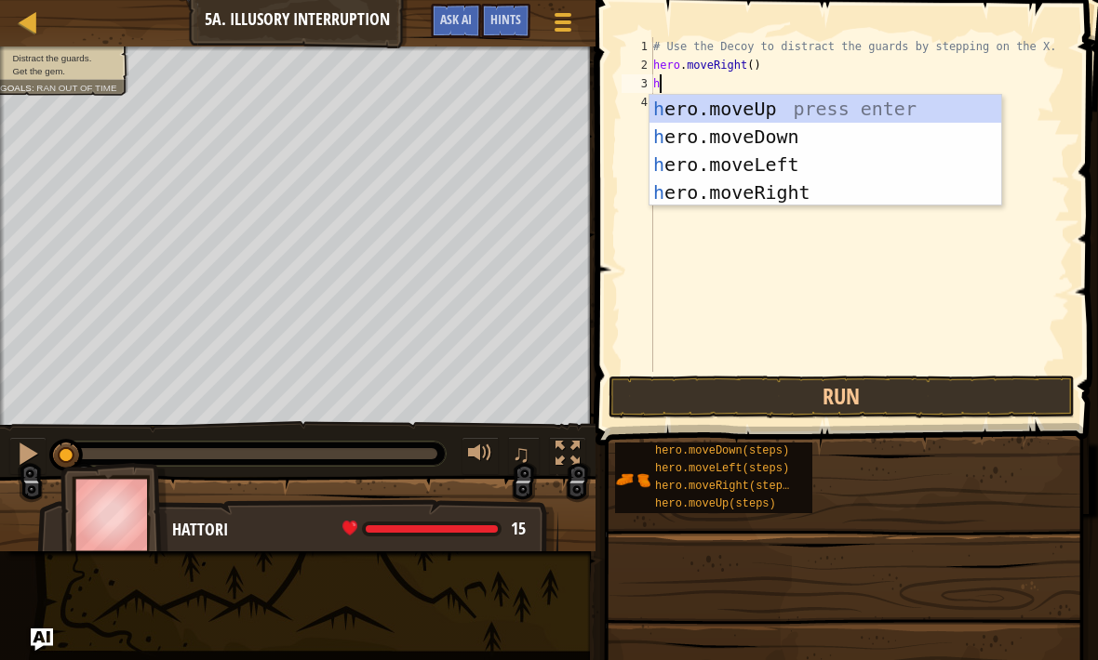
type textarea "he"
click at [817, 137] on div "he ro.moveUp press enter he ro.moveDown press enter he ro.moveLeft press enter …" at bounding box center [825, 178] width 352 height 167
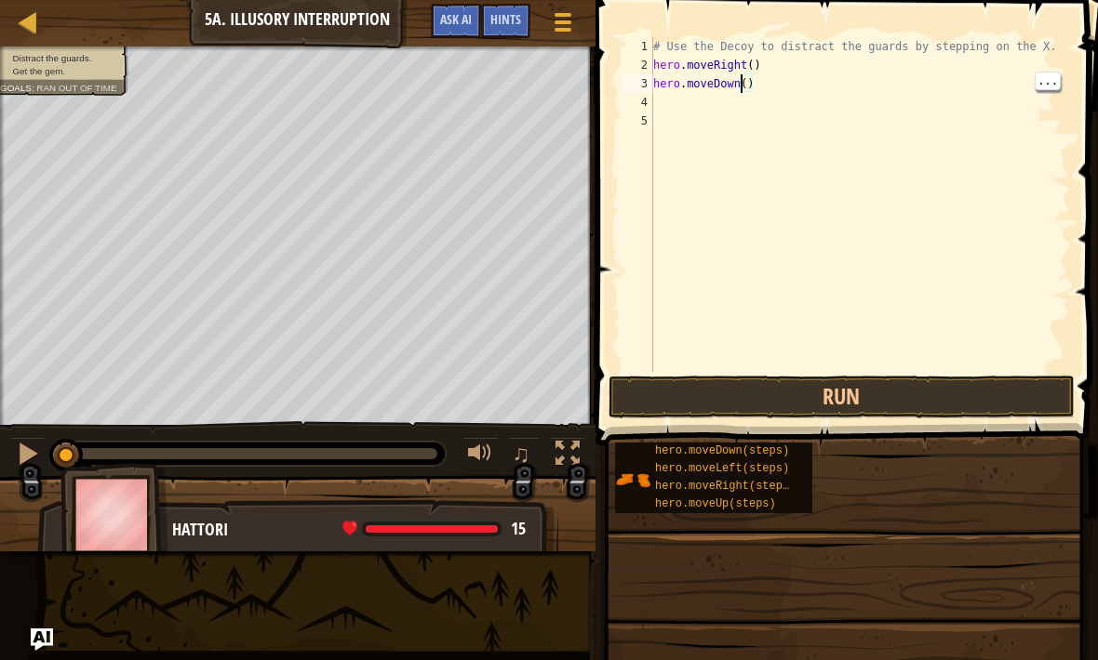
click at [767, 84] on div "# Use the Decoy to distract the guards by stepping on the X. hero . moveRight (…" at bounding box center [859, 223] width 420 height 372
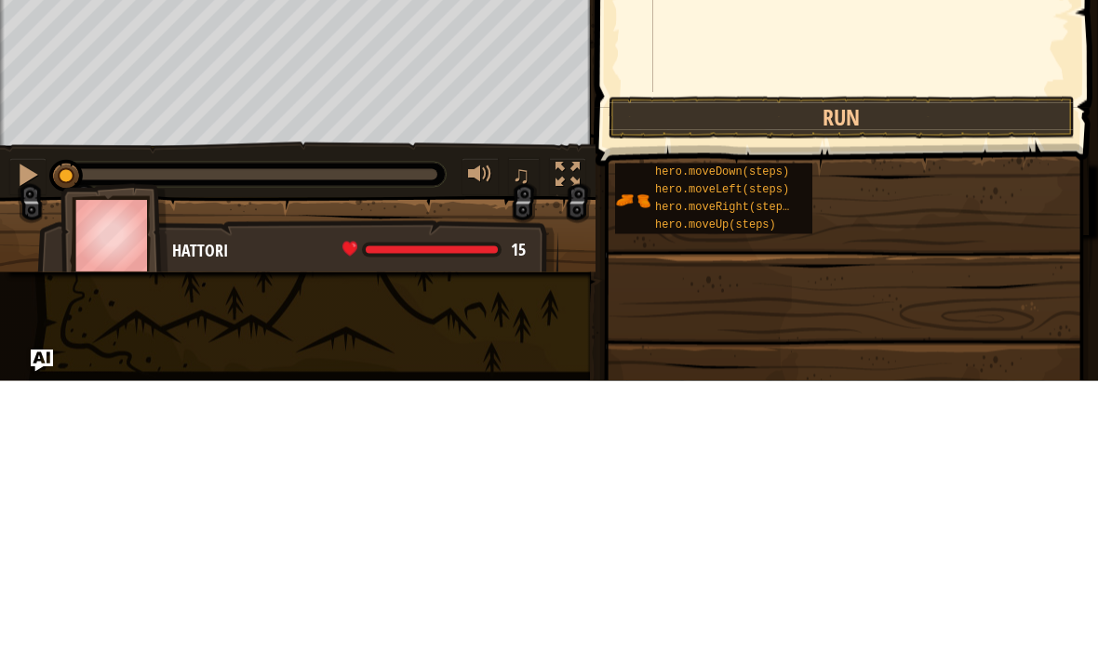
click at [999, 376] on button "Run" at bounding box center [841, 397] width 466 height 43
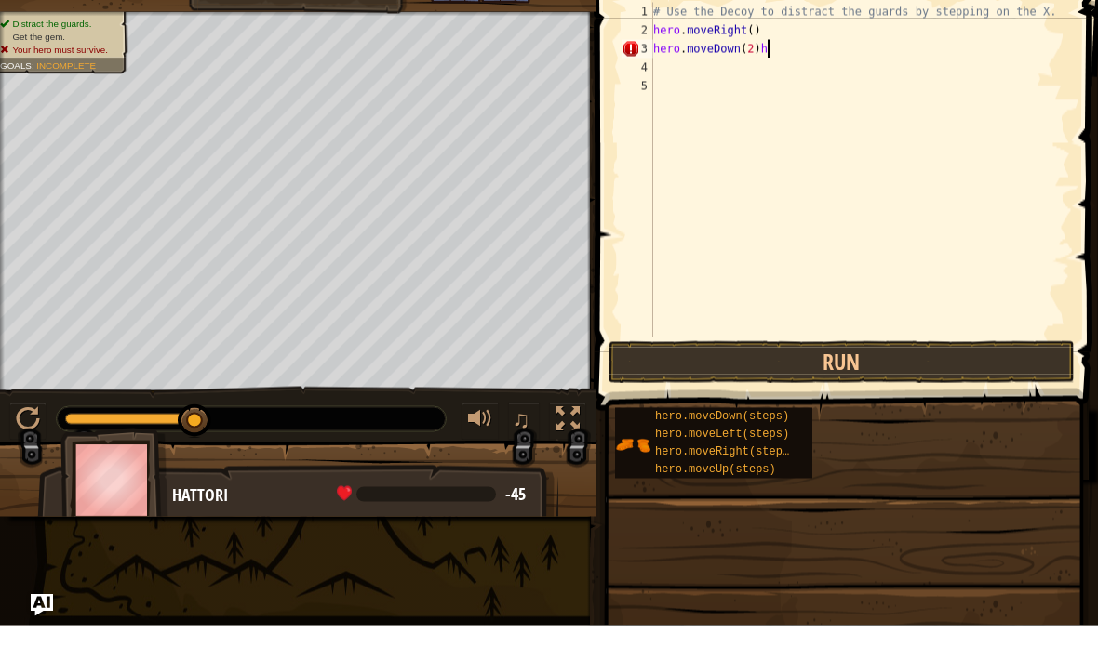
scroll to position [9, 8]
type textarea "hero.moveDown(2)"
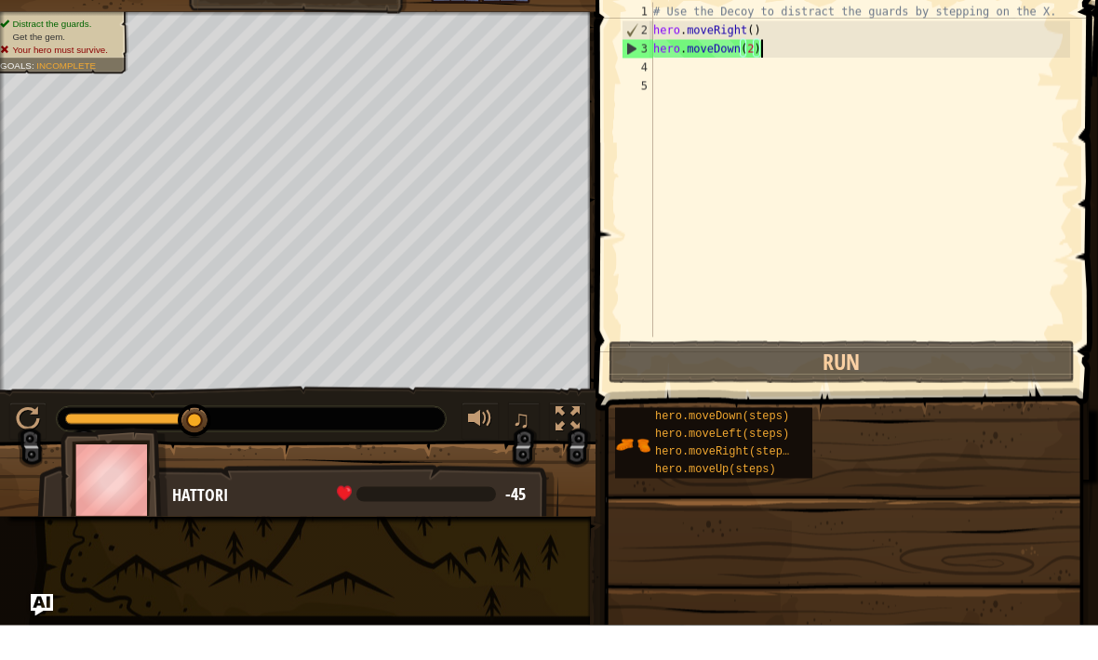
scroll to position [9, 0]
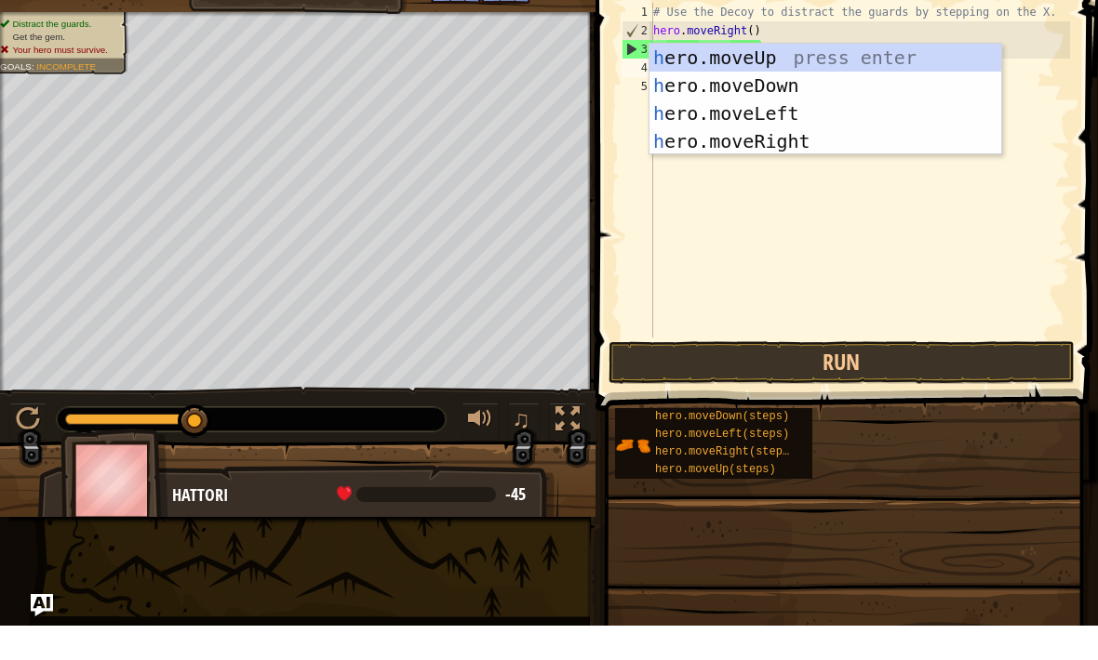
type textarea "he"
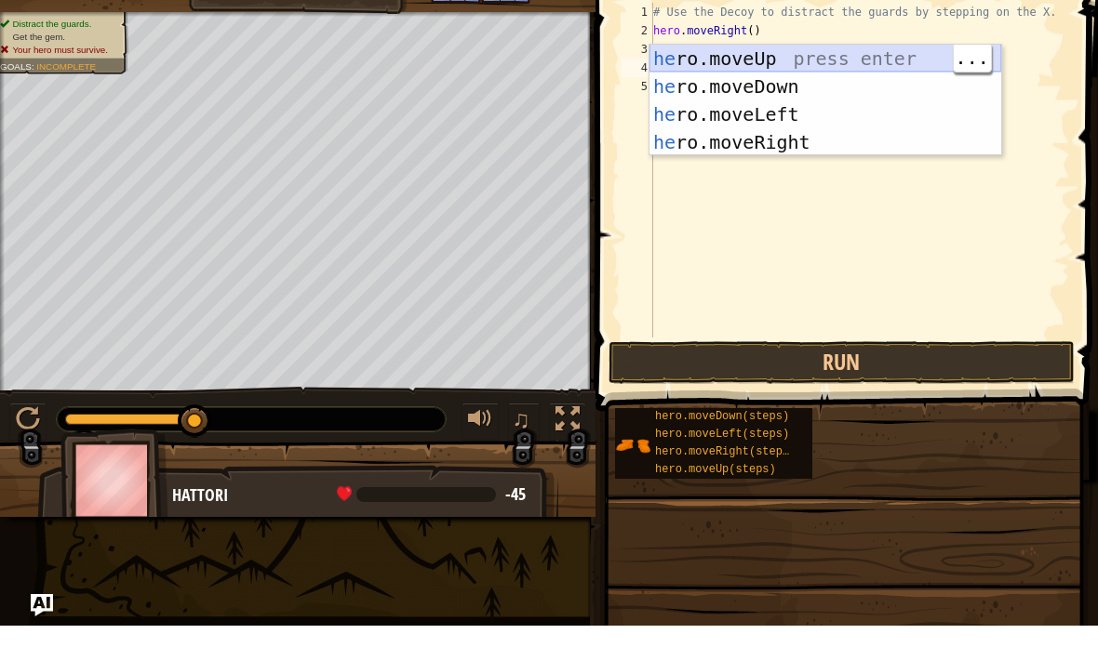
click at [877, 79] on div "he ro.moveUp press enter he ro.moveDown press enter he ro.moveLeft press enter …" at bounding box center [825, 162] width 352 height 167
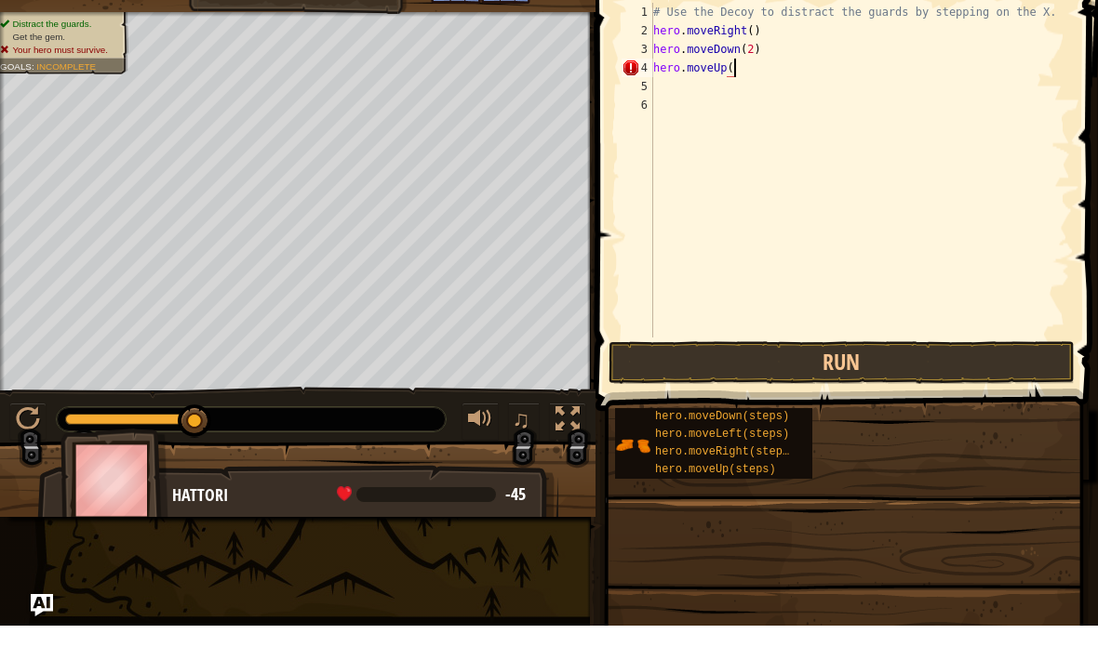
type textarea "hero.moveUp(2"
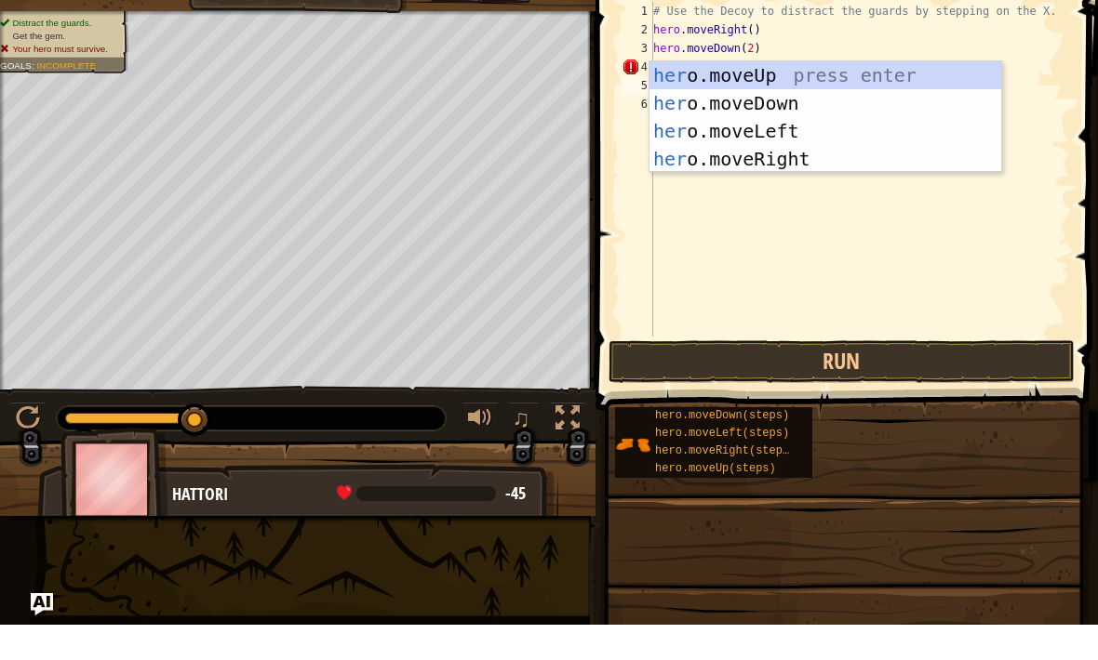
type textarea "hero"
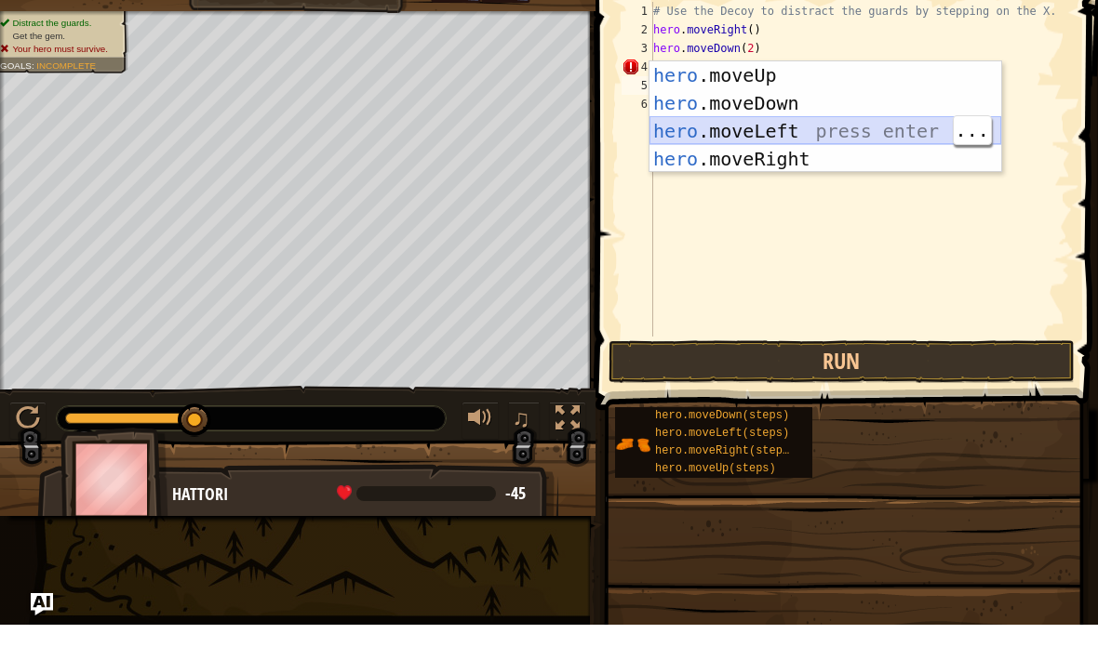
click at [900, 134] on div "hero .moveUp press enter hero .moveDown press enter hero .moveLeft press enter …" at bounding box center [825, 180] width 352 height 167
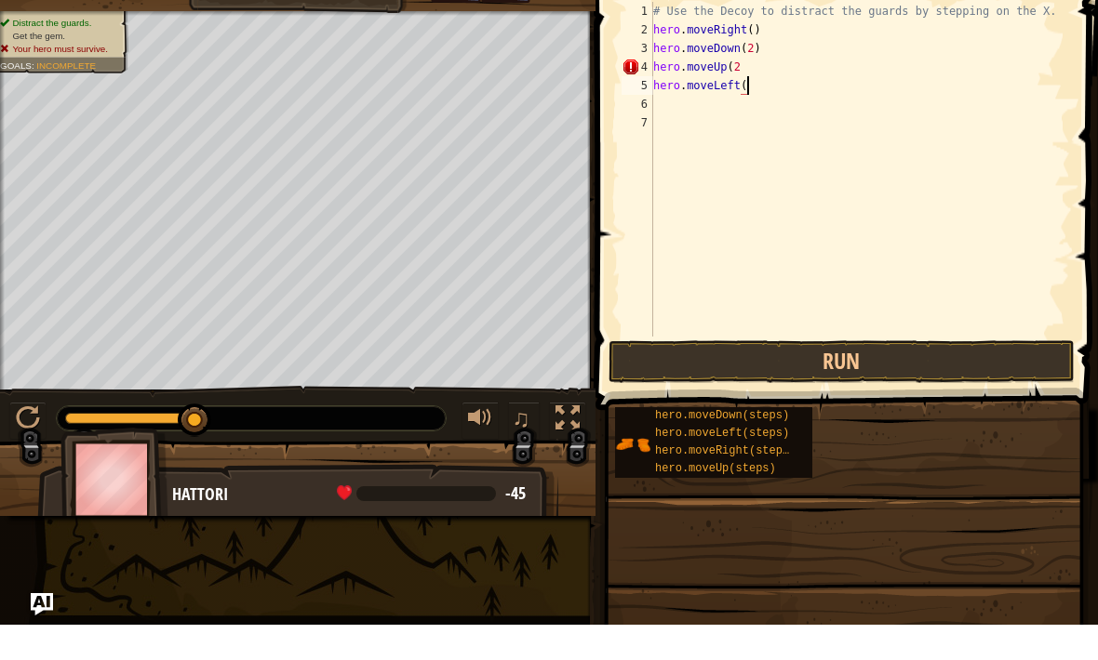
scroll to position [9, 7]
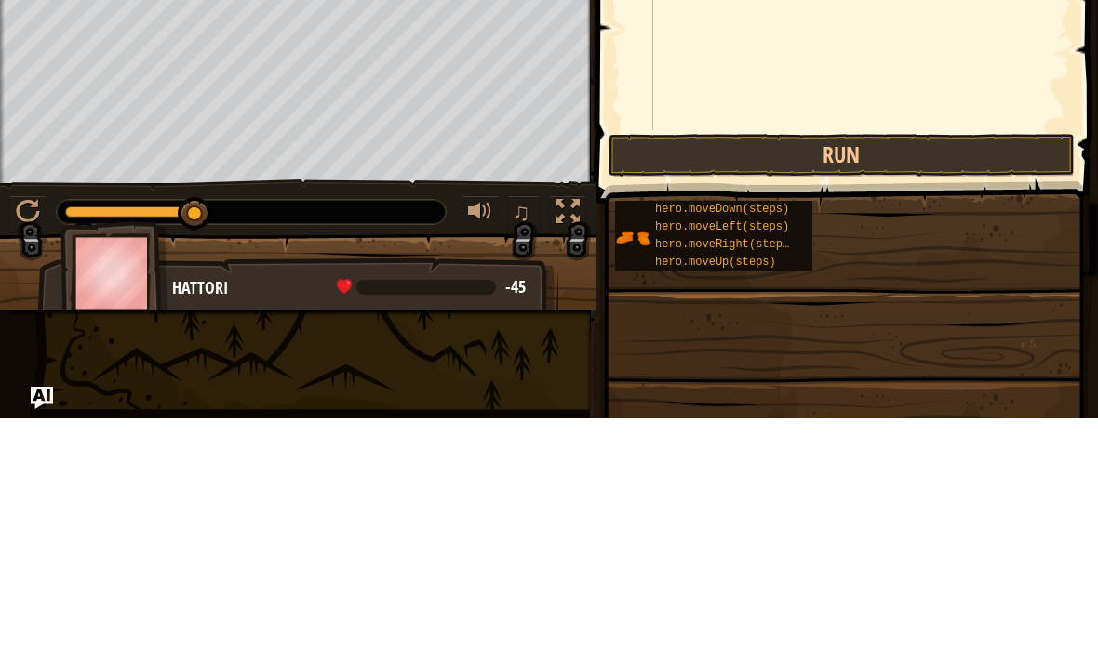
click at [946, 376] on button "Run" at bounding box center [841, 397] width 466 height 43
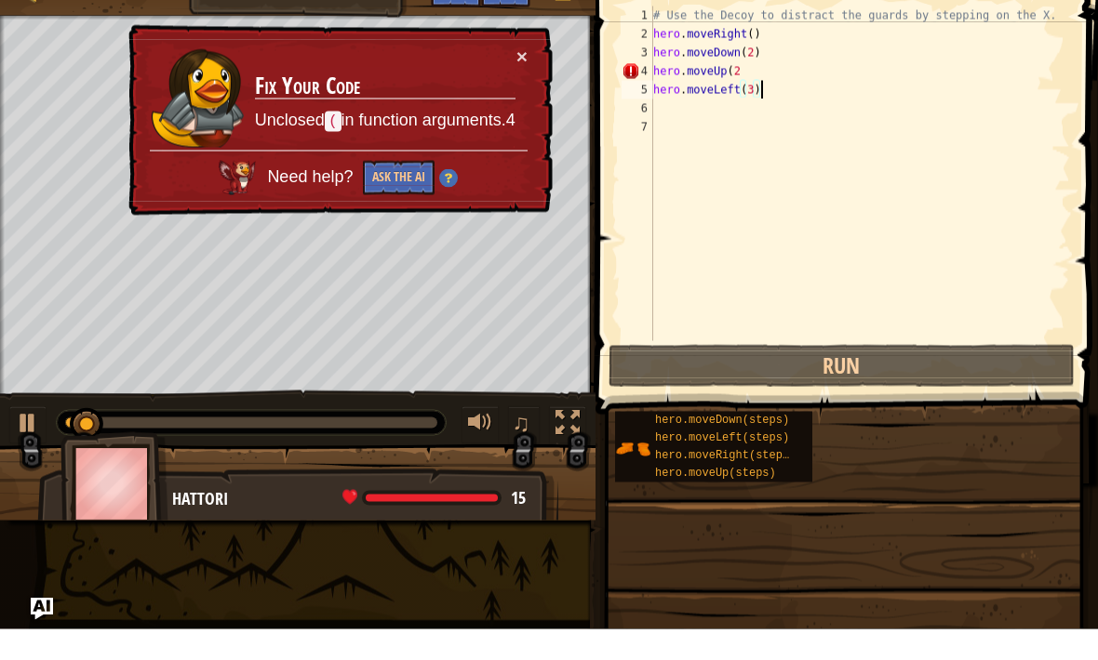
click at [506, 56] on div "× Fix Your Code Unclosed ( in function arguments.4 Need help? Ask the AI" at bounding box center [339, 152] width 428 height 192
click at [526, 77] on button "×" at bounding box center [521, 87] width 11 height 20
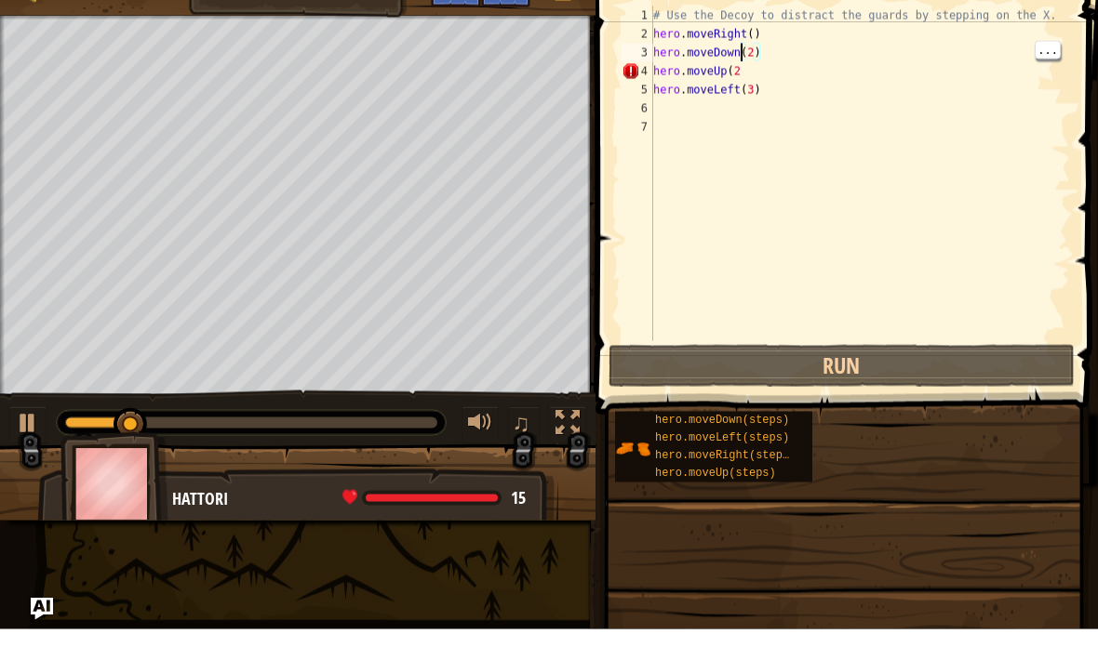
scroll to position [9, 7]
click at [742, 68] on div "# Use the Decoy to distract the guards by stepping on the X. hero . moveRight (…" at bounding box center [859, 223] width 420 height 372
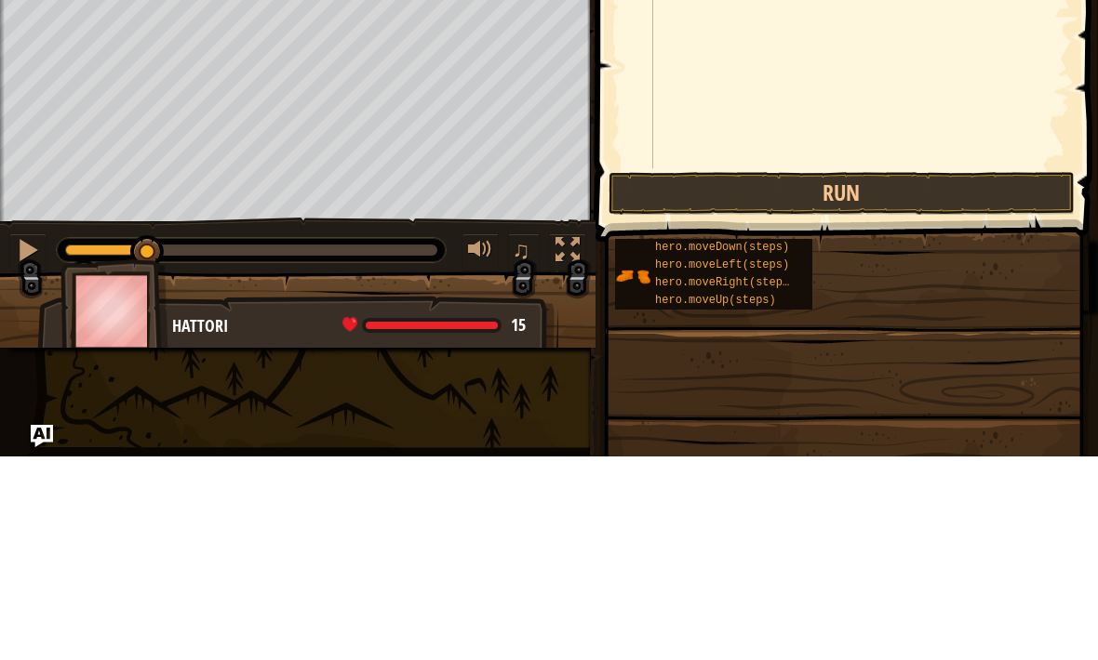
click at [914, 376] on button "Run" at bounding box center [841, 397] width 466 height 43
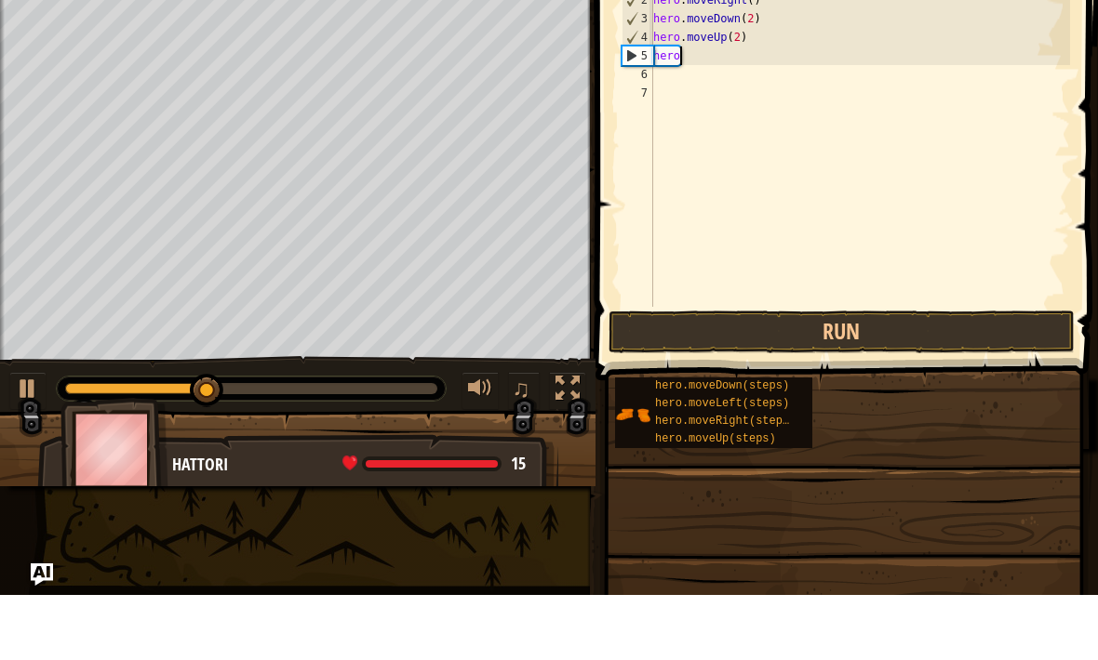
scroll to position [9, 0]
type textarea "h"
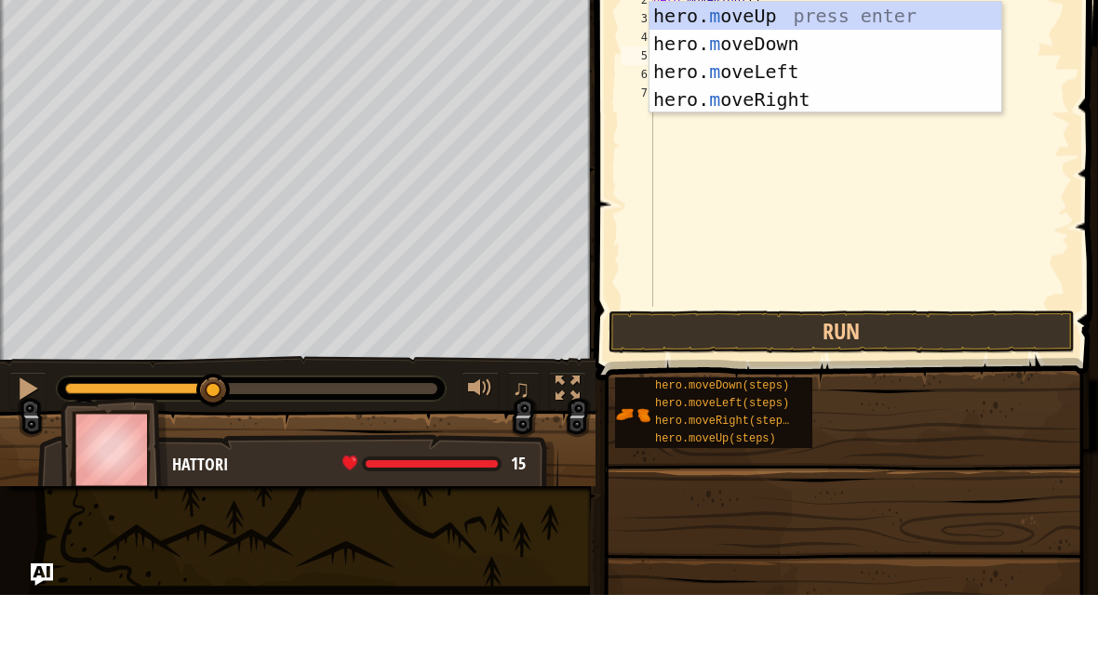
type textarea "mo"
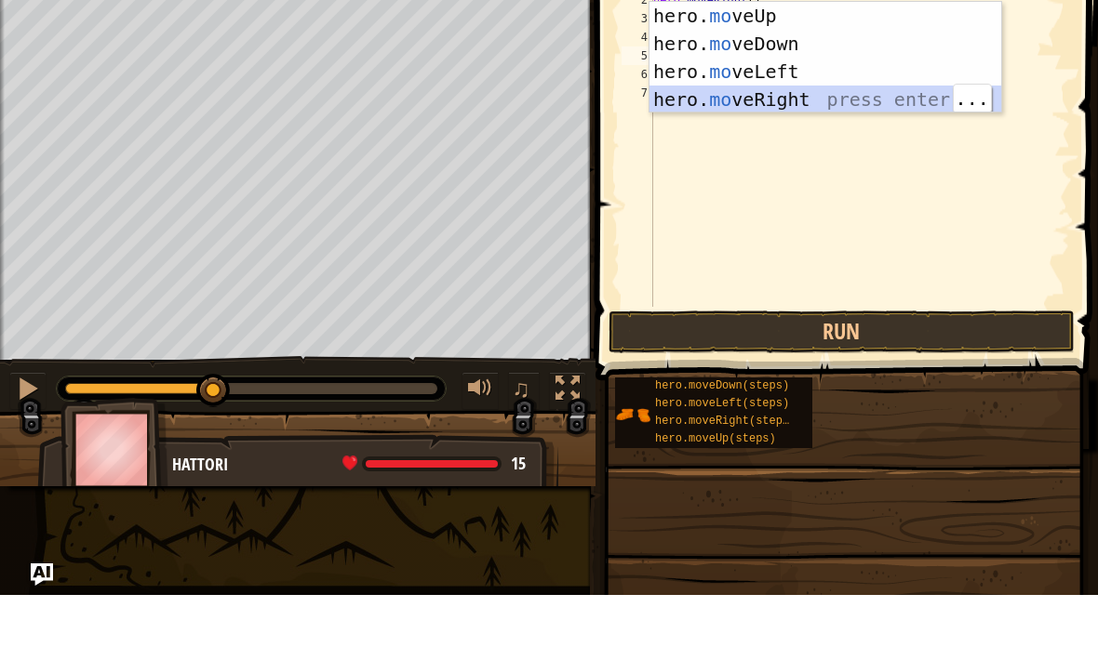
click at [840, 100] on div "hero. mo veUp press enter hero. mo veDown press enter hero. mo veLeft press ent…" at bounding box center [825, 150] width 352 height 167
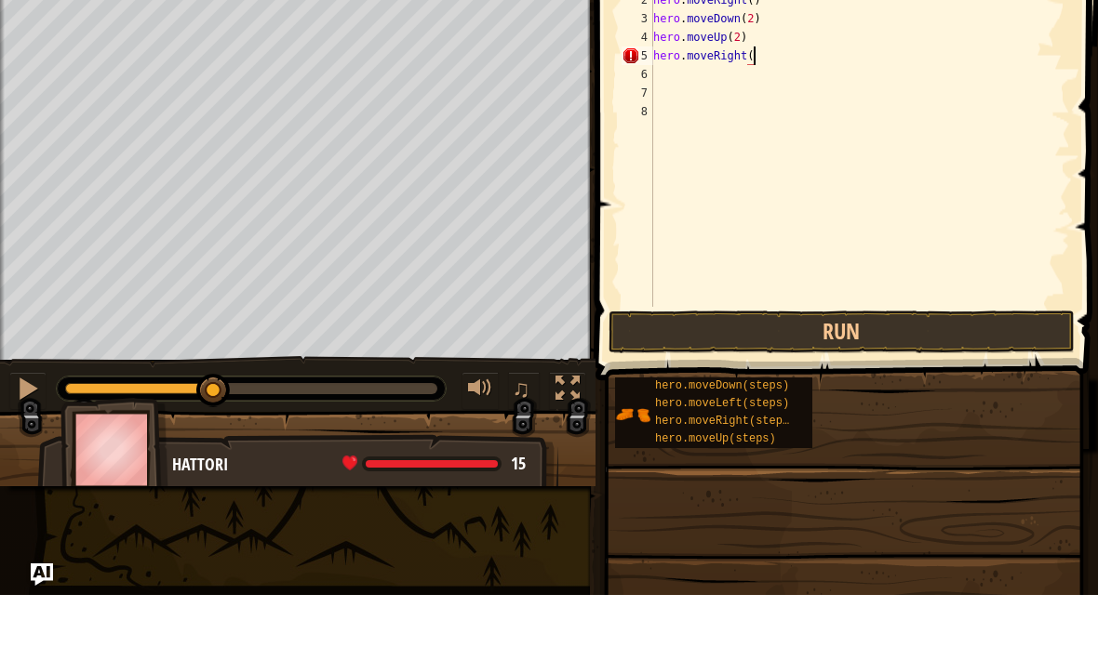
scroll to position [9, 8]
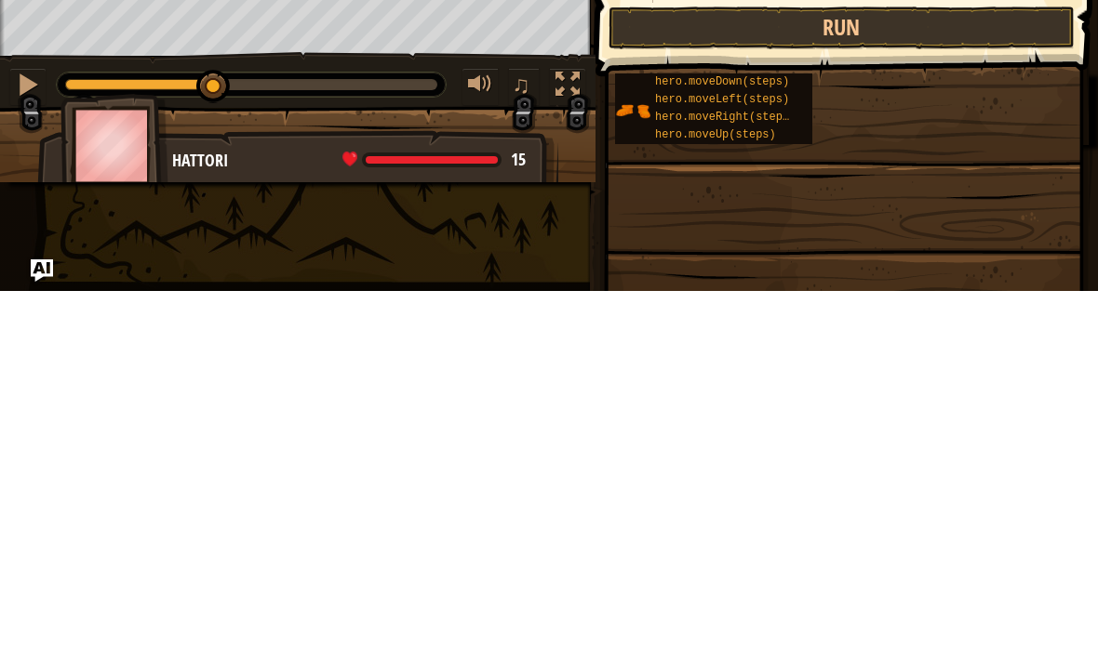
type textarea "hero.moveRight(3)"
click at [1004, 376] on button "Run" at bounding box center [841, 397] width 466 height 43
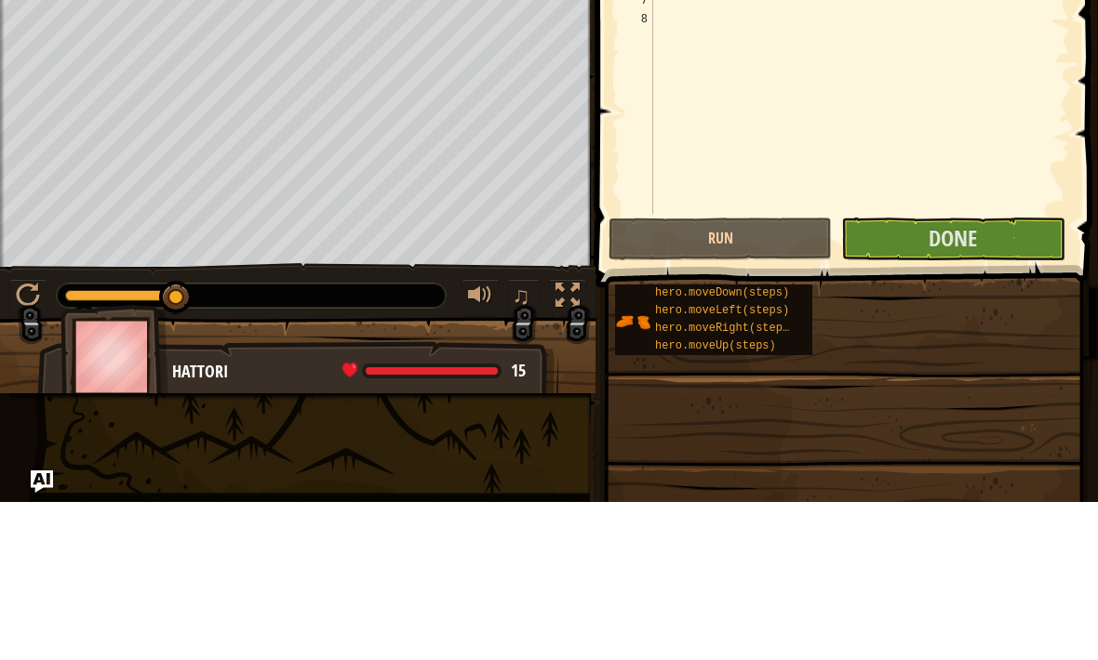
click at [992, 376] on button "Done" at bounding box center [952, 397] width 223 height 43
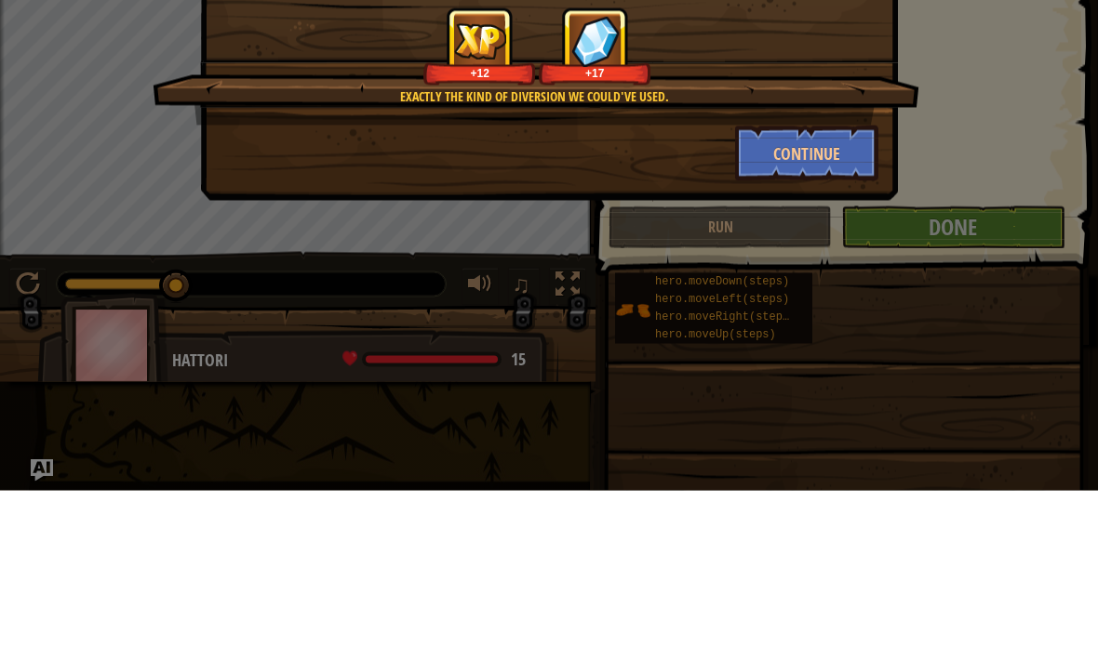
click at [842, 295] on button "Continue" at bounding box center [807, 323] width 144 height 56
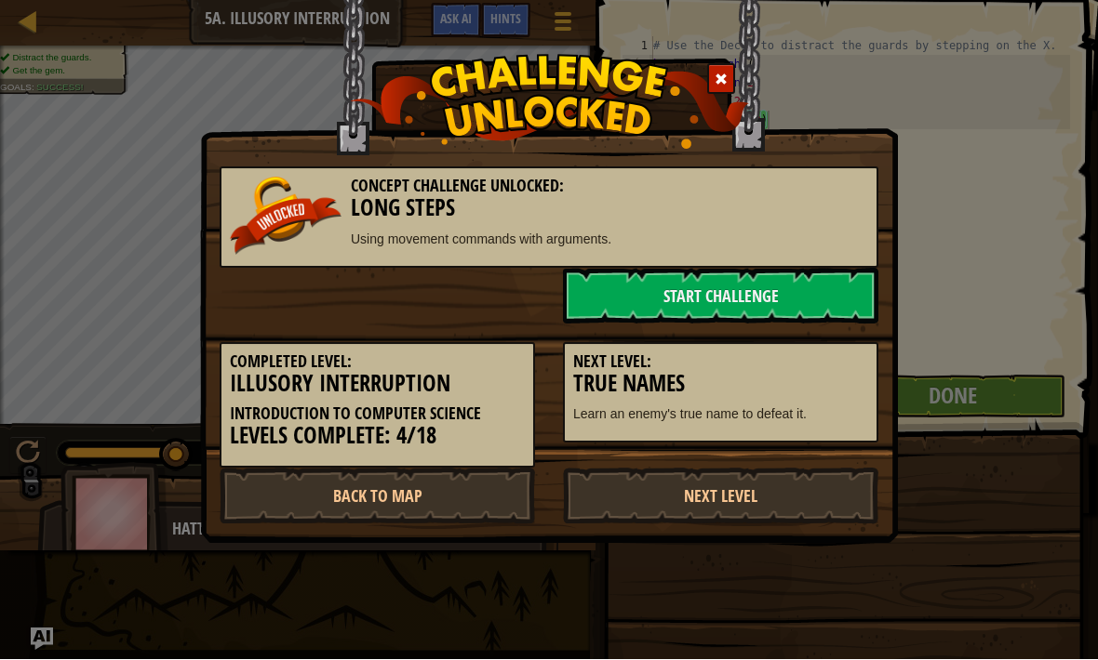
click at [805, 294] on link "Start Challenge" at bounding box center [720, 297] width 315 height 56
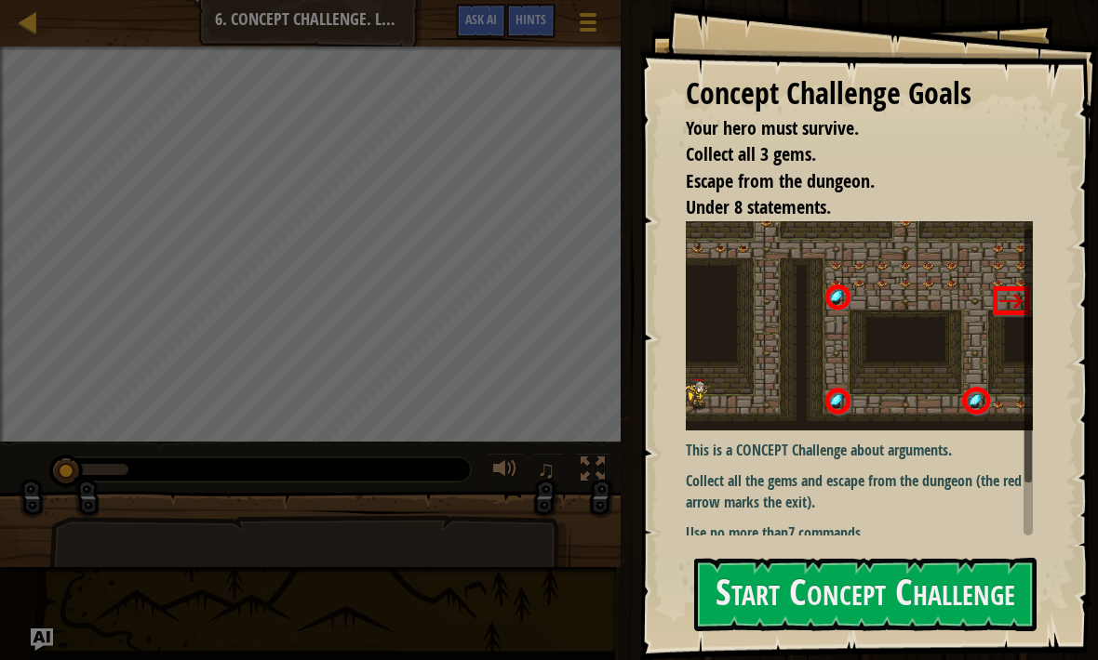
scroll to position [12, 0]
click at [980, 593] on button "Start Concept Challenge" at bounding box center [865, 594] width 342 height 73
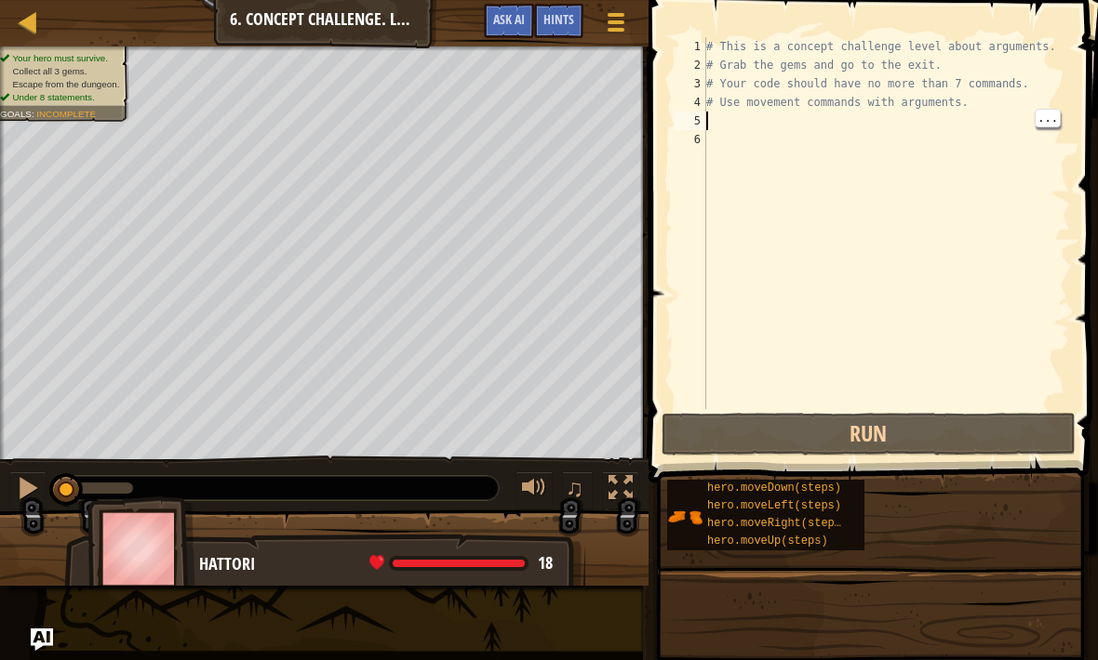
click at [725, 127] on div "# This is a concept challenge level about arguments. # Grab the gems and go to …" at bounding box center [885, 241] width 367 height 409
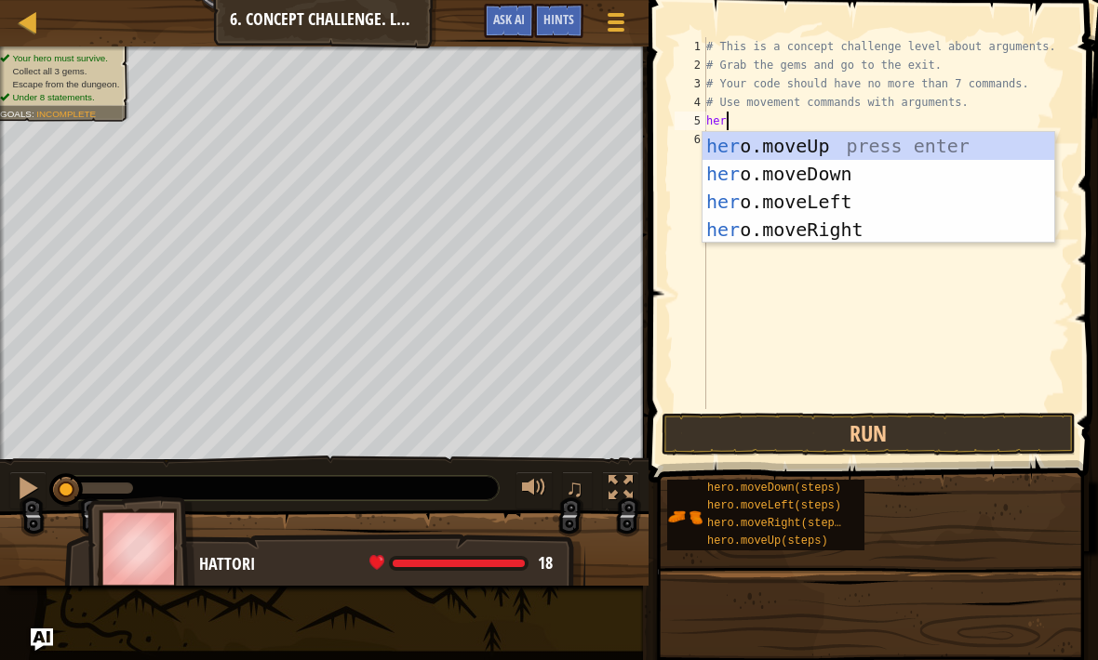
scroll to position [9, 1]
type textarea "hero"
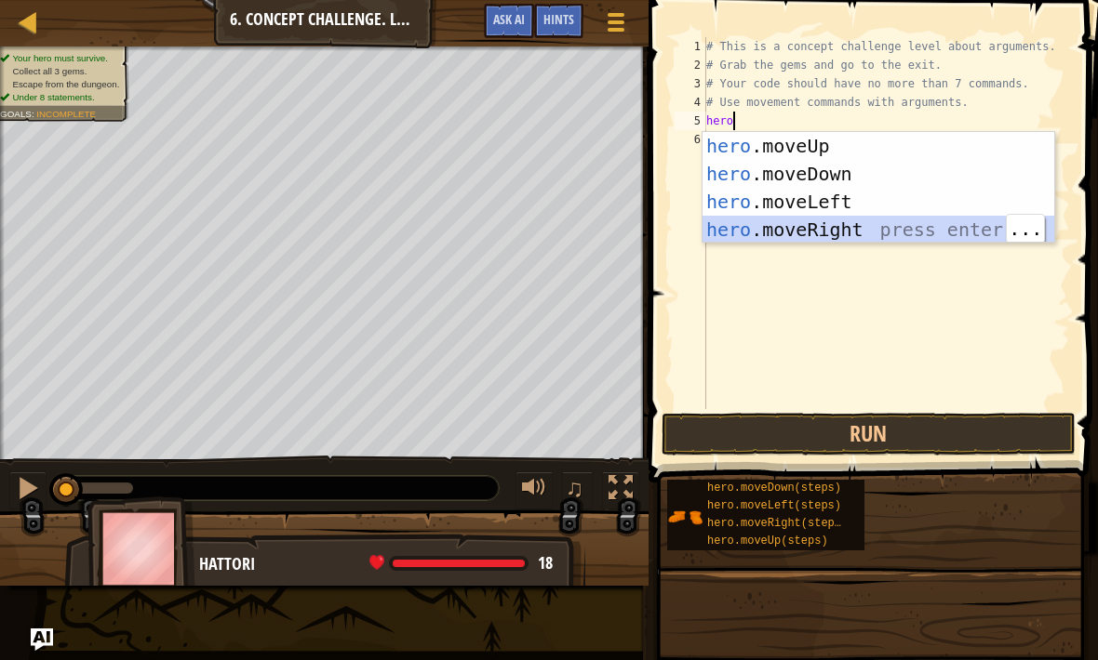
click at [987, 233] on div "hero .moveUp press enter hero .moveDown press enter hero .moveLeft press enter …" at bounding box center [878, 215] width 352 height 167
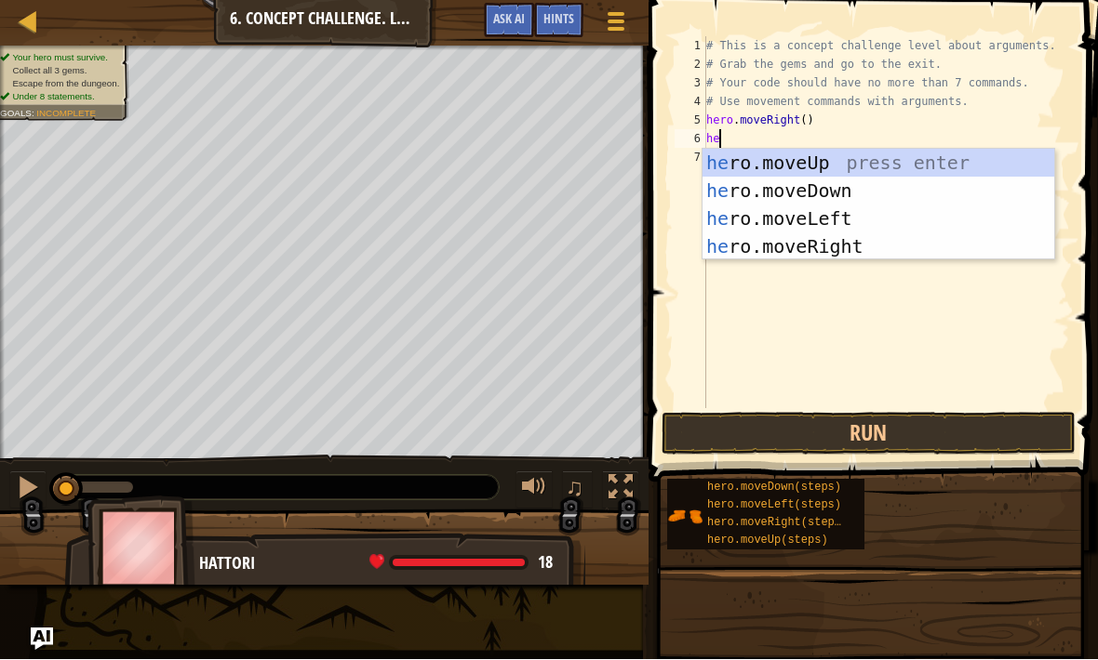
type textarea "her"
click at [869, 175] on div "her o.moveUp press enter her o.moveDown press enter her o.moveLeft press enter …" at bounding box center [878, 233] width 352 height 167
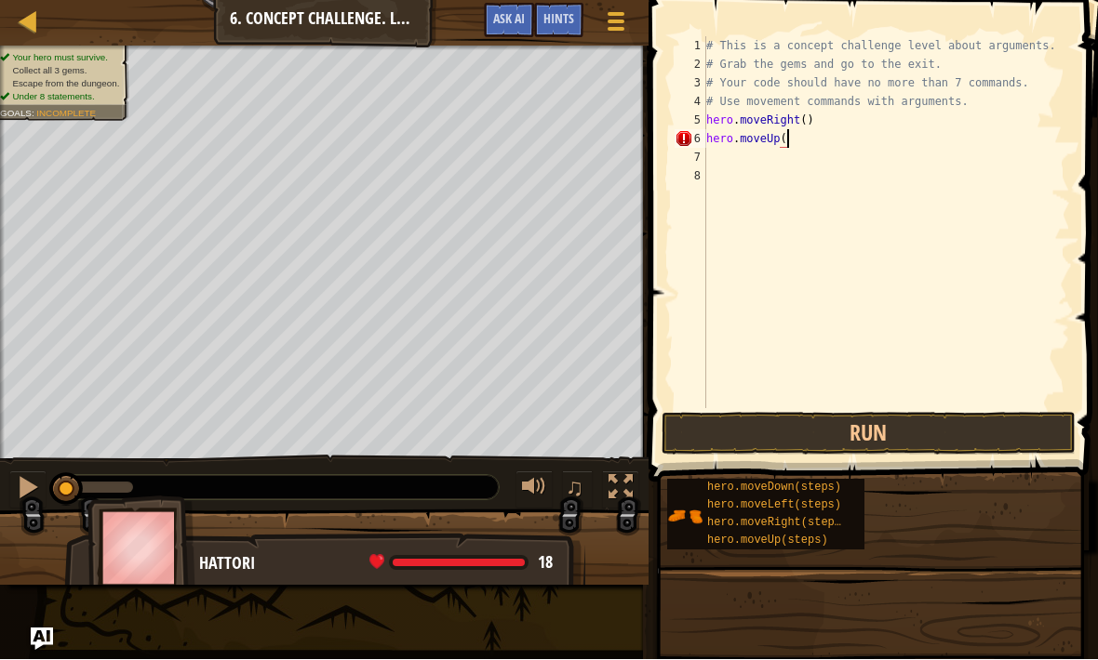
scroll to position [9, 7]
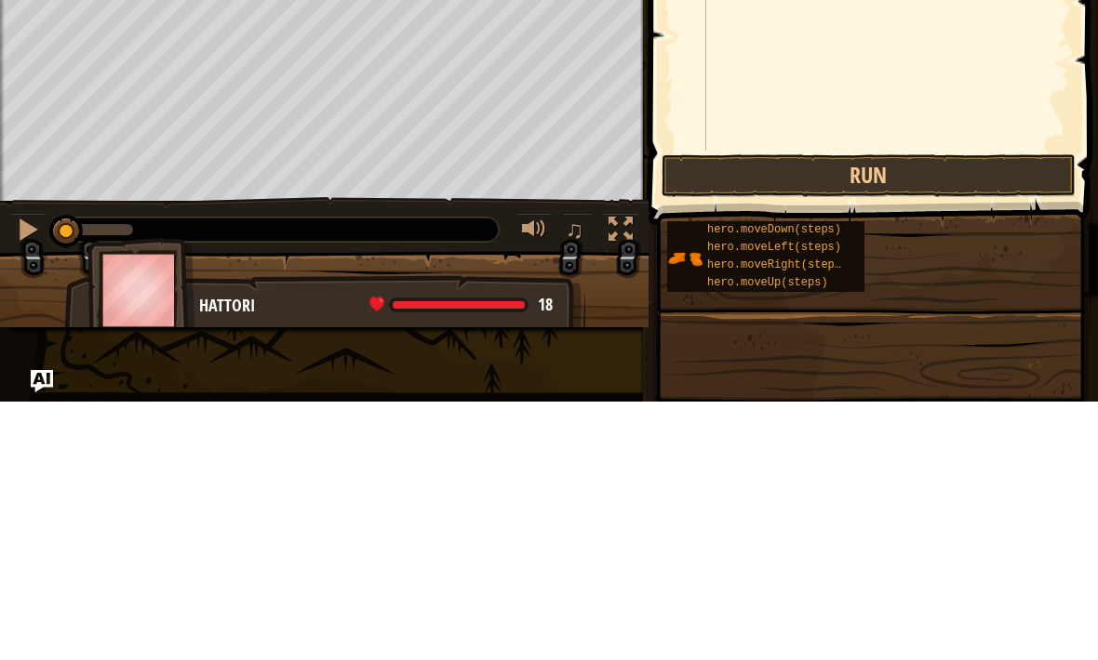
type textarea "hero.moveUp(3)"
click at [960, 413] on button "Run" at bounding box center [868, 434] width 414 height 43
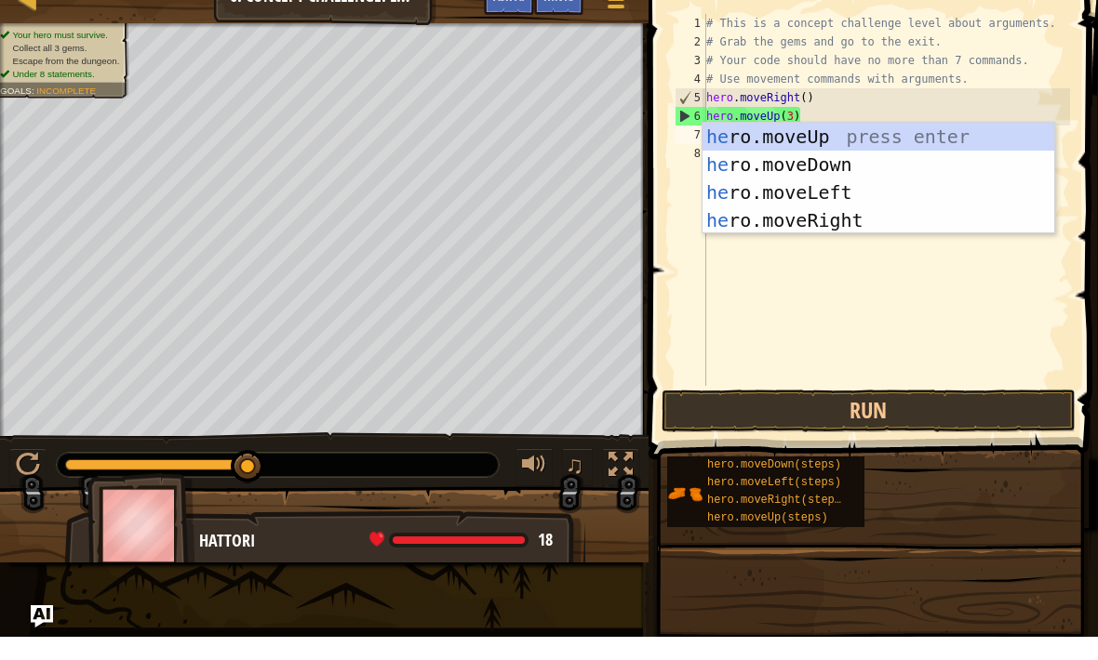
scroll to position [9, 1]
type textarea "hero"
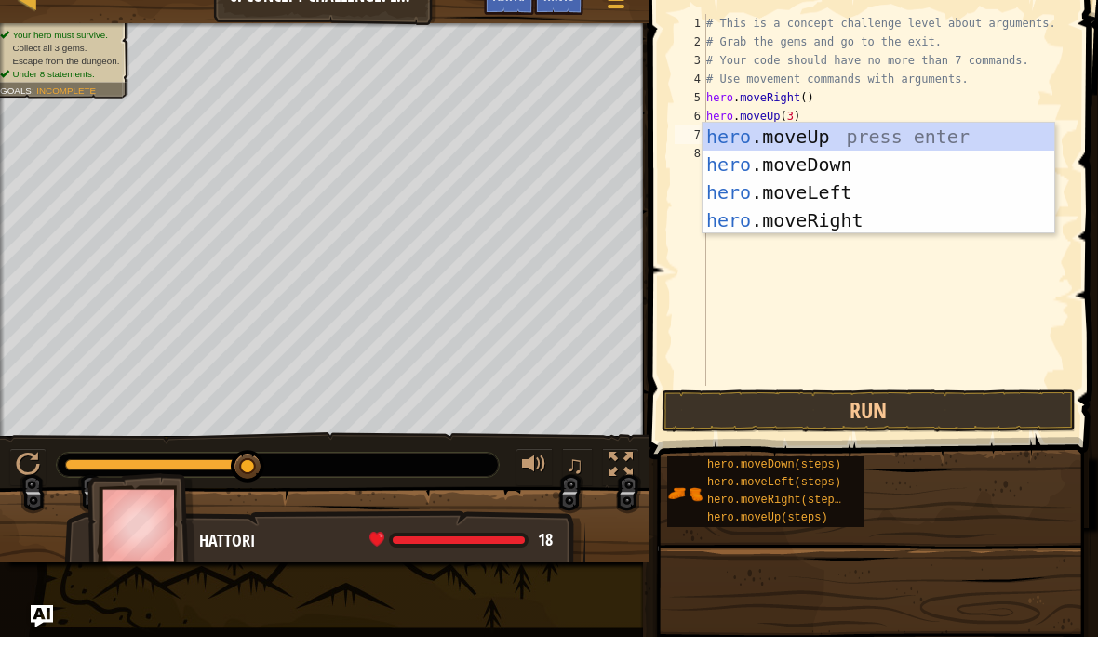
click at [878, 220] on div "hero .moveUp press enter hero .moveDown press enter hero .moveLeft press enter …" at bounding box center [878, 229] width 352 height 167
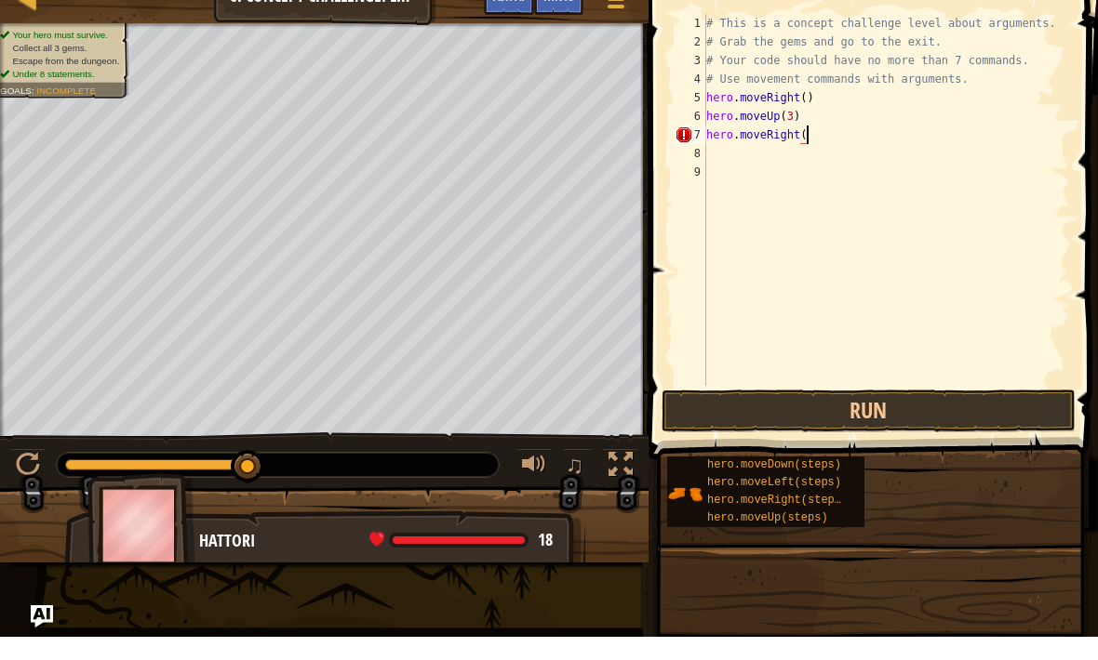
scroll to position [9, 8]
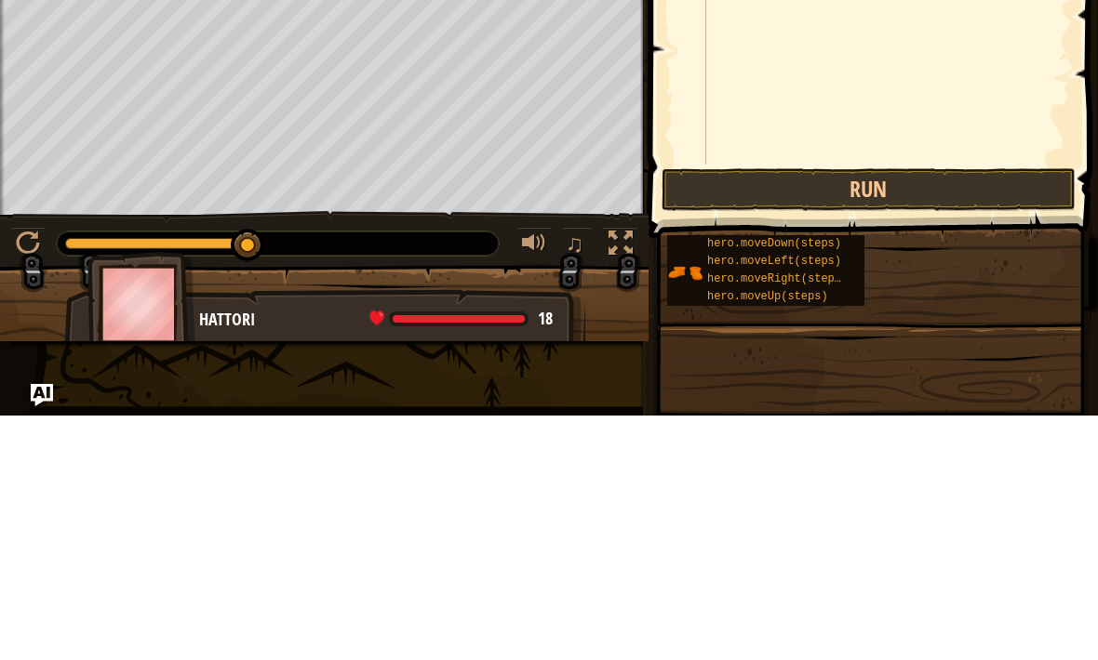
type textarea "hero.moveRight(2)"
click at [955, 413] on button "Run" at bounding box center [868, 434] width 414 height 43
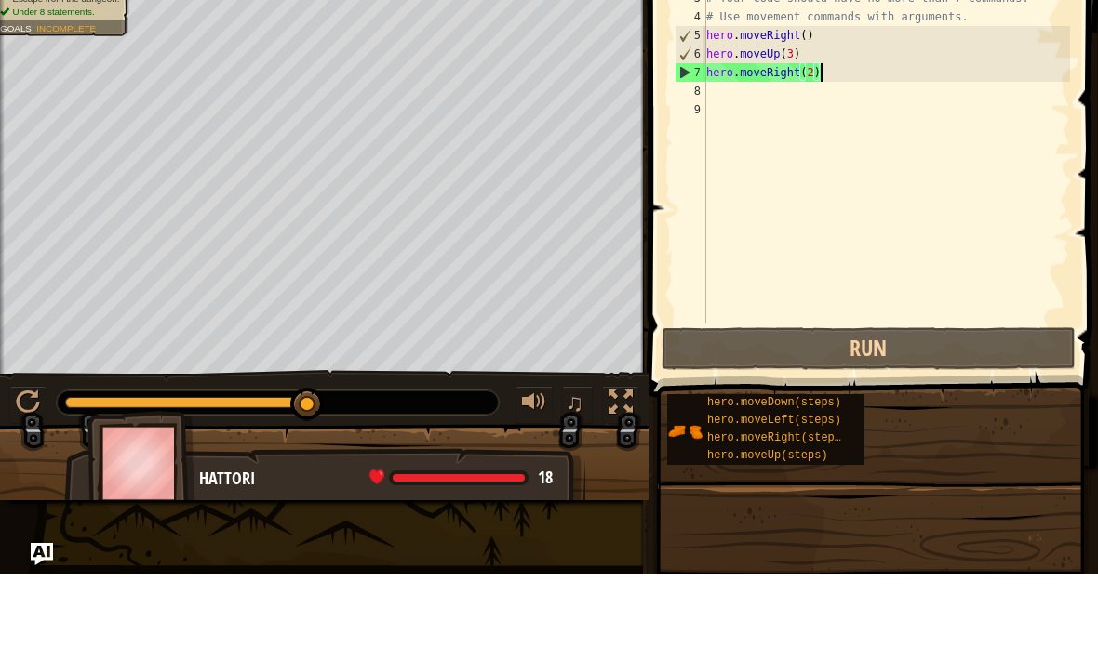
scroll to position [9, 0]
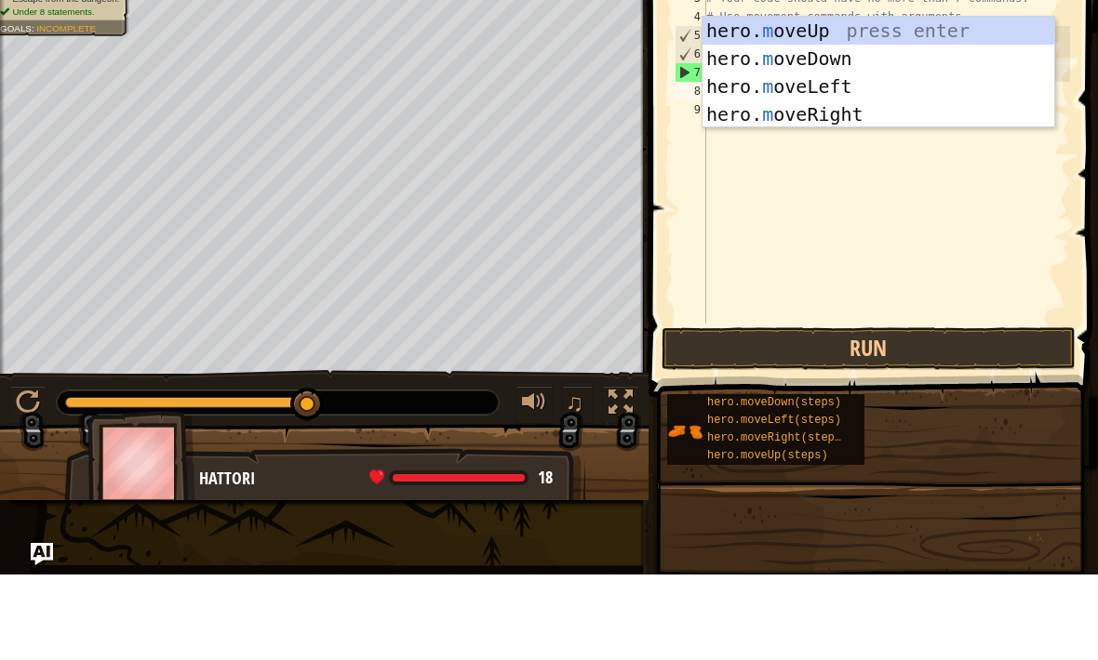
type textarea "mo"
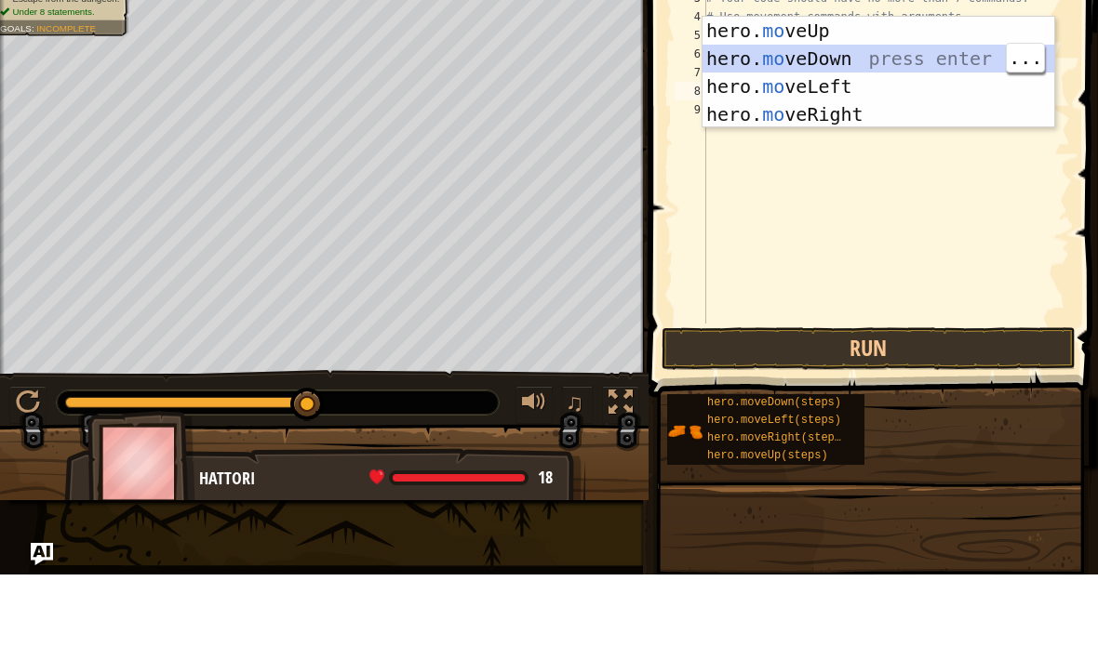
click at [904, 102] on div "hero. mo veUp press enter hero. mo veDown press enter hero. mo veLeft press ent…" at bounding box center [878, 185] width 352 height 167
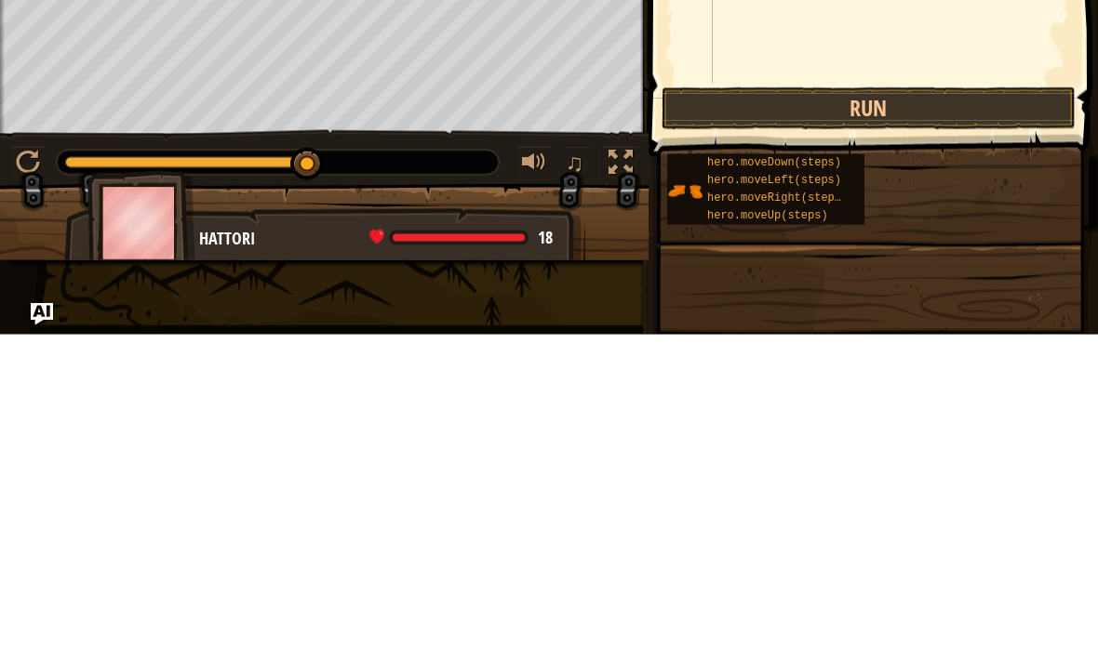
click at [974, 413] on button "Run" at bounding box center [868, 434] width 414 height 43
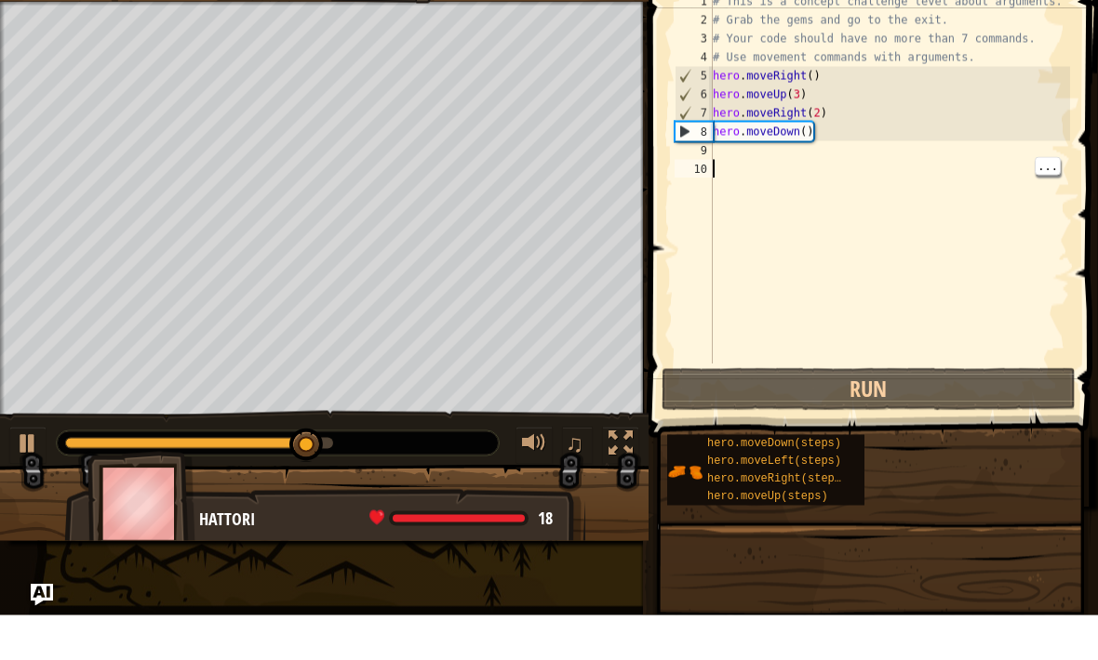
click at [742, 167] on div "# This is a concept challenge level about arguments. # Grab the gems and go to …" at bounding box center [890, 241] width 362 height 409
click at [732, 143] on div "# This is a concept challenge level about arguments. # Grab the gems and go to …" at bounding box center [890, 241] width 362 height 409
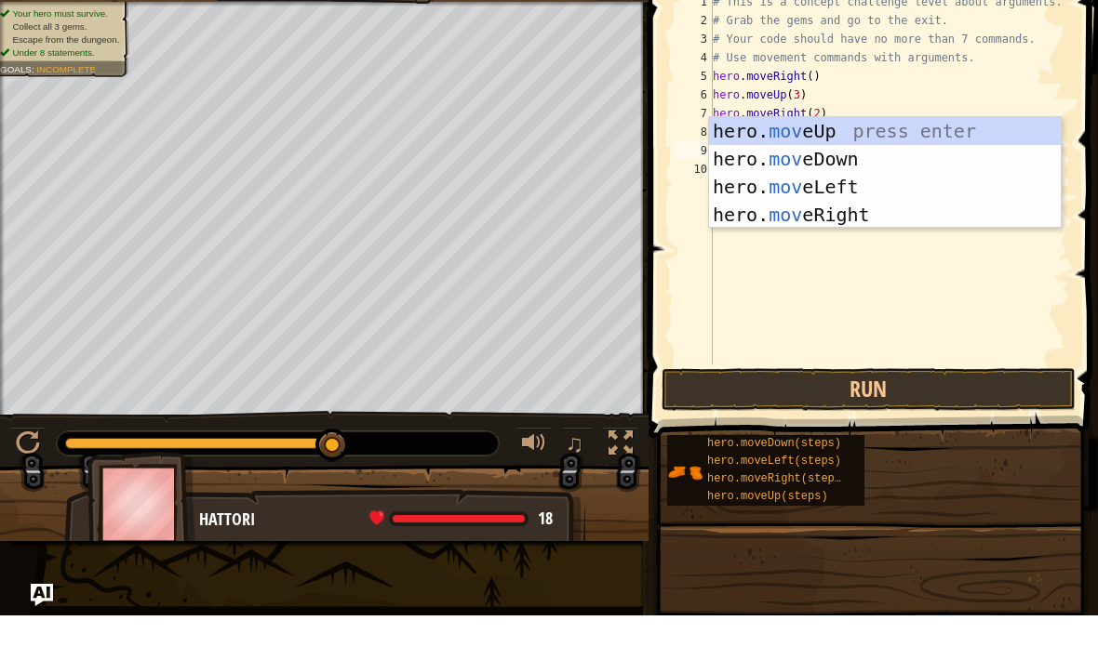
scroll to position [9, 1]
type textarea "move"
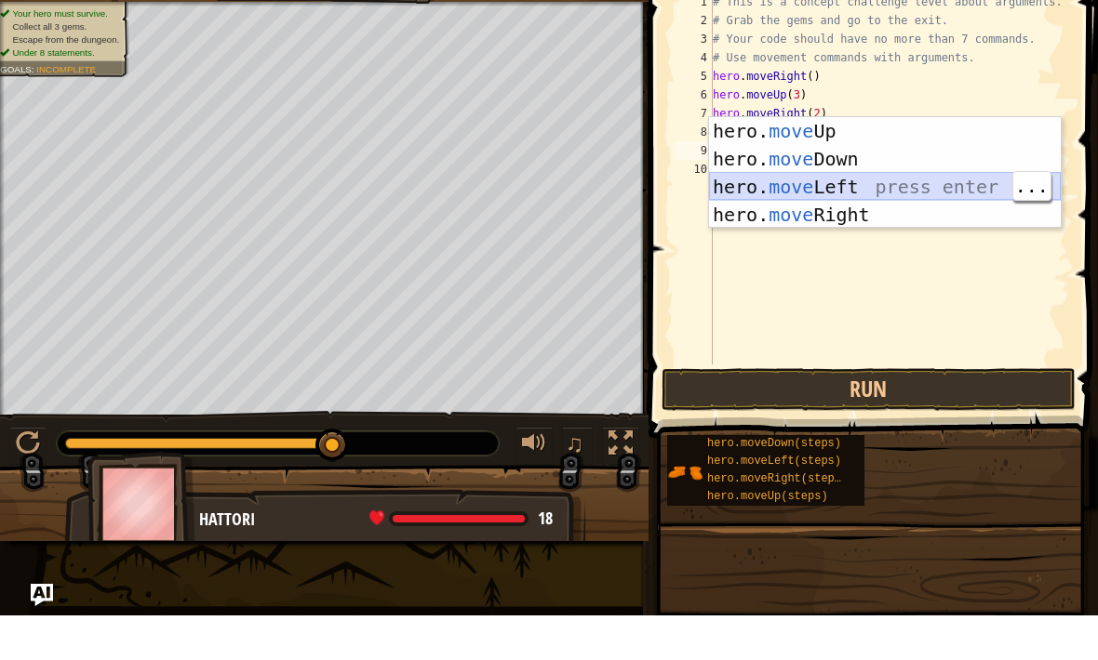
click at [966, 193] on div "hero. move Up press enter hero. move Down press enter hero. move Left press ent…" at bounding box center [885, 245] width 352 height 167
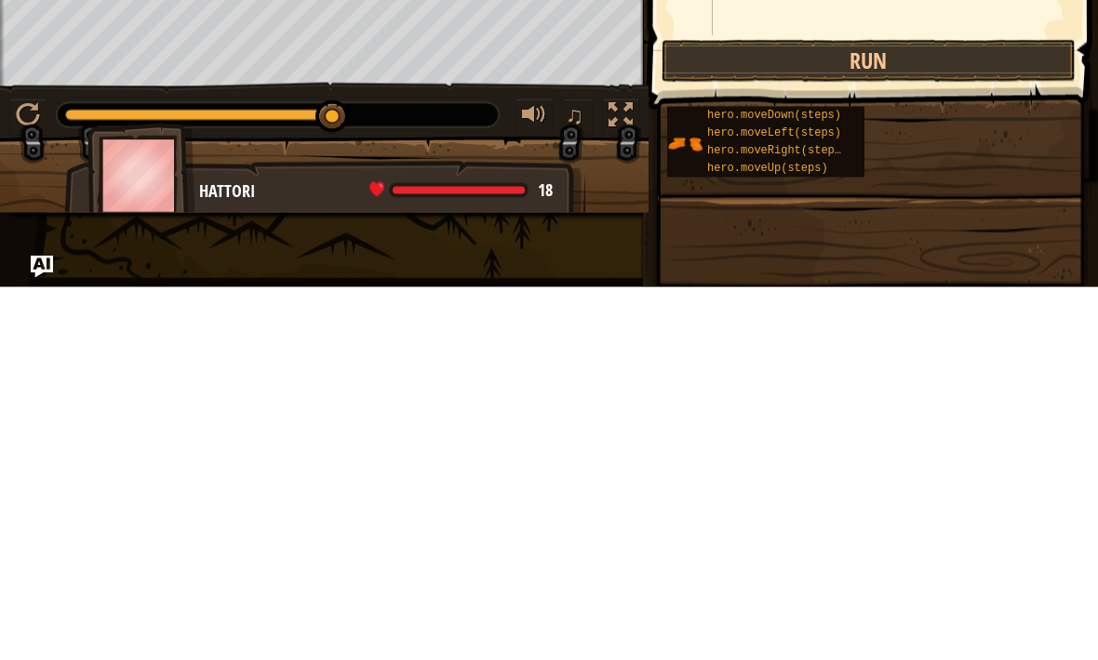
click at [1006, 413] on button "Run" at bounding box center [868, 434] width 414 height 43
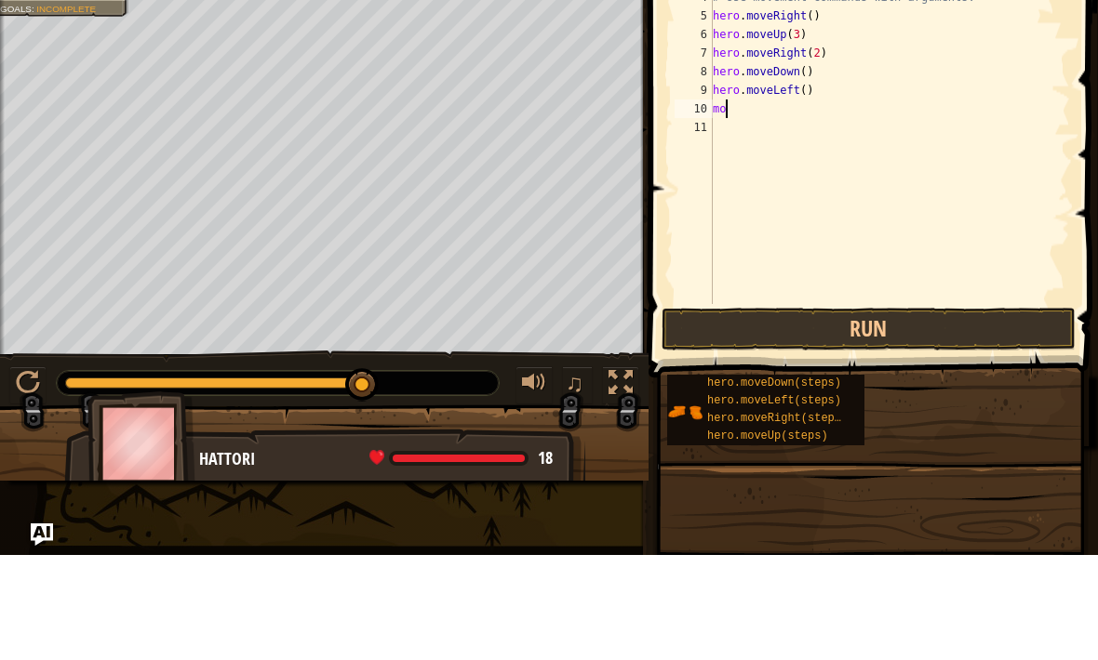
type textarea "m"
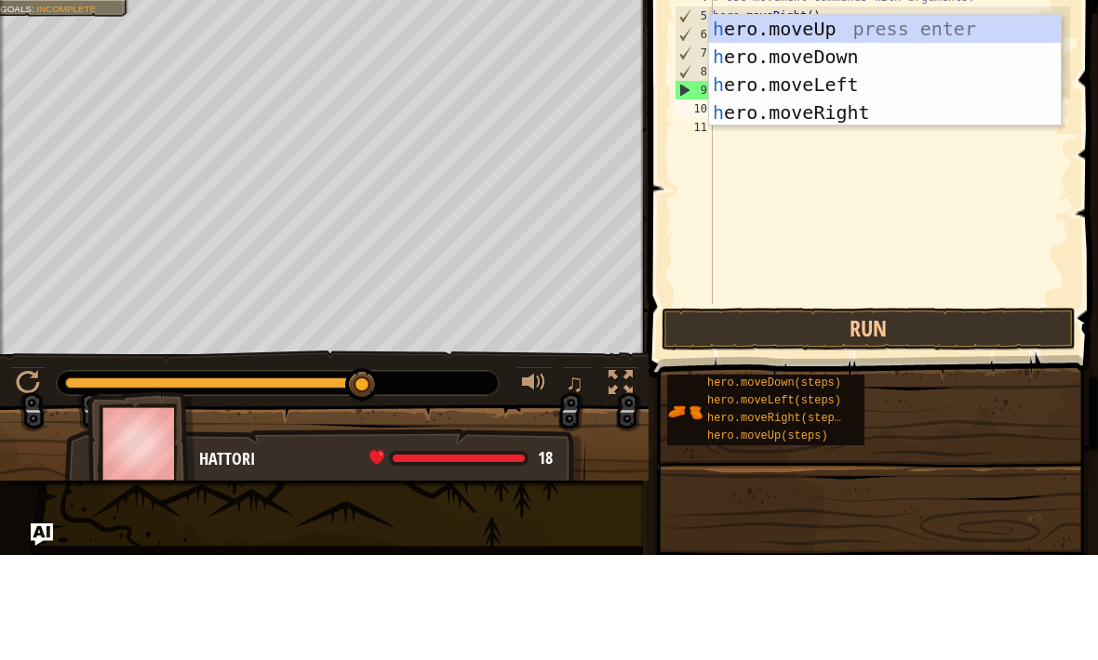
type textarea "he"
click at [885, 120] on div "he ro.moveUp press enter he ro.moveDown press enter he ro.moveLeft press enter …" at bounding box center [885, 203] width 352 height 167
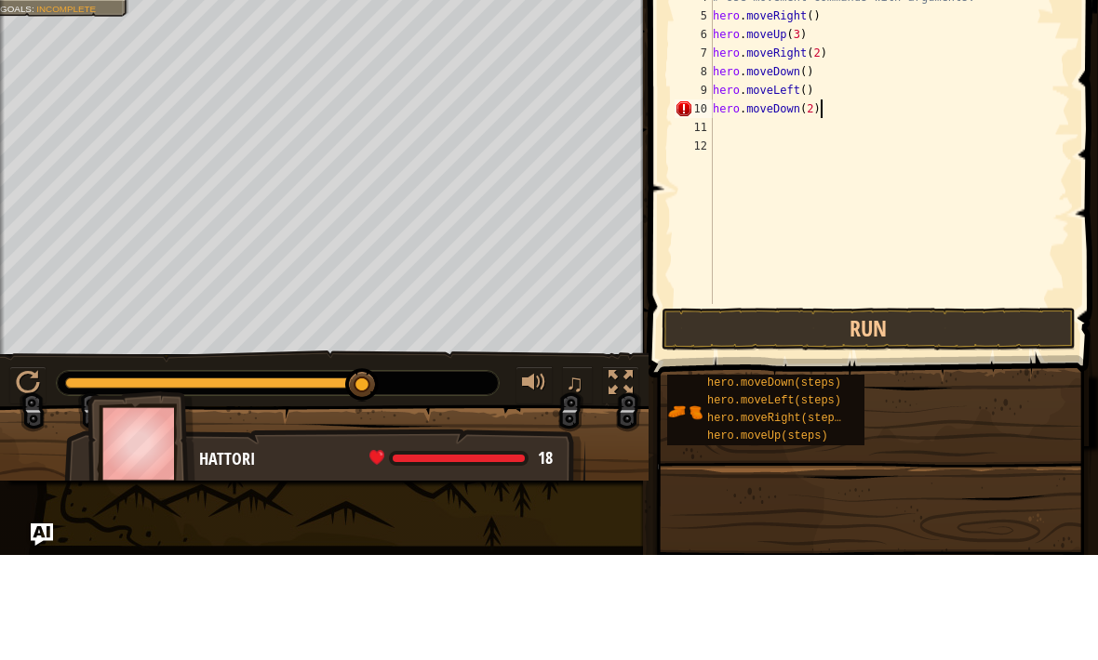
scroll to position [9, 8]
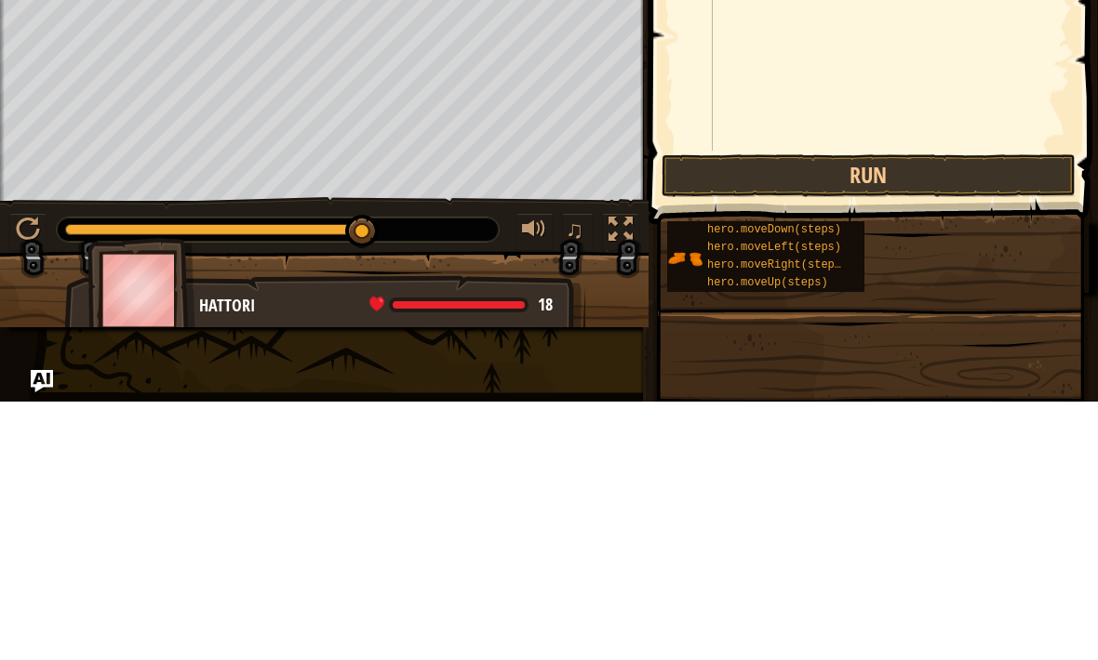
click at [965, 413] on button "Run" at bounding box center [868, 434] width 414 height 43
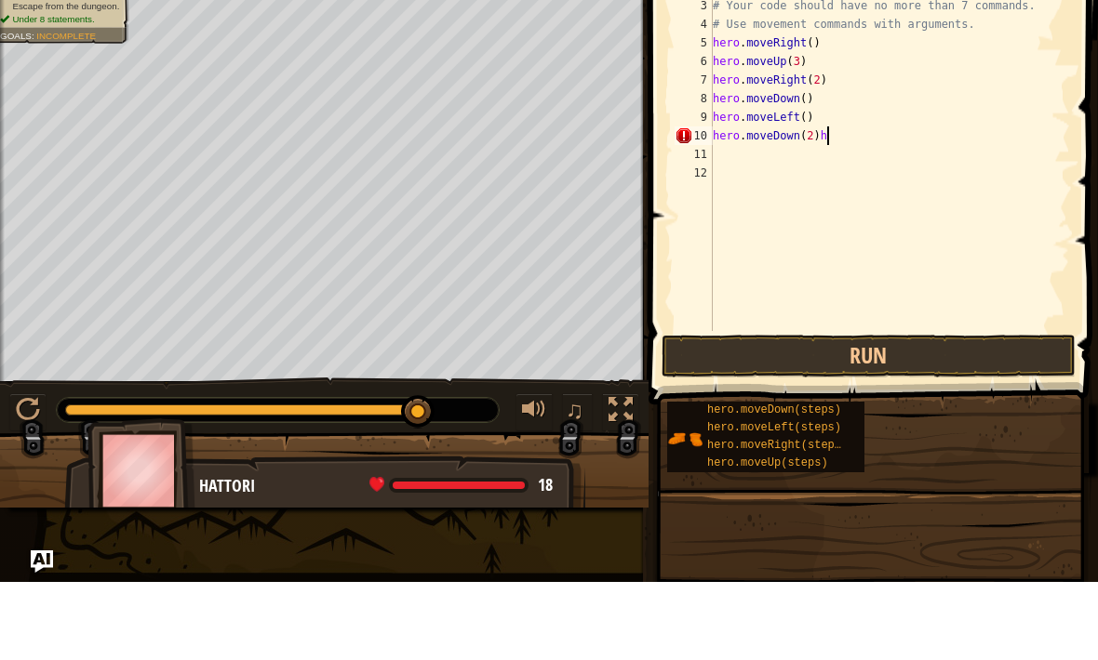
type textarea "hero.moveDown(2)"
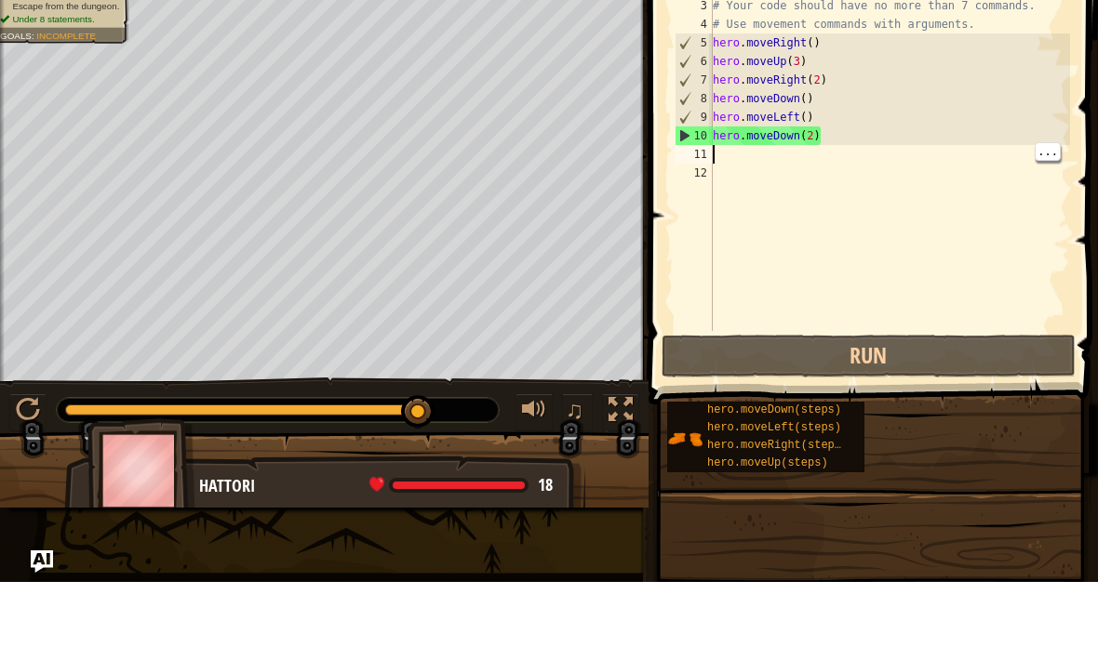
scroll to position [9, 0]
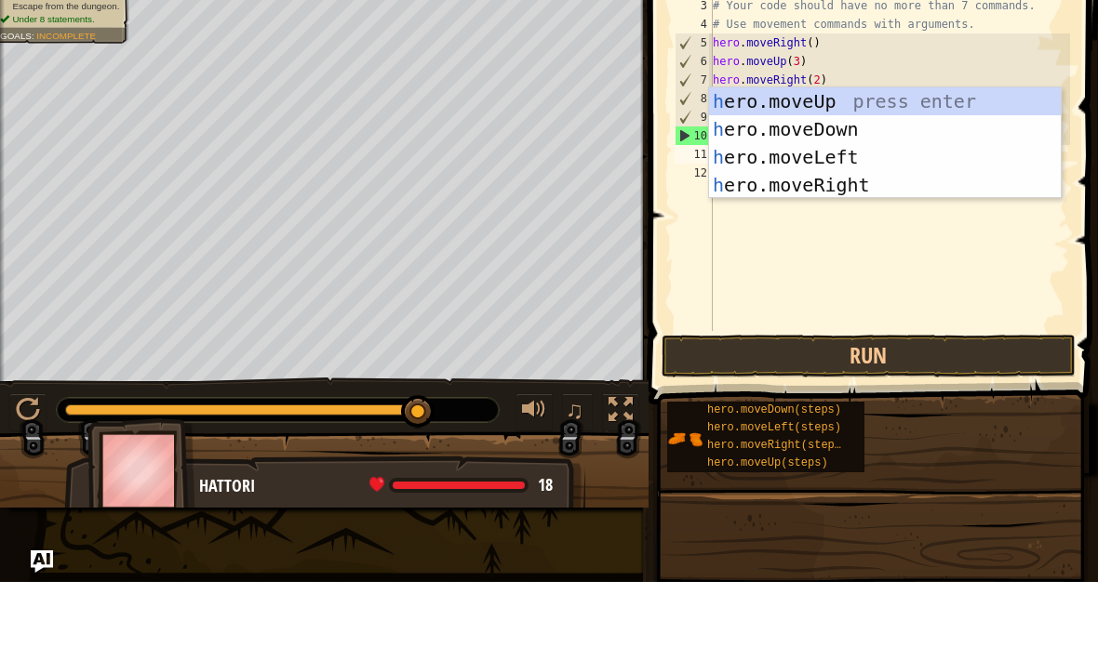
type textarea "he"
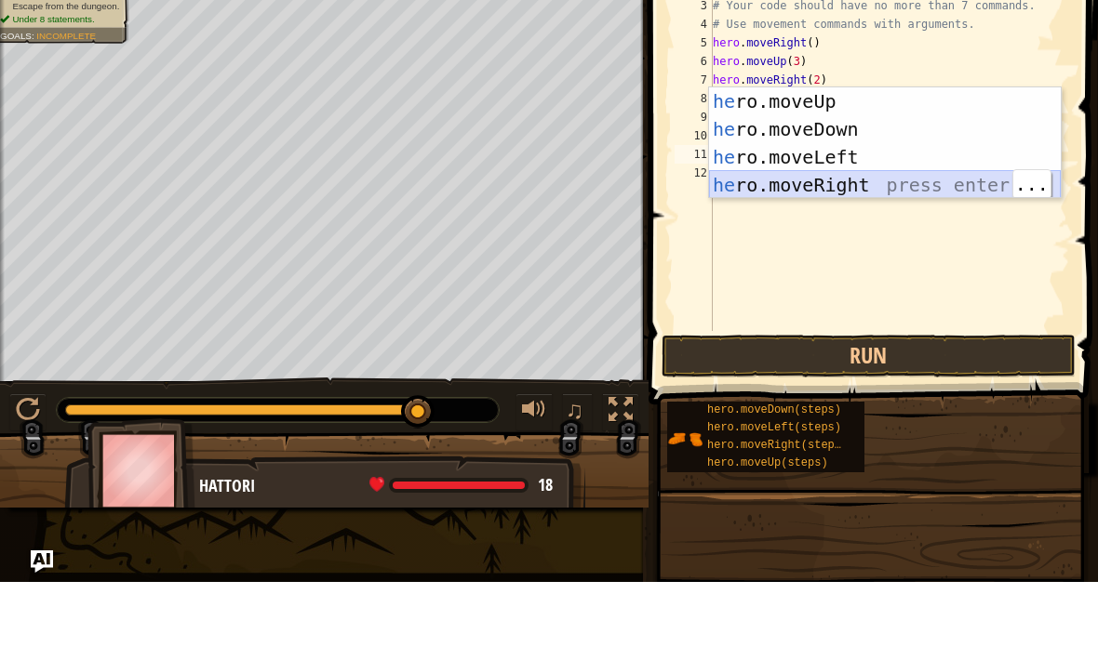
click at [924, 189] on div "he ro.moveUp press enter he ro.moveDown press enter he ro.moveLeft press enter …" at bounding box center [885, 249] width 352 height 167
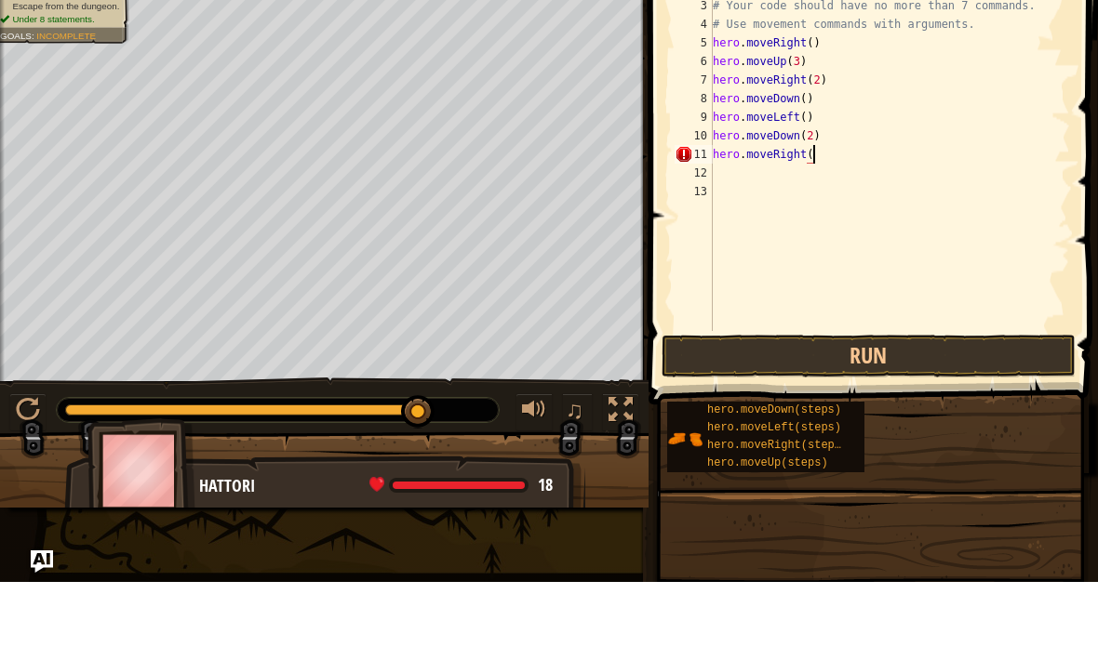
scroll to position [9, 8]
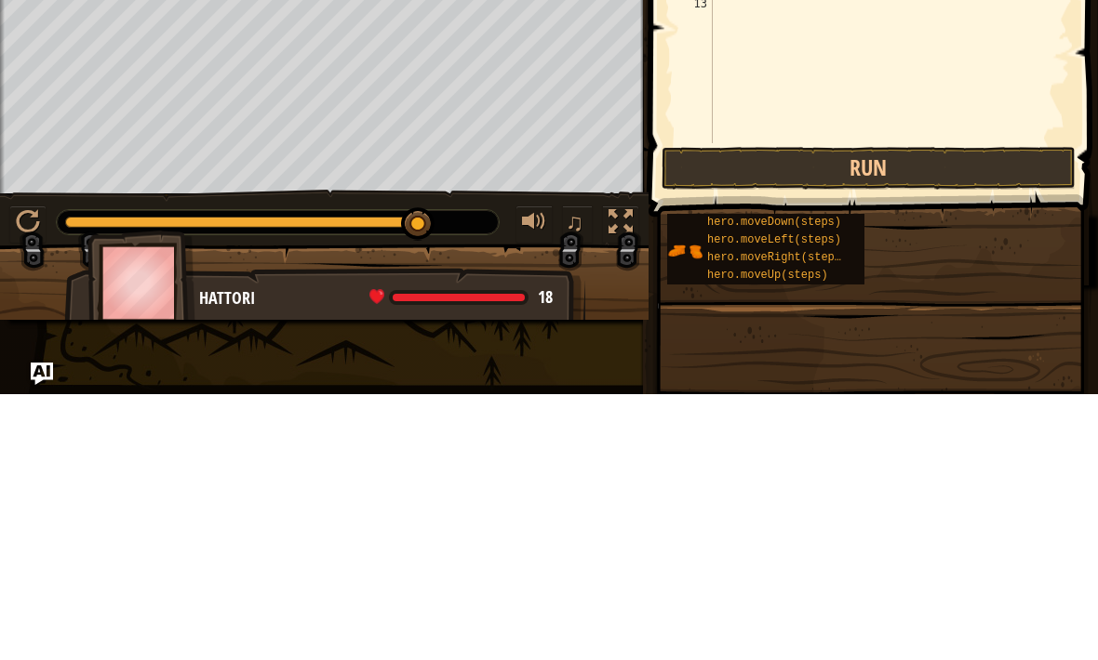
type textarea "hero.moveRight(2)"
click at [952, 413] on button "Run" at bounding box center [868, 434] width 414 height 43
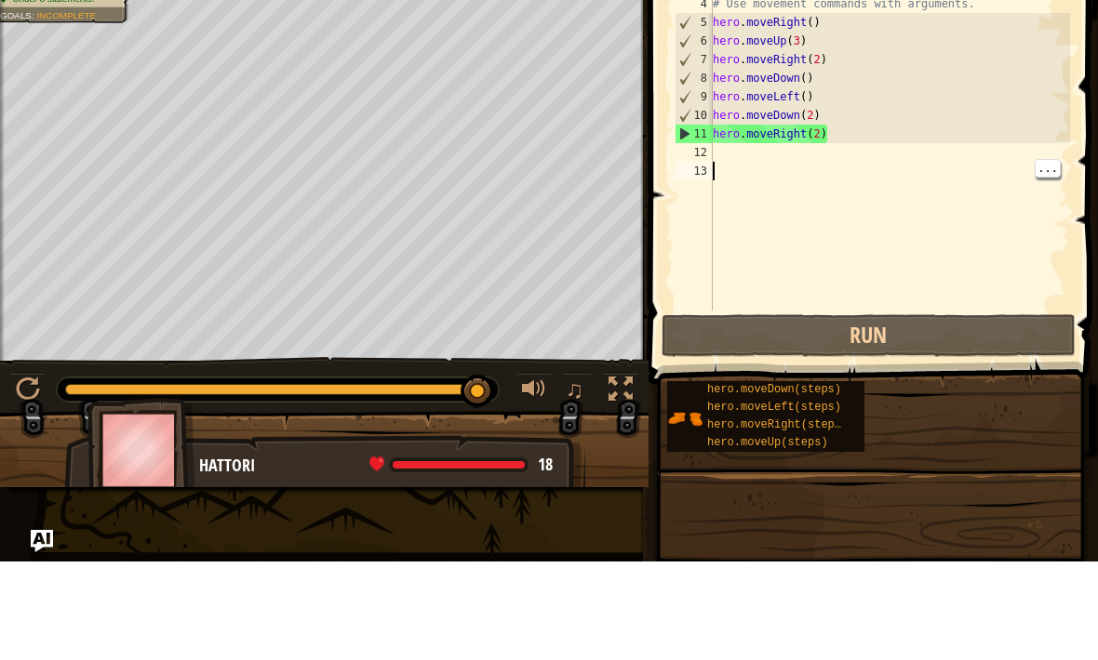
scroll to position [9, 0]
click at [737, 151] on div "# This is a concept challenge level about arguments. # Grab the gems and go to …" at bounding box center [890, 241] width 362 height 409
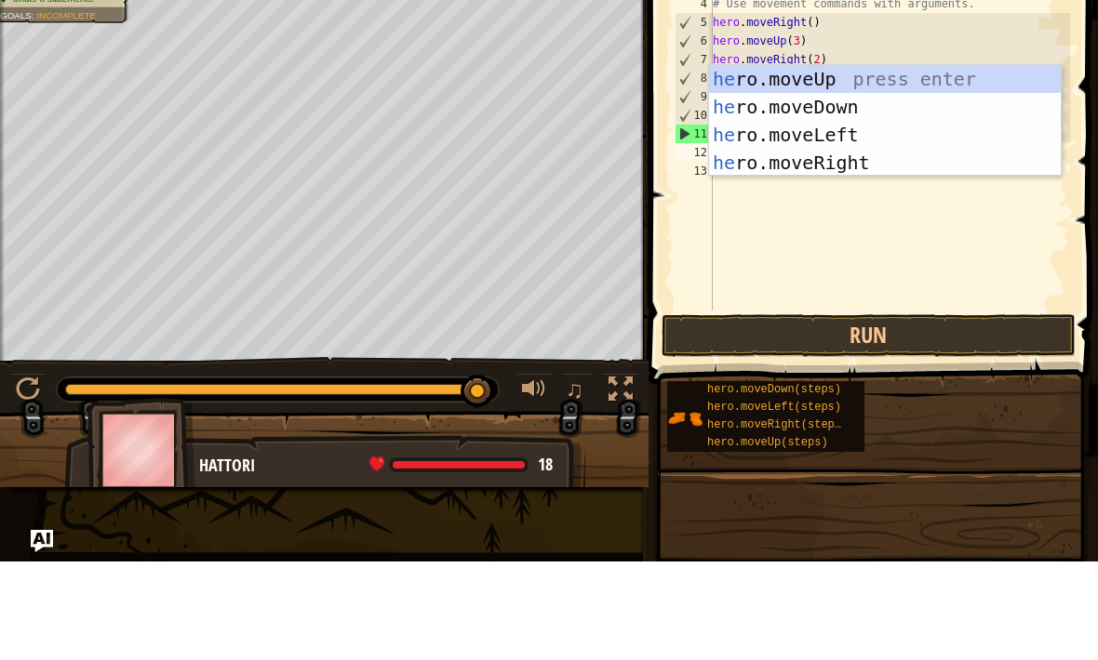
type textarea "her"
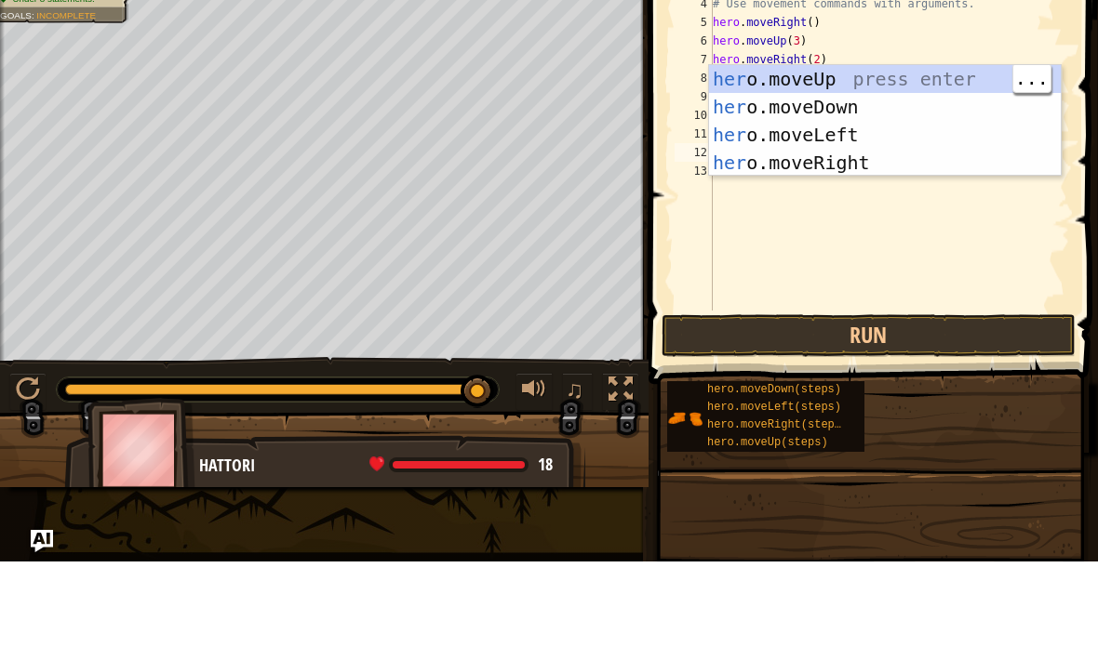
click at [922, 164] on div "her o.moveUp press enter her o.moveDown press enter her o.moveLeft press enter …" at bounding box center [885, 247] width 352 height 167
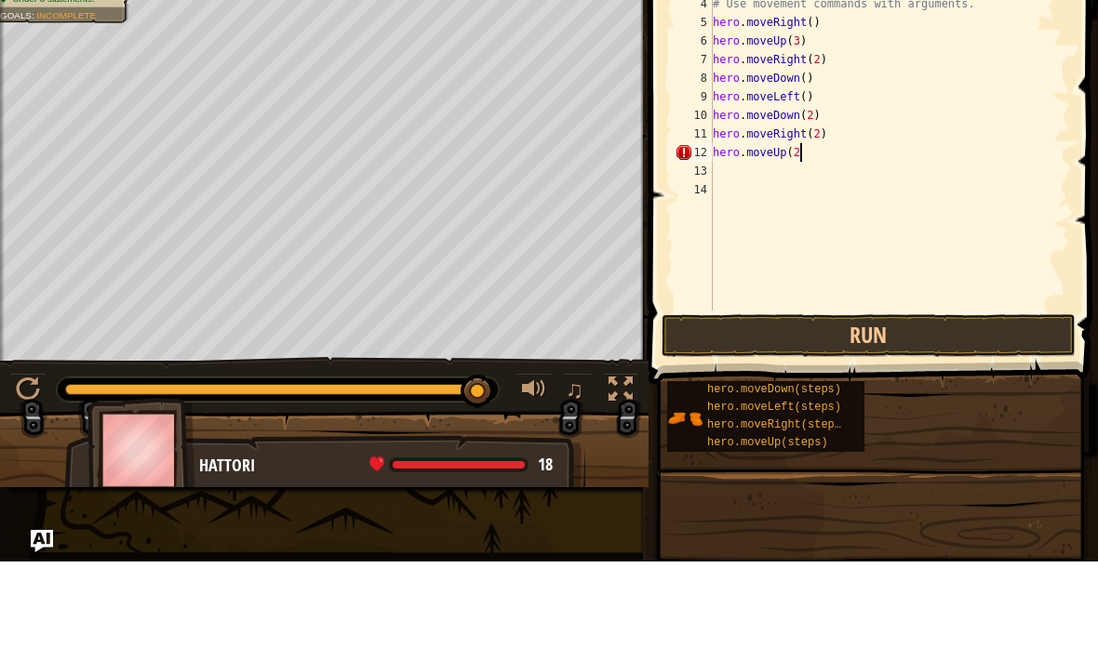
scroll to position [9, 7]
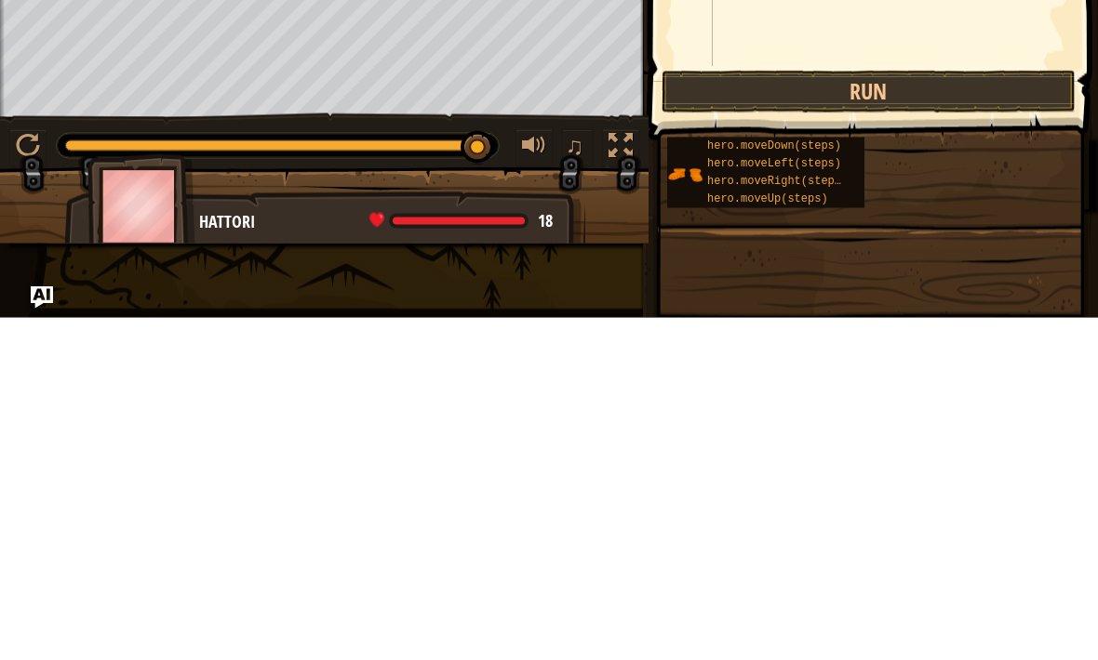
type textarea "hero.moveUp(2)"
click at [950, 413] on button "Run" at bounding box center [868, 434] width 414 height 43
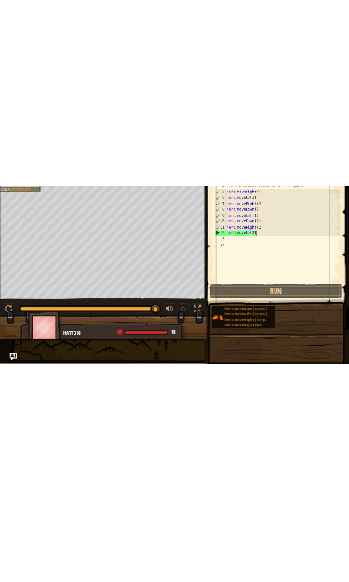
scroll to position [9, 0]
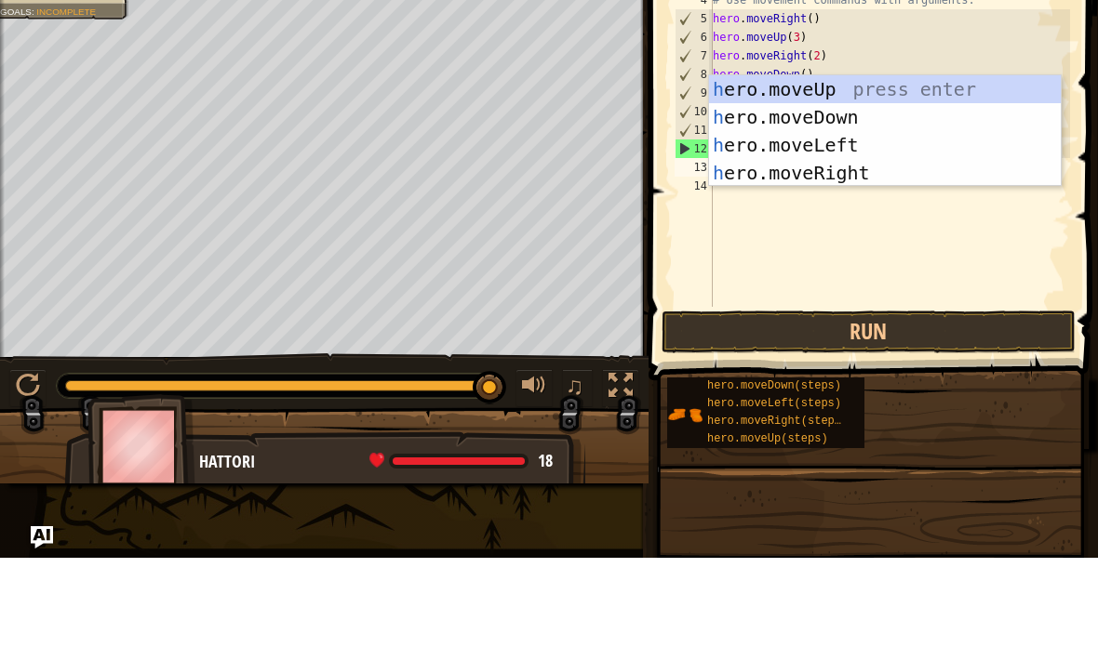
type textarea "he"
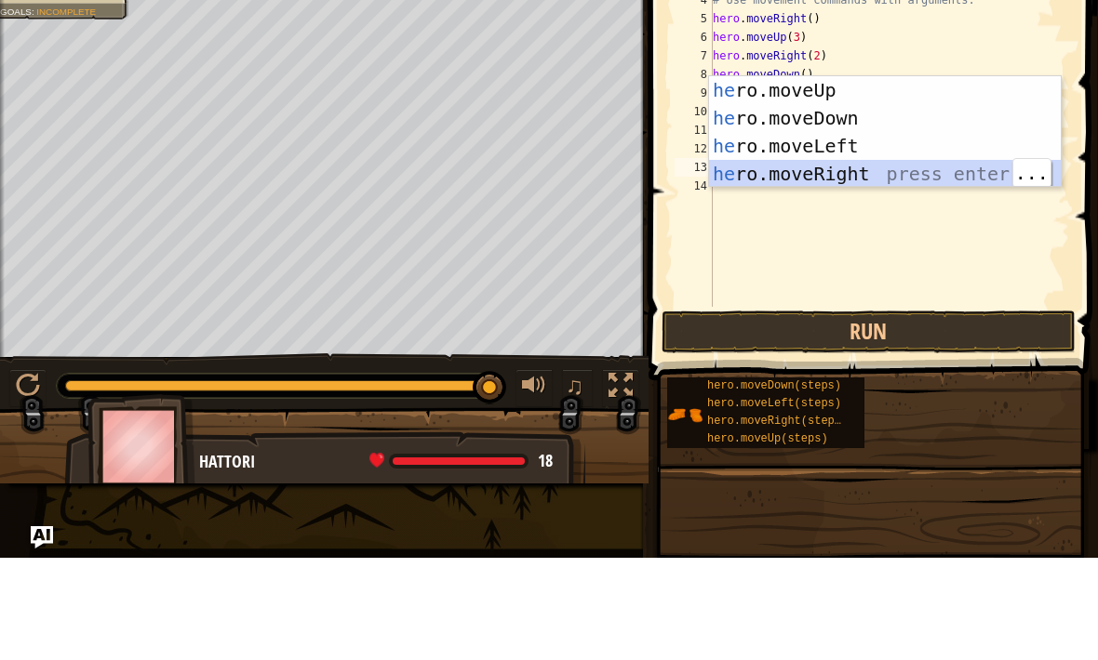
click at [910, 179] on div "he ro.moveUp press enter he ro.moveDown press enter he ro.moveLeft press enter …" at bounding box center [885, 262] width 352 height 167
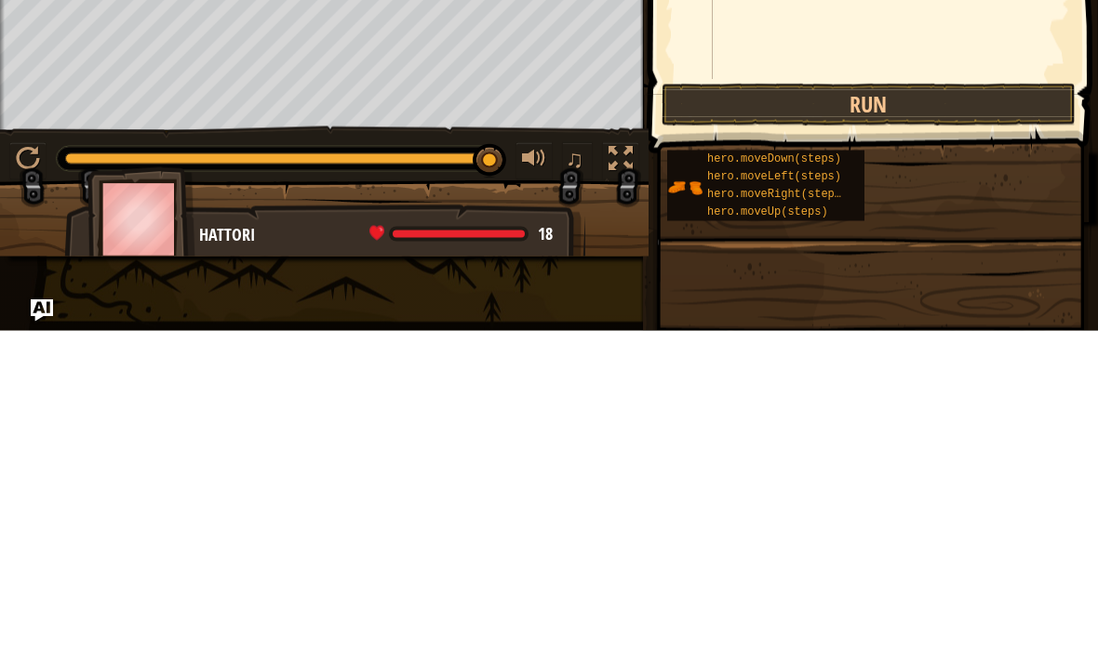
click at [991, 413] on button "Run" at bounding box center [868, 434] width 414 height 43
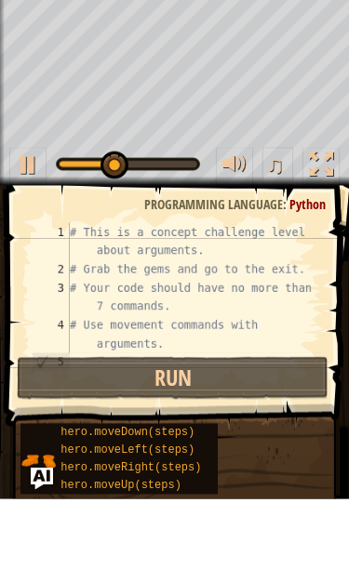
click at [196, 215] on div "♫" at bounding box center [174, 243] width 349 height 56
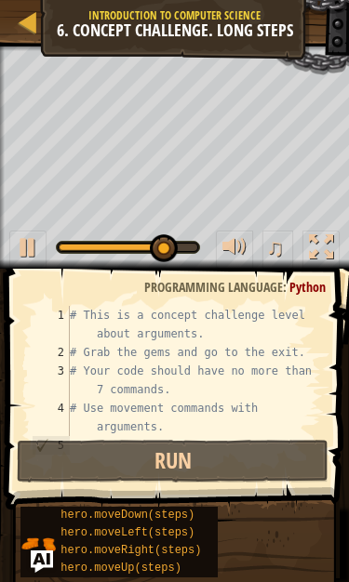
scroll to position [1, 0]
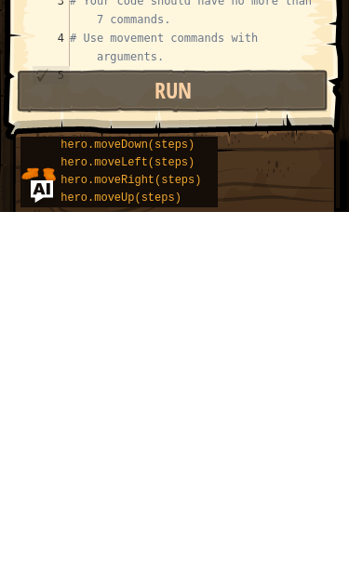
click at [234, 506] on div "hero.moveDown(steps) hero.moveLeft(steps) hero.moveRight(steps) hero.moveUp(ste…" at bounding box center [178, 542] width 316 height 73
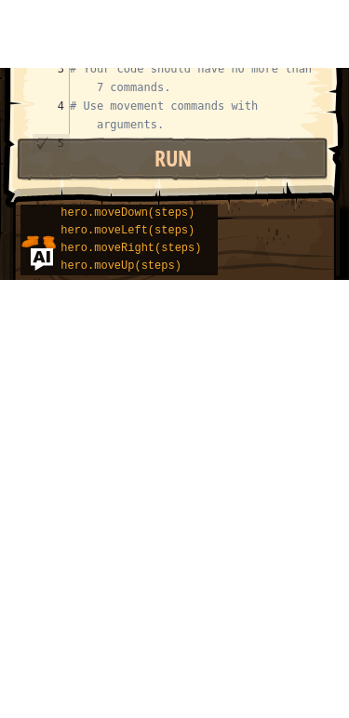
scroll to position [0, 0]
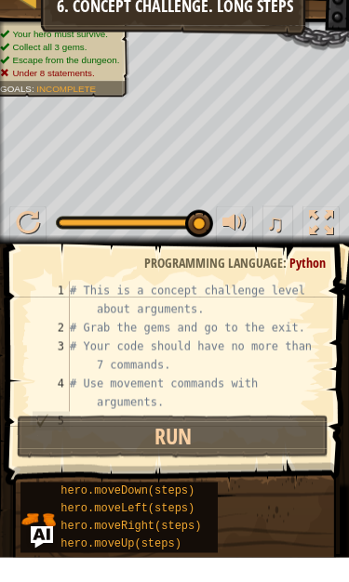
click at [286, 306] on div "# This is a concept challenge level about arguments. # Grab the gems and go to …" at bounding box center [193, 399] width 255 height 186
type textarea "# This is a concept challenge level about arguments."
click at [304, 231] on button at bounding box center [320, 250] width 37 height 38
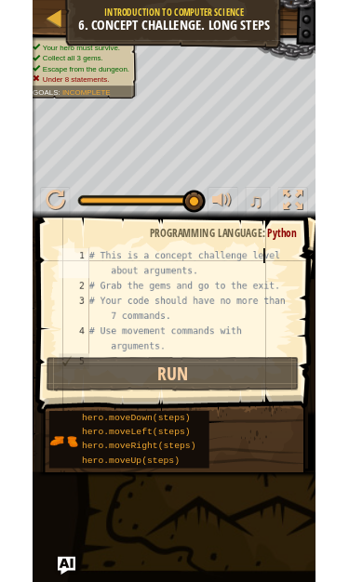
scroll to position [1, 0]
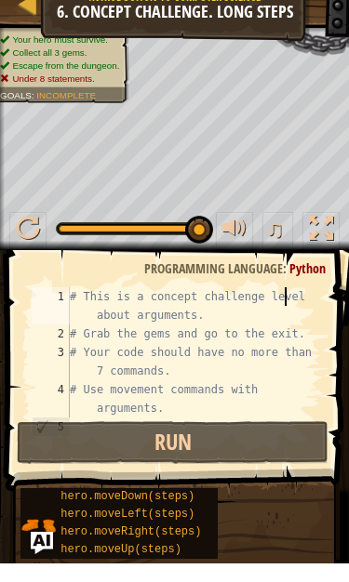
click at [285, 236] on span "♫" at bounding box center [275, 247] width 19 height 28
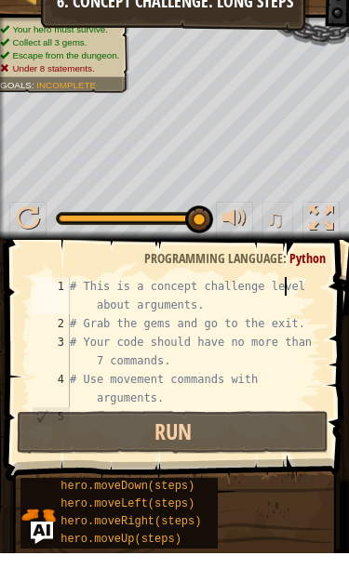
click at [276, 269] on div at bounding box center [174, 406] width 388 height 275
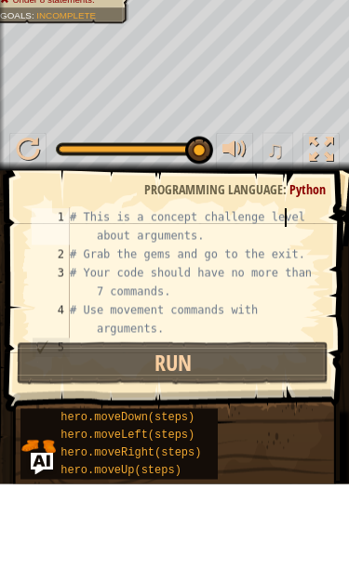
click at [278, 233] on span "♫" at bounding box center [275, 247] width 19 height 28
click at [285, 231] on button "♫" at bounding box center [278, 250] width 32 height 38
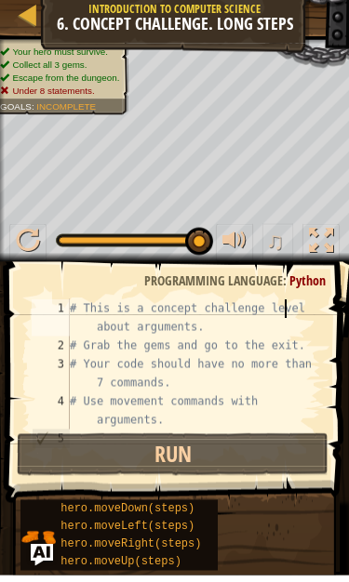
click at [315, 247] on div at bounding box center [321, 247] width 24 height 24
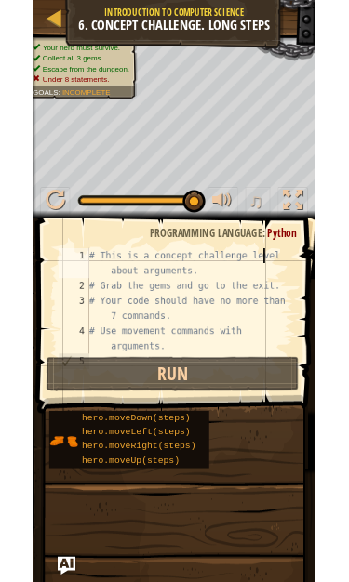
scroll to position [1, 0]
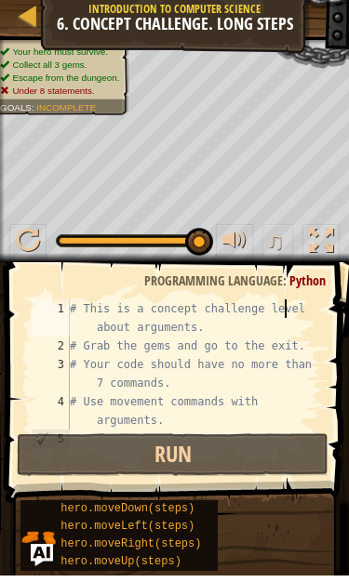
click at [314, 255] on div at bounding box center [321, 247] width 24 height 24
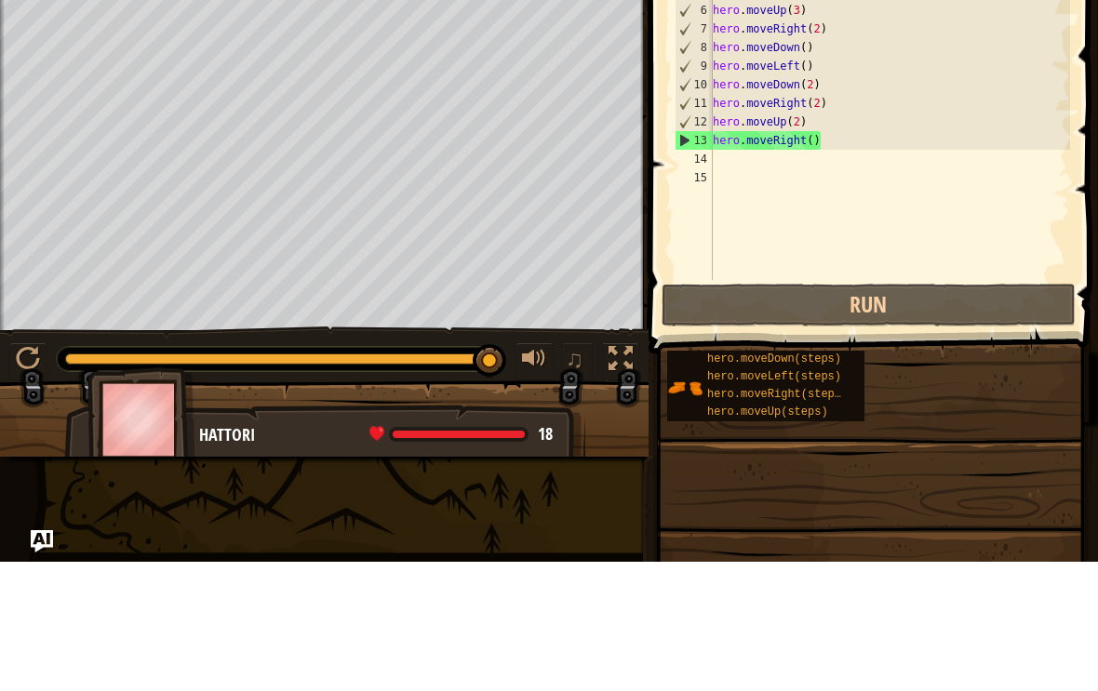
scroll to position [0, 0]
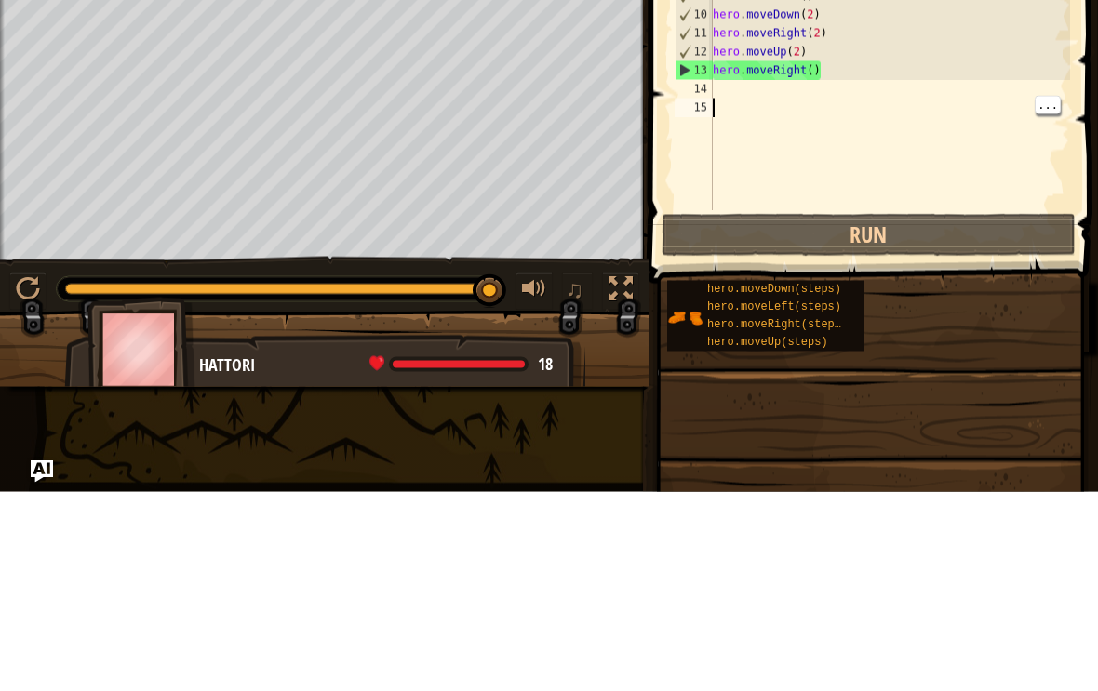
click at [974, 413] on button "Run" at bounding box center [868, 434] width 414 height 43
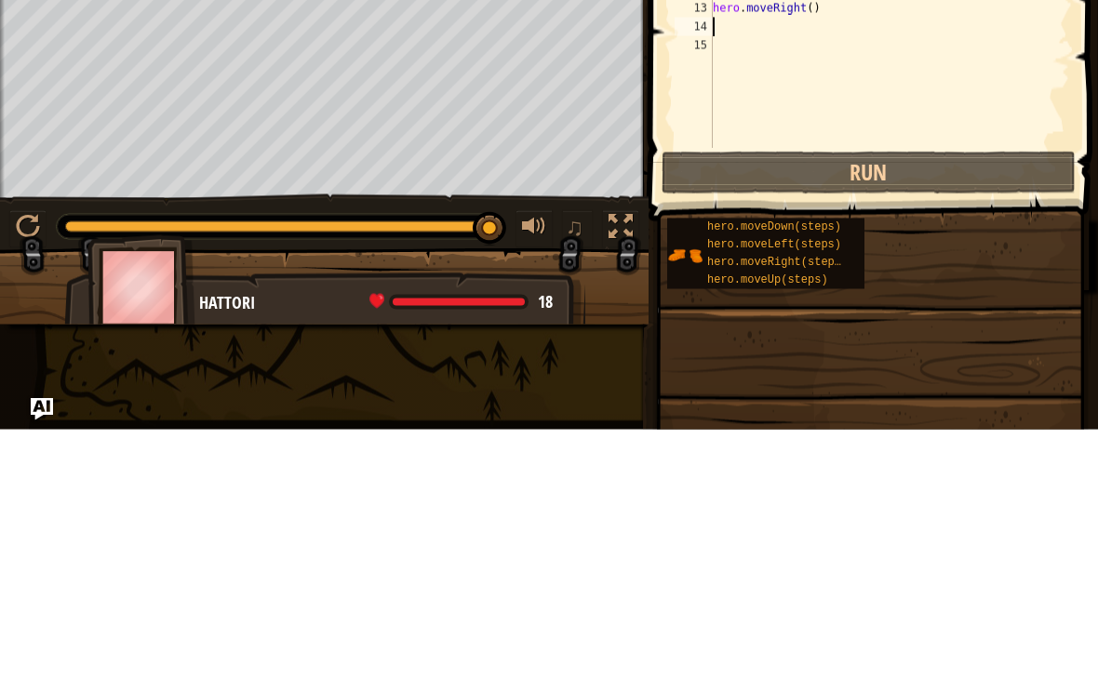
type textarea "m"
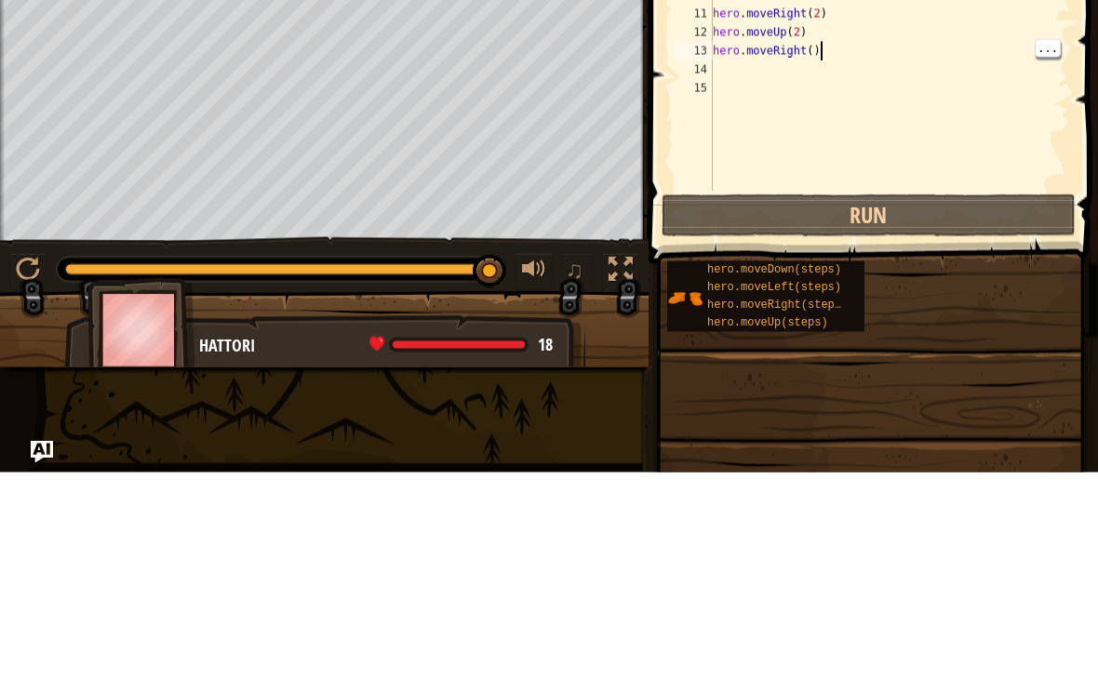
click at [828, 48] on div "# This is a concept challenge level about arguments. # Grab the gems and go to …" at bounding box center [889, 241] width 361 height 409
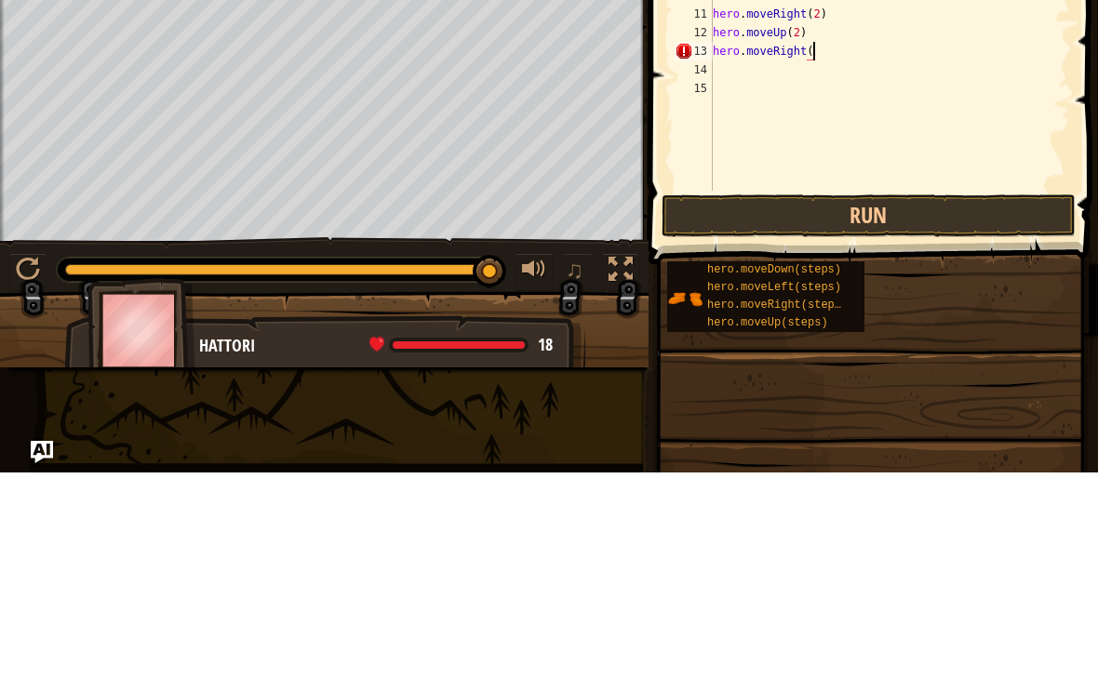
scroll to position [9, 8]
type textarea "hero.moveRight(2)"
click at [998, 413] on button "Run" at bounding box center [868, 434] width 414 height 43
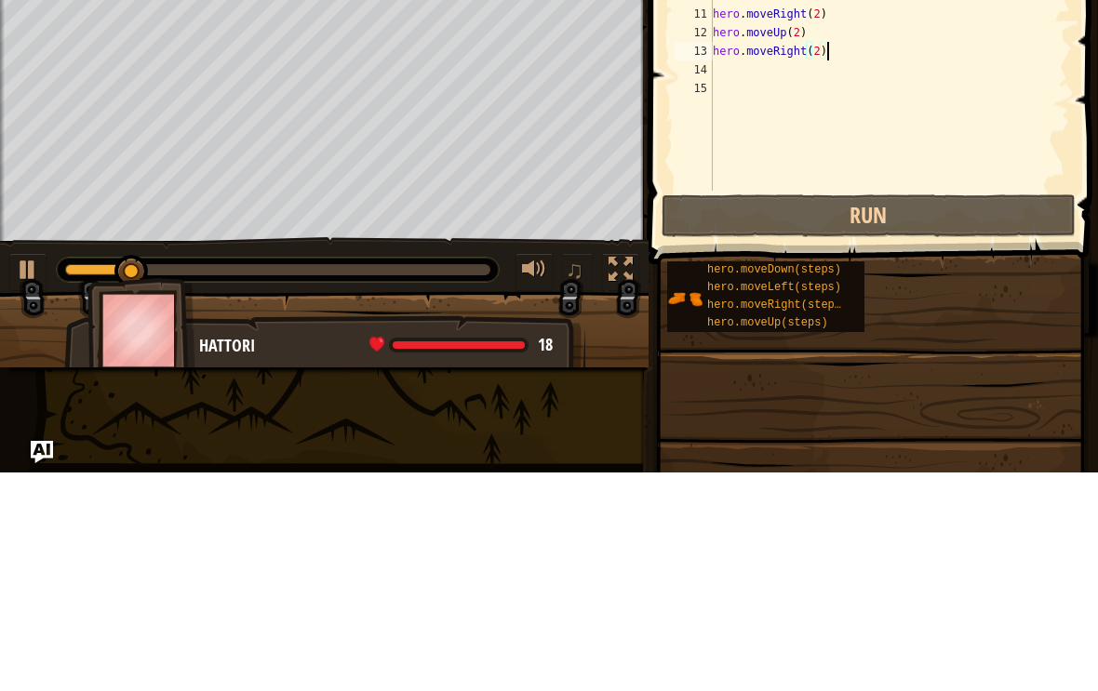
click at [967, 413] on button "Run" at bounding box center [868, 434] width 414 height 43
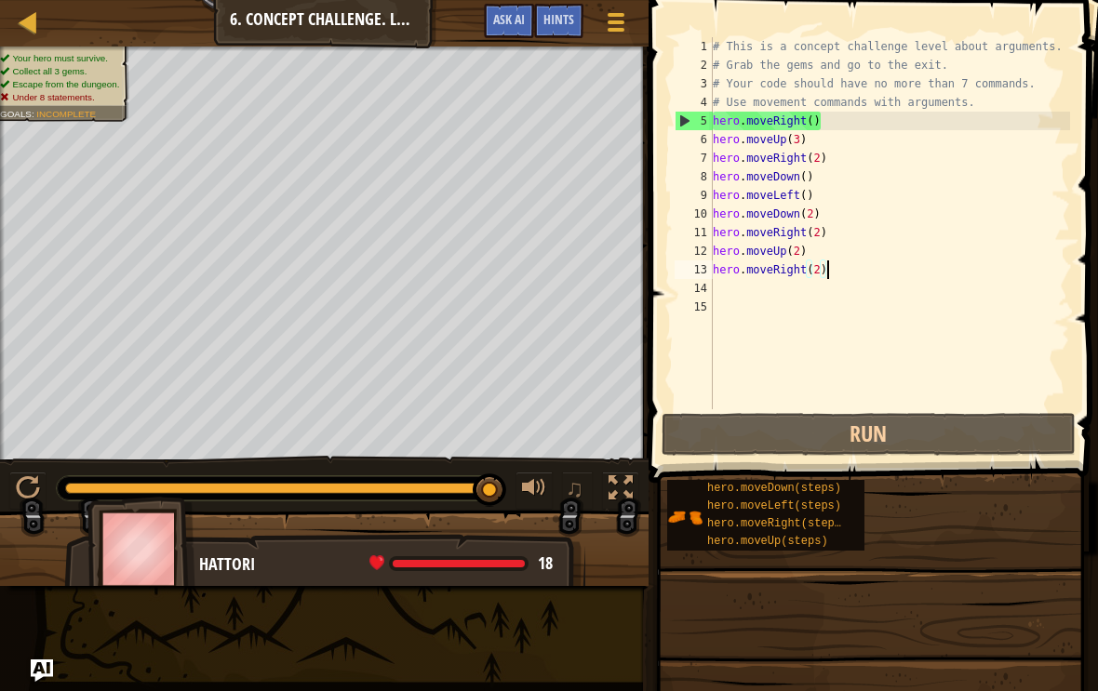
click at [525, 13] on span "Ask AI" at bounding box center [509, 19] width 32 height 18
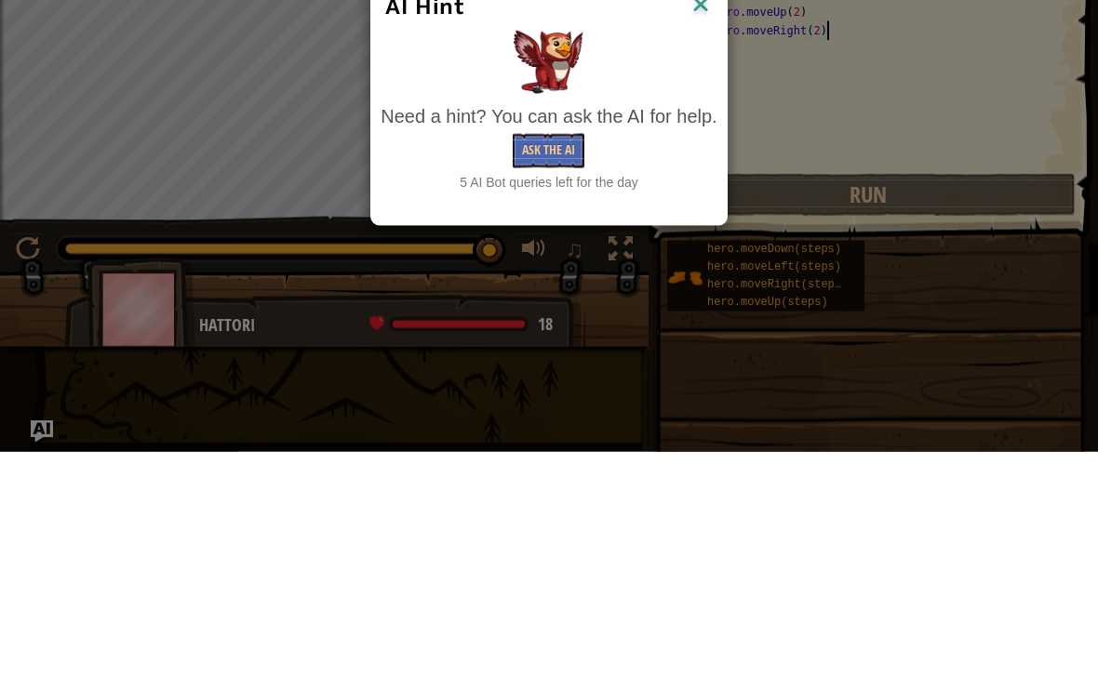
click at [564, 373] on button "Ask the AI" at bounding box center [549, 390] width 72 height 34
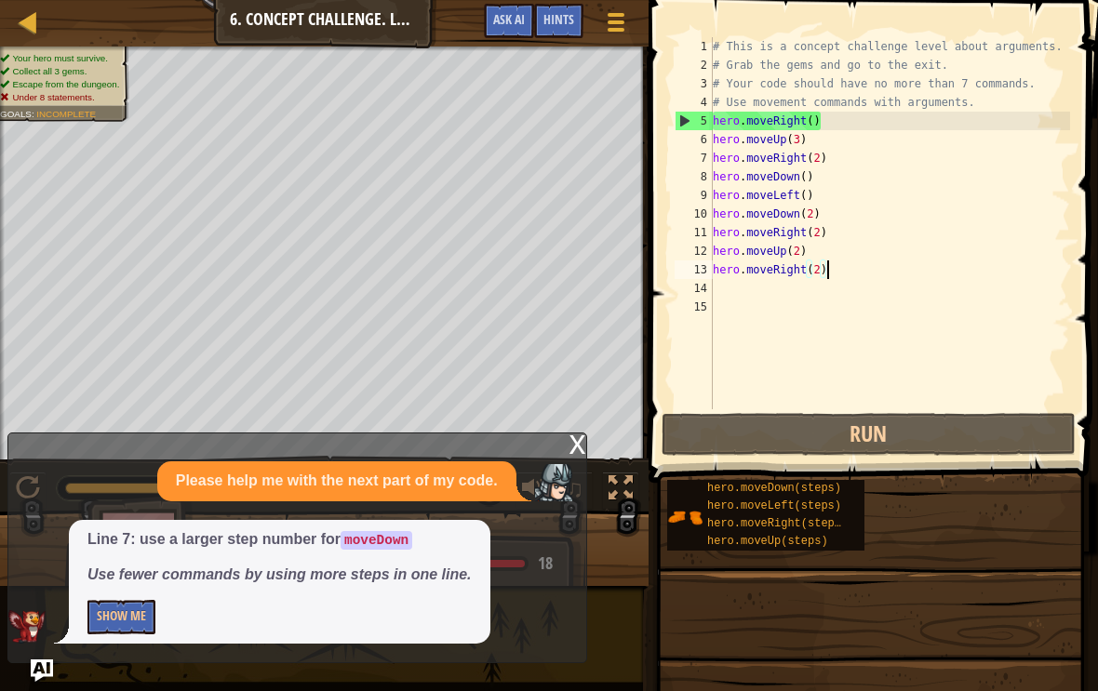
click at [571, 18] on span "Hints" at bounding box center [558, 19] width 31 height 18
